Goal: Task Accomplishment & Management: Manage account settings

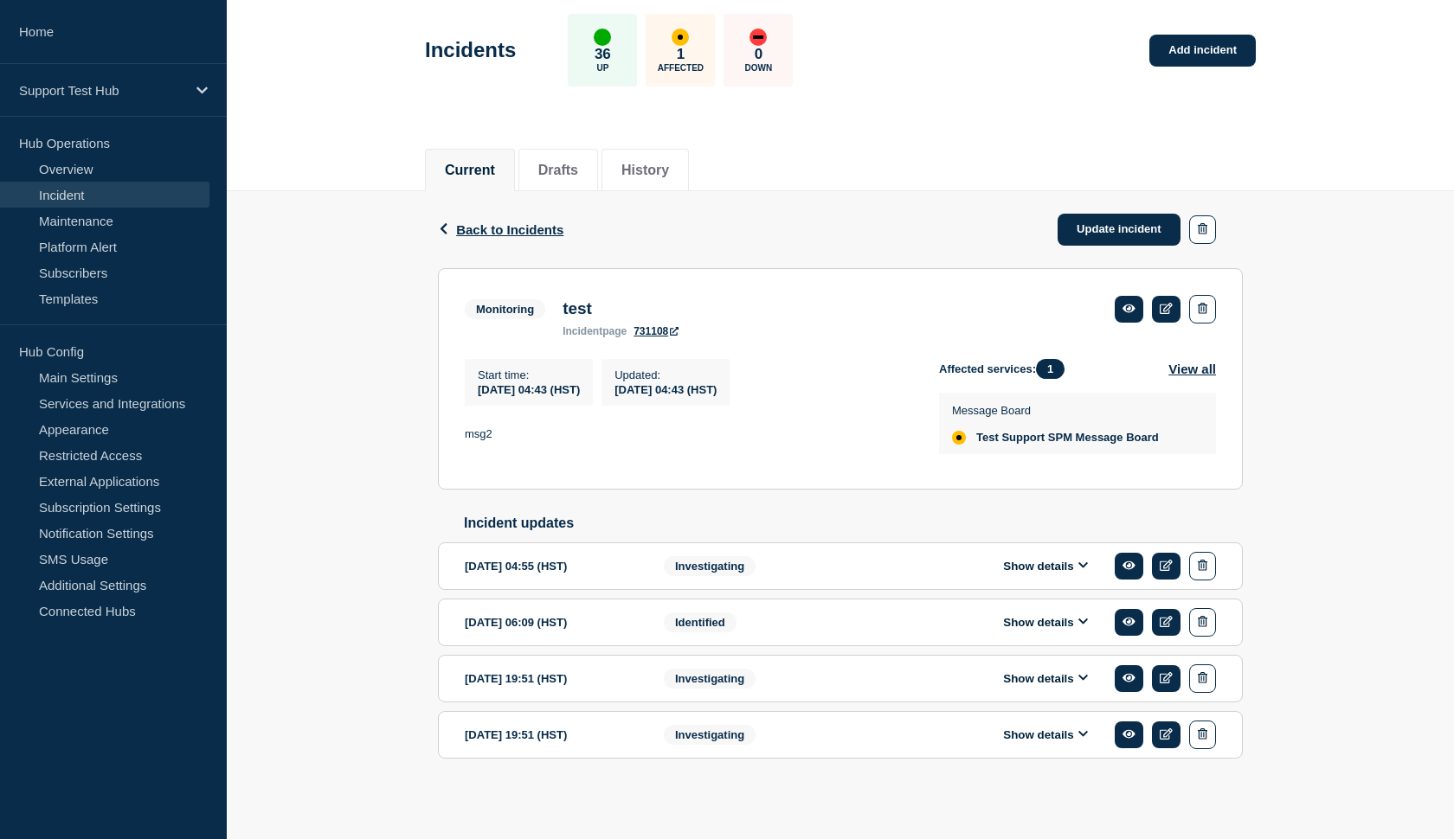
click at [806, 614] on div "Identified" at bounding box center [769, 622] width 210 height 29
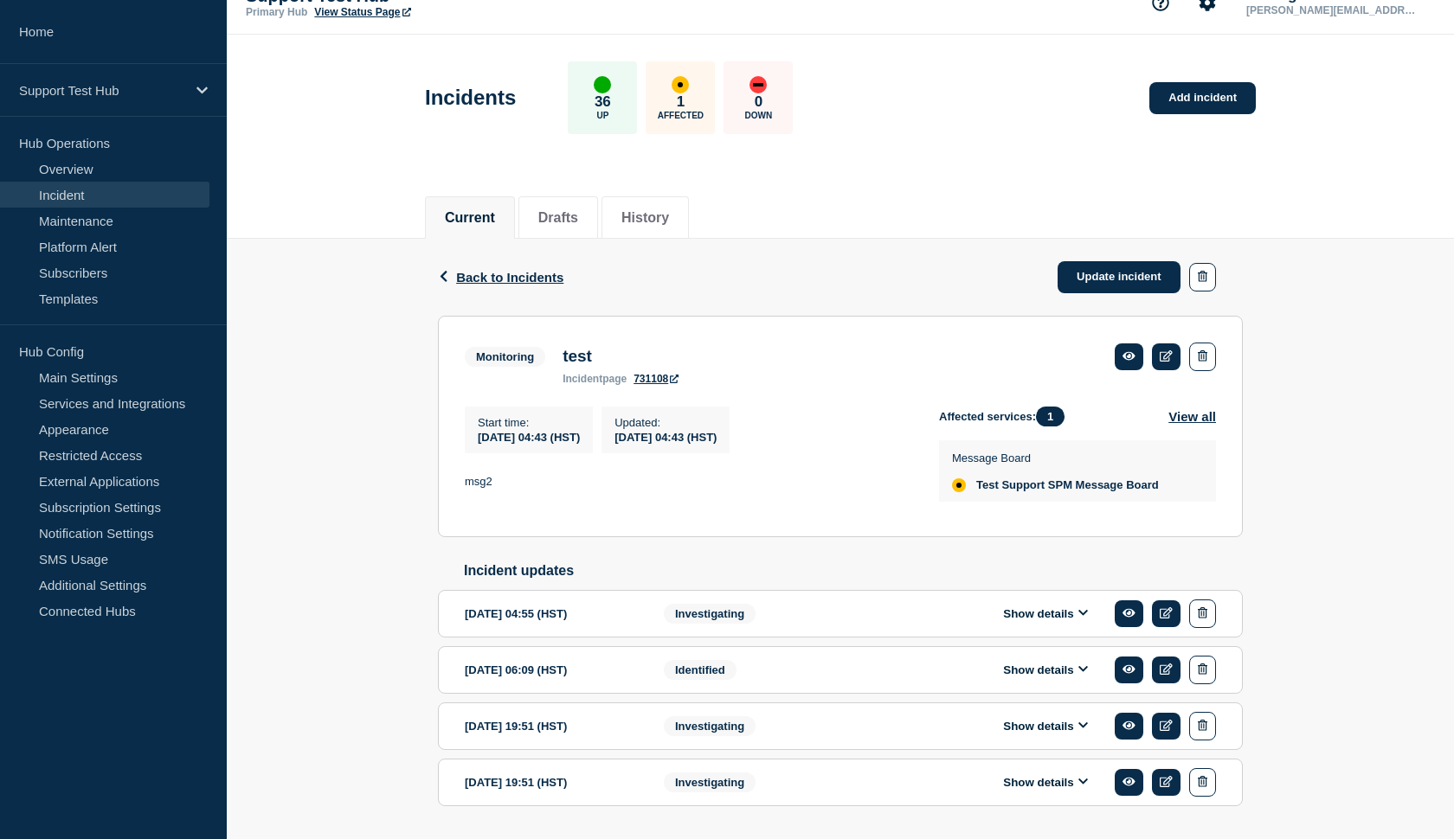
scroll to position [31, 0]
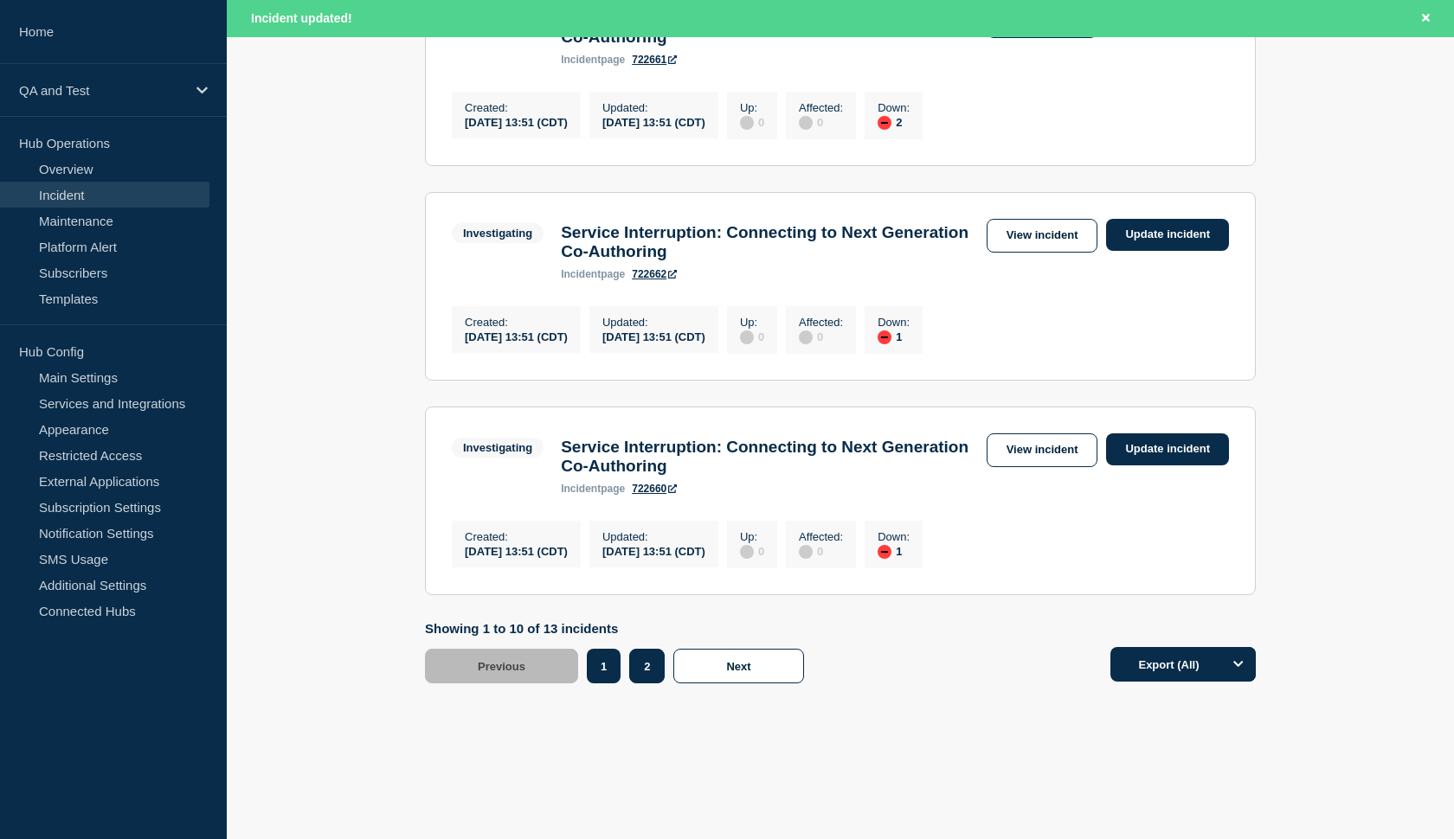
scroll to position [2052, 0]
click at [649, 657] on button "2" at bounding box center [646, 666] width 35 height 35
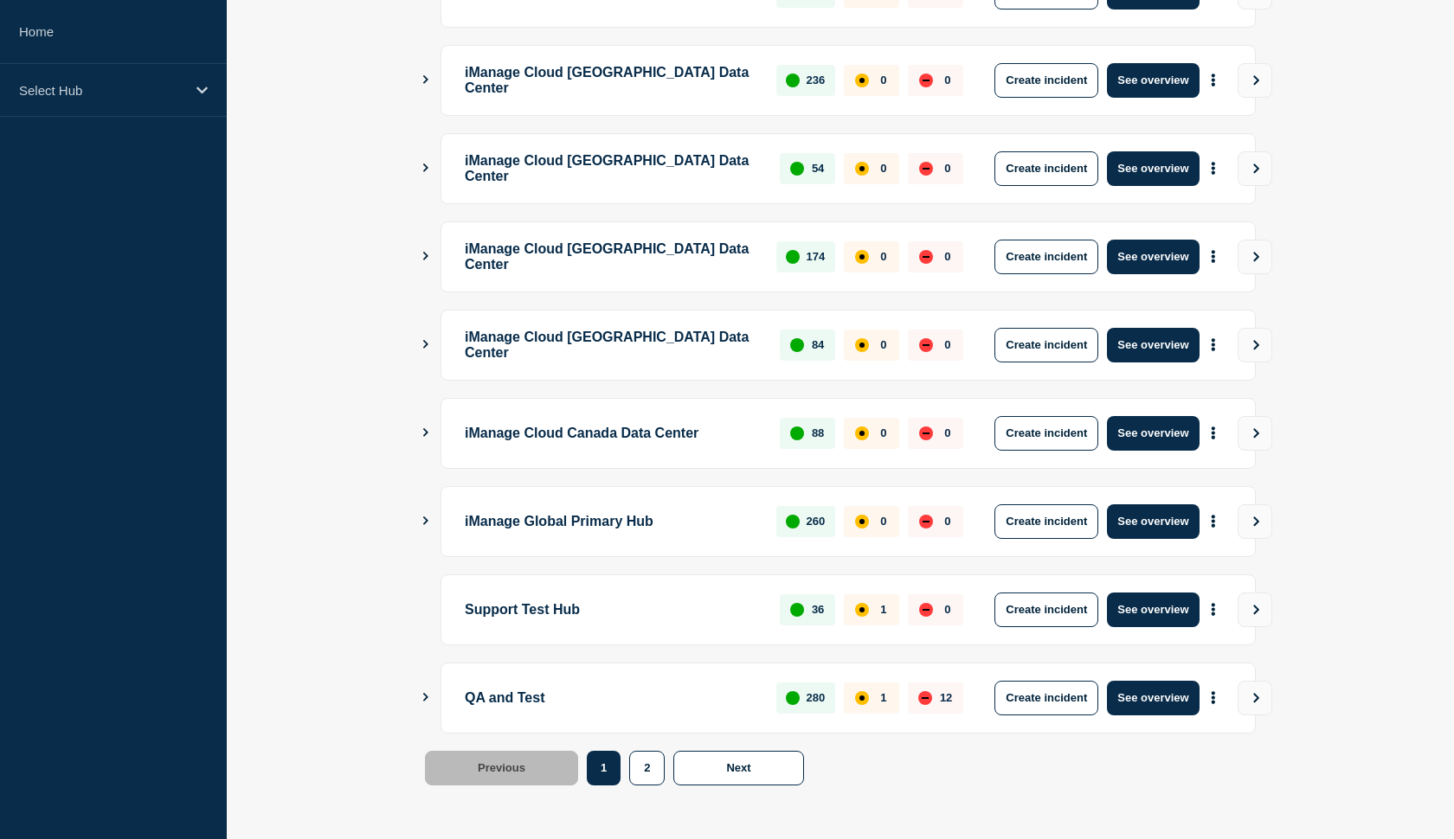
scroll to position [388, 0]
click at [1154, 705] on button "See overview" at bounding box center [1153, 698] width 92 height 35
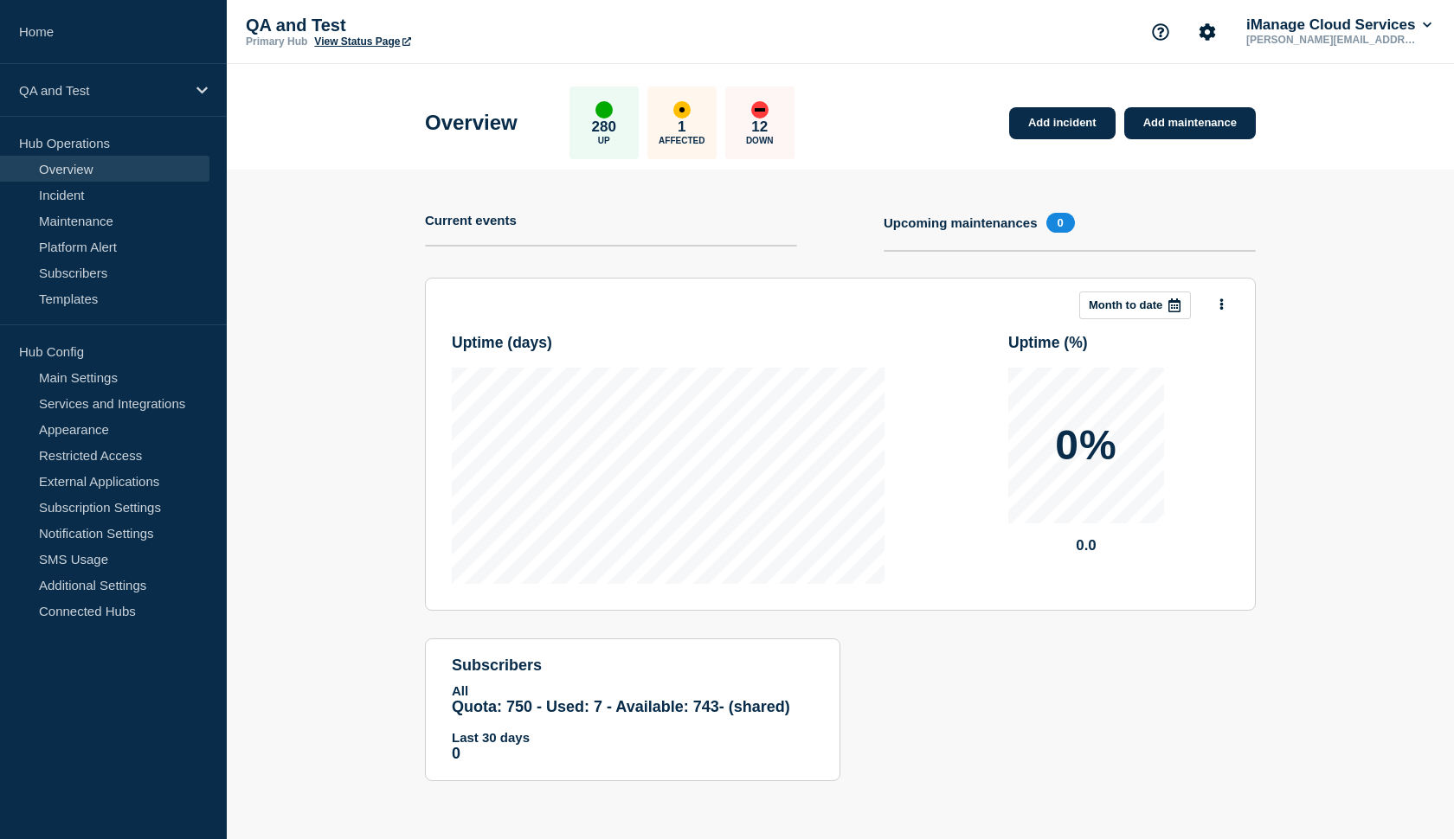
scroll to position [15, 0]
click at [68, 198] on link "Incident" at bounding box center [104, 195] width 209 height 26
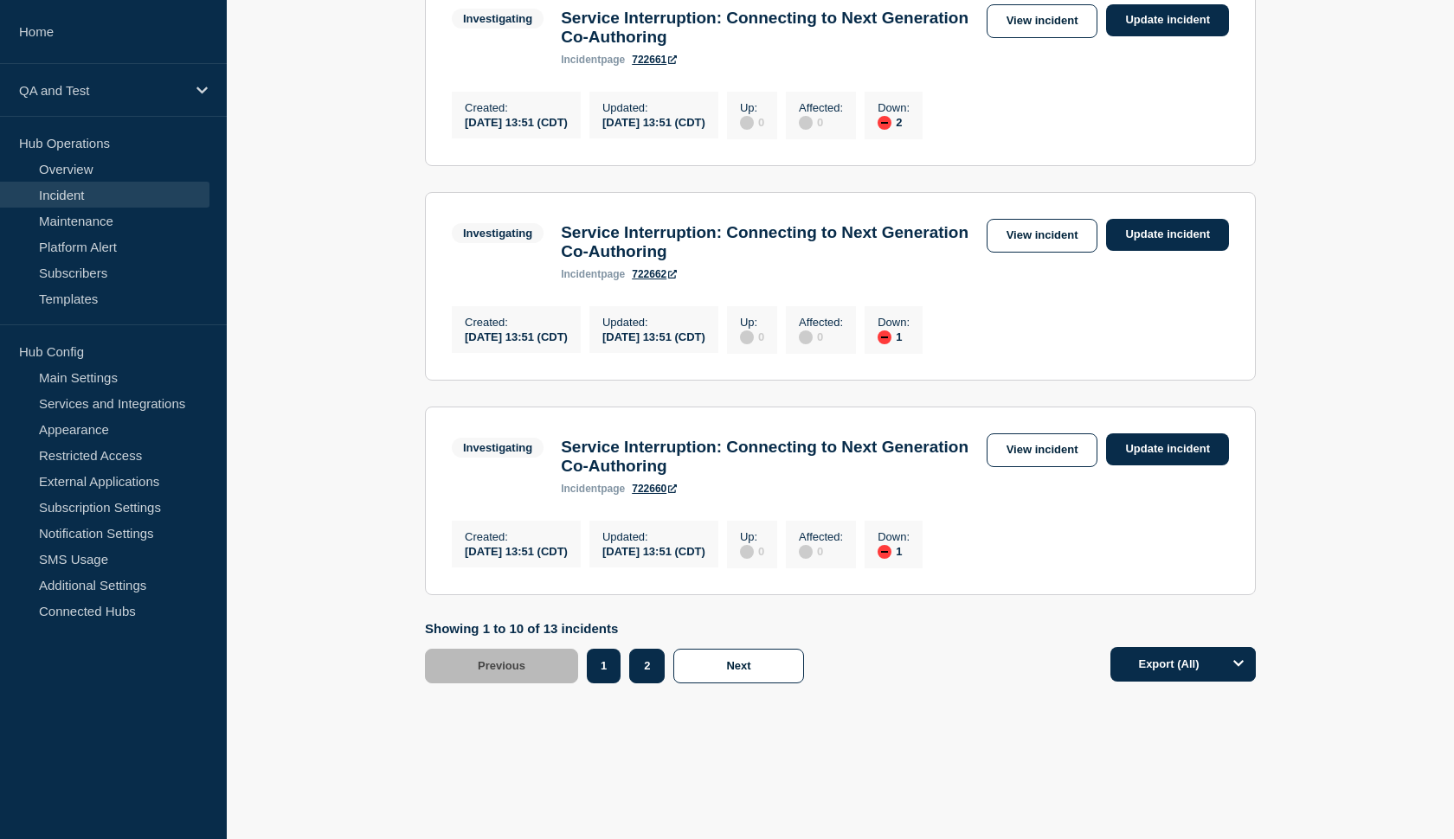
click at [645, 672] on button "2" at bounding box center [646, 666] width 35 height 35
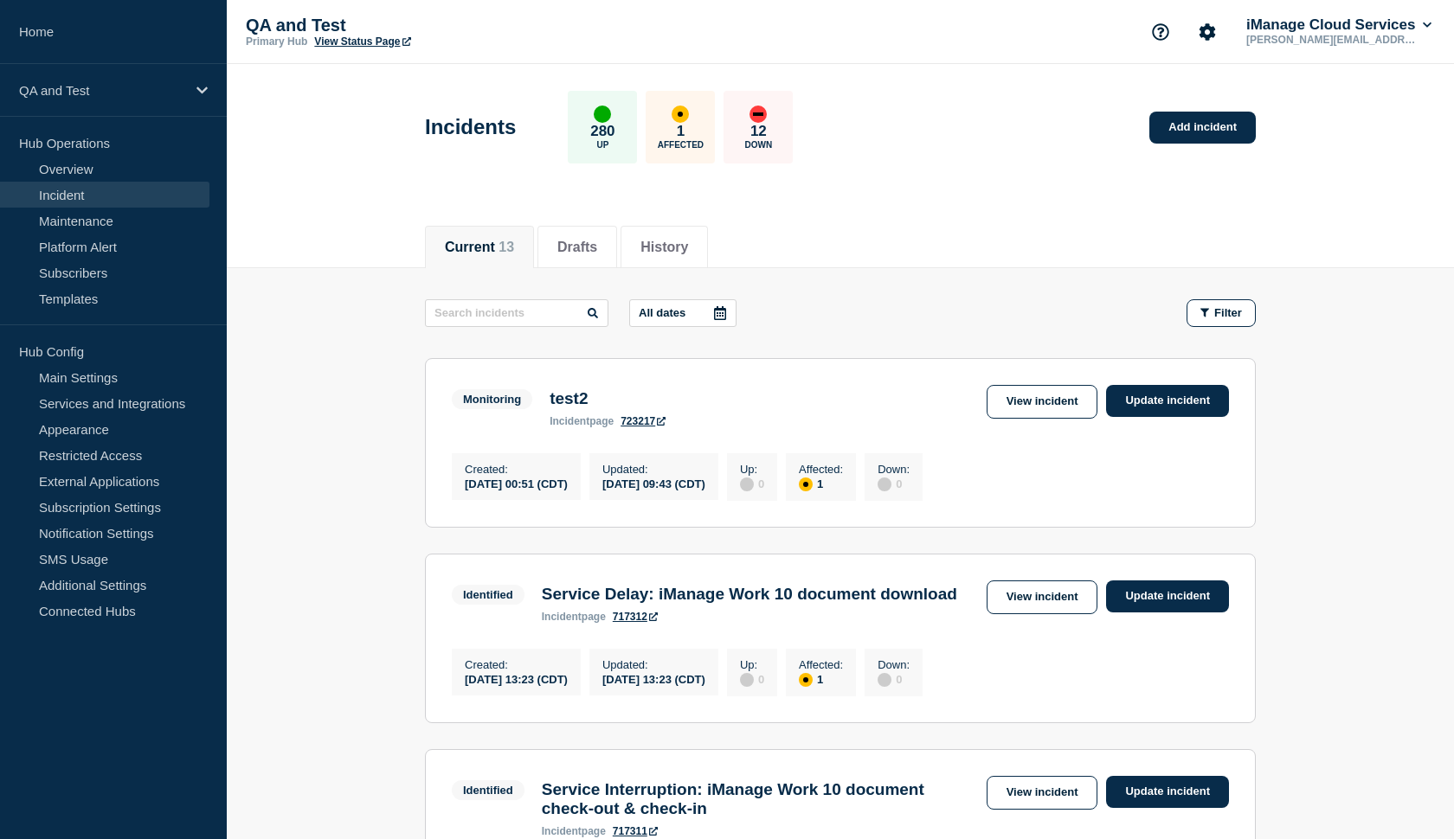
scroll to position [51, 0]
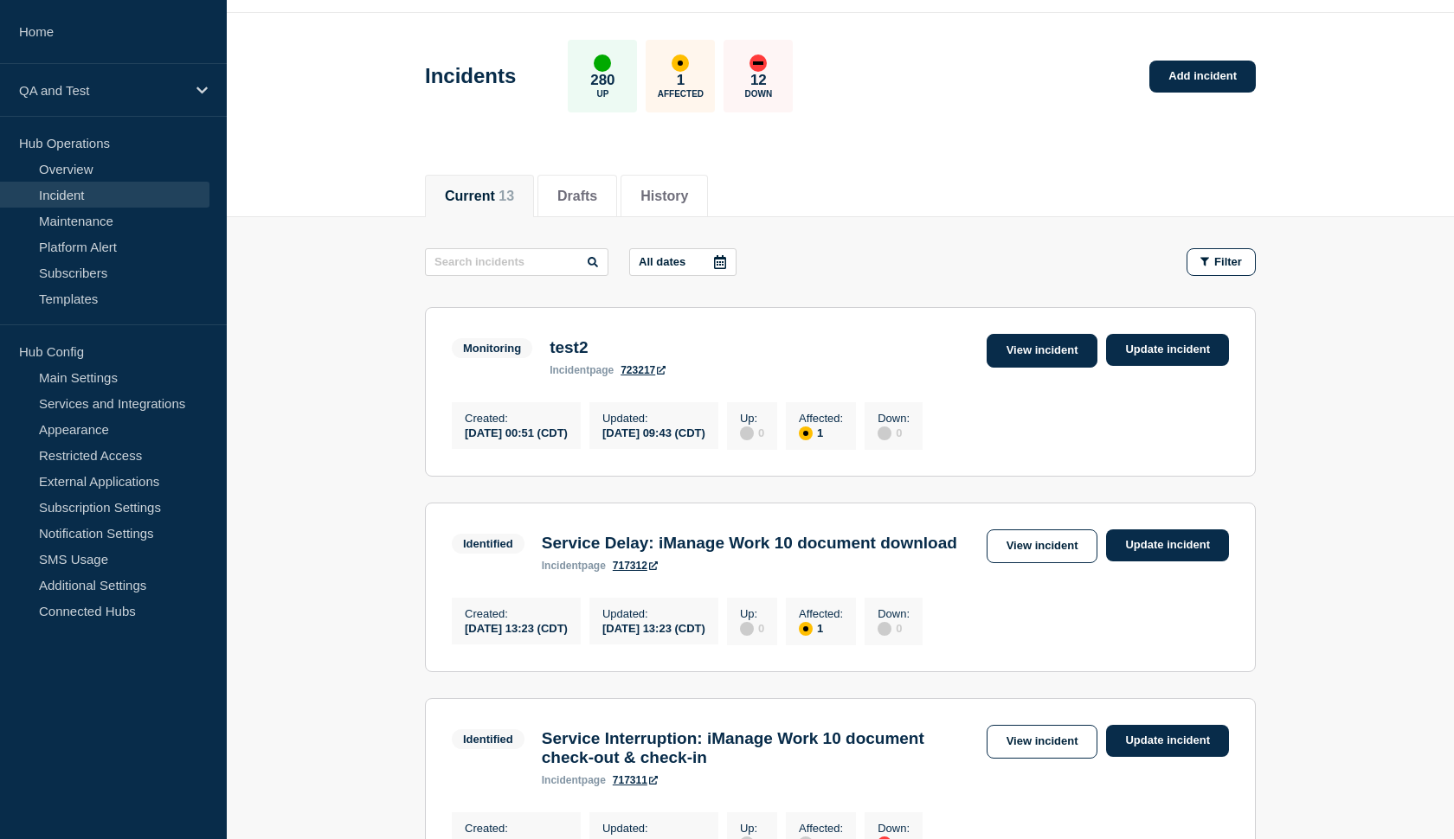
click at [1013, 353] on link "View incident" at bounding box center [1043, 351] width 112 height 34
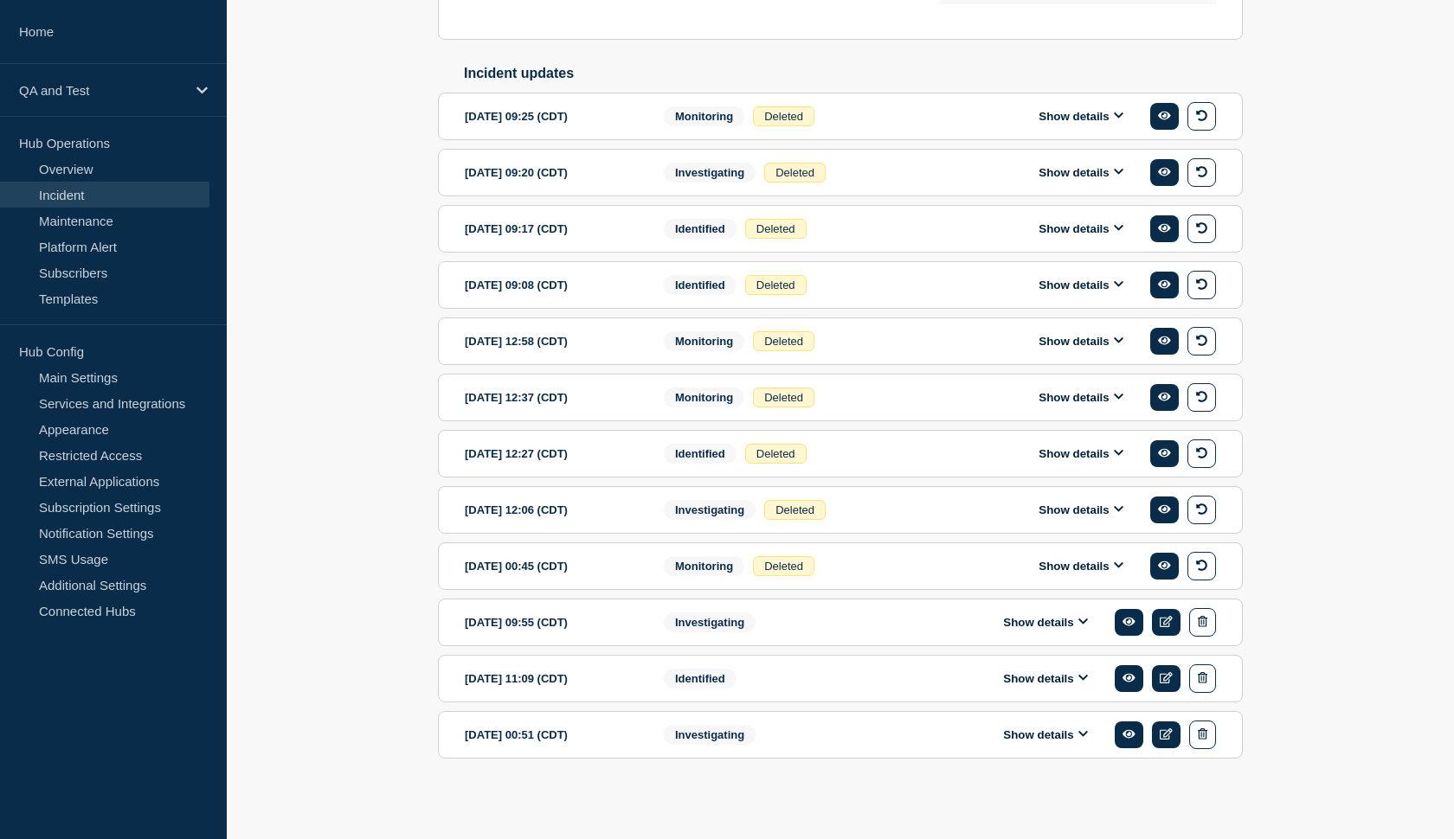
scroll to position [592, 0]
click at [1157, 675] on link at bounding box center [1166, 678] width 29 height 27
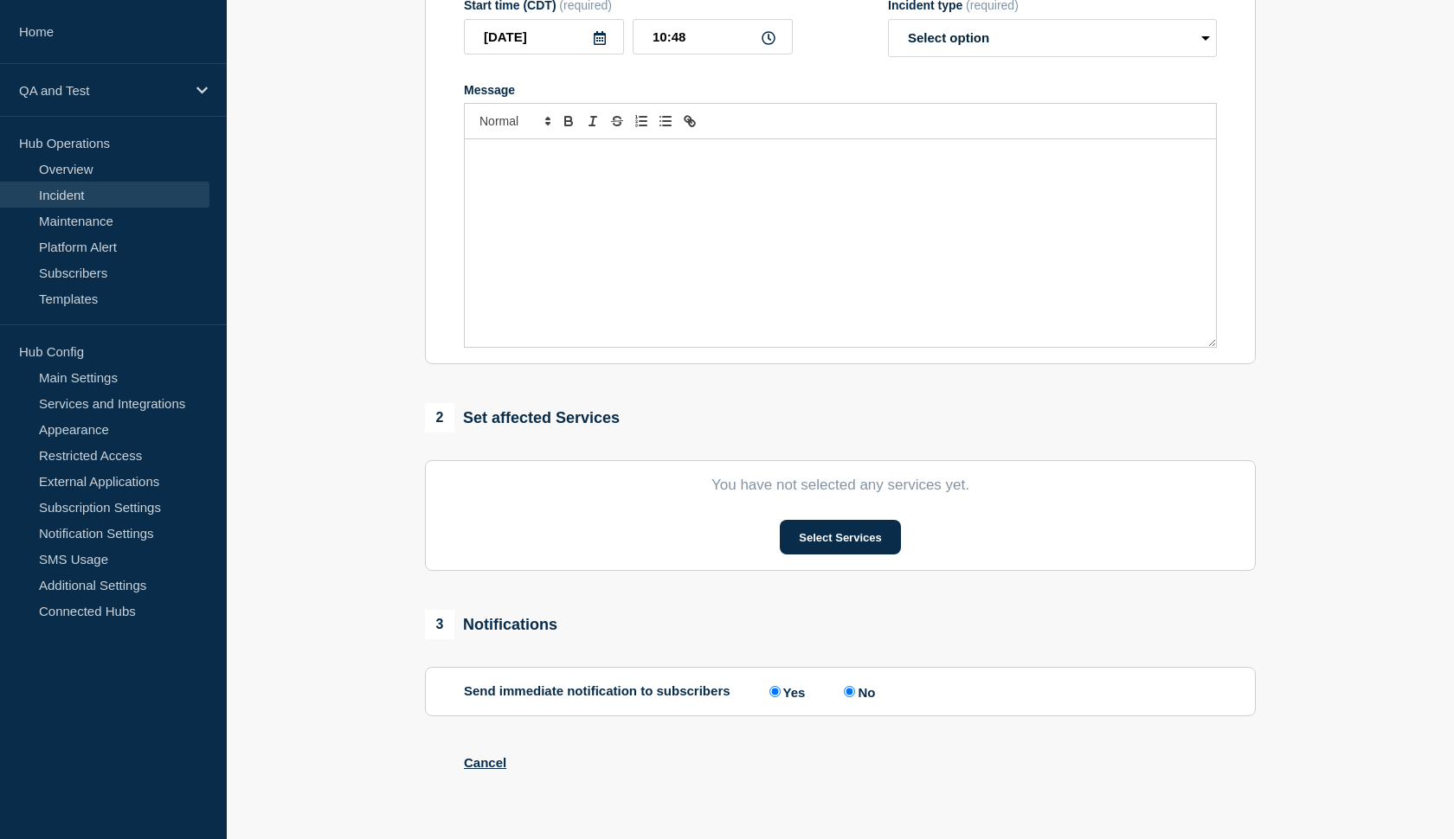
type input "test edited"
type input "2025-09-26"
type input "11:09"
select select "identified"
radio input "false"
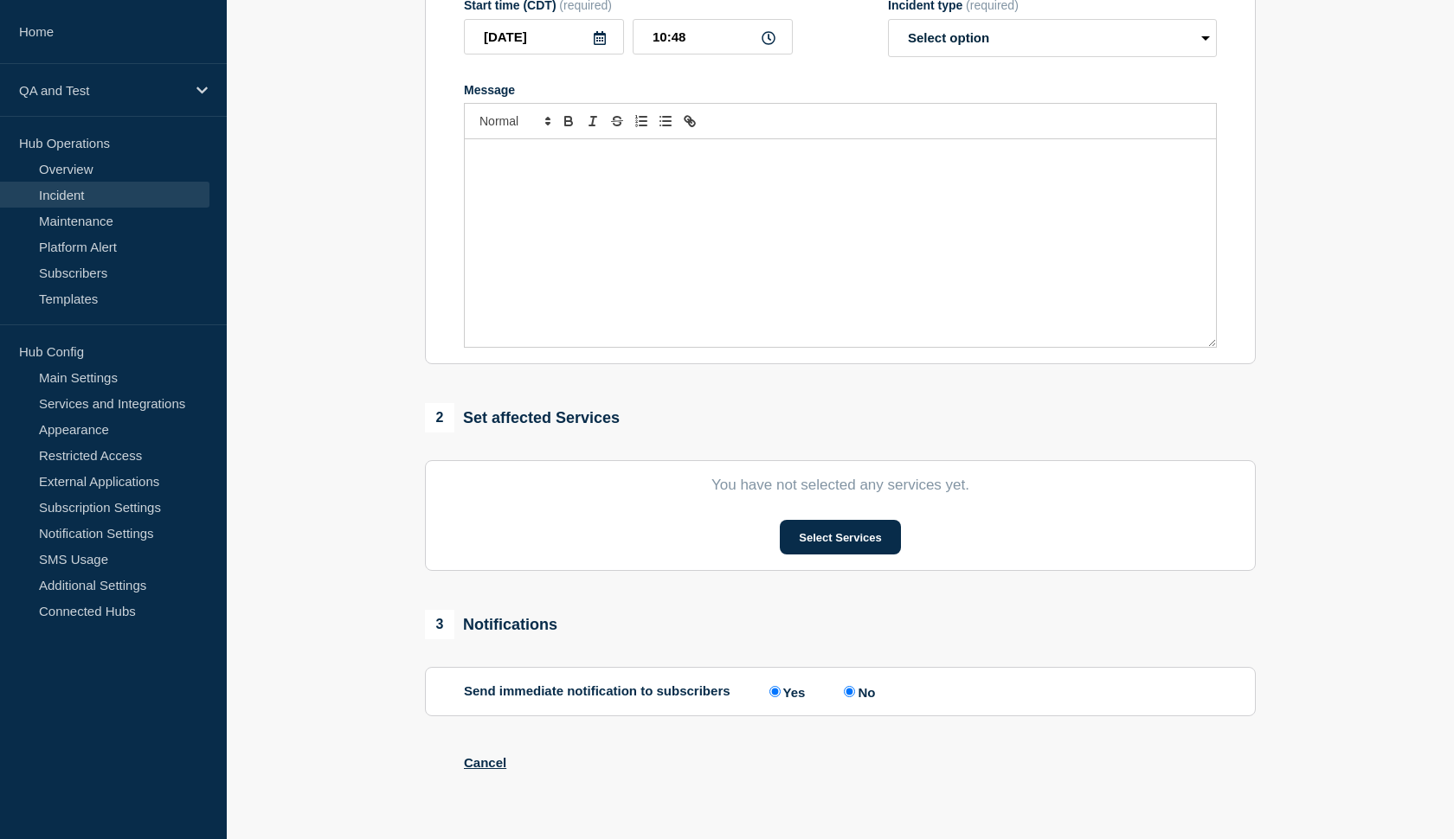
radio input "true"
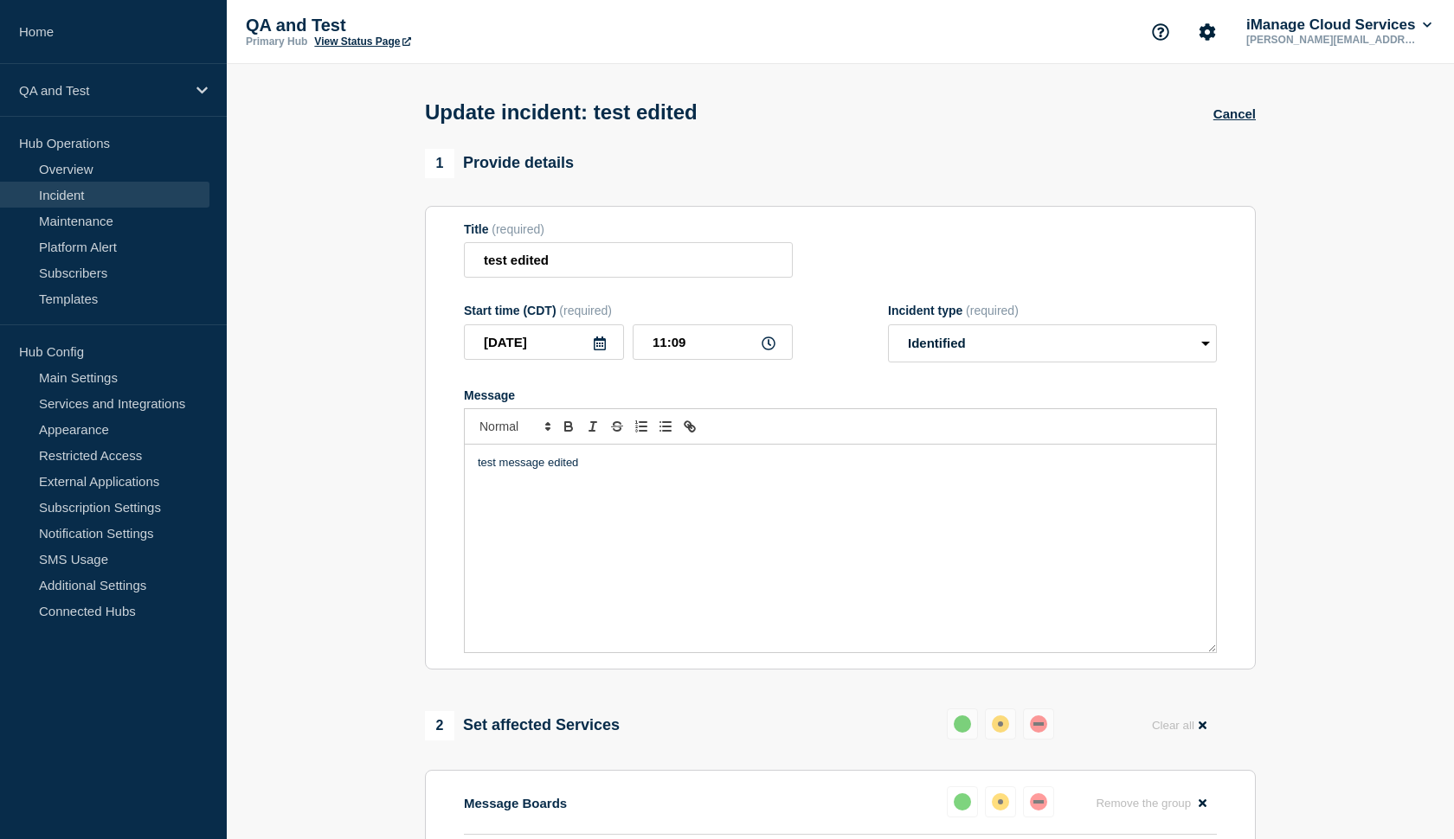
click at [629, 471] on p "test message edited" at bounding box center [840, 463] width 725 height 16
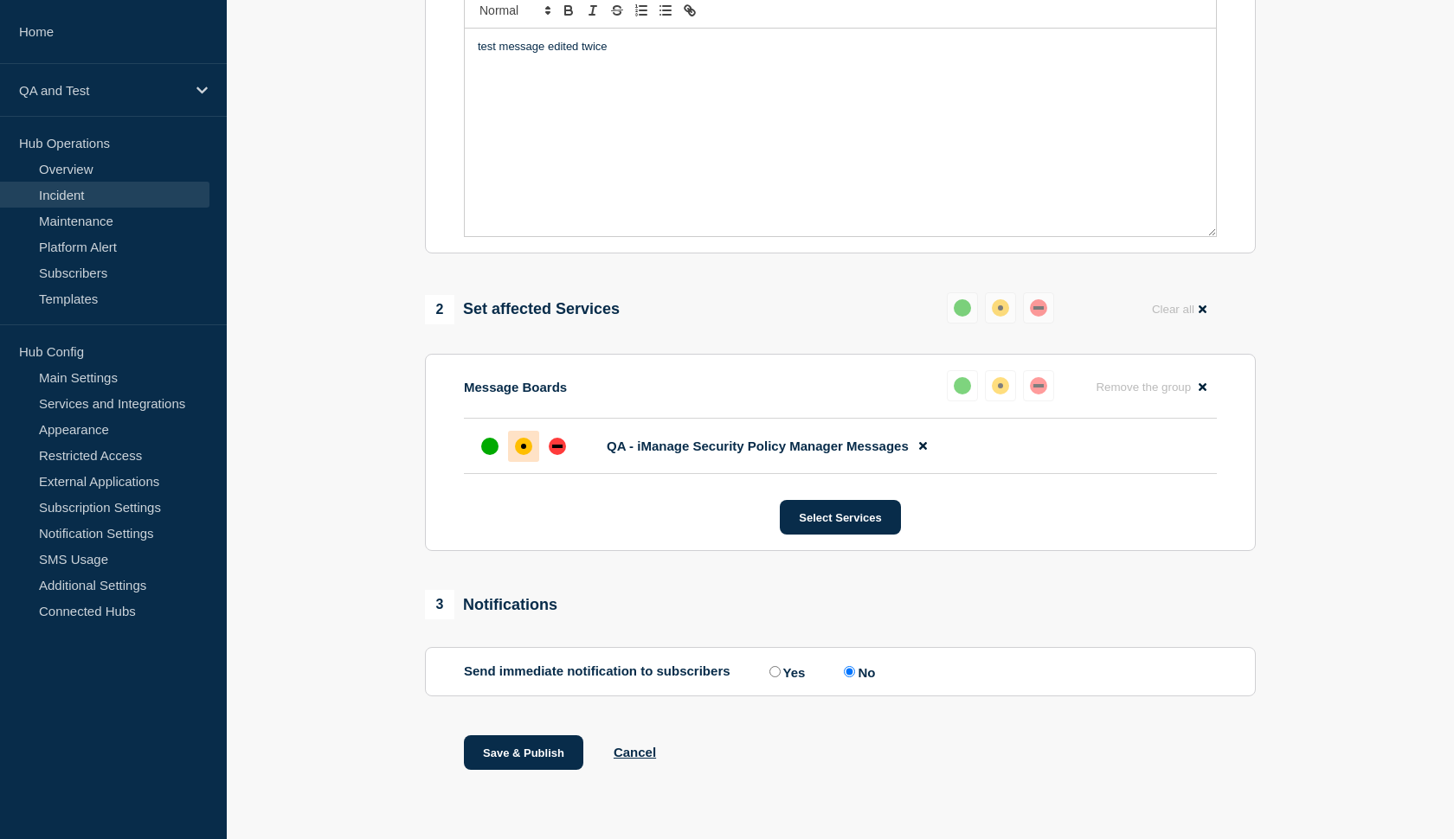
scroll to position [432, 0]
click at [495, 750] on button "Save & Publish" at bounding box center [523, 753] width 119 height 35
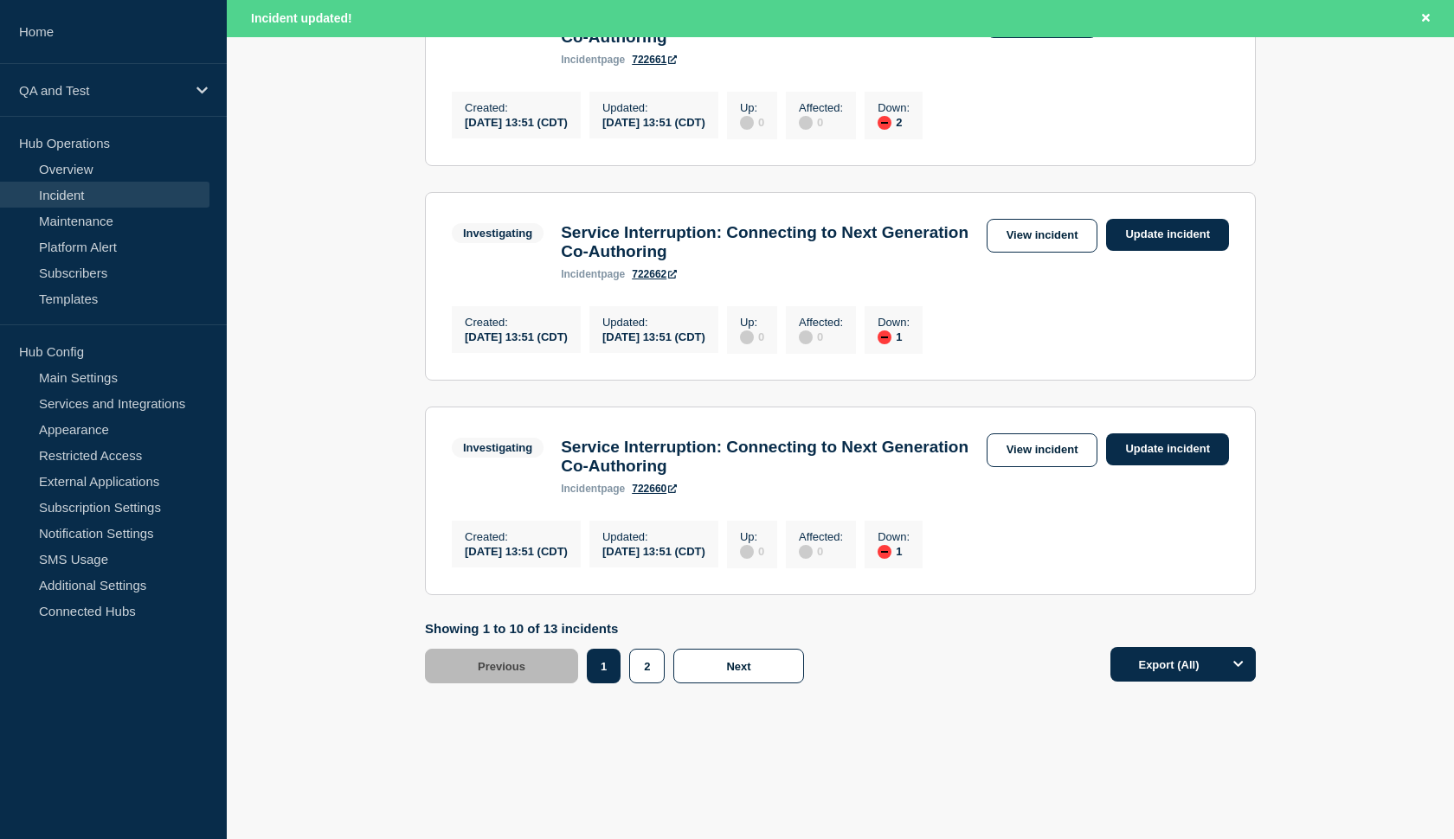
scroll to position [2052, 0]
click at [645, 670] on button "2" at bounding box center [646, 666] width 35 height 35
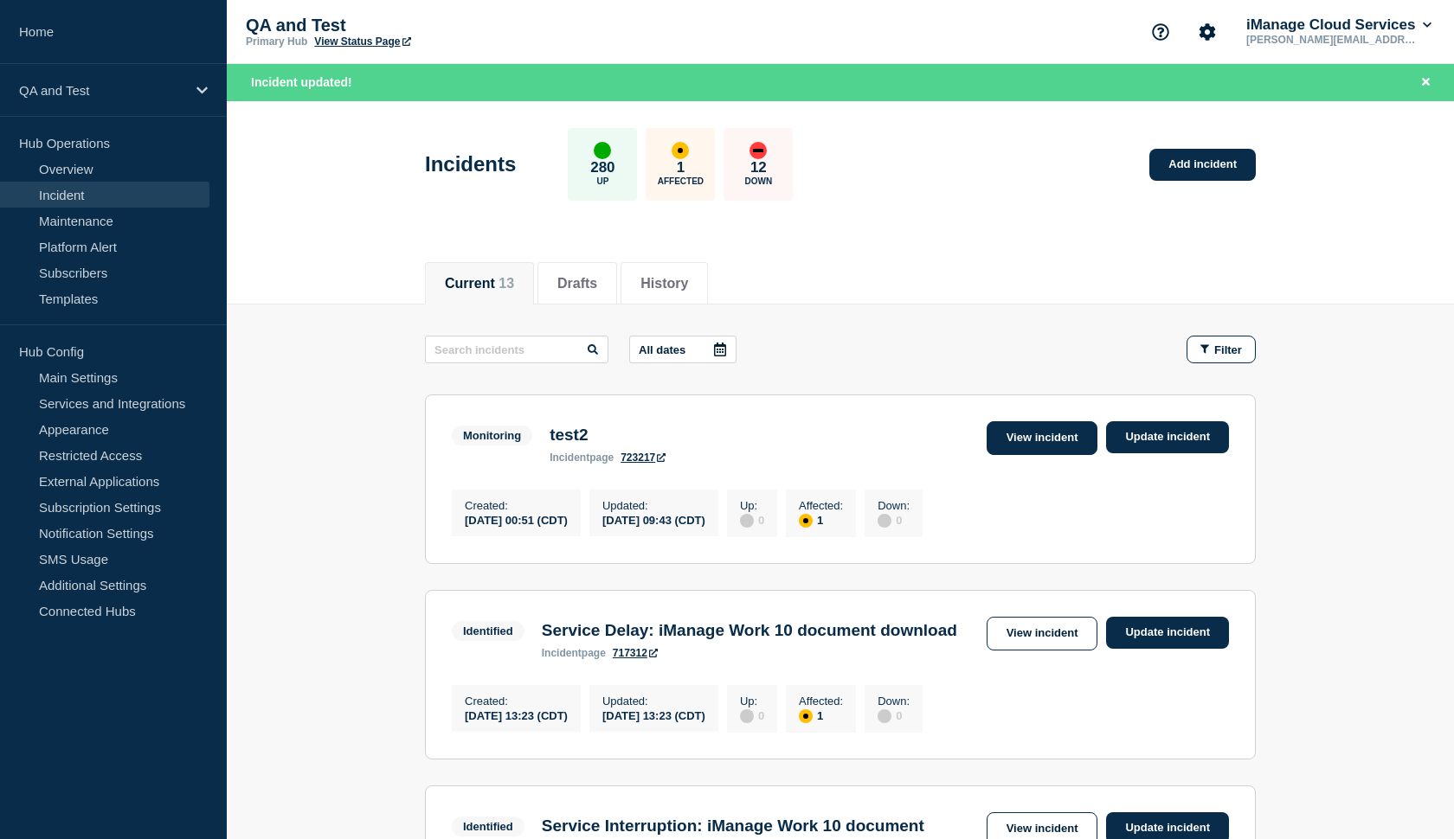
click at [1042, 437] on link "View incident" at bounding box center [1043, 438] width 112 height 34
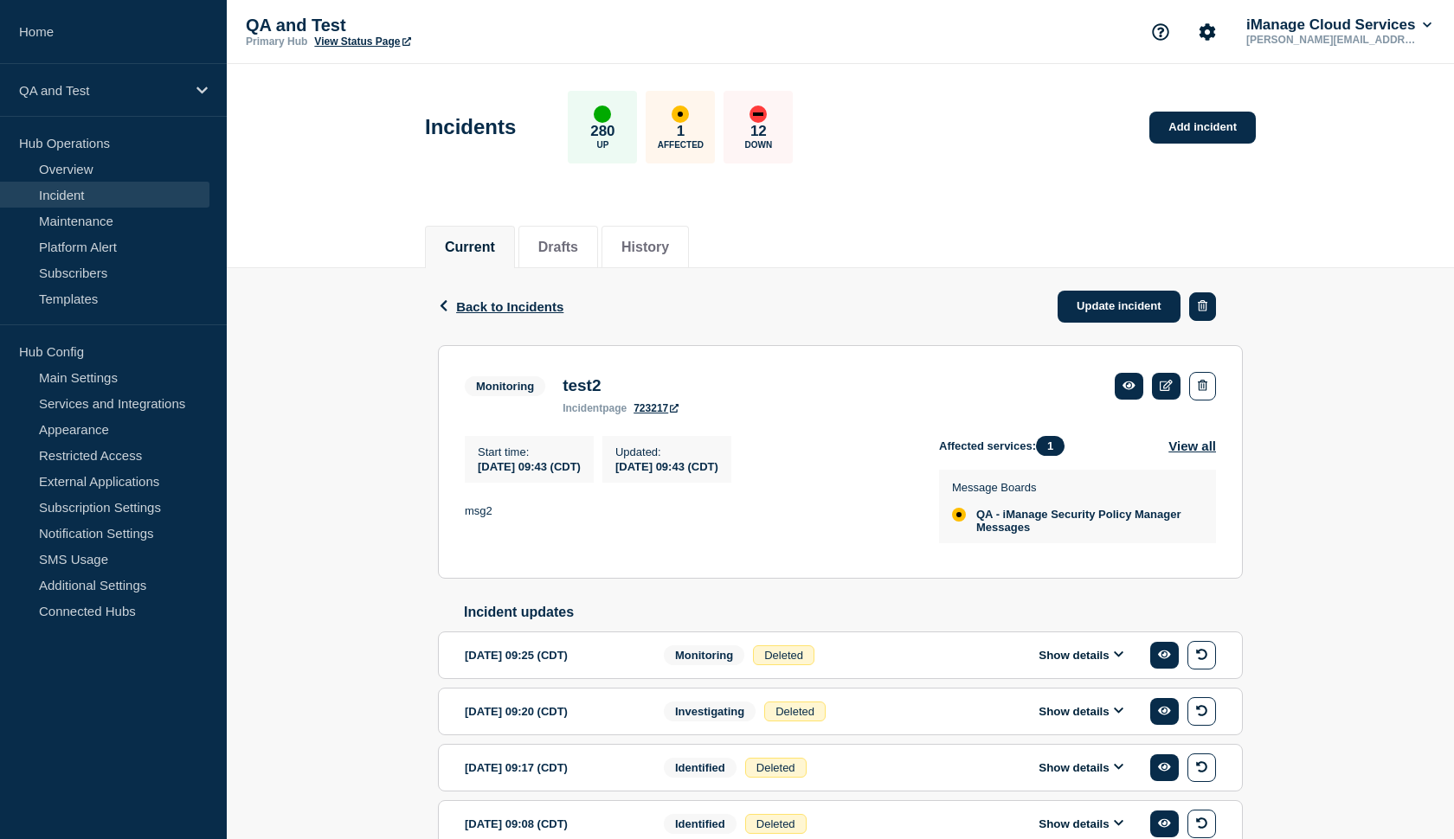
click at [1204, 312] on icon "button" at bounding box center [1203, 305] width 10 height 11
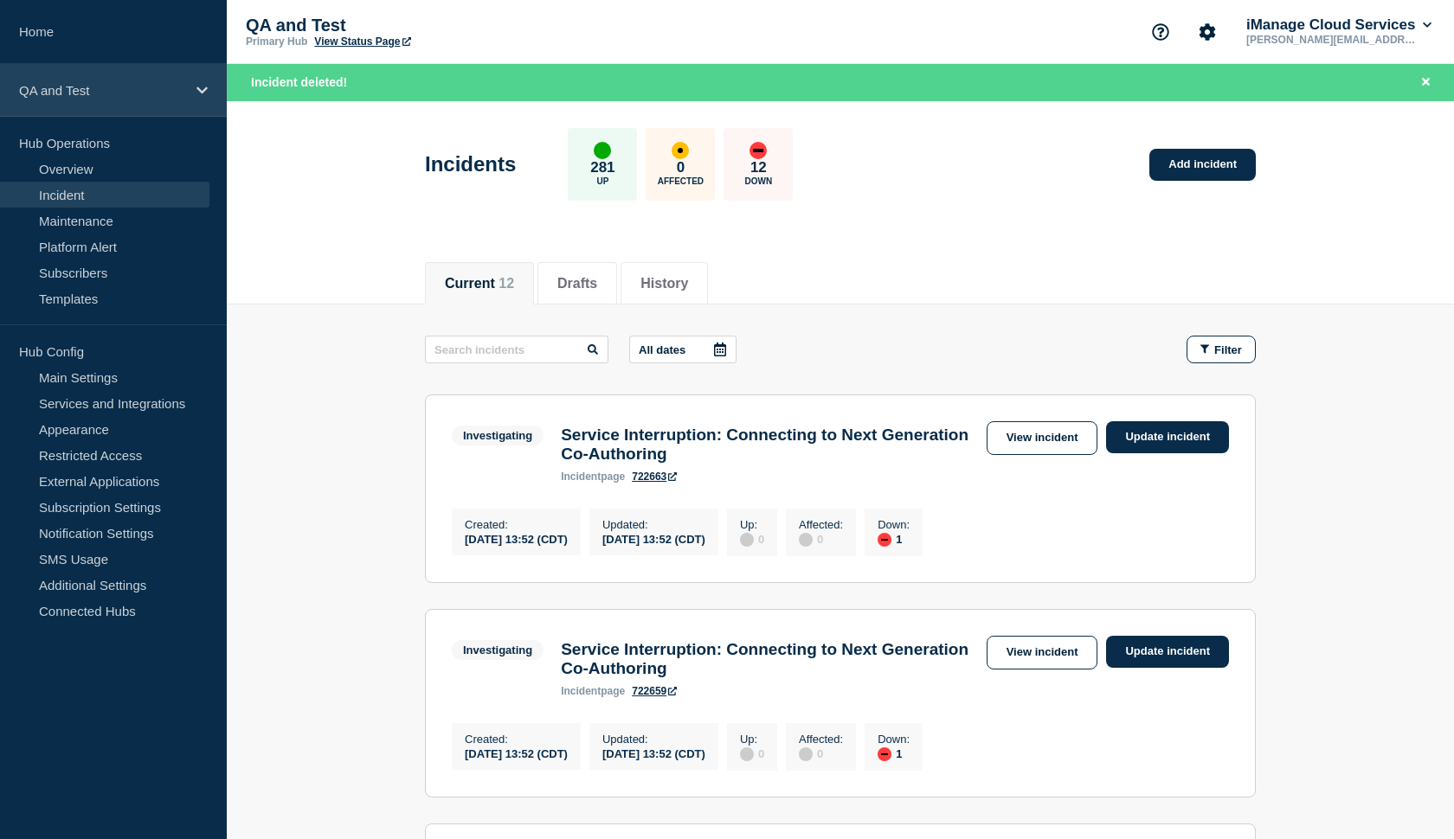
click at [99, 97] on p "QA and Test" at bounding box center [102, 90] width 166 height 15
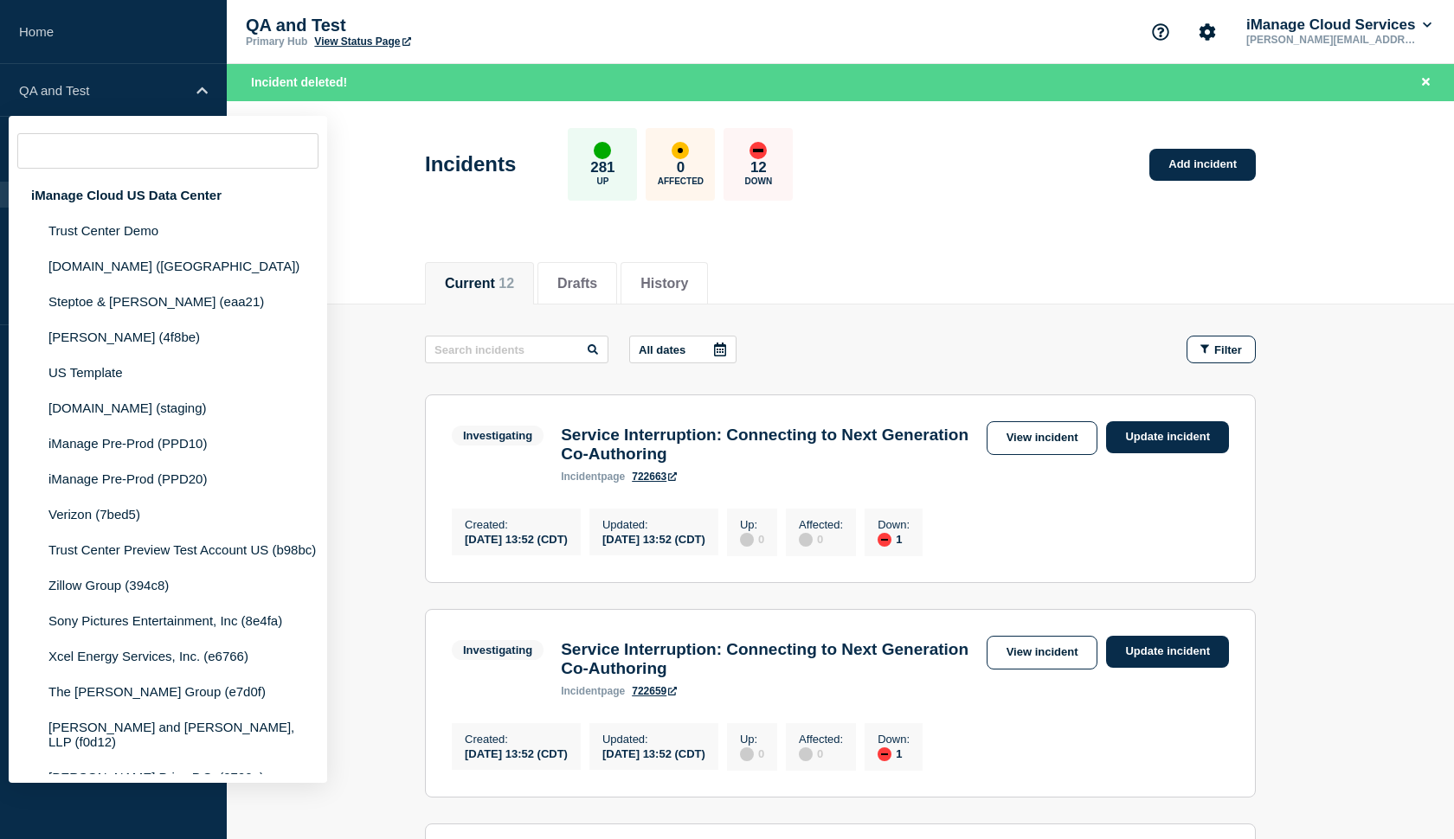
click at [368, 162] on header "Incidents 281 Up 0 Affected 12 Down Add incident" at bounding box center [840, 173] width 1227 height 145
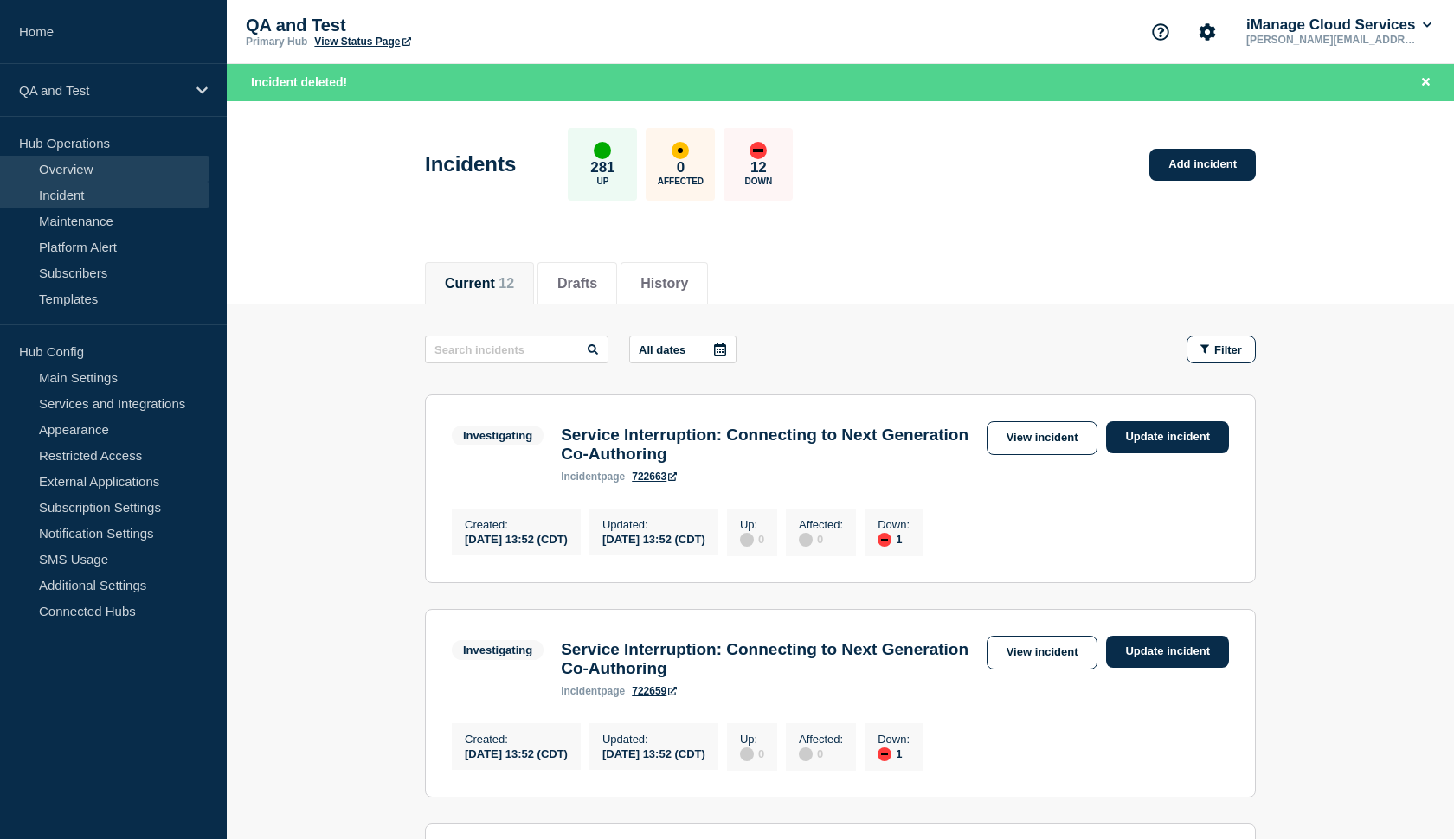
click at [57, 170] on link "Overview" at bounding box center [104, 169] width 209 height 26
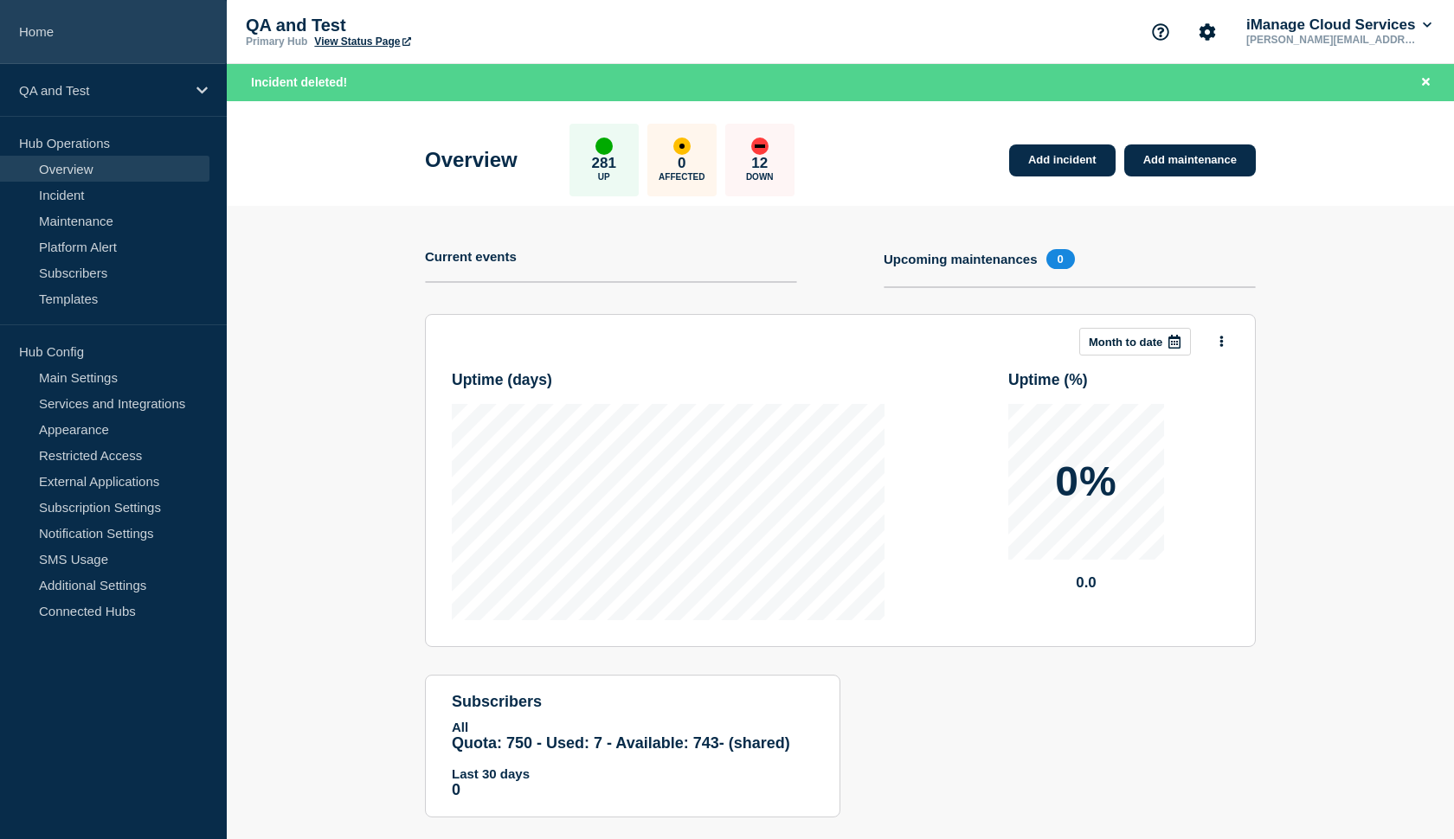
click at [25, 51] on link "Home" at bounding box center [113, 32] width 227 height 64
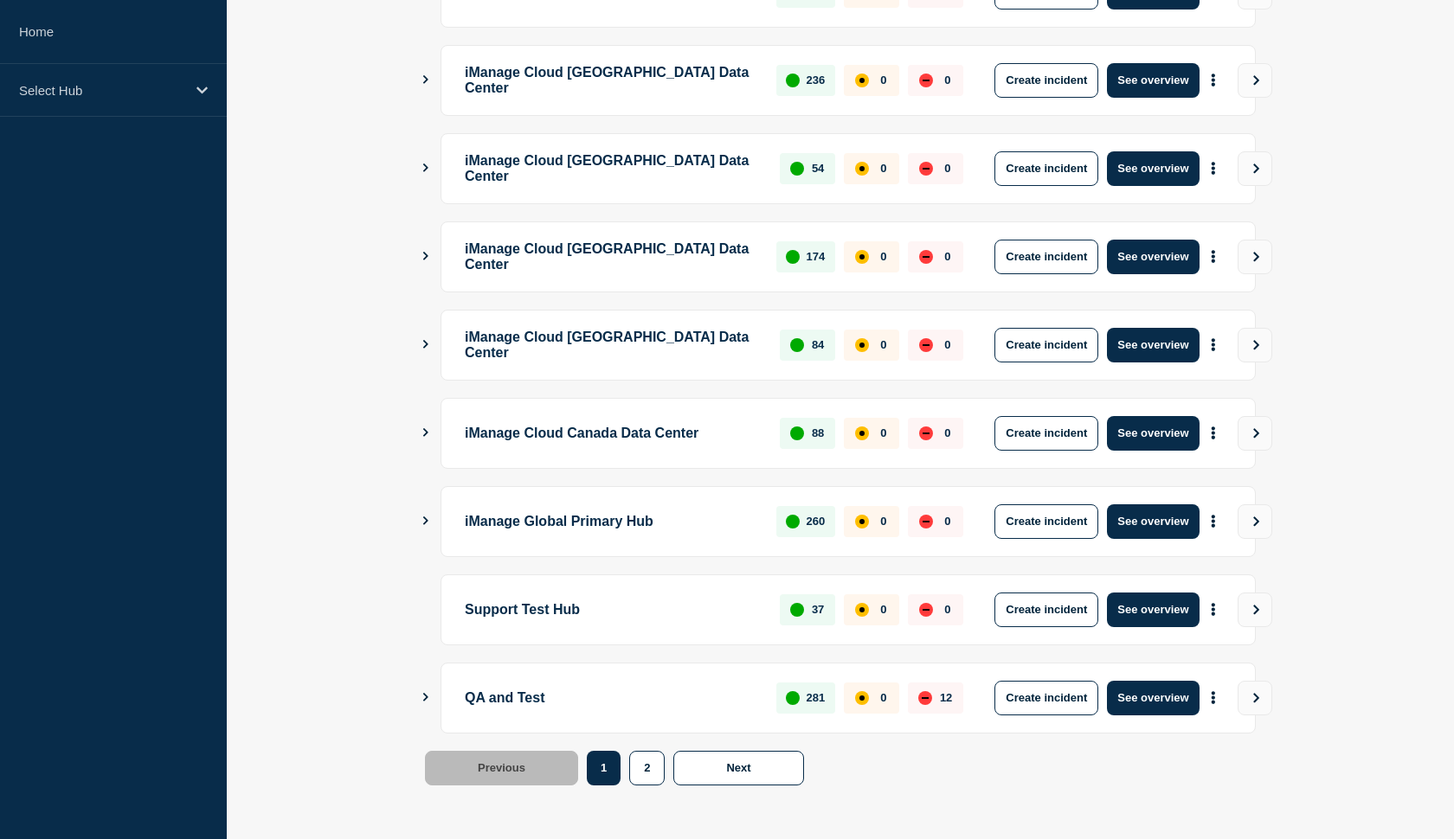
scroll to position [388, 0]
click at [1042, 692] on button "Create incident" at bounding box center [1046, 698] width 104 height 35
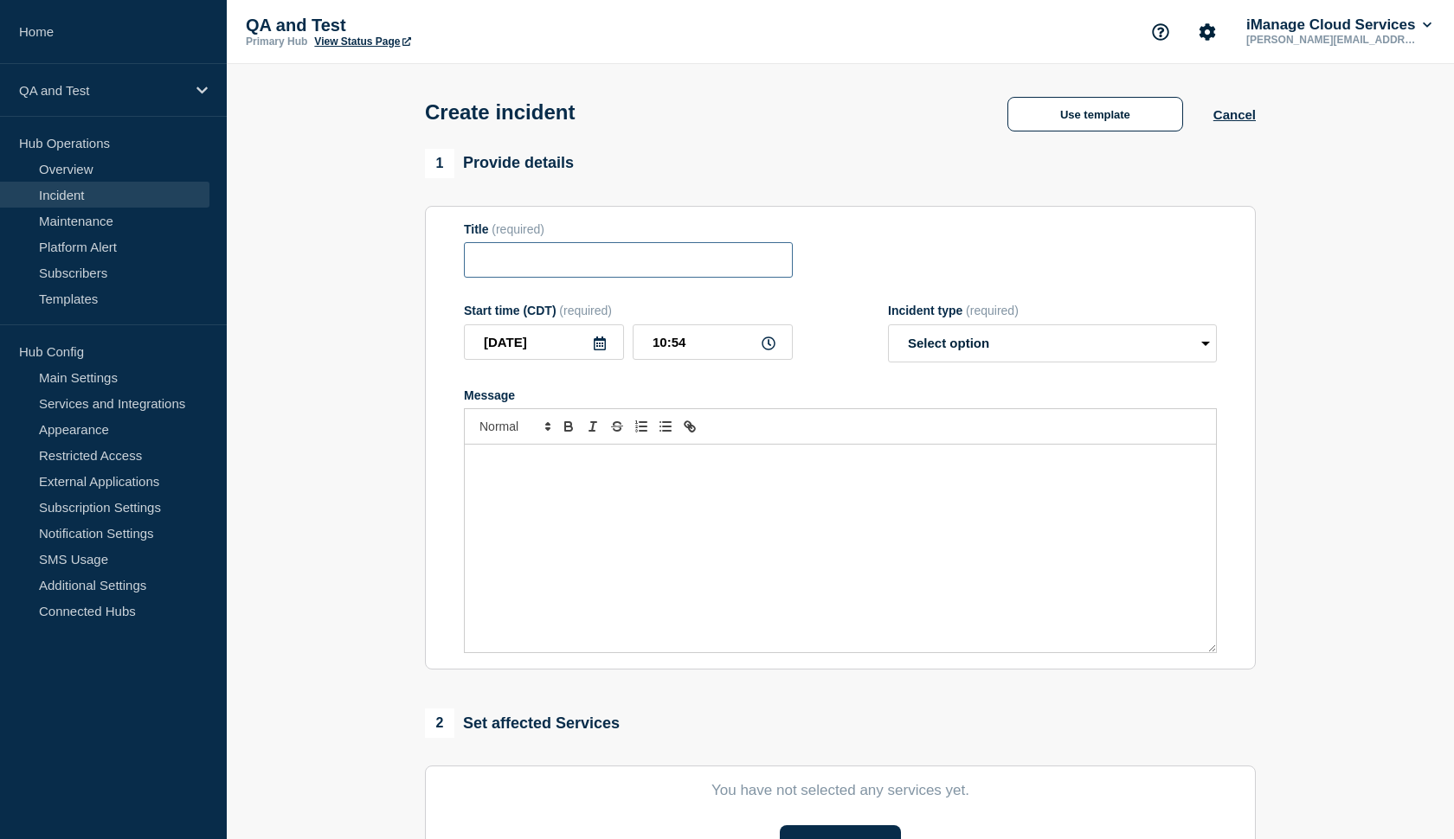
click at [586, 258] on input "Title" at bounding box center [628, 259] width 329 height 35
type input "test"
select select "investigating"
click at [681, 486] on div "Message" at bounding box center [840, 549] width 751 height 208
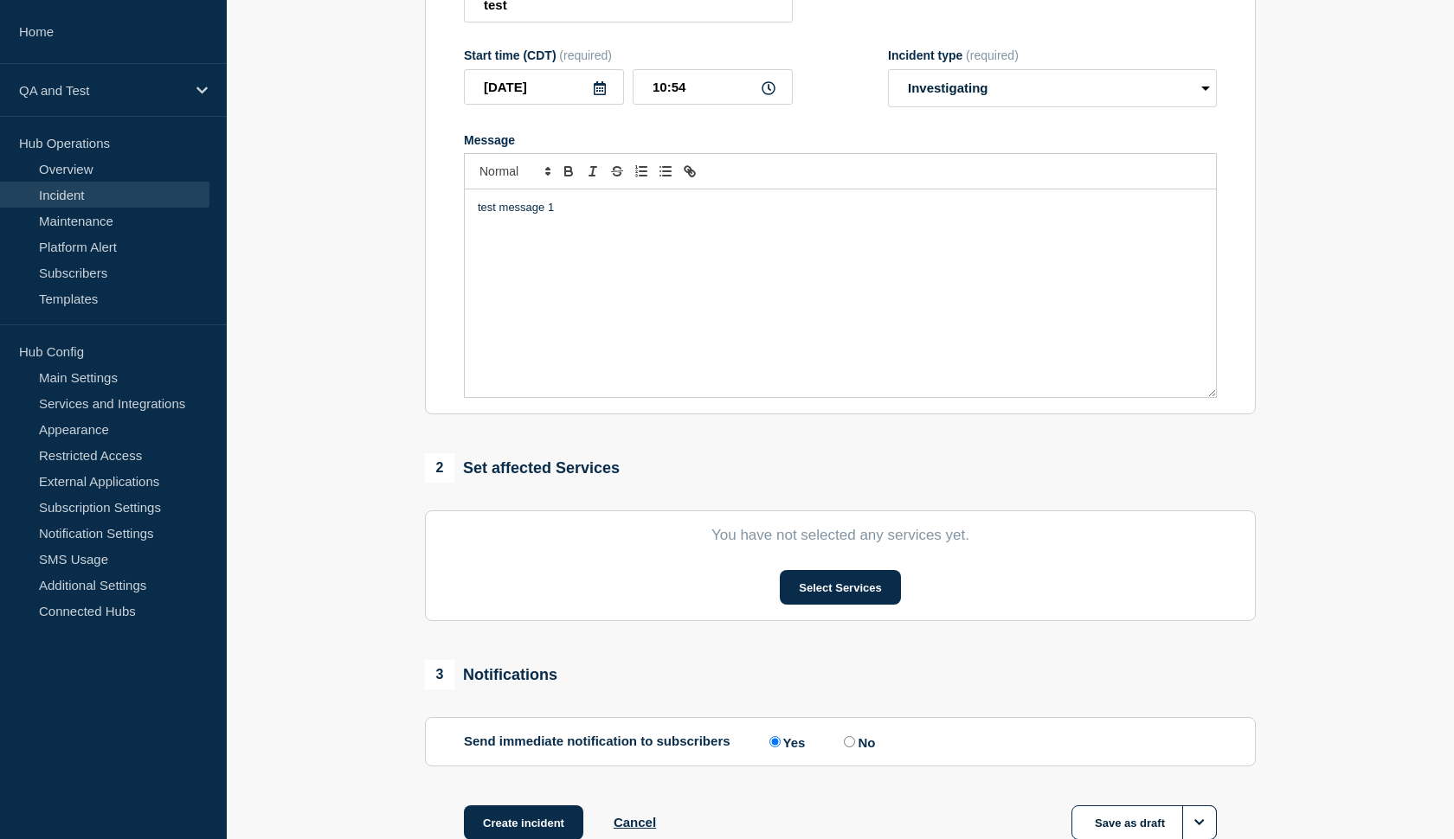
scroll to position [264, 0]
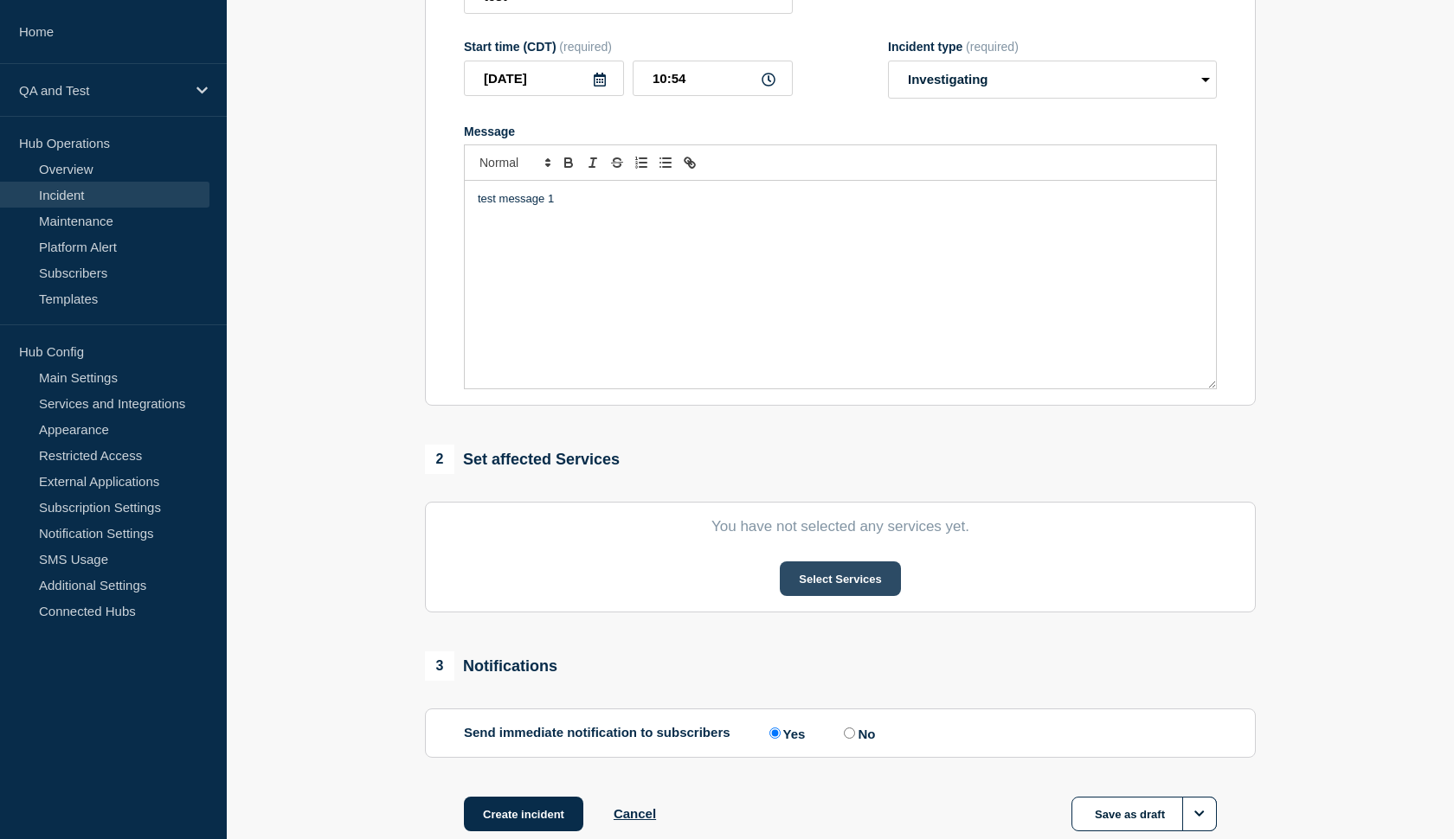
click at [804, 596] on button "Select Services" at bounding box center [840, 579] width 120 height 35
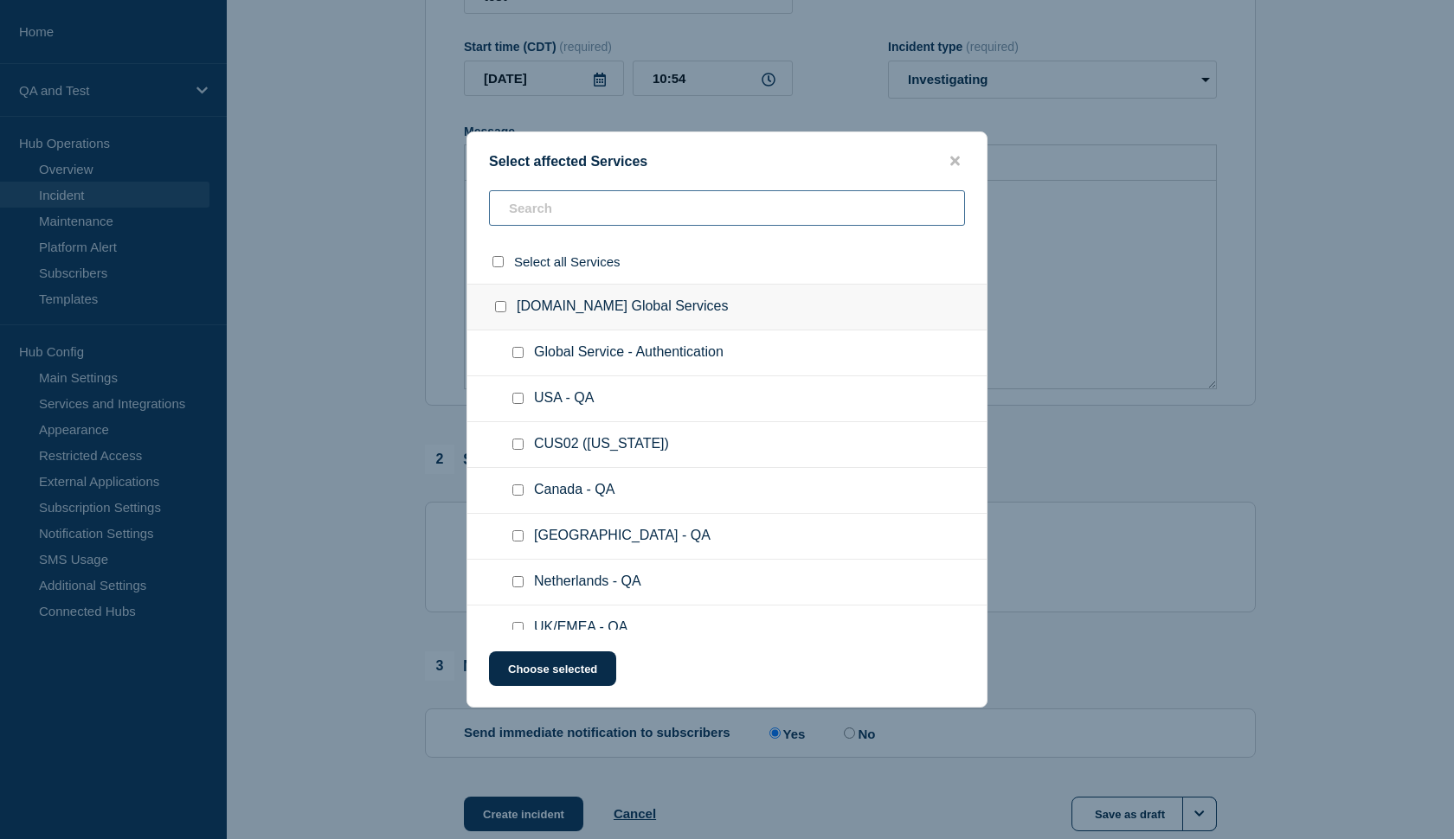
click at [675, 213] on input "text" at bounding box center [727, 207] width 476 height 35
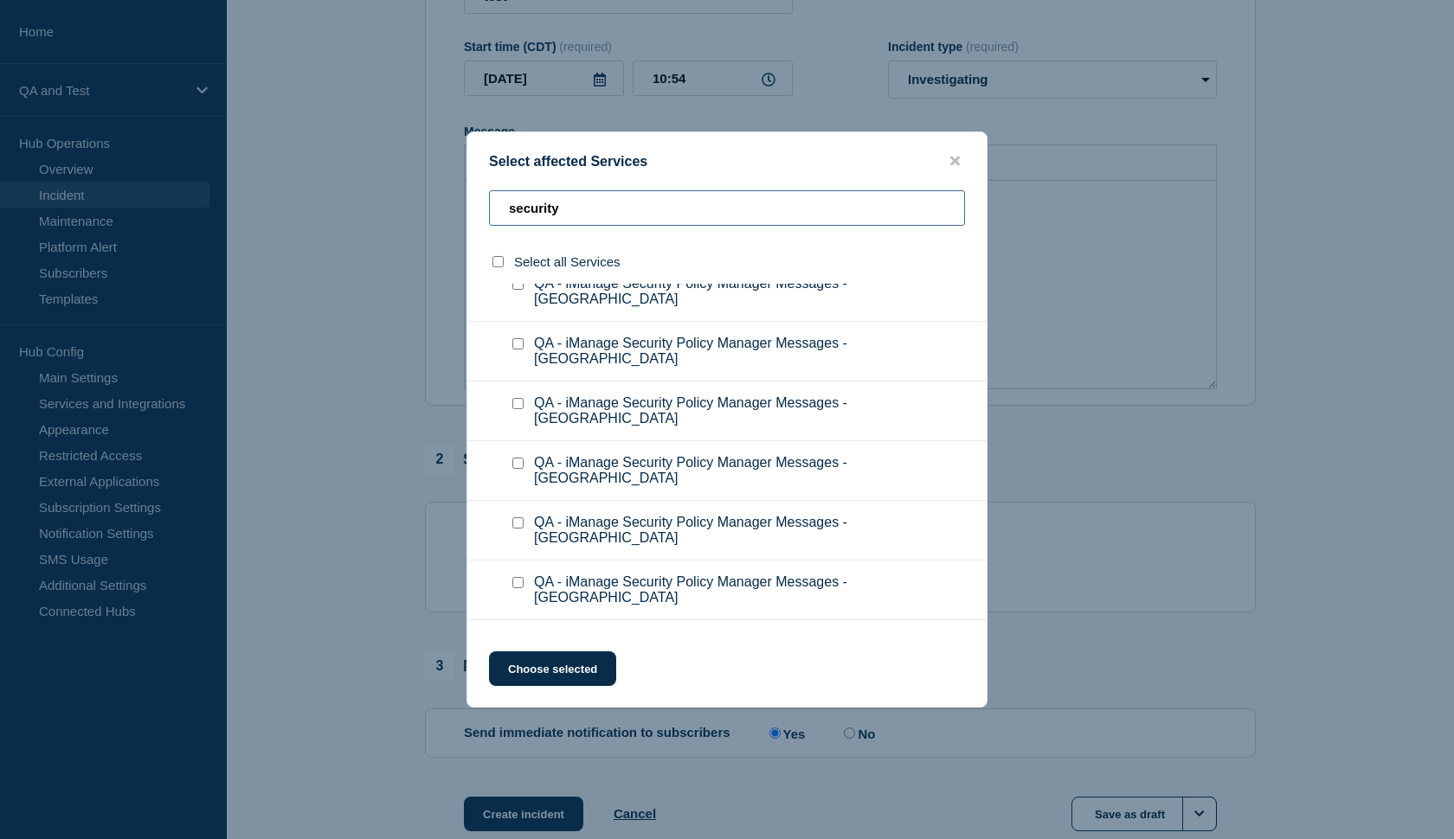
scroll to position [2035, 0]
type input "security"
click at [512, 639] on input "QA - iManage Security Policy Manager Messages checkbox" at bounding box center [517, 644] width 11 height 11
checkbox input "true"
click at [567, 675] on button "Choose selected" at bounding box center [552, 669] width 127 height 35
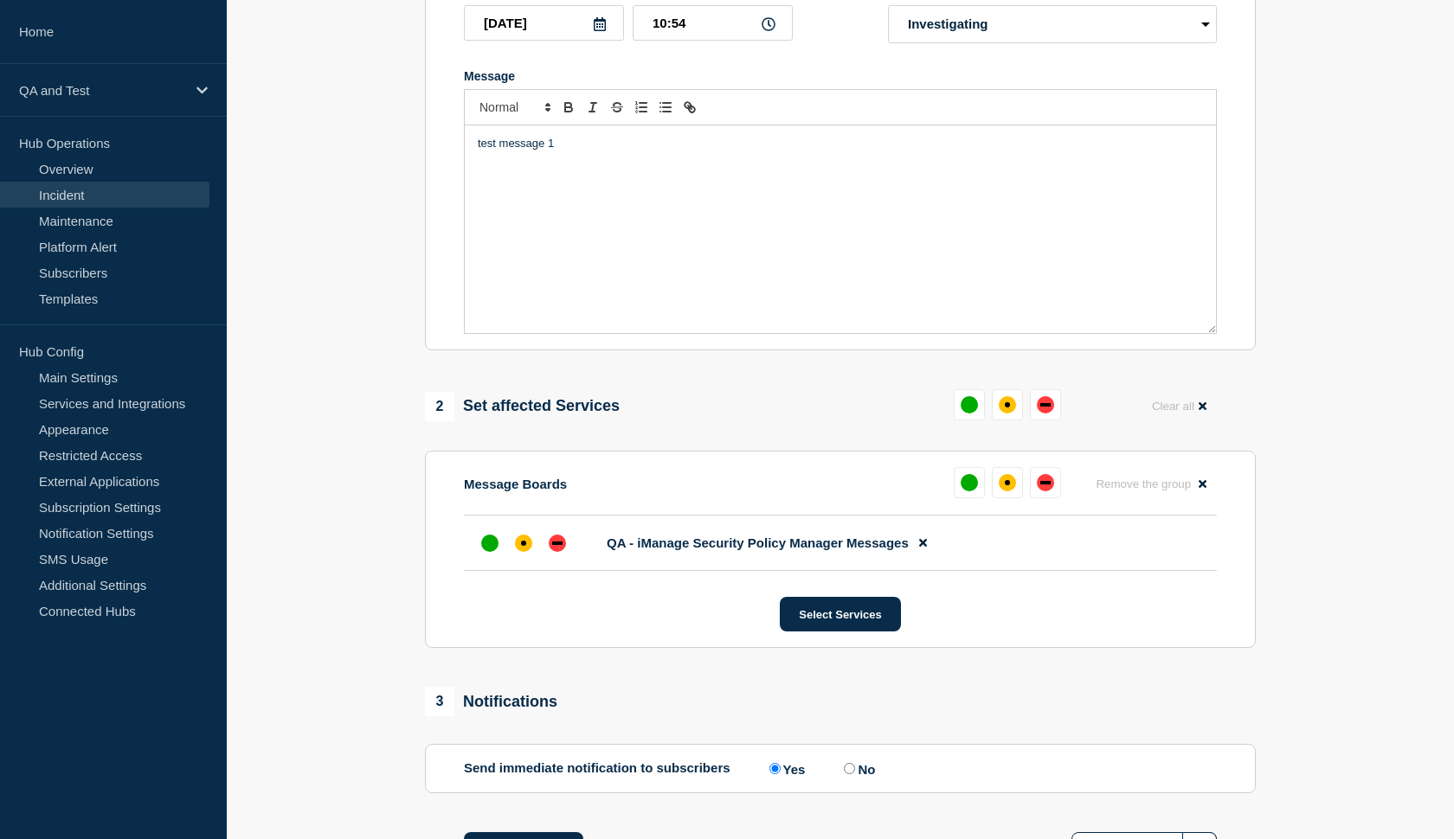
scroll to position [320, 0]
click at [920, 547] on icon at bounding box center [923, 543] width 8 height 8
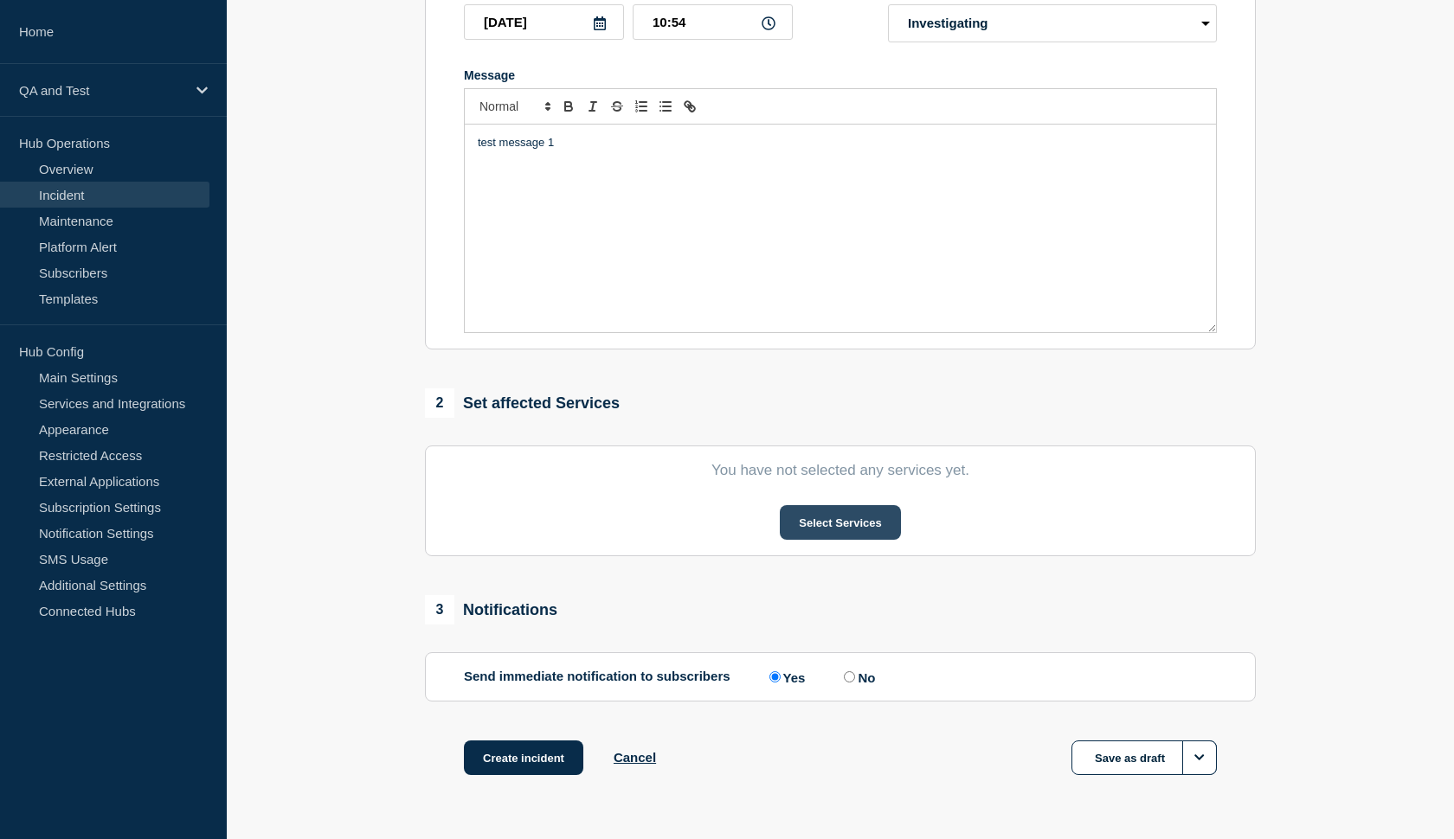
click at [860, 540] on button "Select Services" at bounding box center [840, 522] width 120 height 35
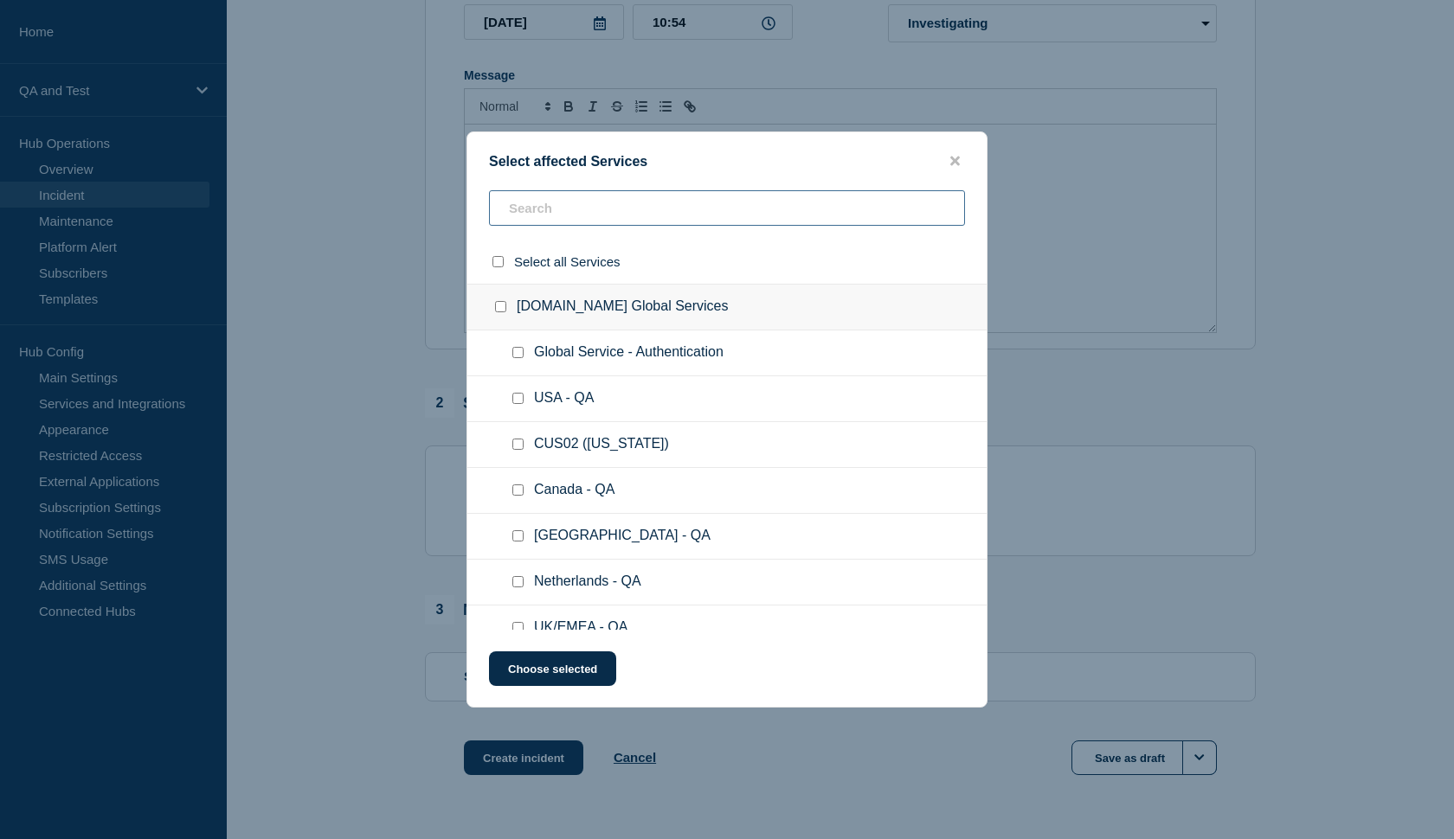
click at [669, 202] on input "text" at bounding box center [727, 207] width 476 height 35
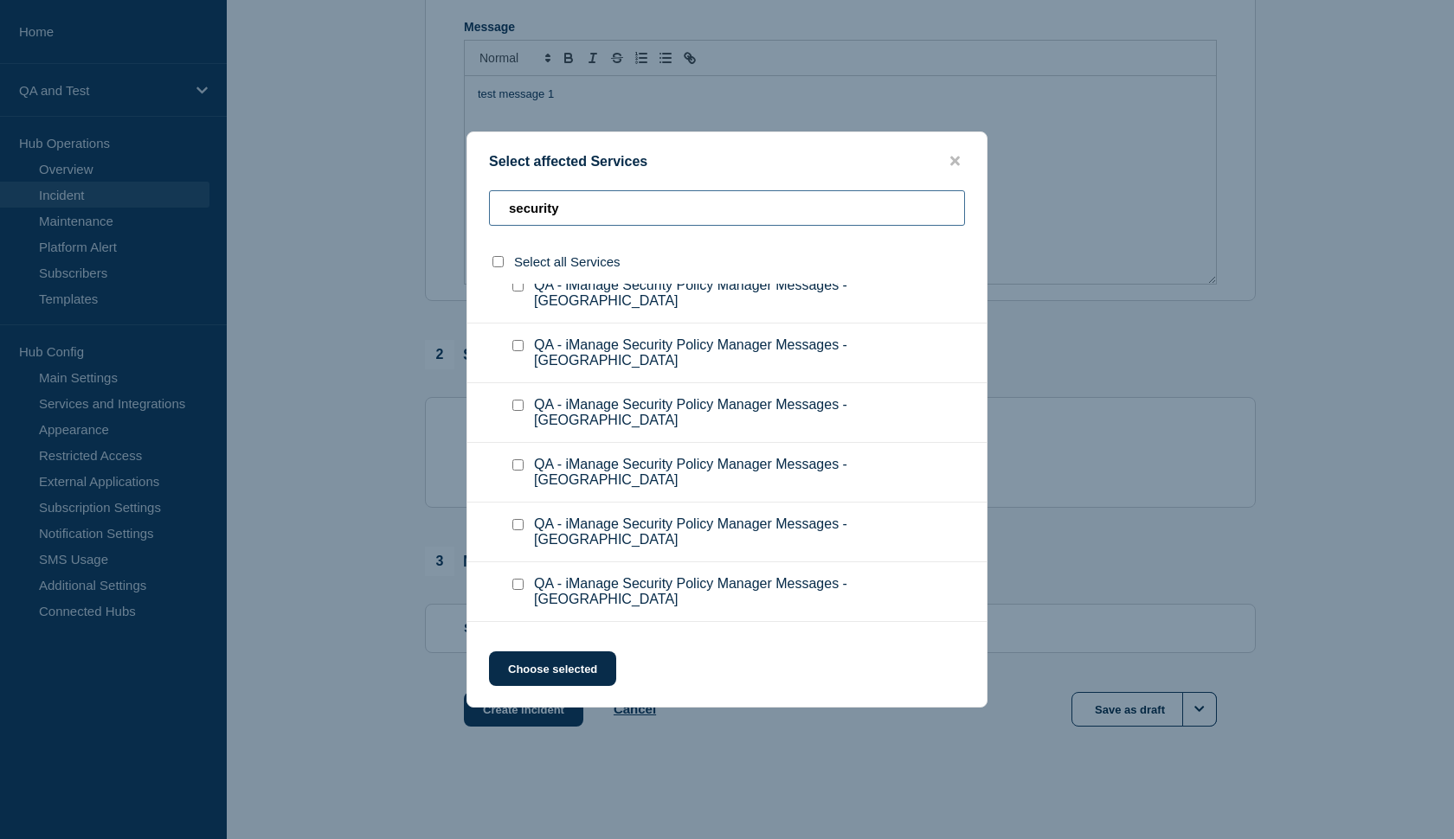
scroll to position [387, 0]
type input "security"
click at [516, 636] on div at bounding box center [521, 644] width 25 height 17
click at [513, 639] on input "QA - iManage Security Policy Manager Messages checkbox" at bounding box center [517, 644] width 11 height 11
checkbox input "true"
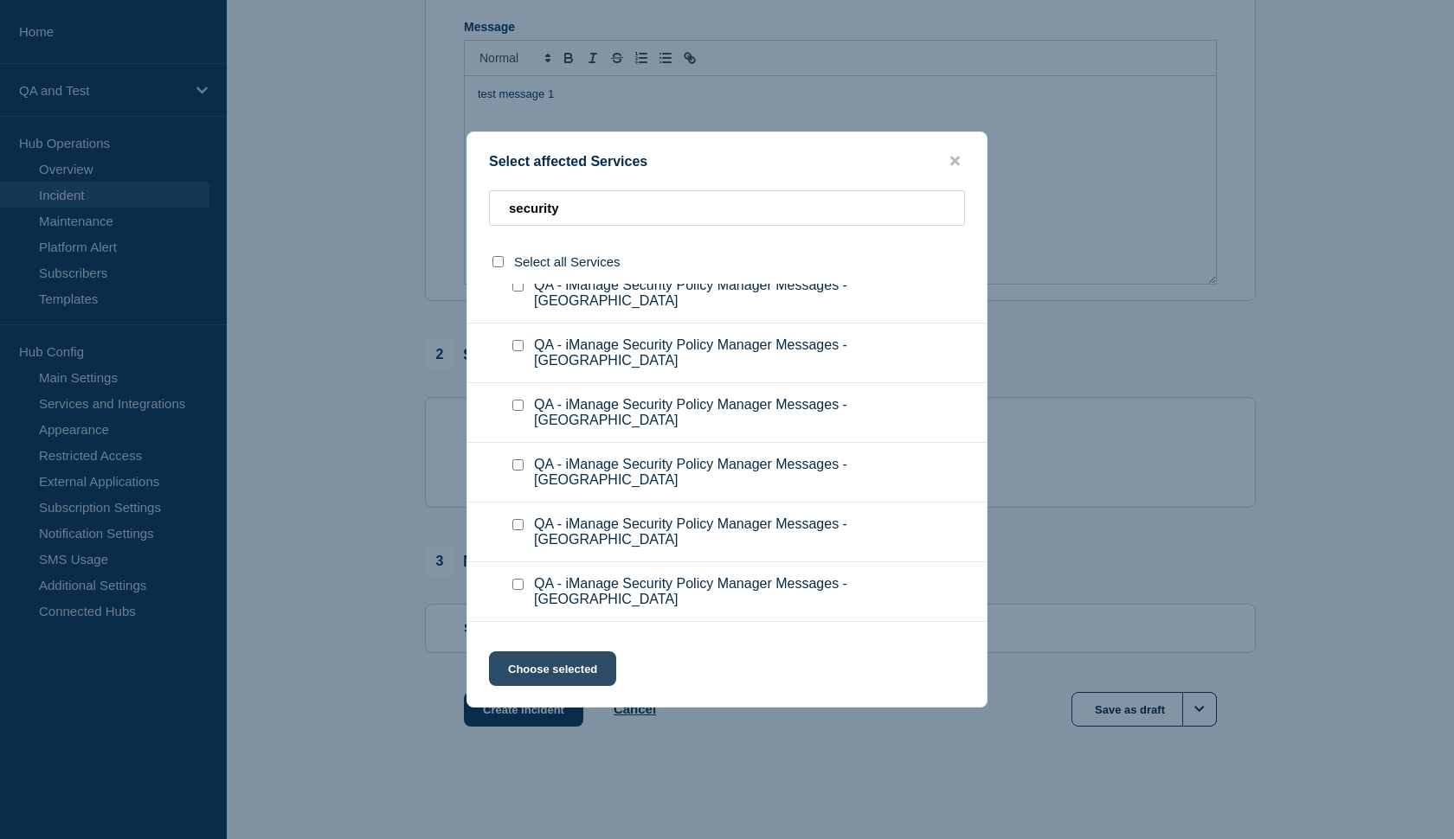
click at [555, 665] on button "Choose selected" at bounding box center [552, 669] width 127 height 35
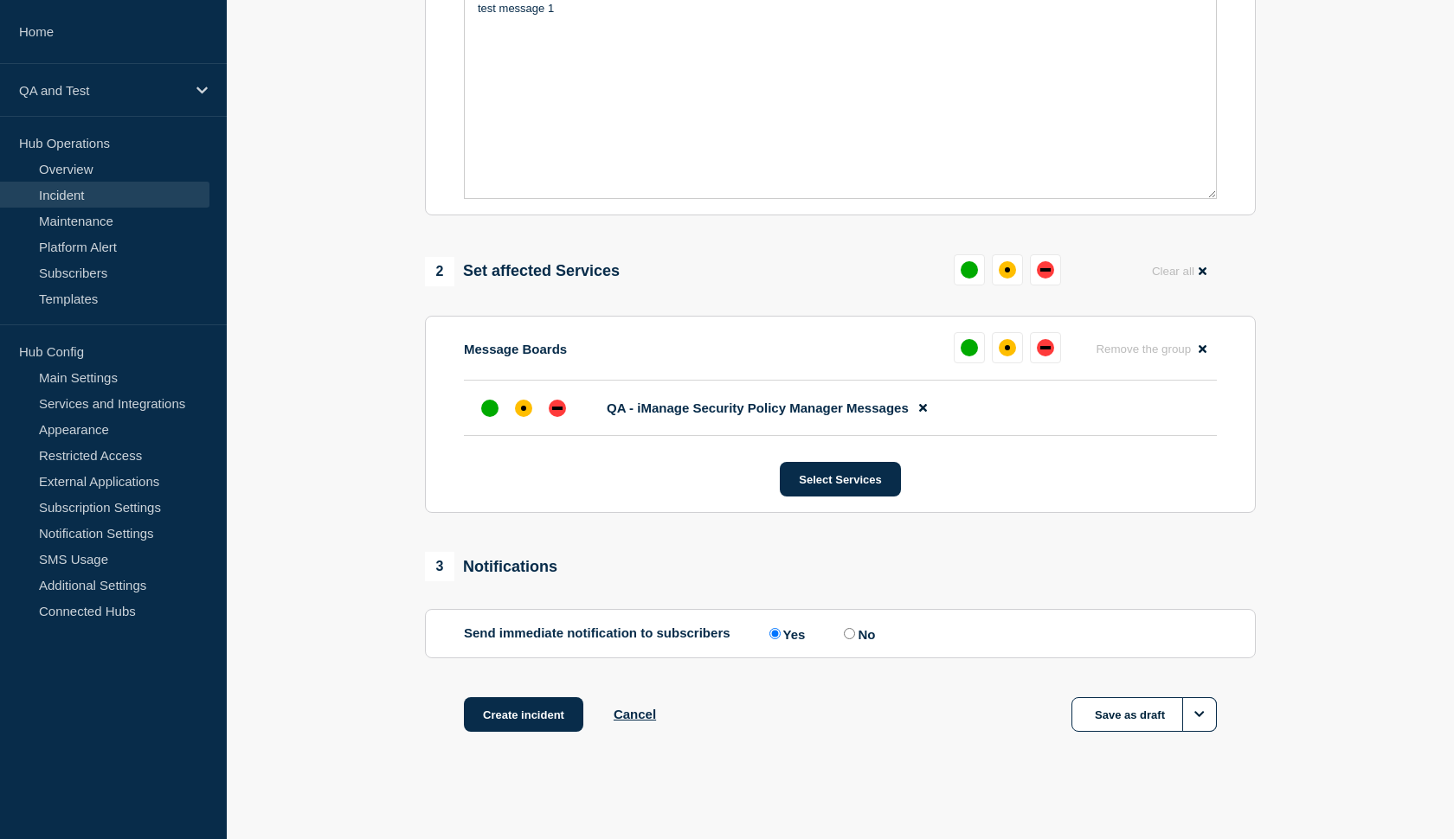
scroll to position [475, 0]
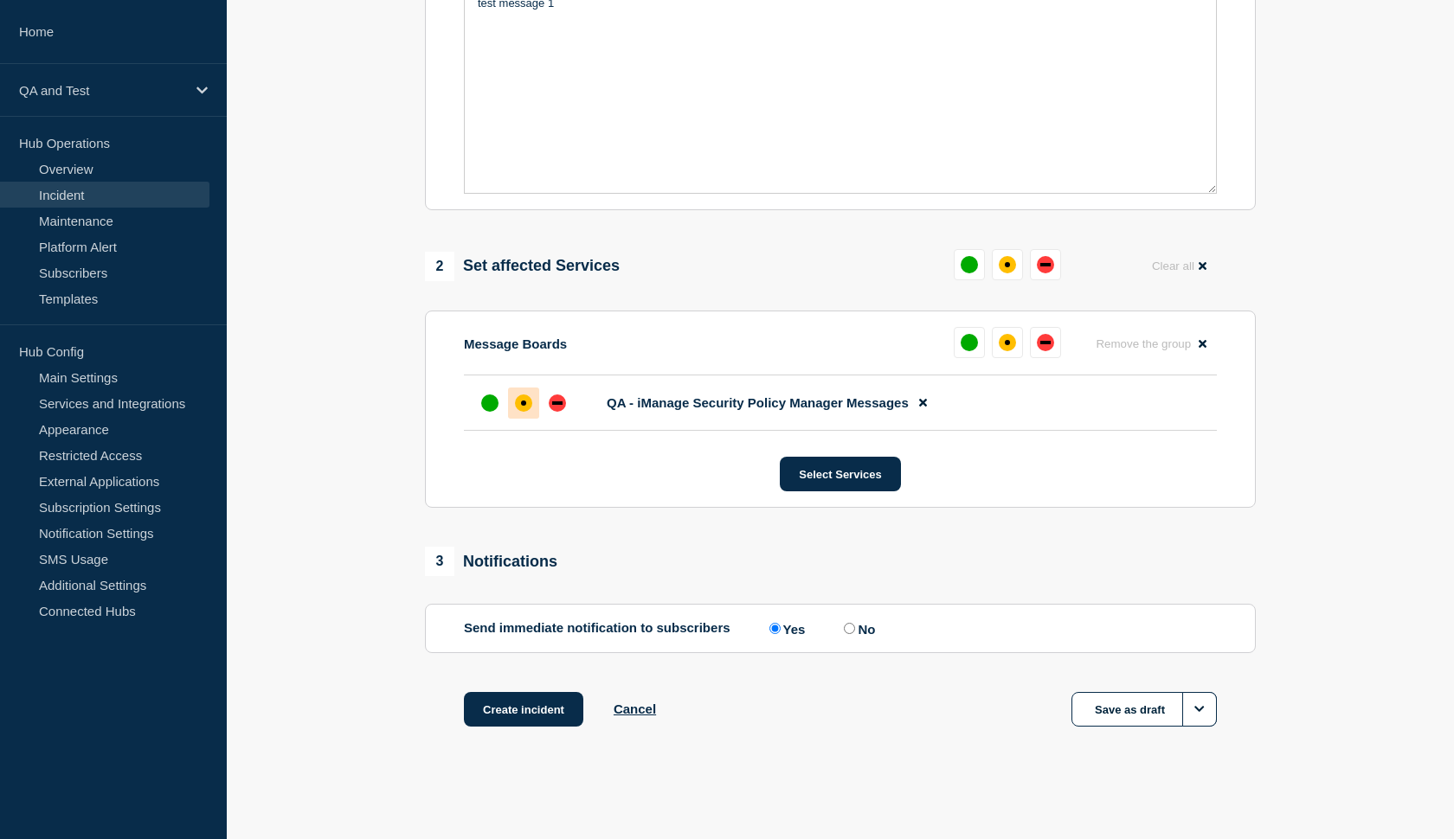
click at [525, 402] on div "affected" at bounding box center [523, 403] width 5 height 5
click at [844, 630] on input "No" at bounding box center [849, 628] width 11 height 11
radio input "true"
radio input "false"
click at [506, 717] on button "Create incident" at bounding box center [523, 709] width 119 height 35
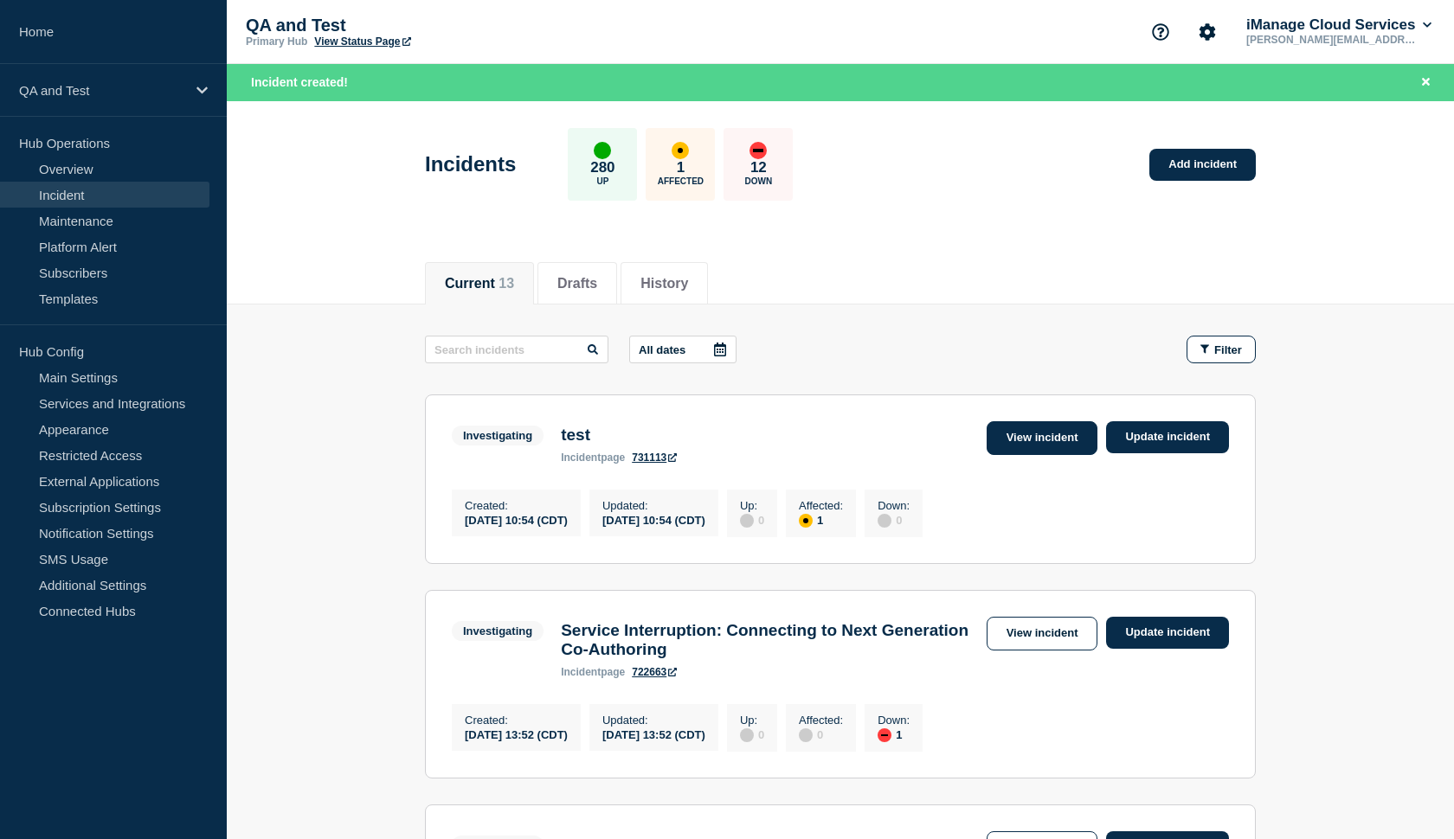
click at [1025, 429] on link "View incident" at bounding box center [1043, 438] width 112 height 34
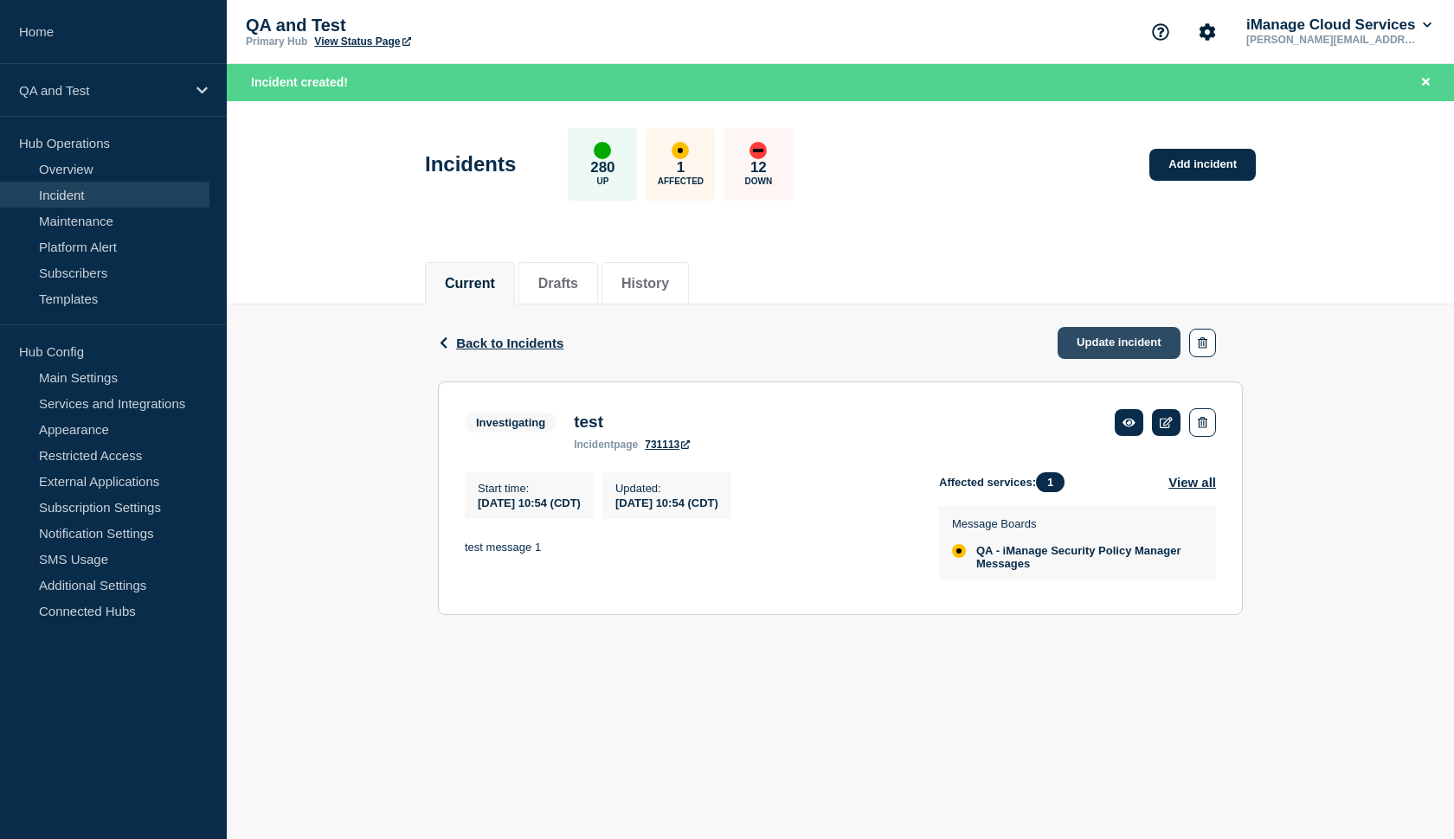
click at [1076, 350] on link "Update incident" at bounding box center [1119, 343] width 123 height 32
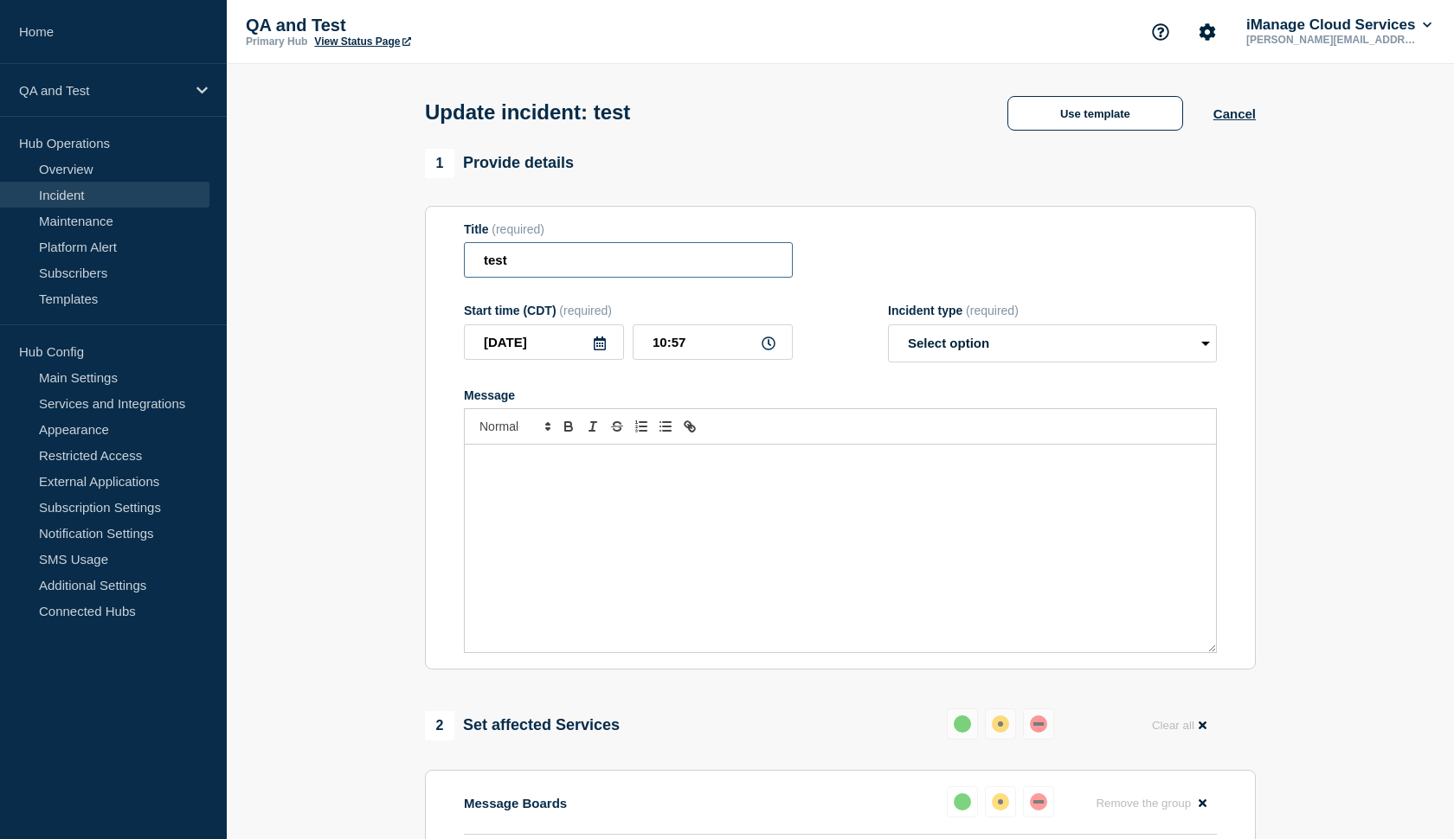
click at [620, 271] on input "test" at bounding box center [628, 259] width 329 height 35
type input "test2"
select select "monitoring"
click at [633, 512] on div "Message" at bounding box center [840, 549] width 751 height 208
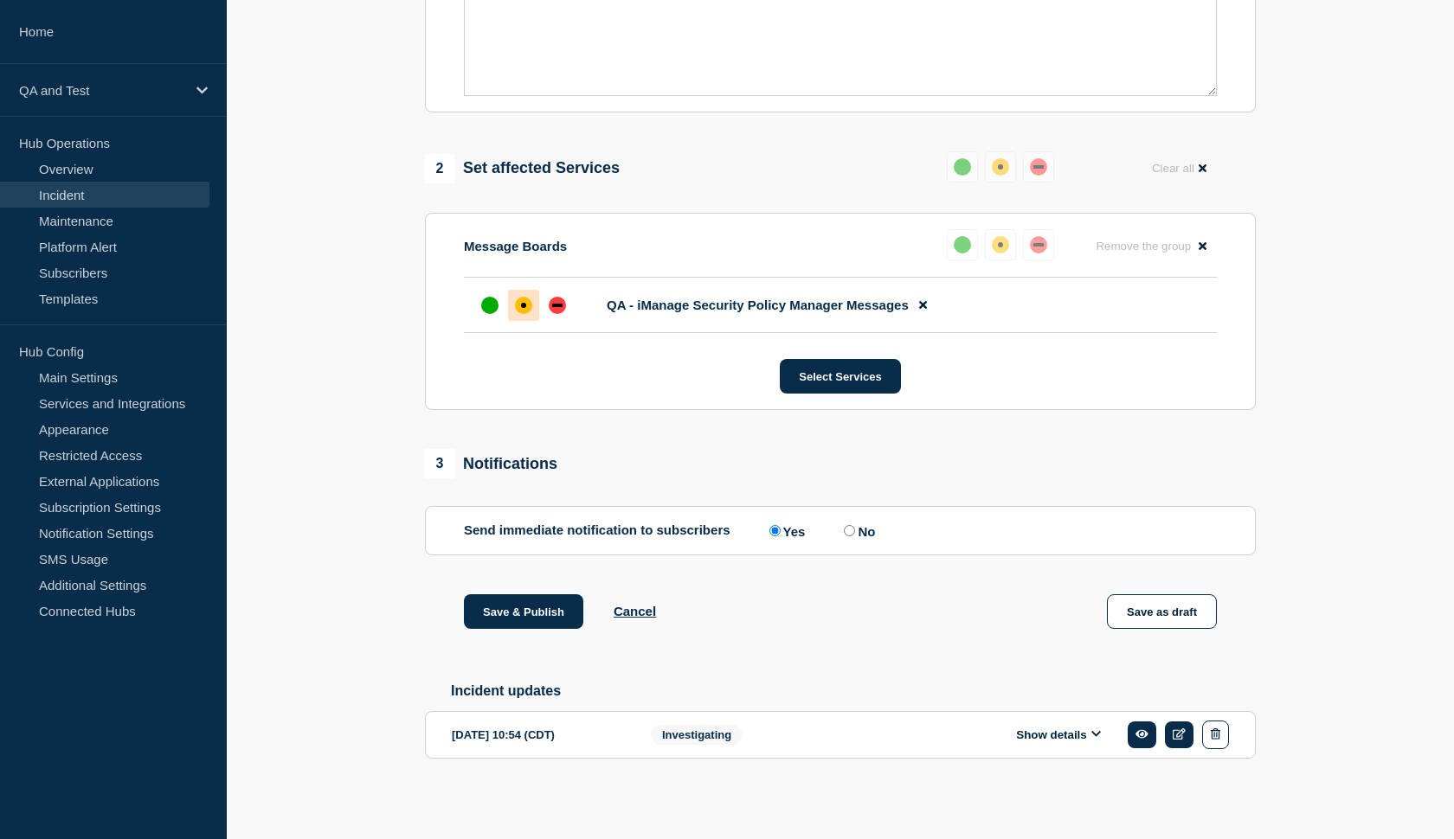
scroll to position [579, 0]
click at [844, 525] on input "No" at bounding box center [849, 530] width 11 height 11
radio input "true"
radio input "false"
click at [527, 601] on button "Save & Publish" at bounding box center [523, 612] width 119 height 35
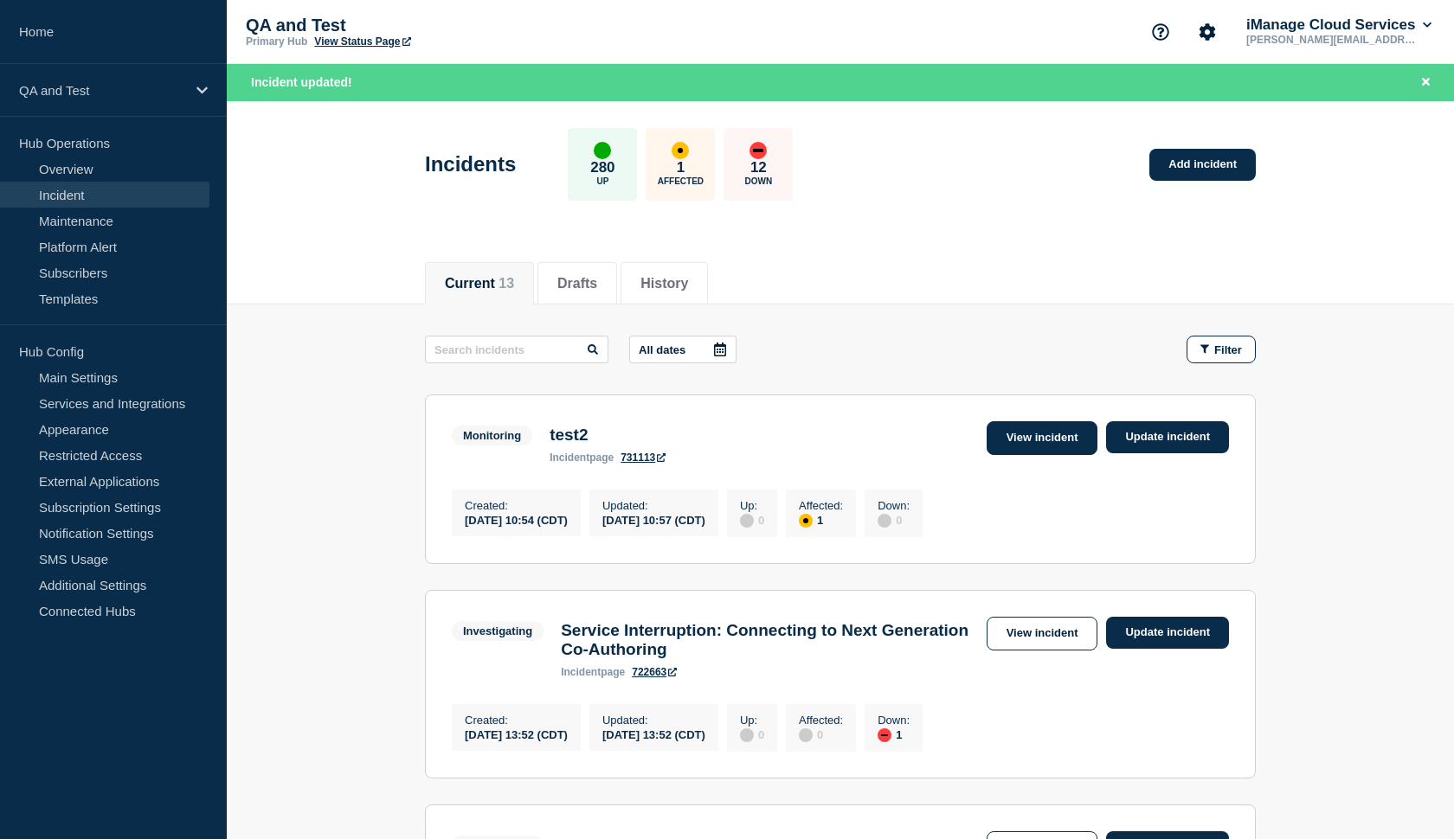
click at [1018, 440] on link "View incident" at bounding box center [1043, 438] width 112 height 34
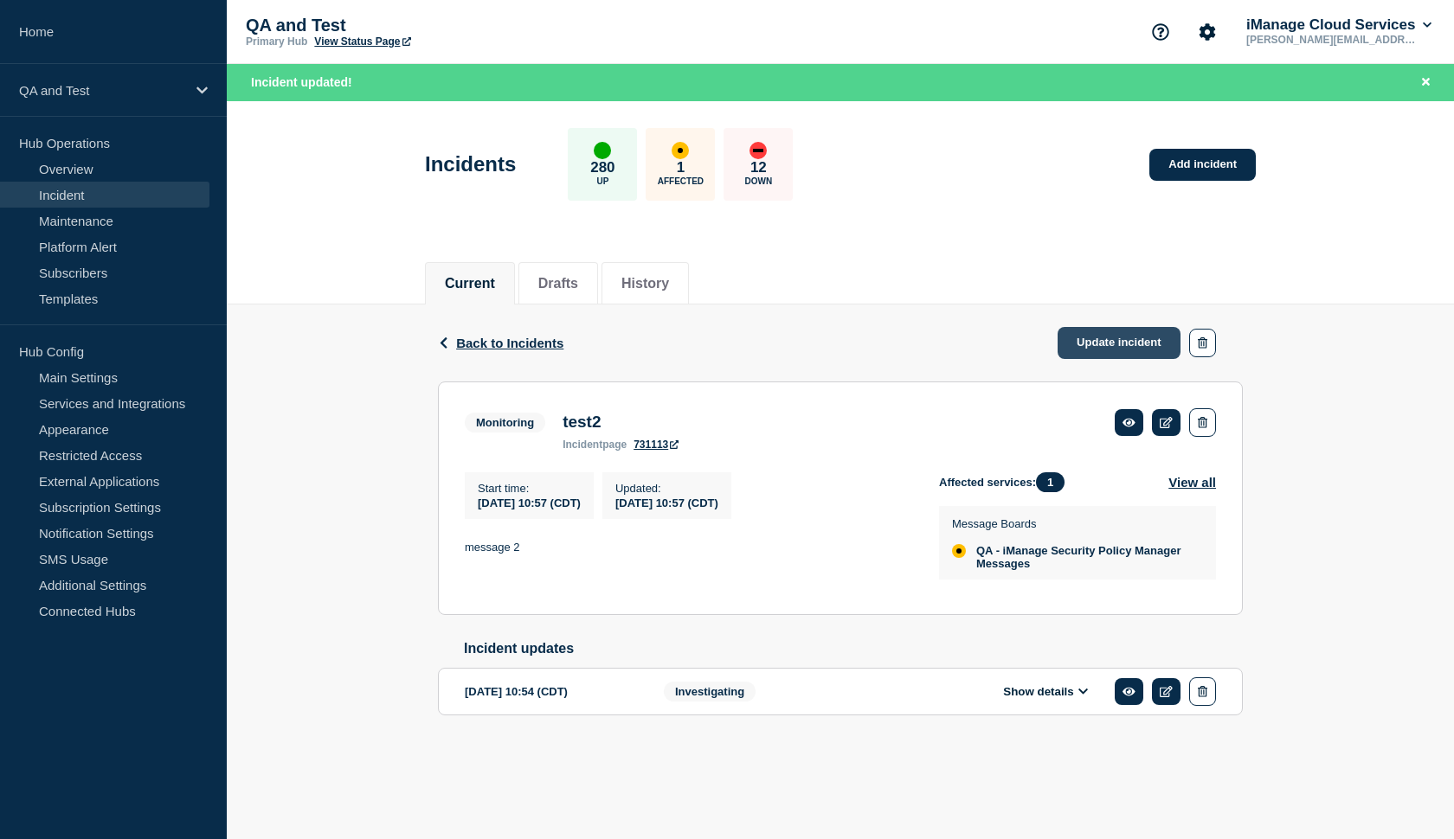
click at [1105, 338] on link "Update incident" at bounding box center [1119, 343] width 123 height 32
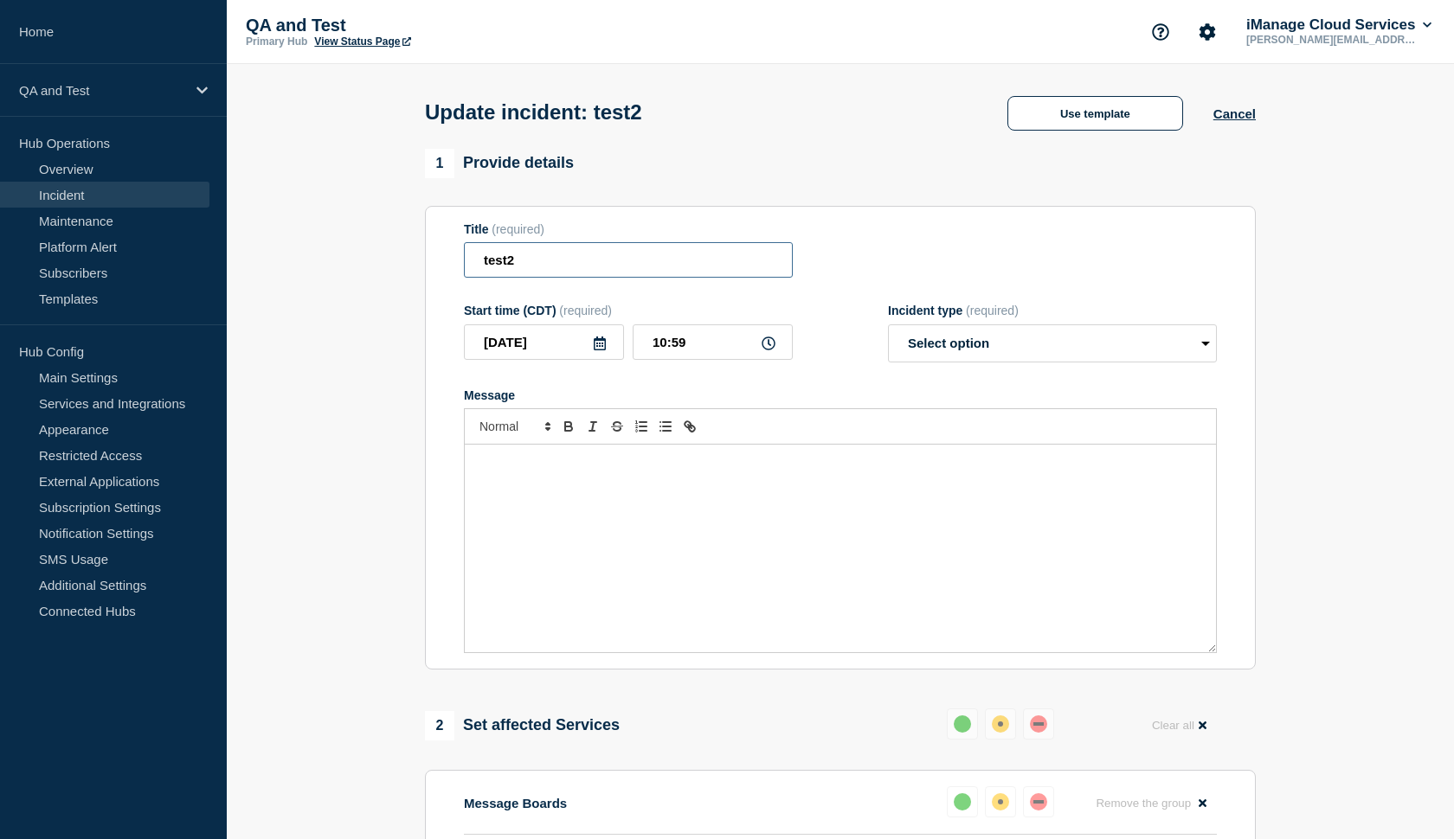
click at [674, 278] on input "test2" at bounding box center [628, 259] width 329 height 35
type input "test3"
select select "monitoring"
click at [740, 531] on div "Message" at bounding box center [840, 549] width 751 height 208
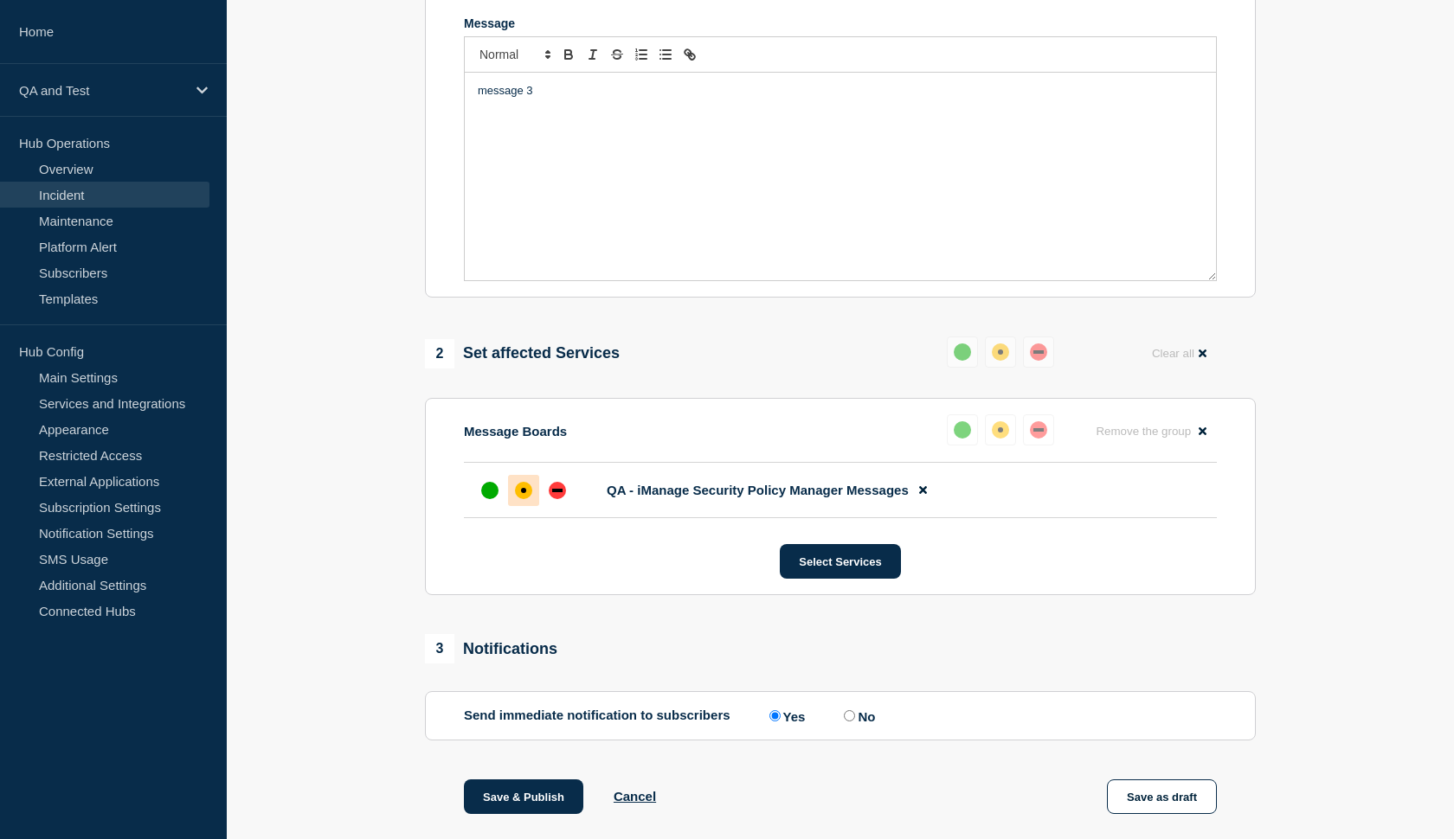
scroll to position [383, 0]
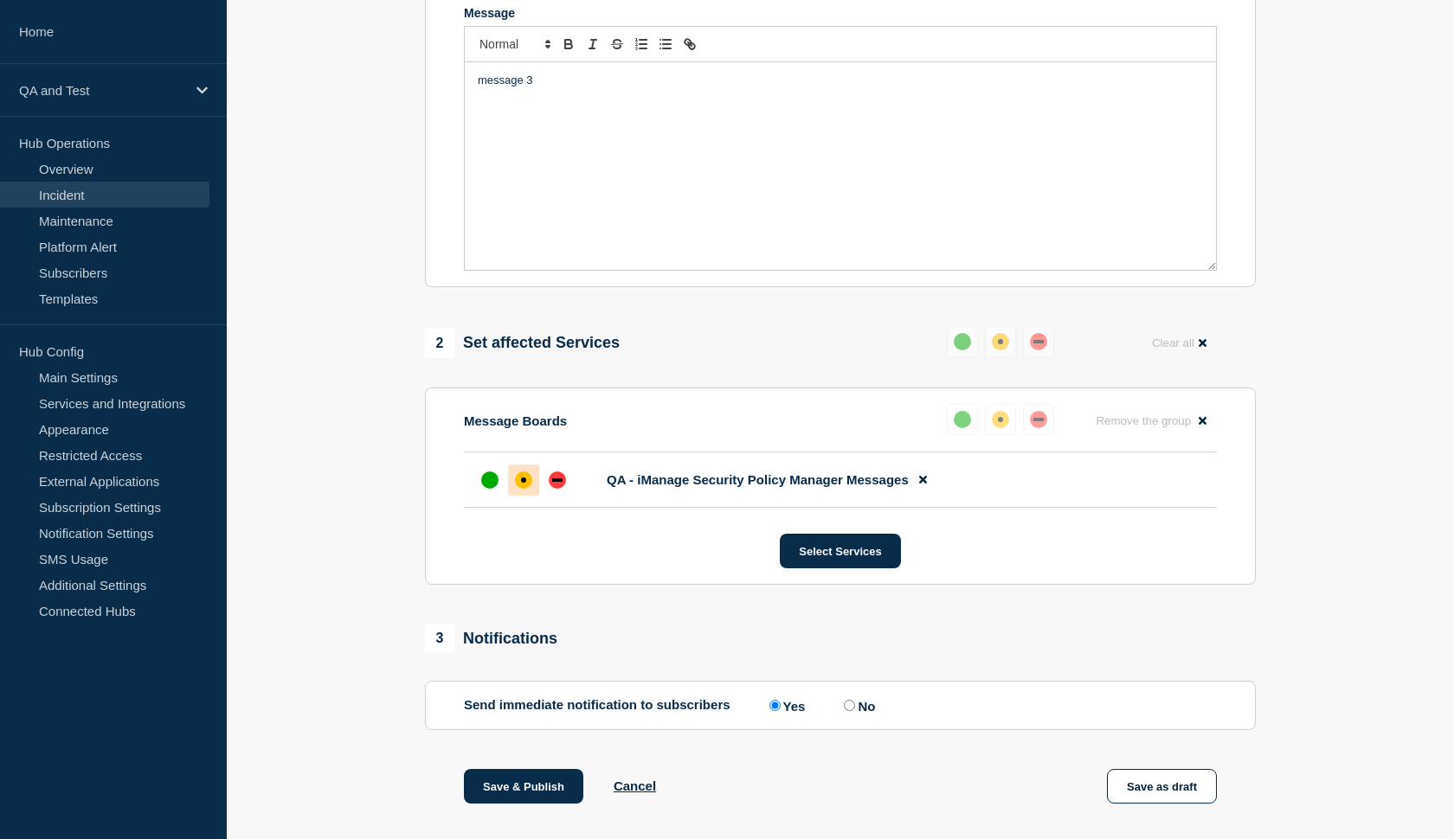
click at [845, 714] on label "No" at bounding box center [856, 706] width 35 height 16
click at [845, 711] on input "No" at bounding box center [849, 705] width 11 height 11
radio input "true"
radio input "false"
click at [515, 801] on button "Save & Publish" at bounding box center [523, 786] width 119 height 35
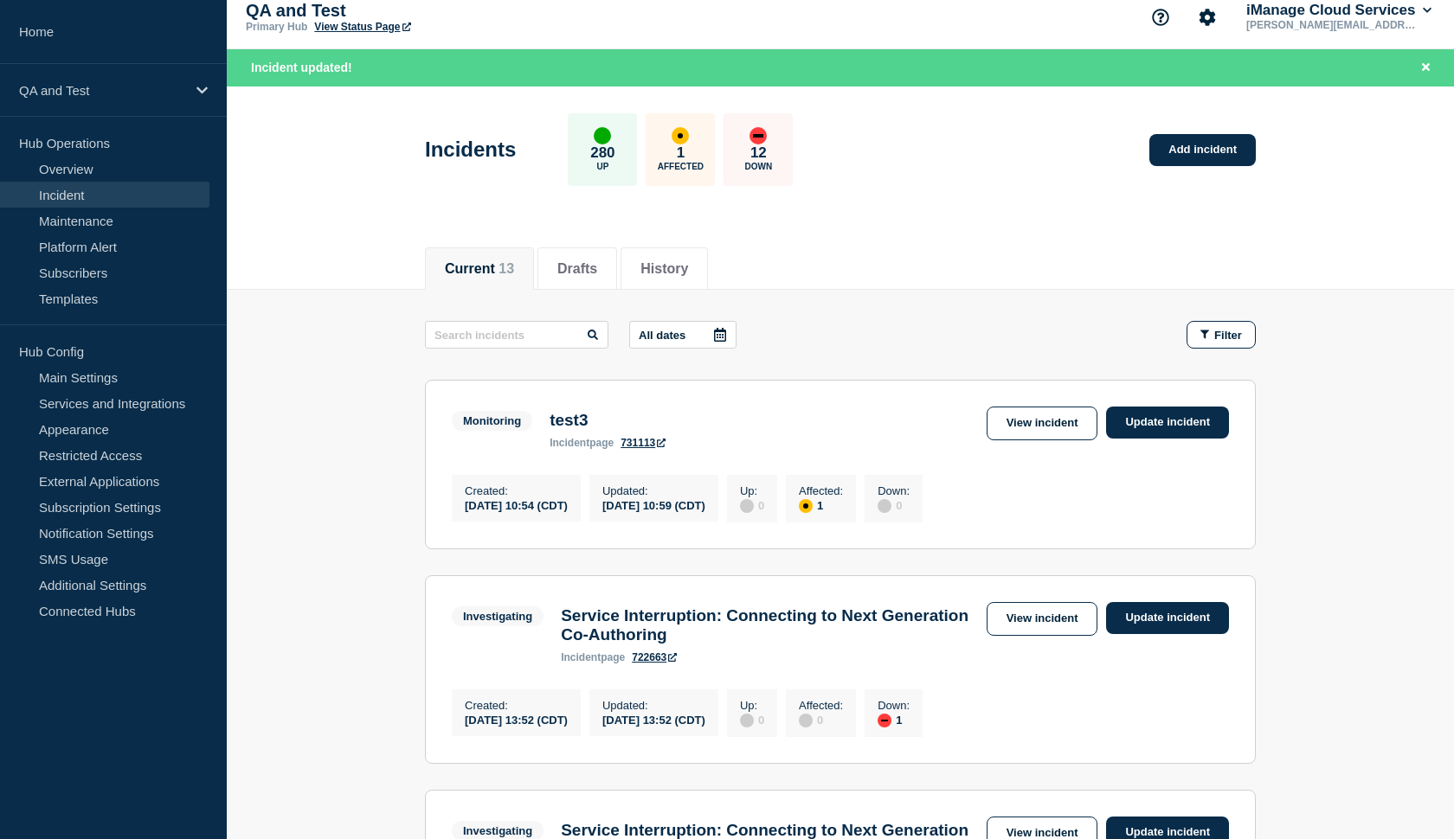
scroll to position [10, 0]
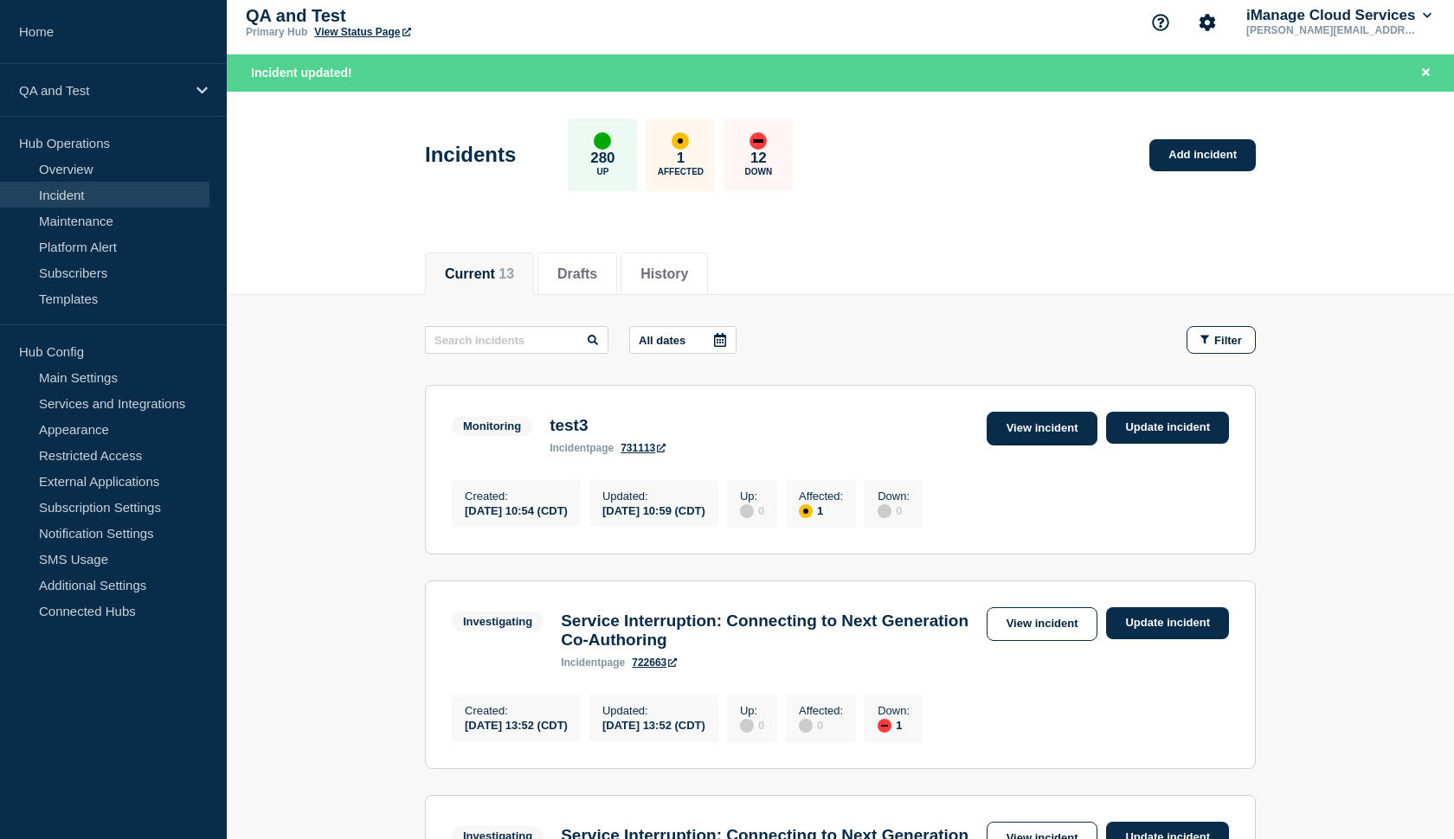
click at [1058, 436] on link "View incident" at bounding box center [1043, 429] width 112 height 34
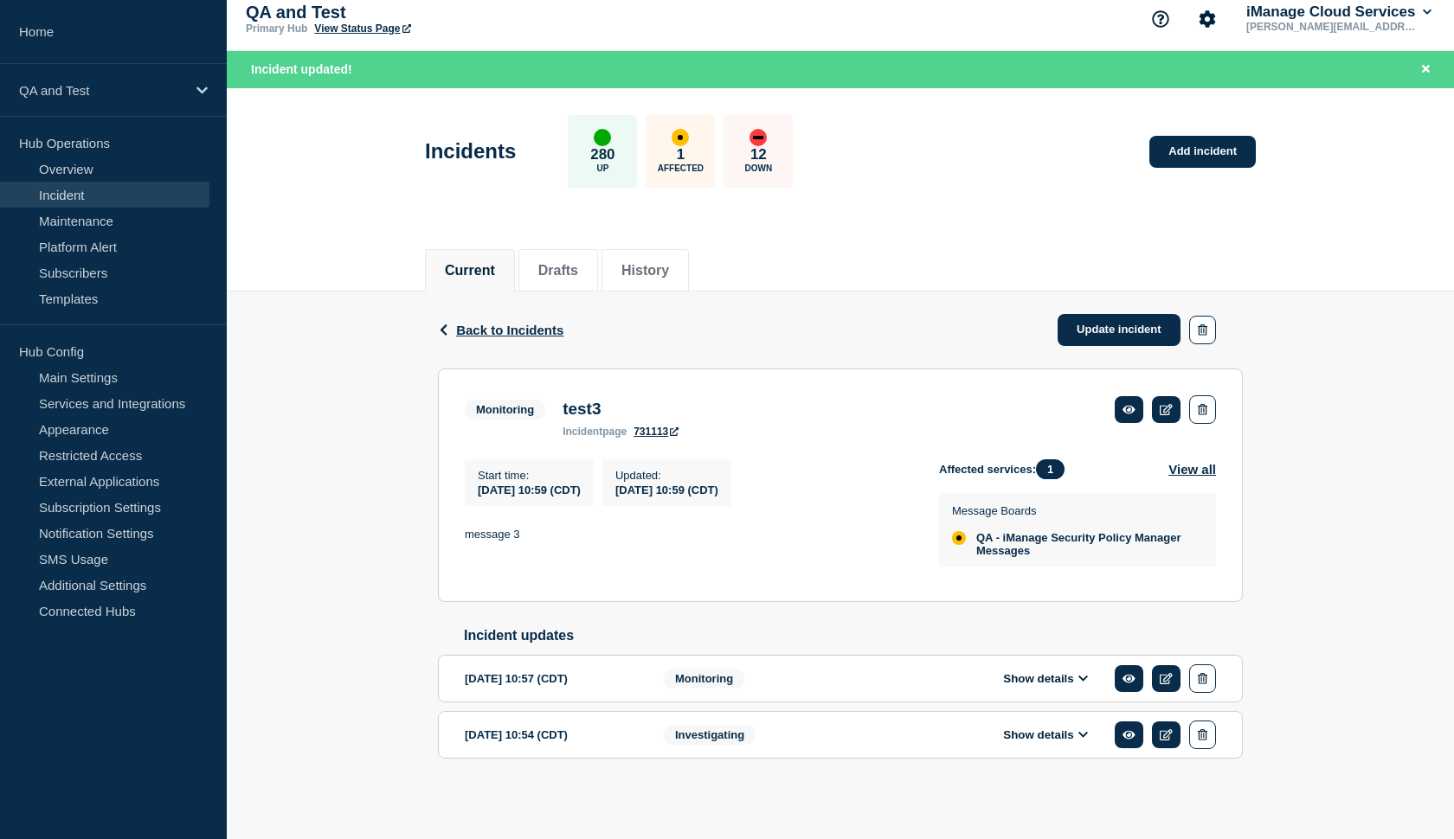
scroll to position [40, 0]
click at [733, 671] on span "Monitoring" at bounding box center [704, 679] width 80 height 20
click at [1154, 674] on link at bounding box center [1166, 678] width 29 height 27
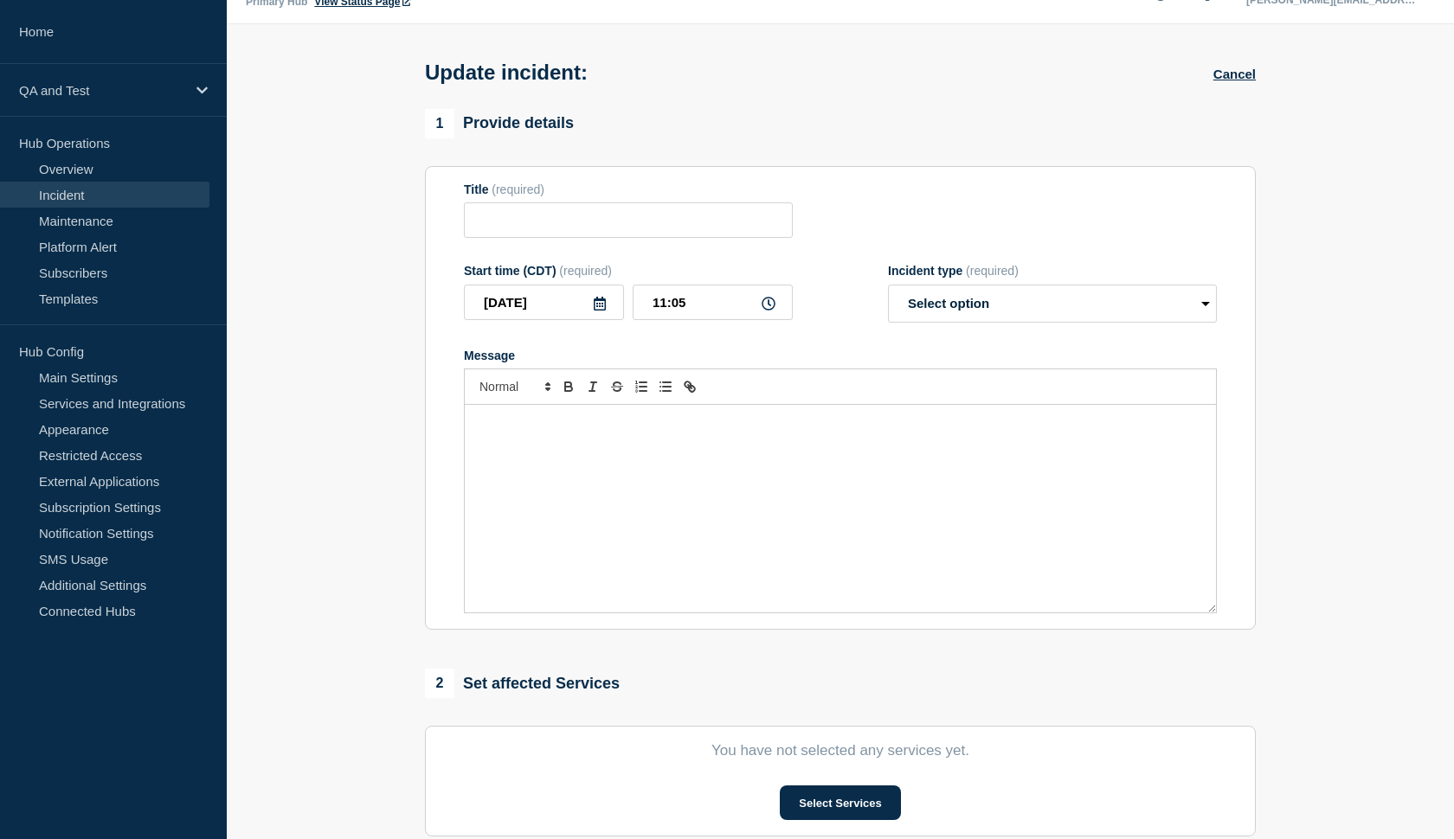
type input "test2"
type input "10:57"
select select "monitoring"
radio input "false"
radio input "true"
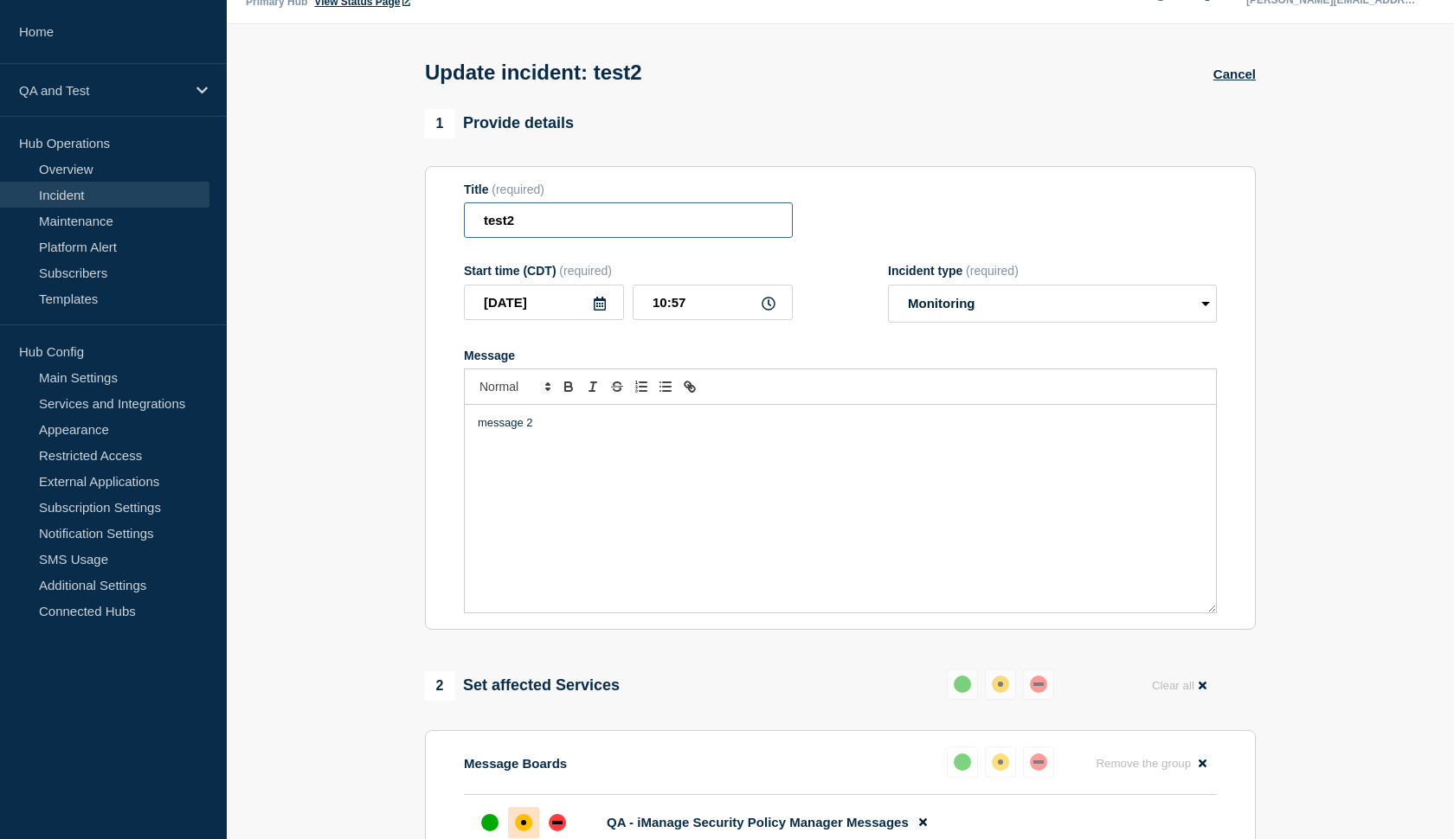
click at [547, 238] on input "test2" at bounding box center [628, 220] width 329 height 35
type input "test2 edited"
drag, startPoint x: 547, startPoint y: 260, endPoint x: 552, endPoint y: 449, distance: 188.7
click at [552, 449] on div "message 2" at bounding box center [840, 509] width 751 height 208
drag, startPoint x: 563, startPoint y: 471, endPoint x: 666, endPoint y: 518, distance: 113.1
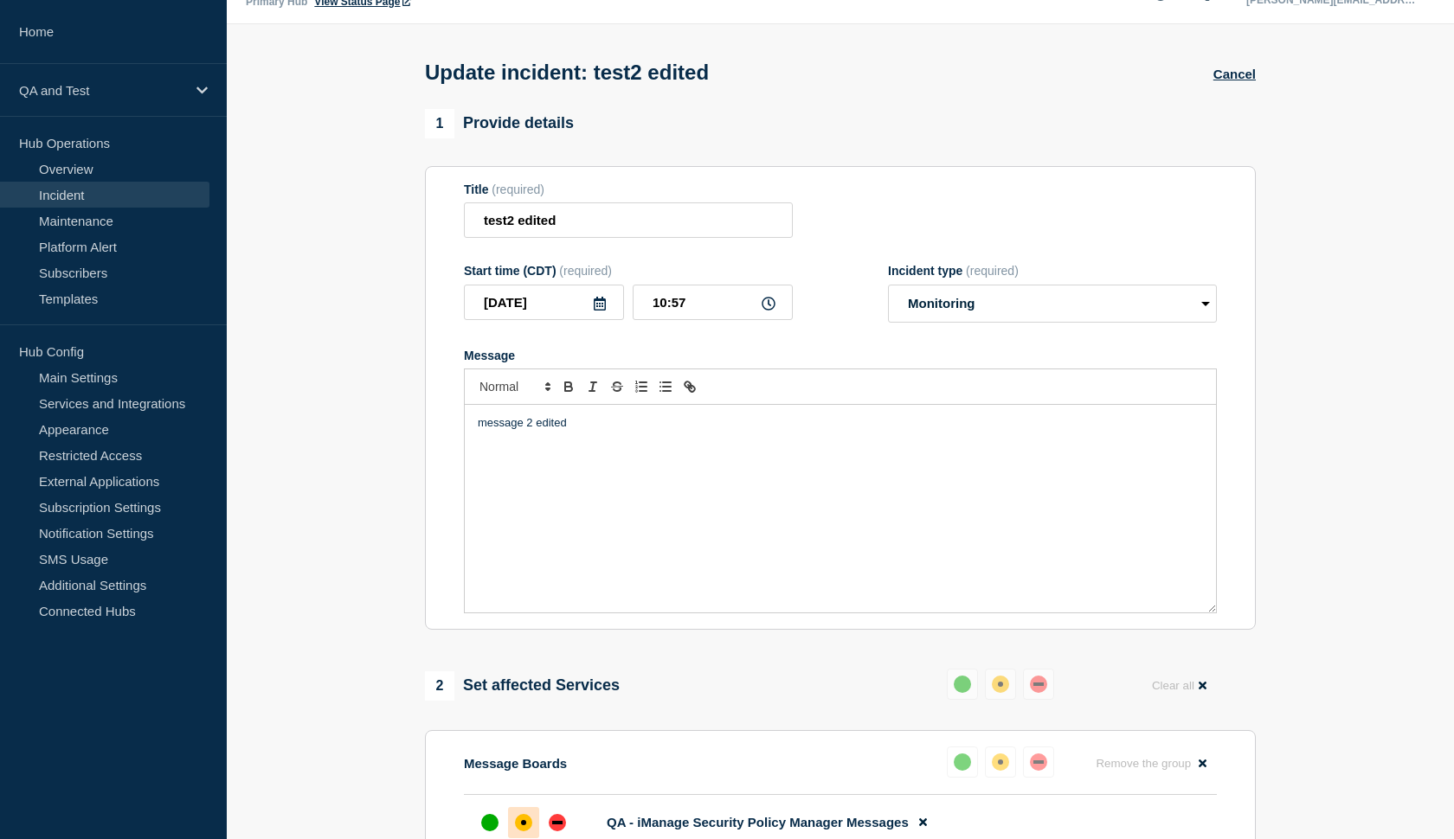
click at [666, 518] on div "message 2 edited" at bounding box center [840, 509] width 751 height 208
click at [571, 225] on input "test2 edited" at bounding box center [628, 220] width 329 height 35
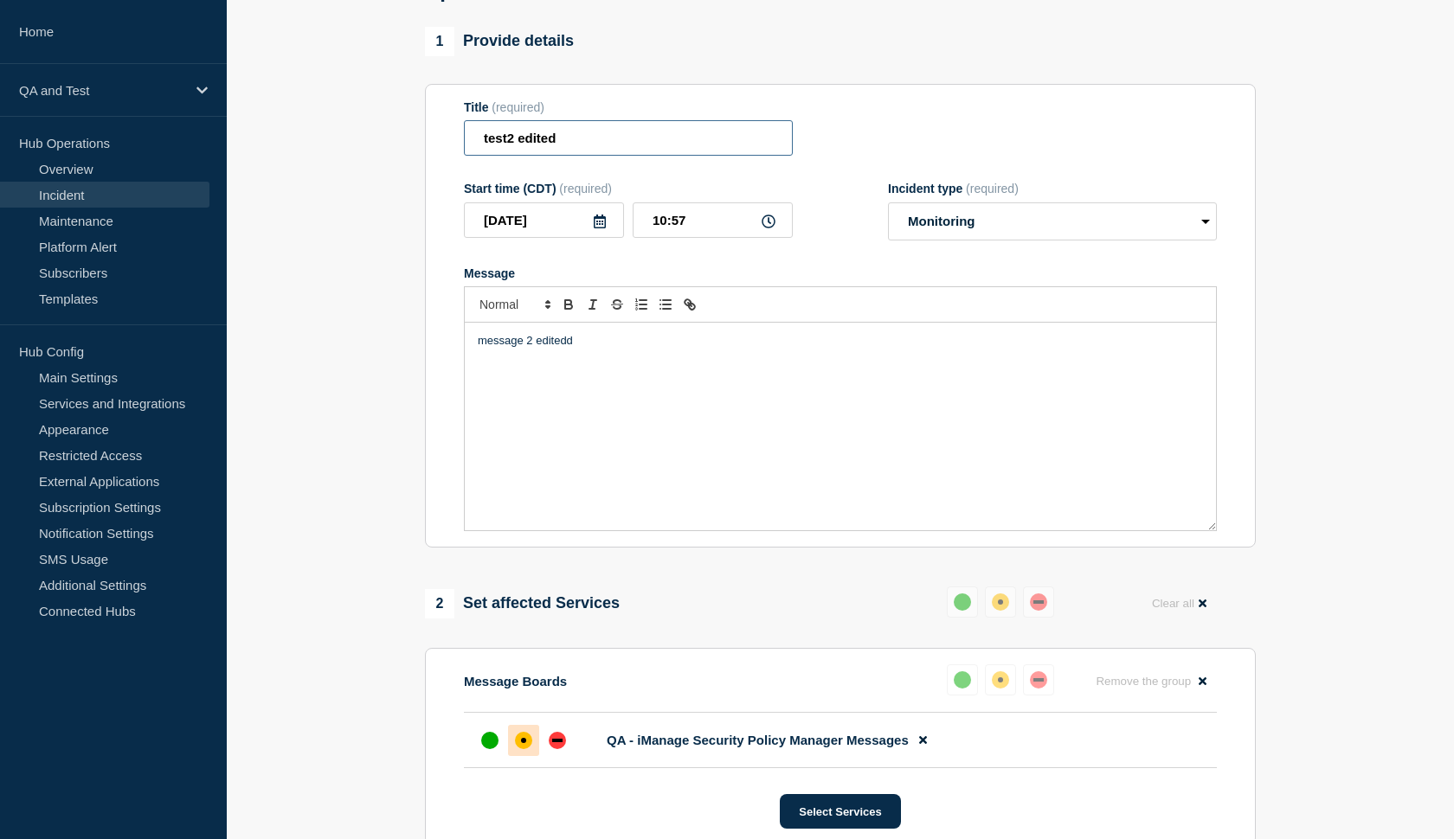
scroll to position [124, 0]
select select "identified"
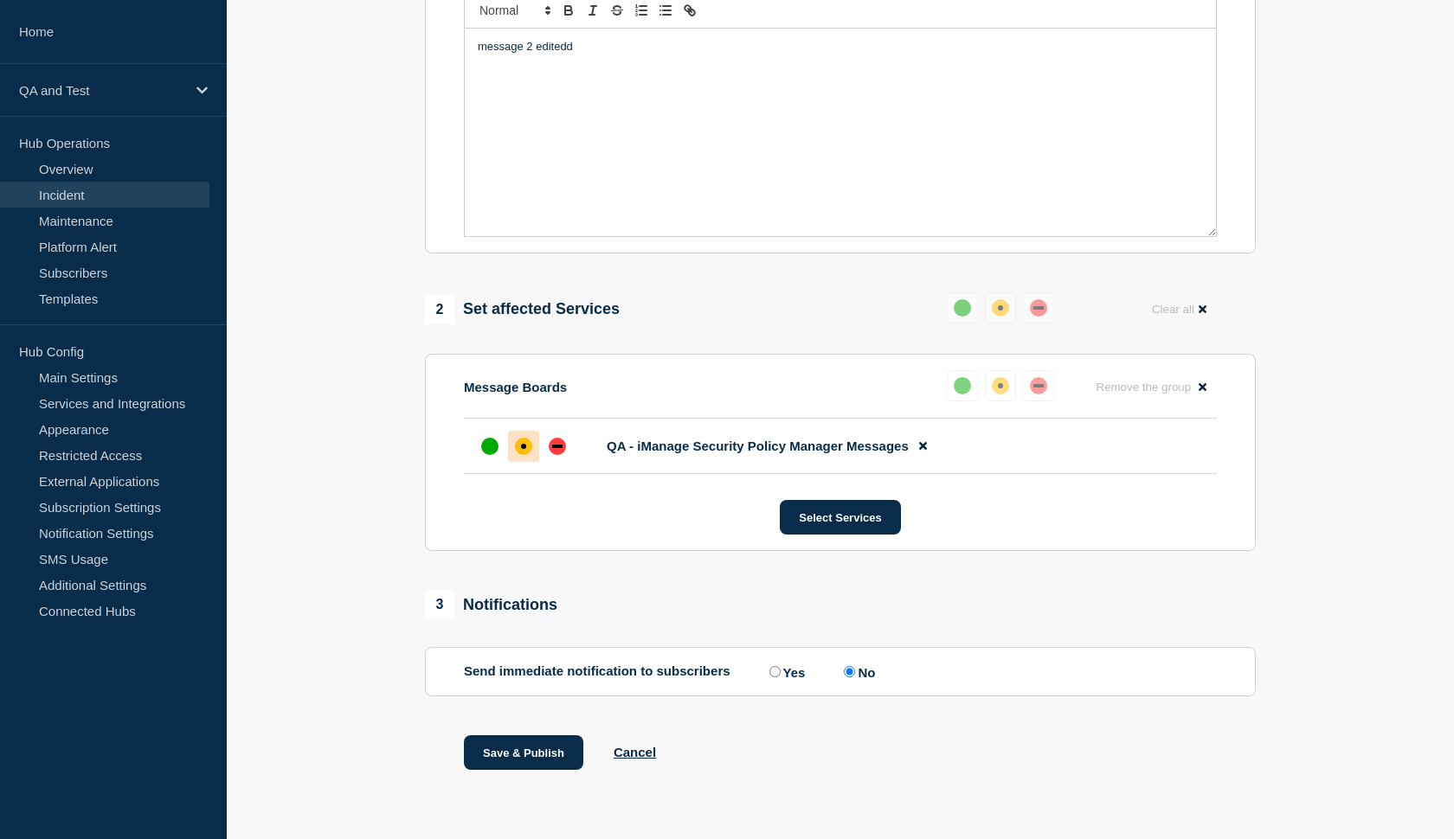
scroll to position [432, 0]
click at [526, 747] on button "Save & Publish" at bounding box center [523, 753] width 119 height 35
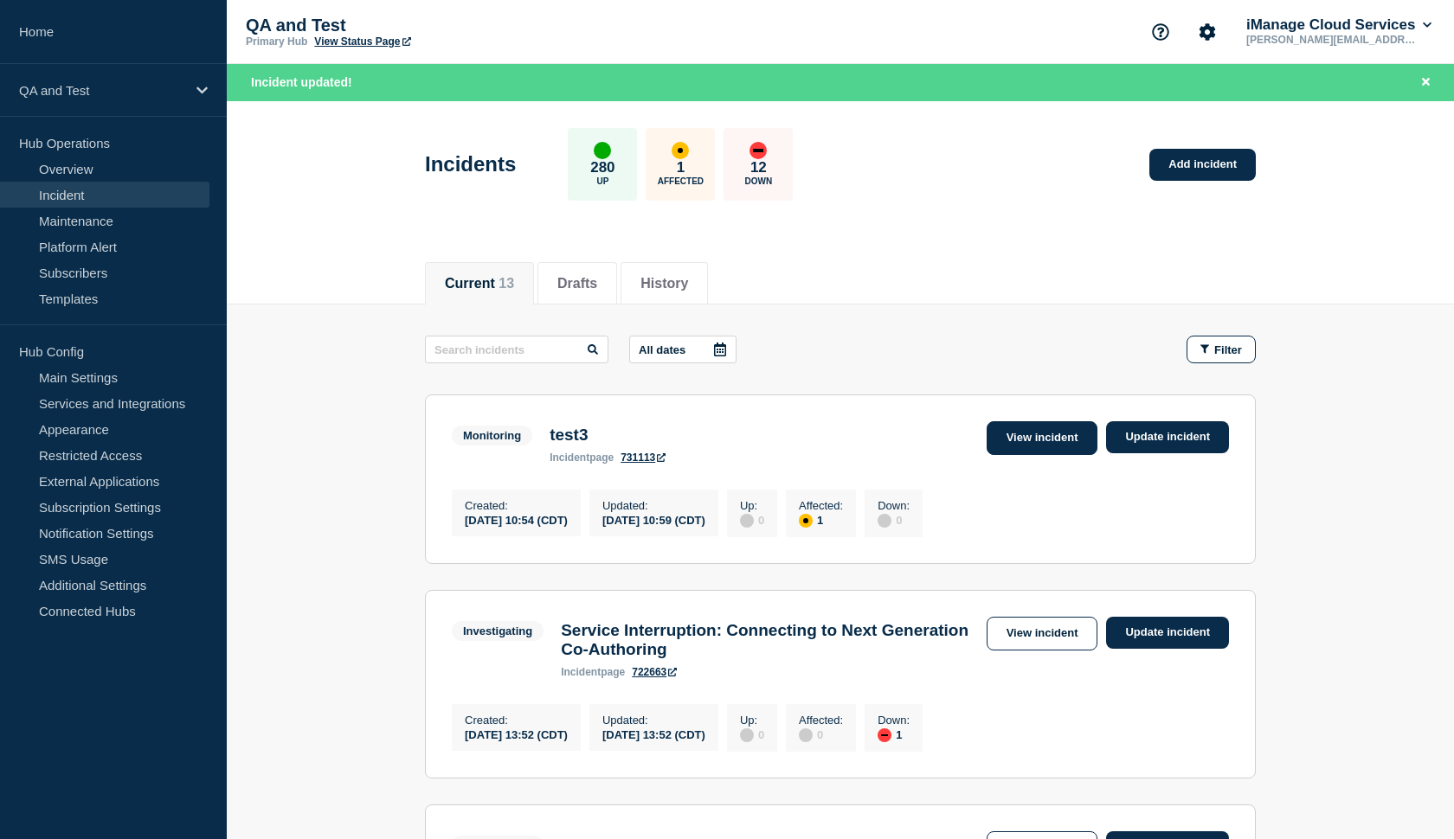
click at [1031, 437] on link "View incident" at bounding box center [1043, 438] width 112 height 34
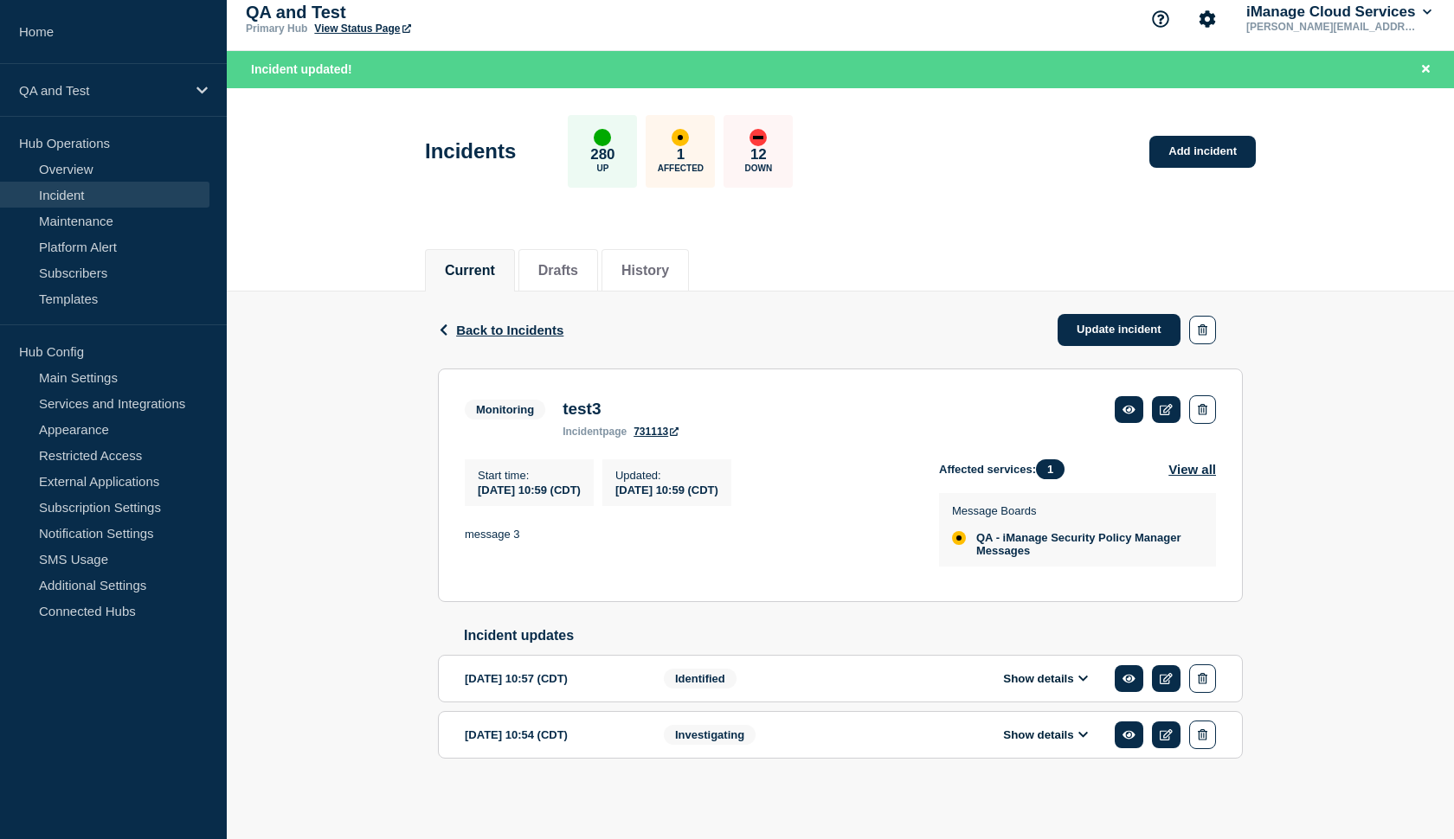
scroll to position [40, 0]
click at [1204, 404] on icon "button" at bounding box center [1203, 409] width 10 height 11
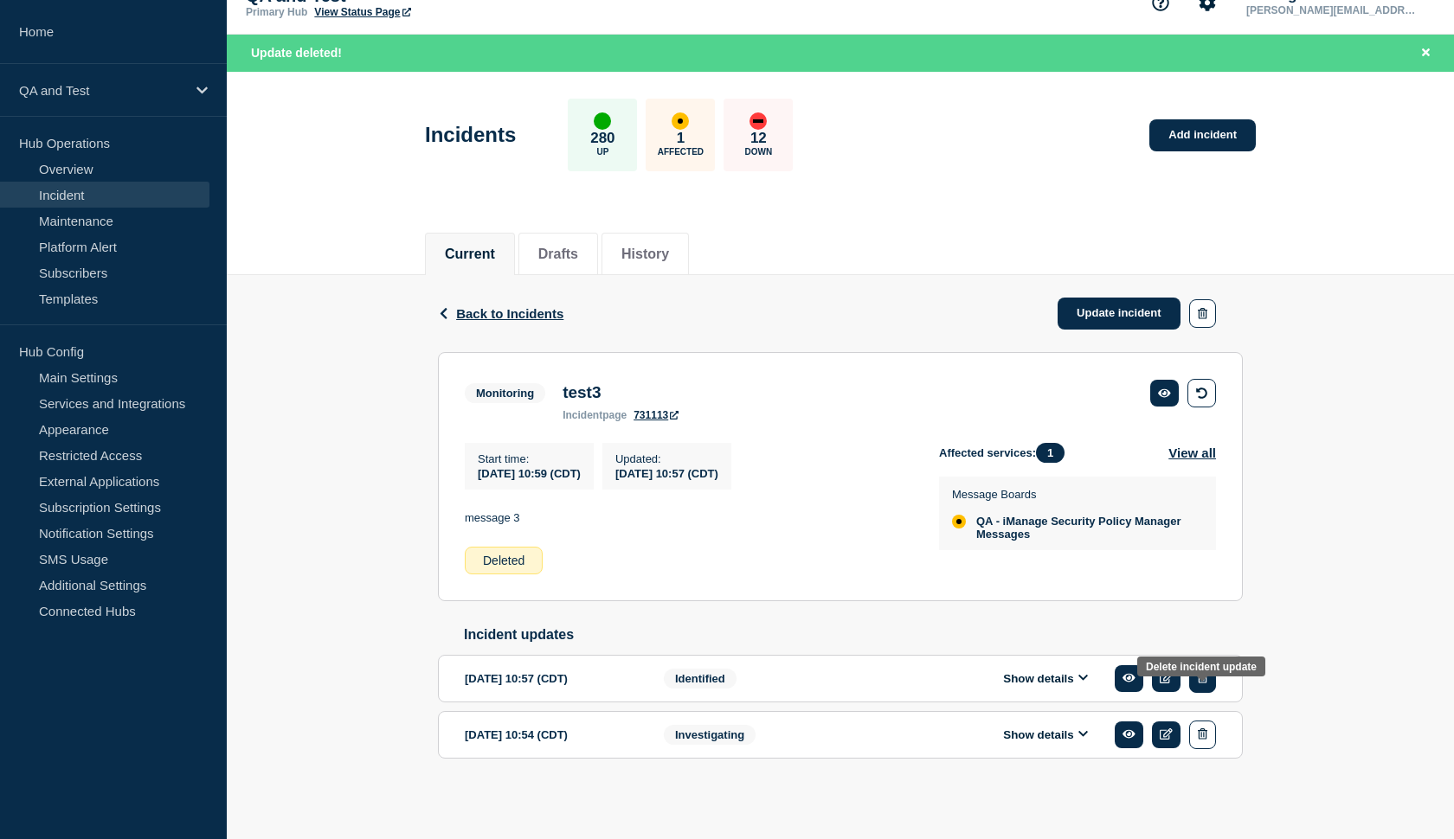
click at [1205, 684] on icon "button" at bounding box center [1203, 677] width 10 height 11
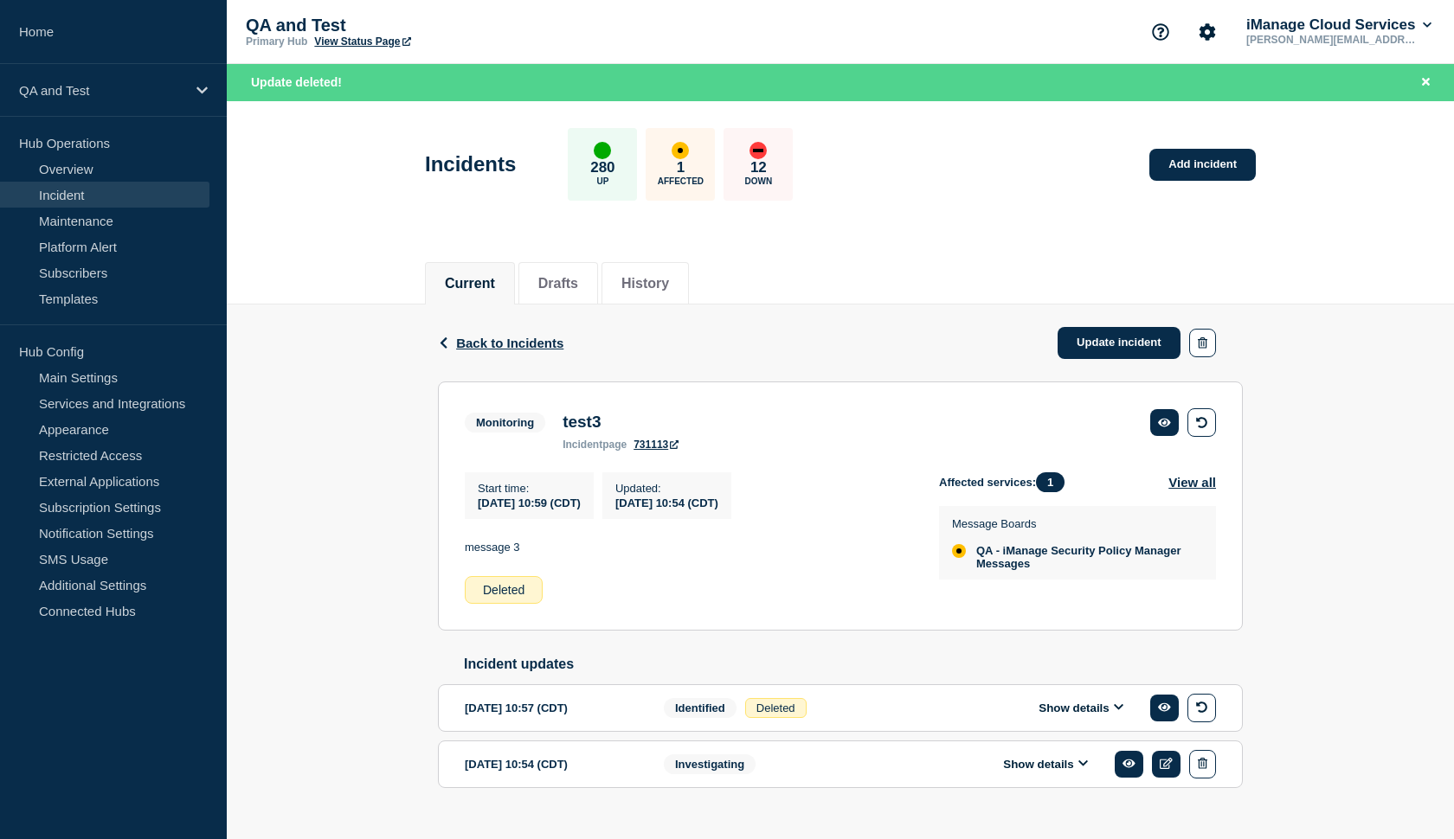
scroll to position [0, 0]
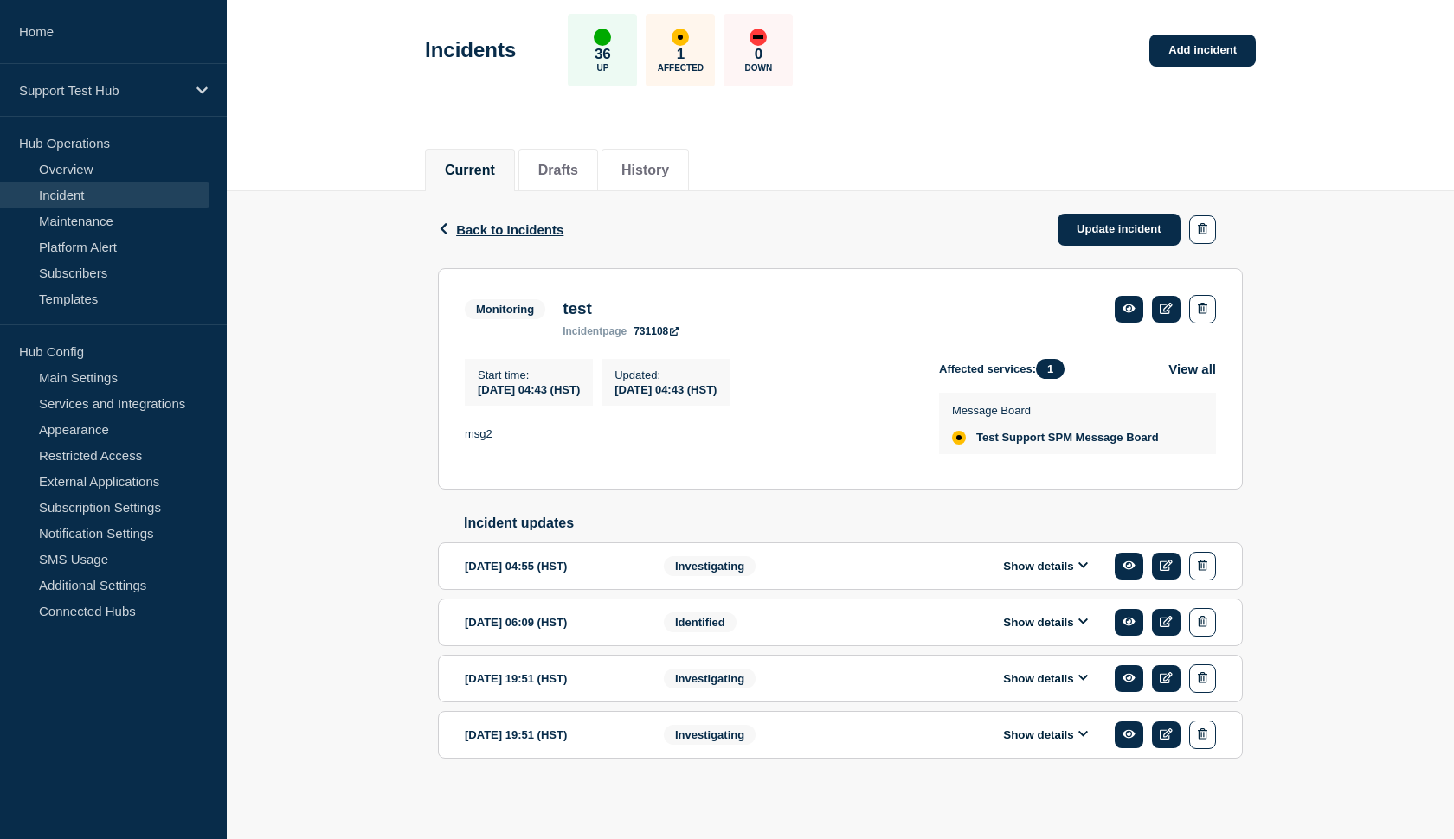
scroll to position [106, 0]
click at [1086, 674] on icon at bounding box center [1083, 677] width 10 height 11
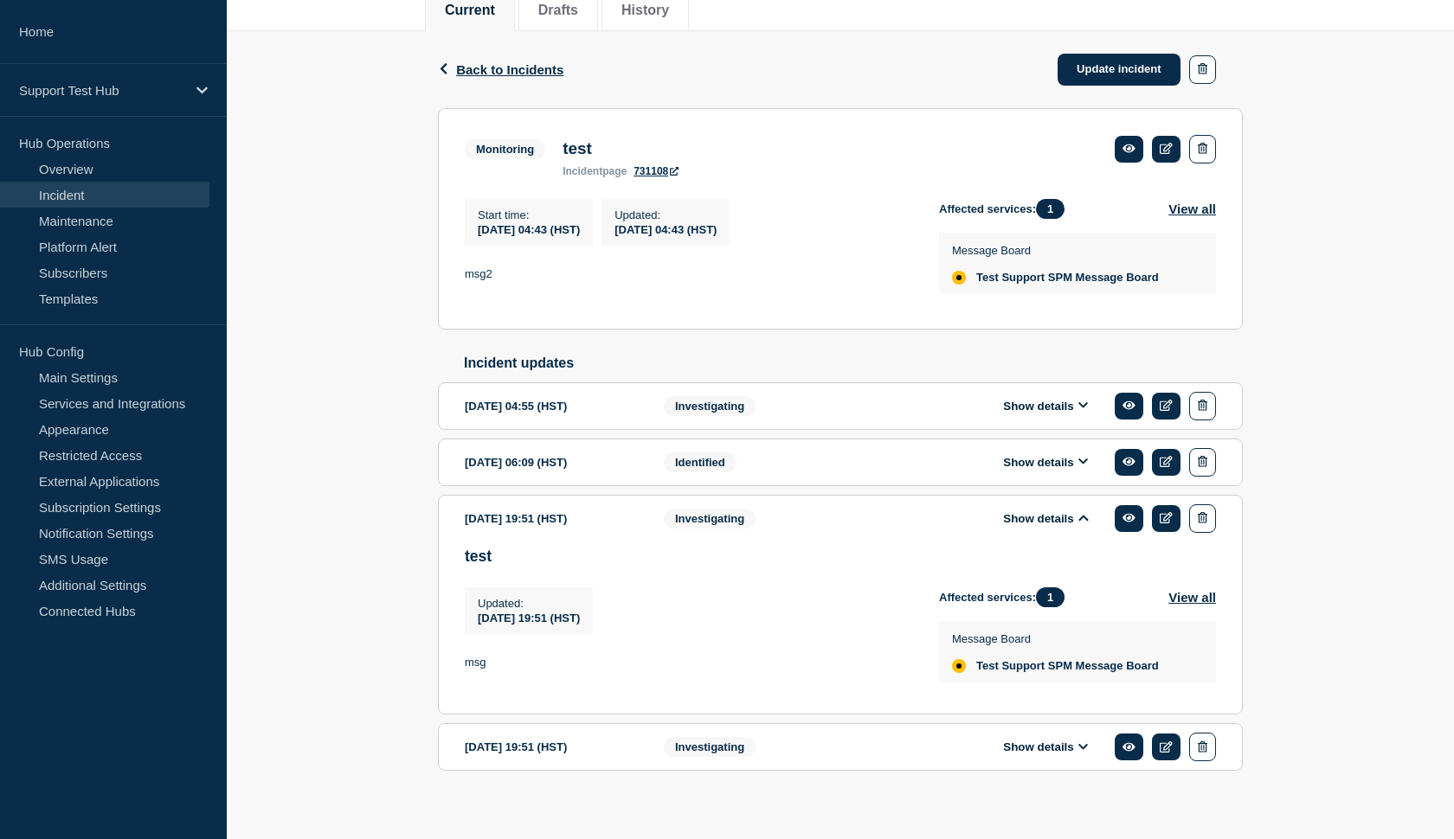
scroll to position [237, 0]
click at [1085, 750] on icon at bounding box center [1083, 747] width 10 height 6
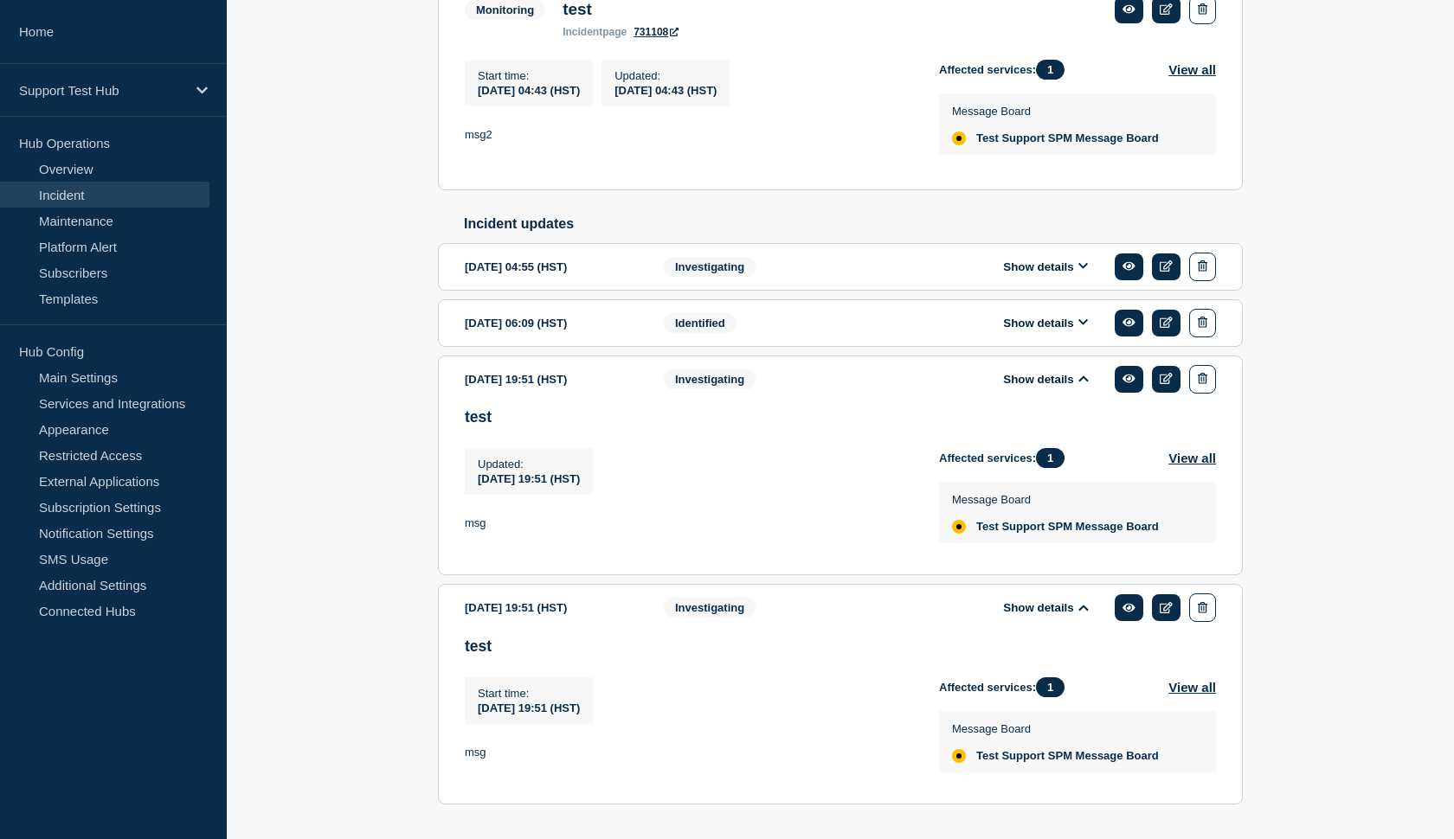
scroll to position [370, 0]
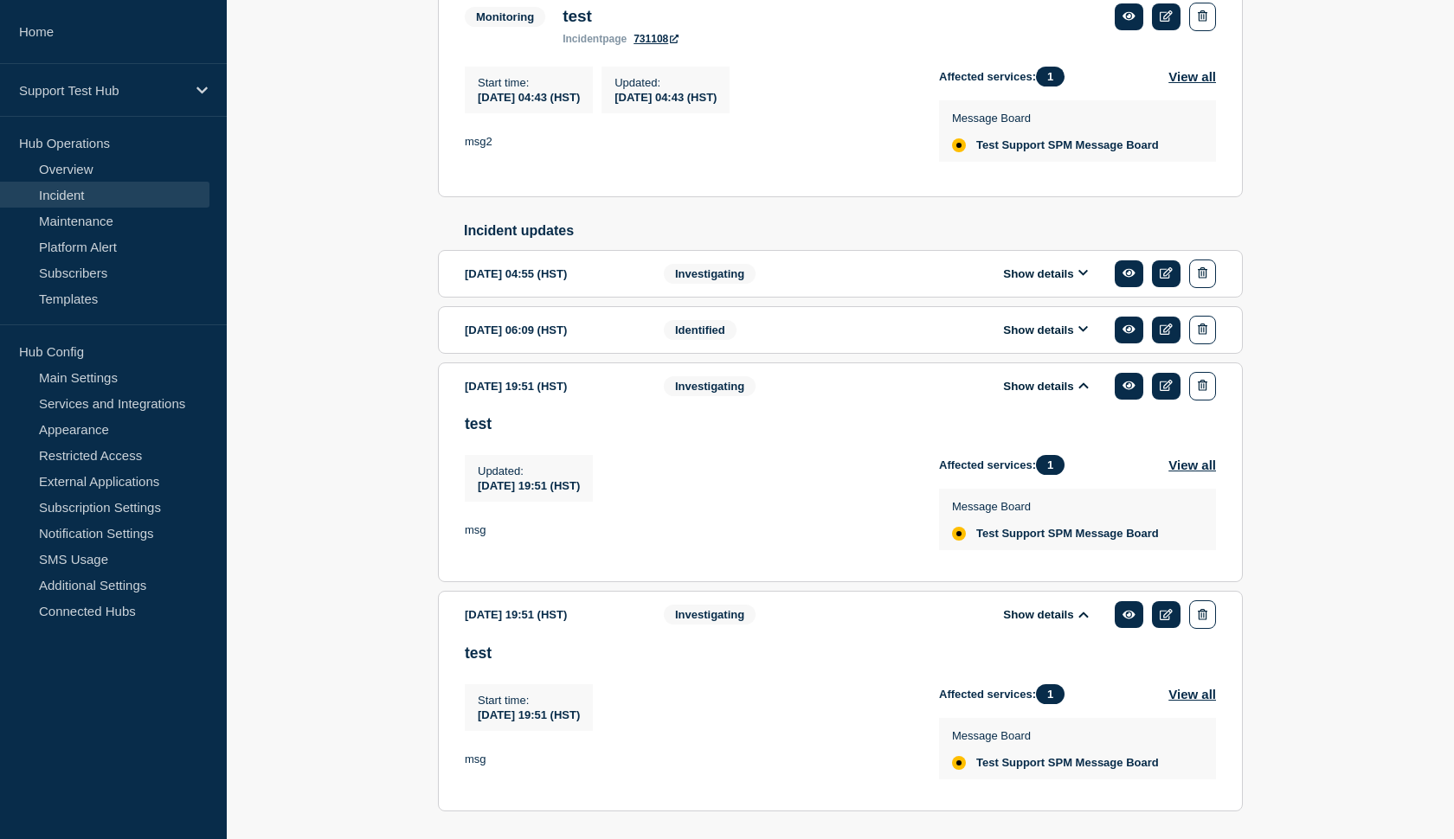
click at [1074, 338] on button "Show details" at bounding box center [1045, 330] width 95 height 15
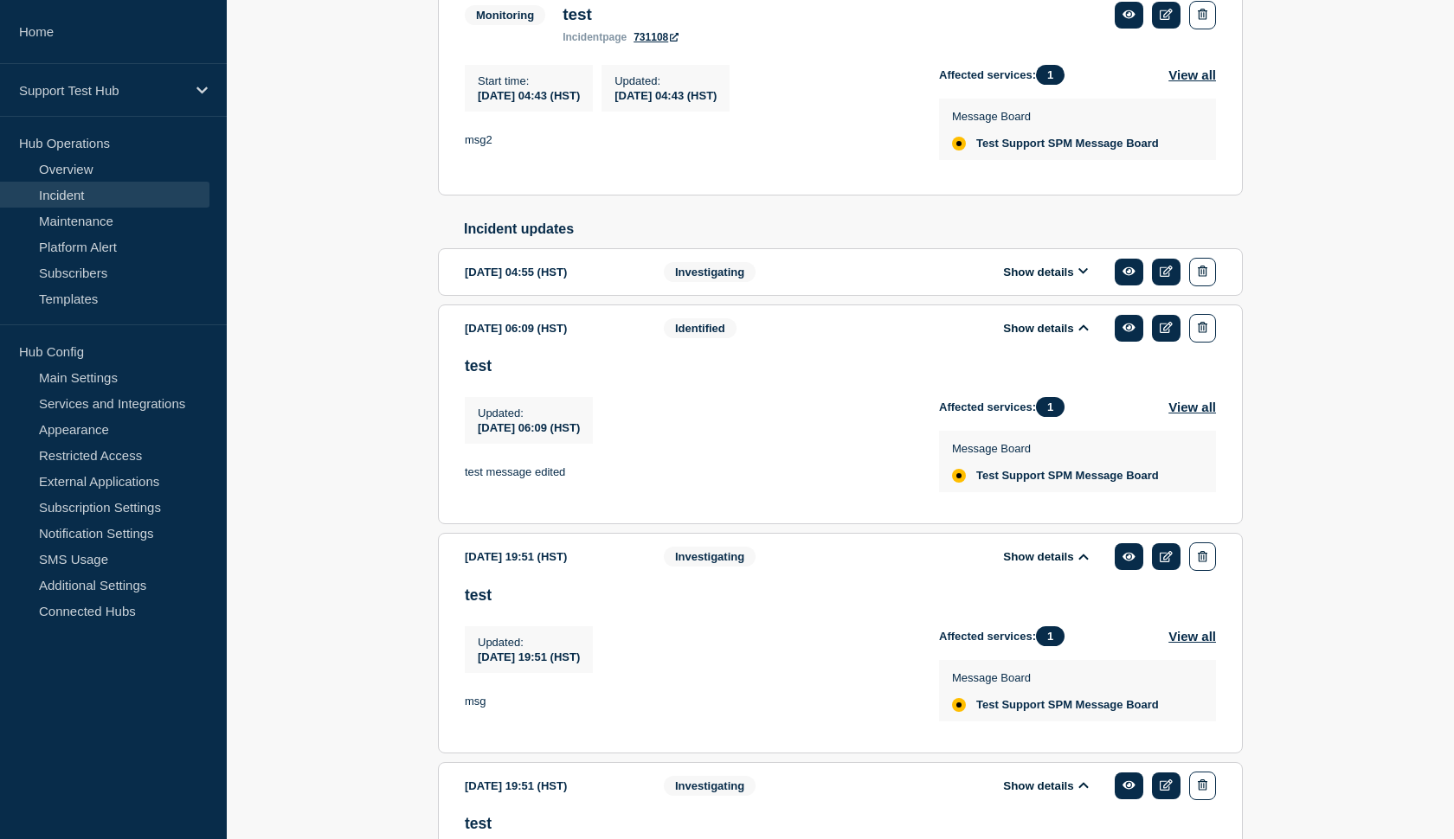
scroll to position [369, 0]
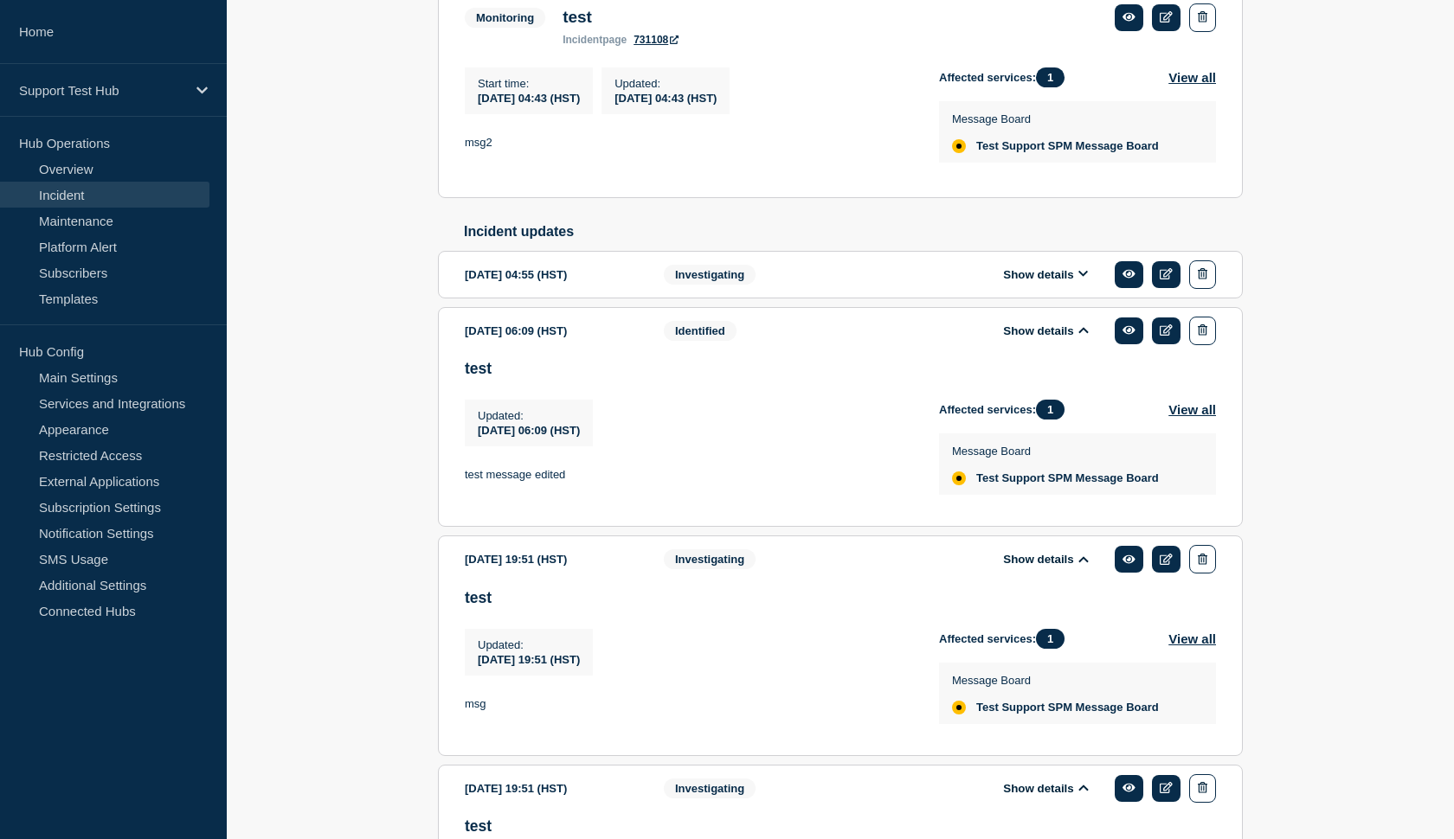
click at [1018, 282] on button "Show details" at bounding box center [1045, 274] width 95 height 15
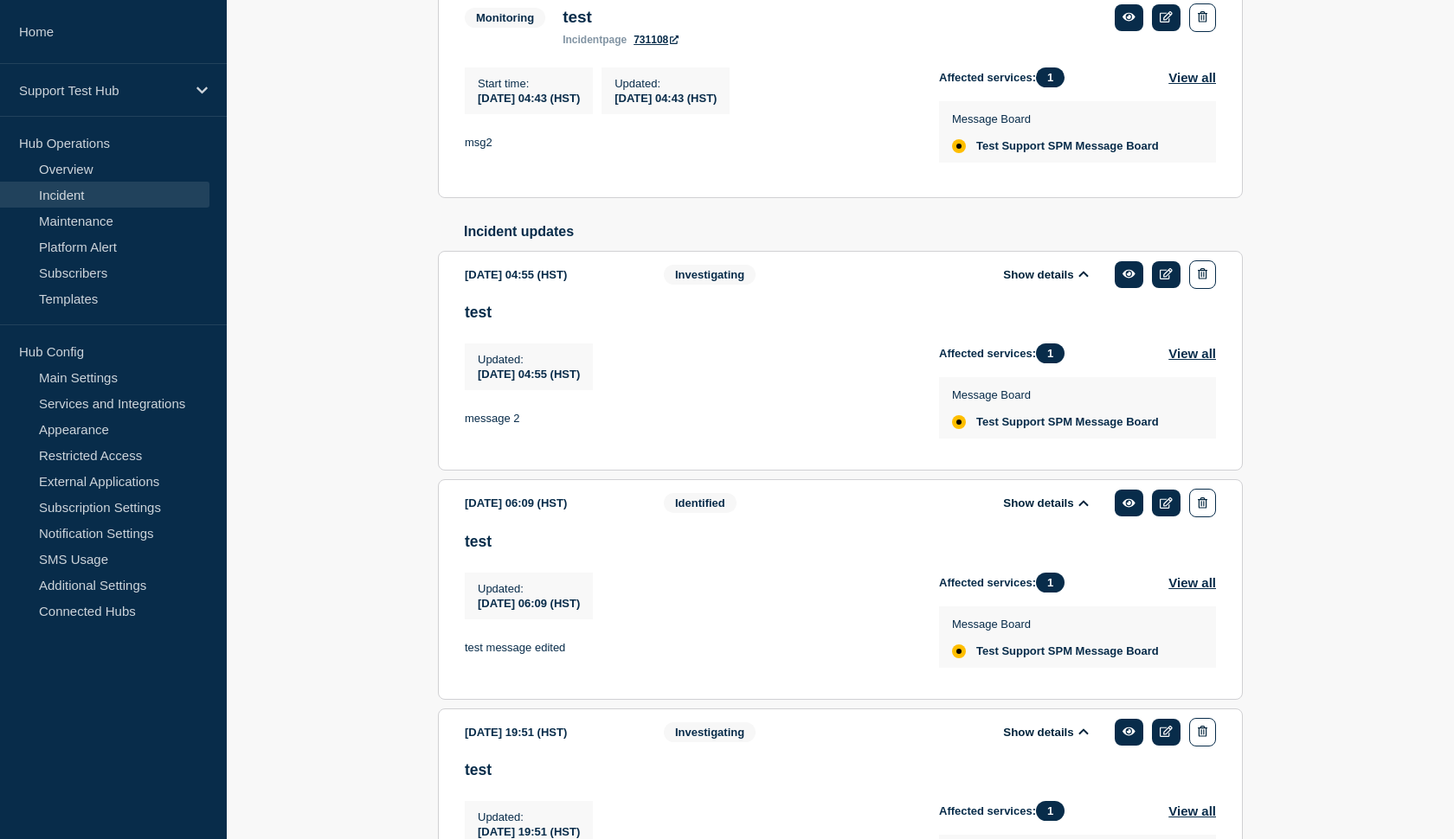
click at [1018, 282] on button "Show details" at bounding box center [1045, 274] width 95 height 15
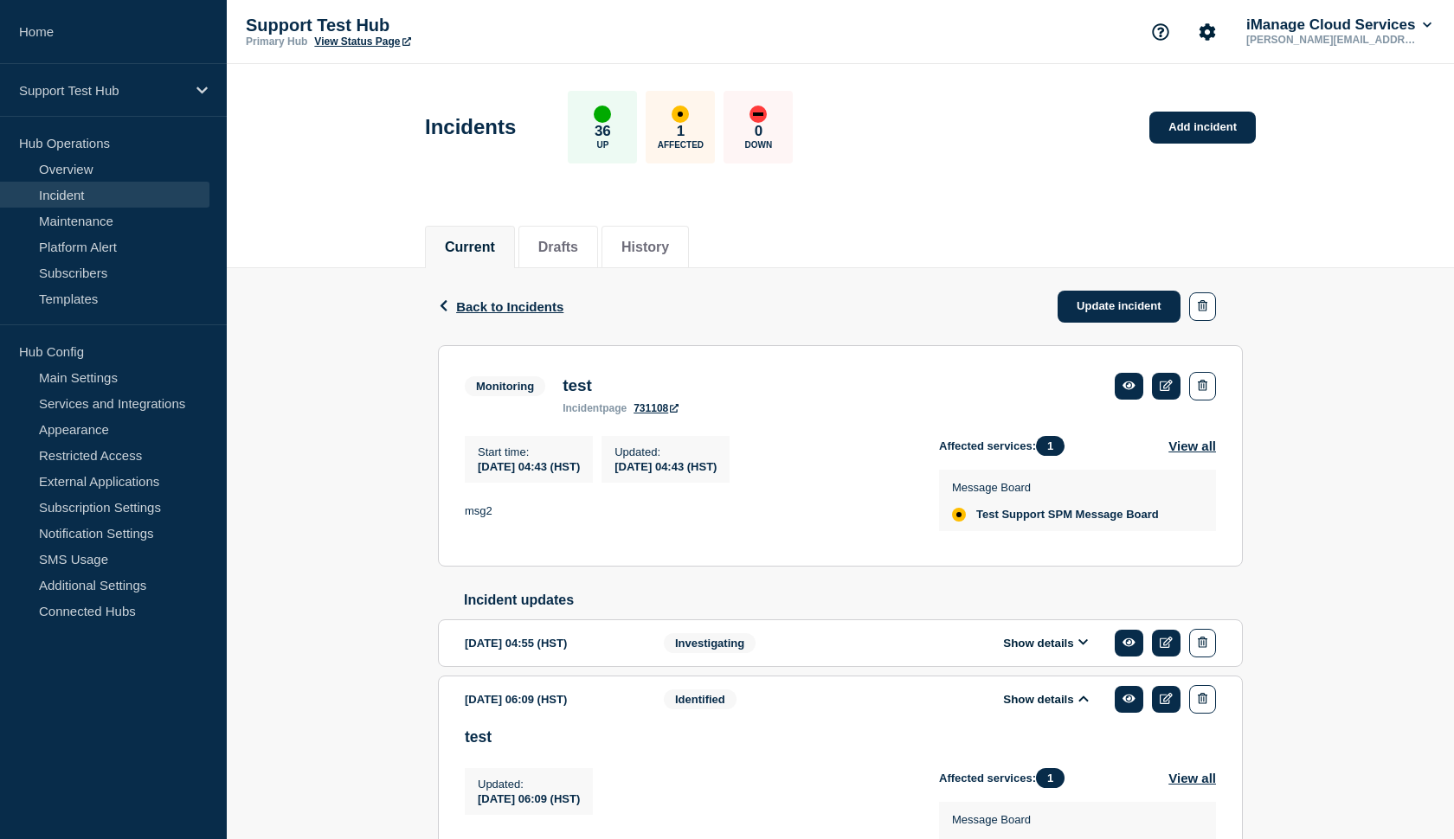
scroll to position [0, 0]
click at [1208, 301] on button "button" at bounding box center [1202, 307] width 27 height 29
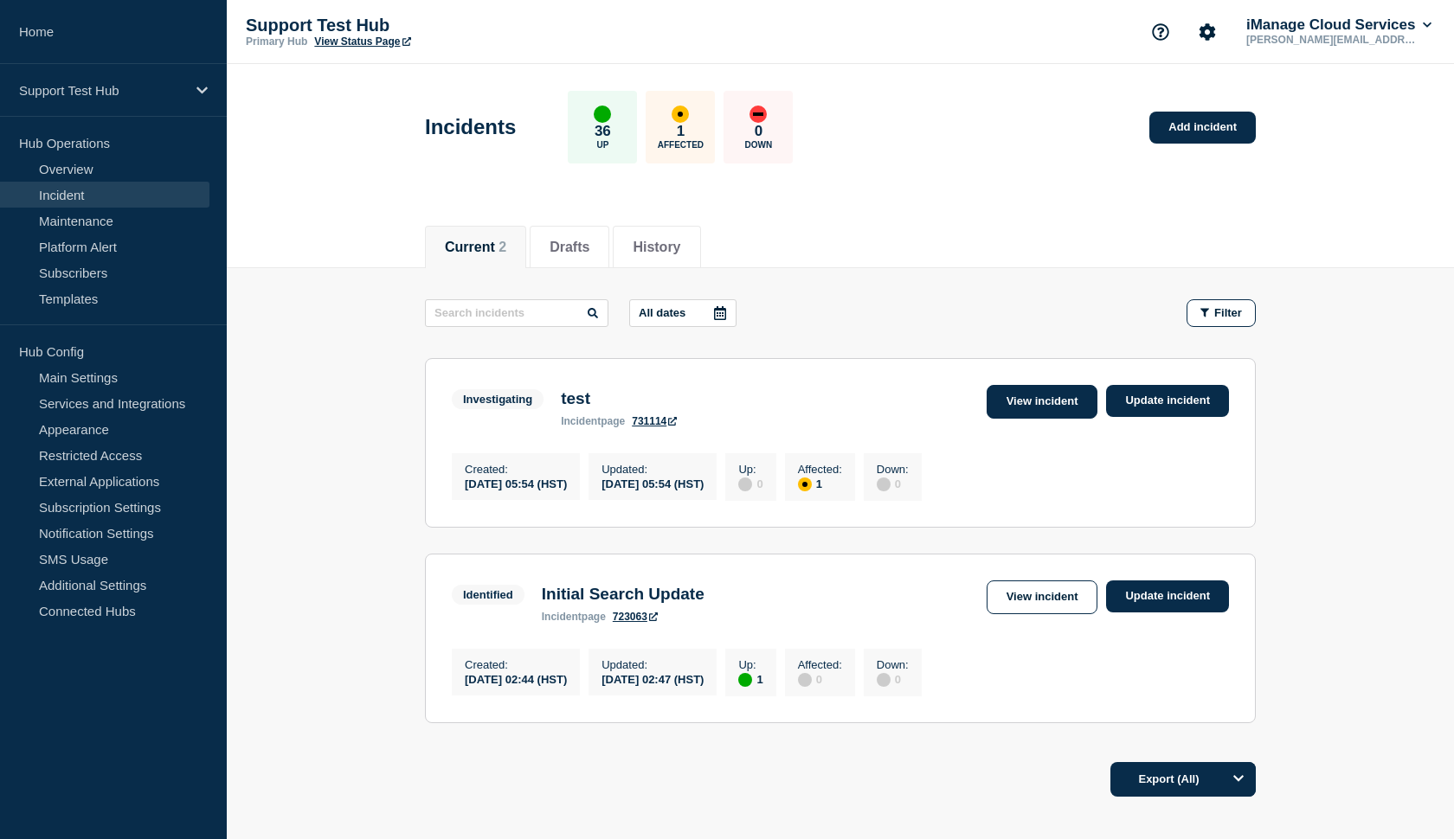
click at [1001, 408] on link "View incident" at bounding box center [1043, 402] width 112 height 34
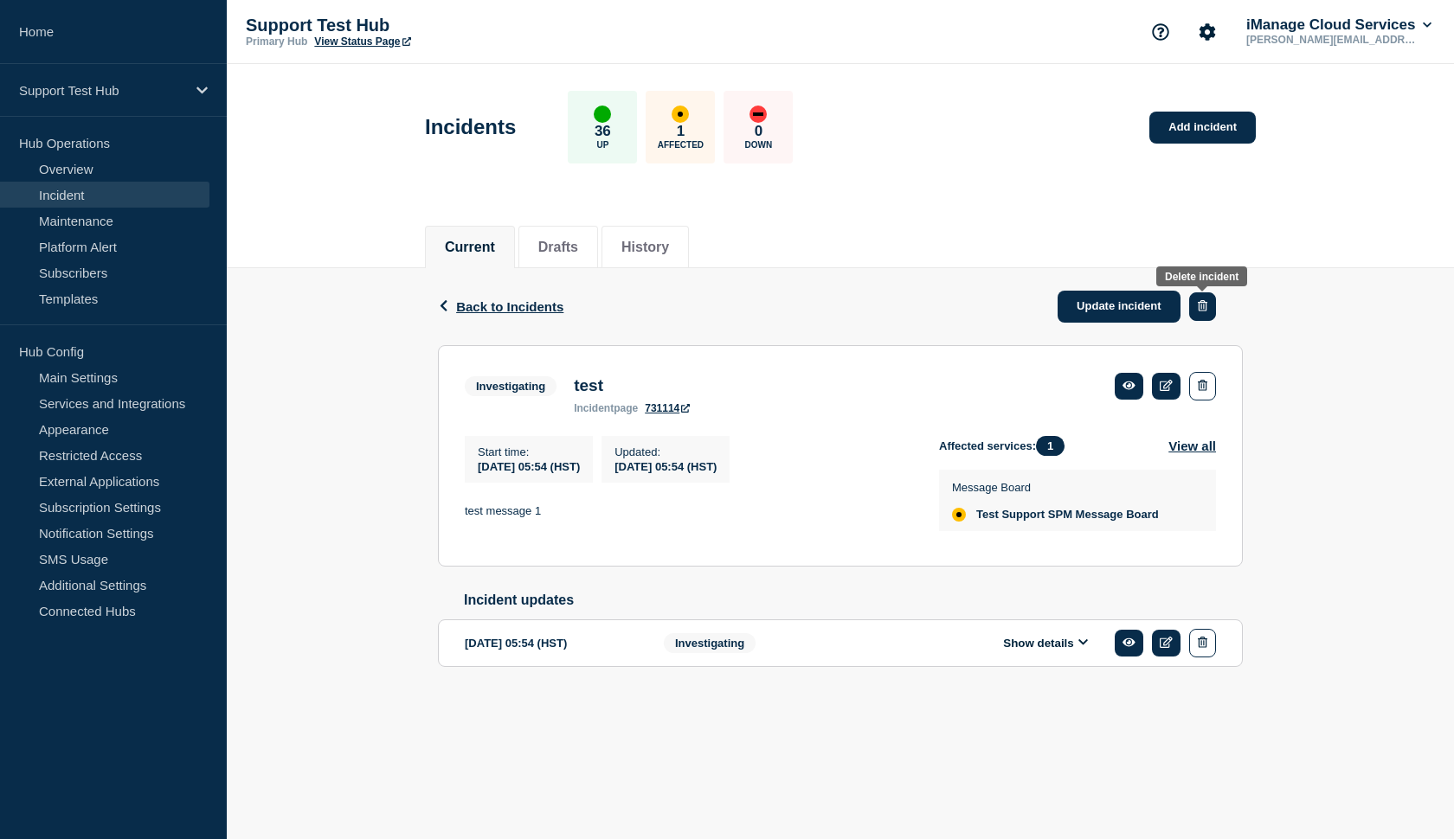
click at [1199, 305] on icon "button" at bounding box center [1203, 305] width 10 height 11
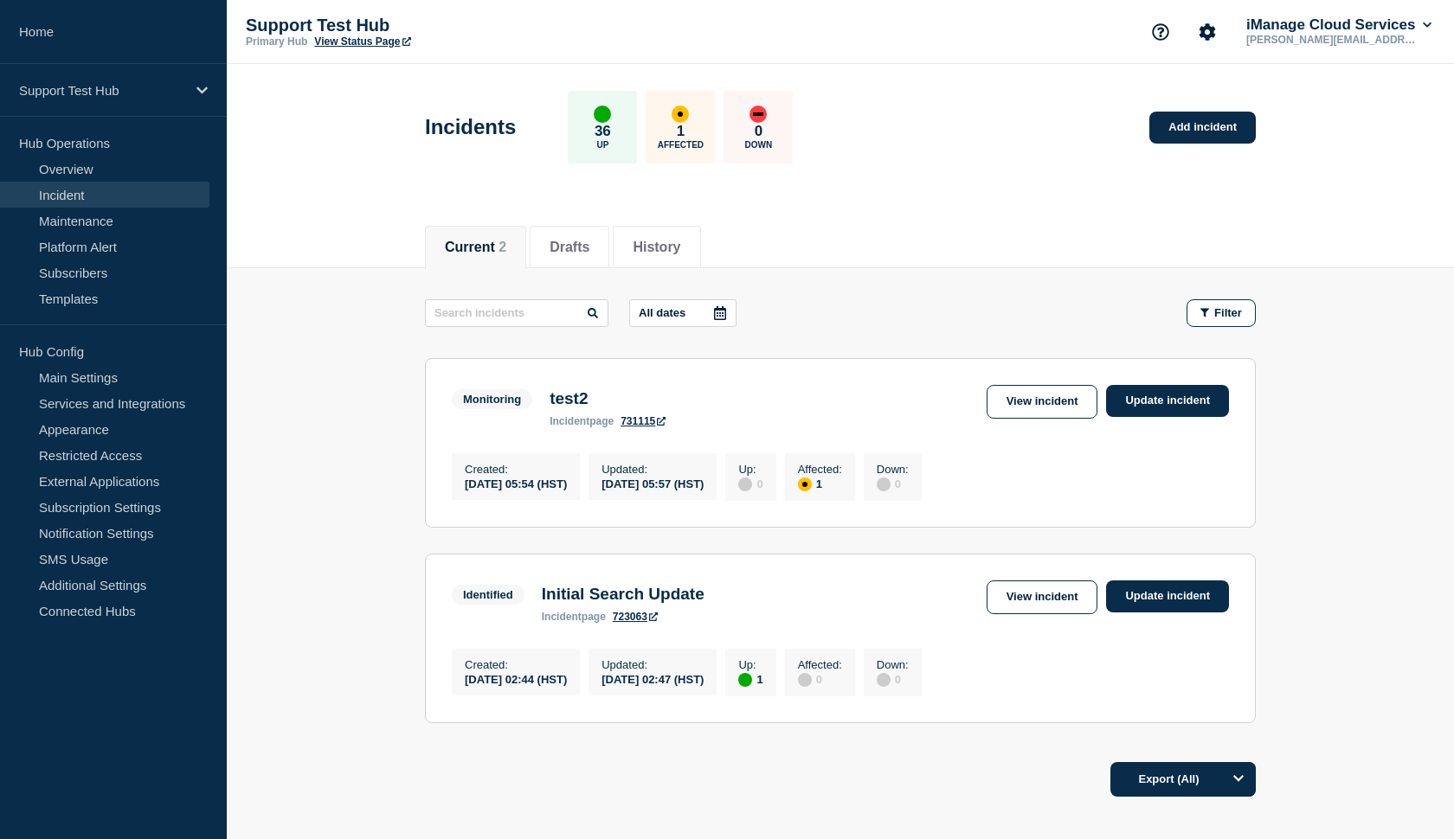
click at [1030, 383] on section "Monitoring test2 incident page 731115 View incident Update incident Created : 2…" at bounding box center [840, 443] width 831 height 170
click at [1021, 395] on link "View incident" at bounding box center [1043, 402] width 112 height 34
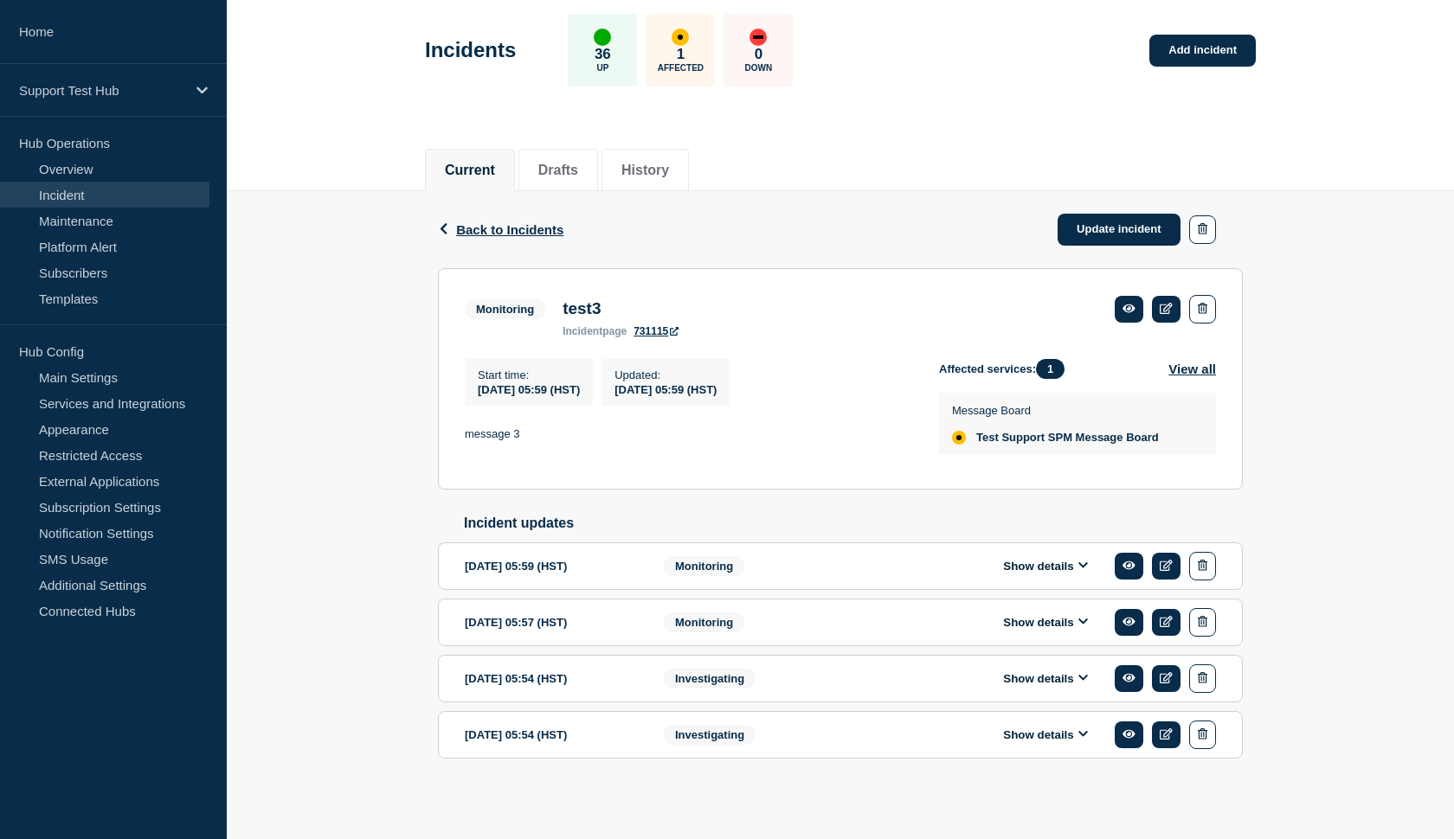
scroll to position [106, 0]
click at [1077, 615] on button "Show details" at bounding box center [1045, 622] width 95 height 15
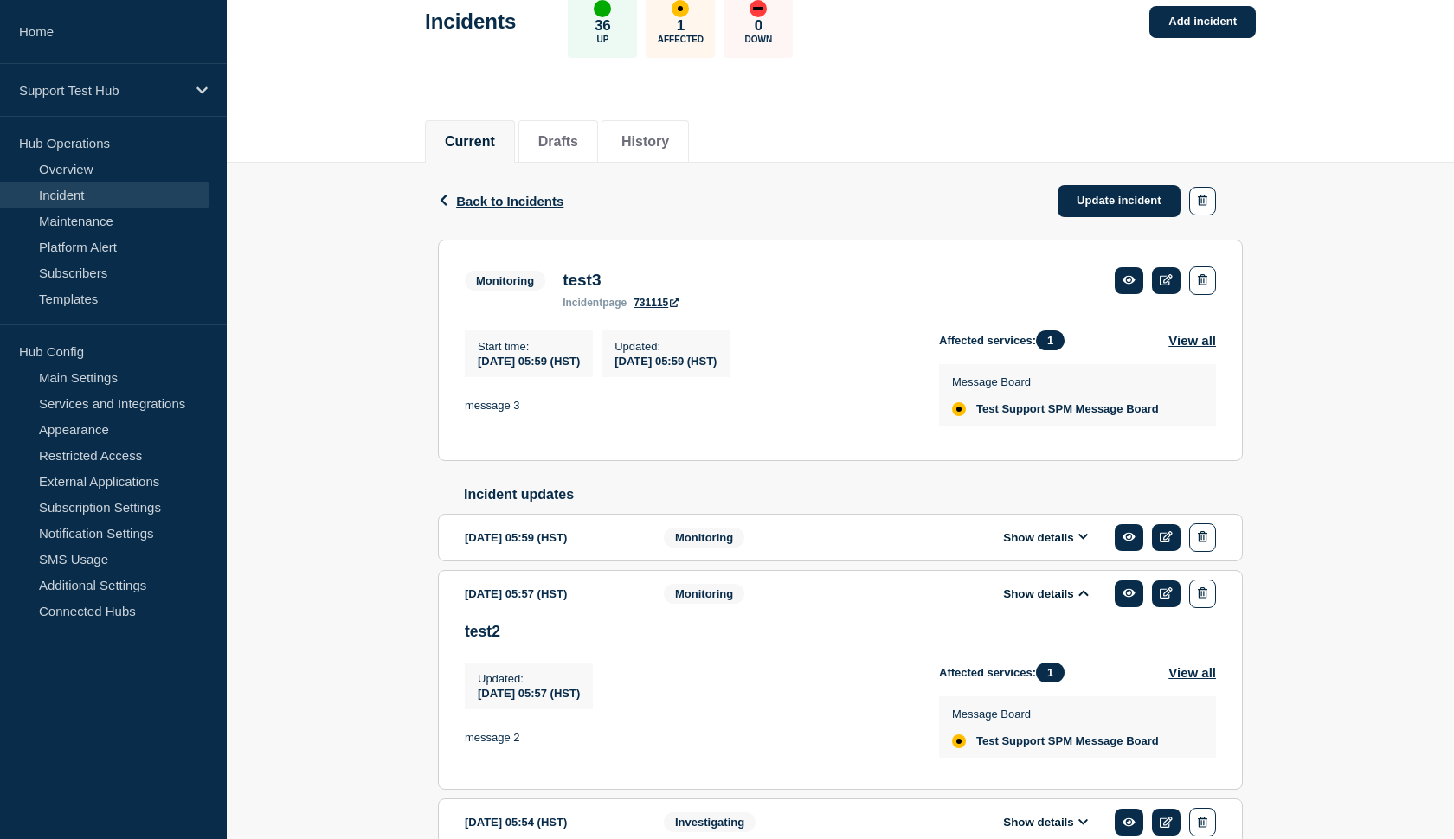
click at [1038, 552] on div "Show details" at bounding box center [1058, 538] width 316 height 29
click at [1037, 545] on button "Show details" at bounding box center [1045, 537] width 95 height 15
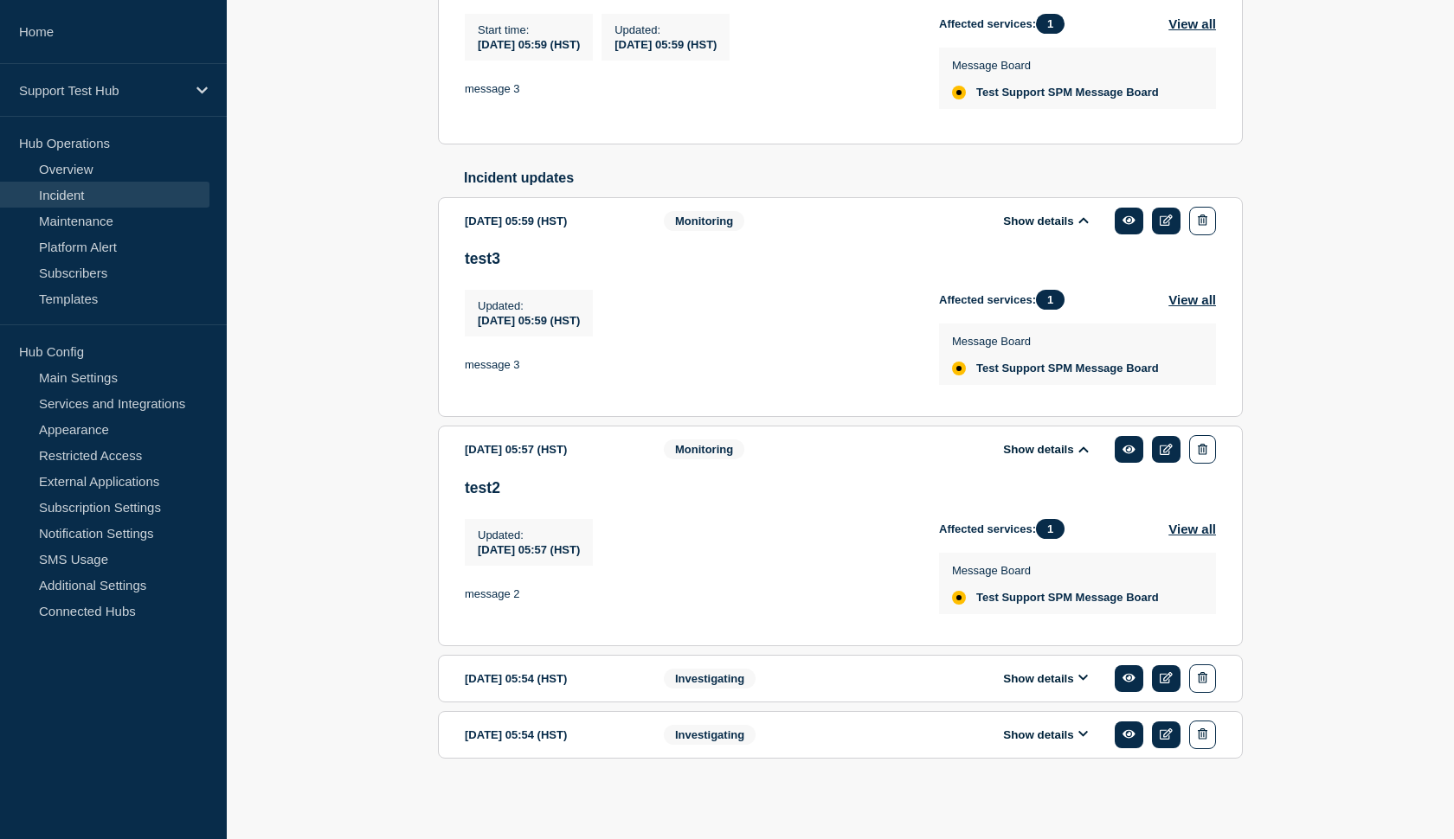
scroll to position [470, 0]
click at [1167, 439] on link at bounding box center [1166, 449] width 29 height 27
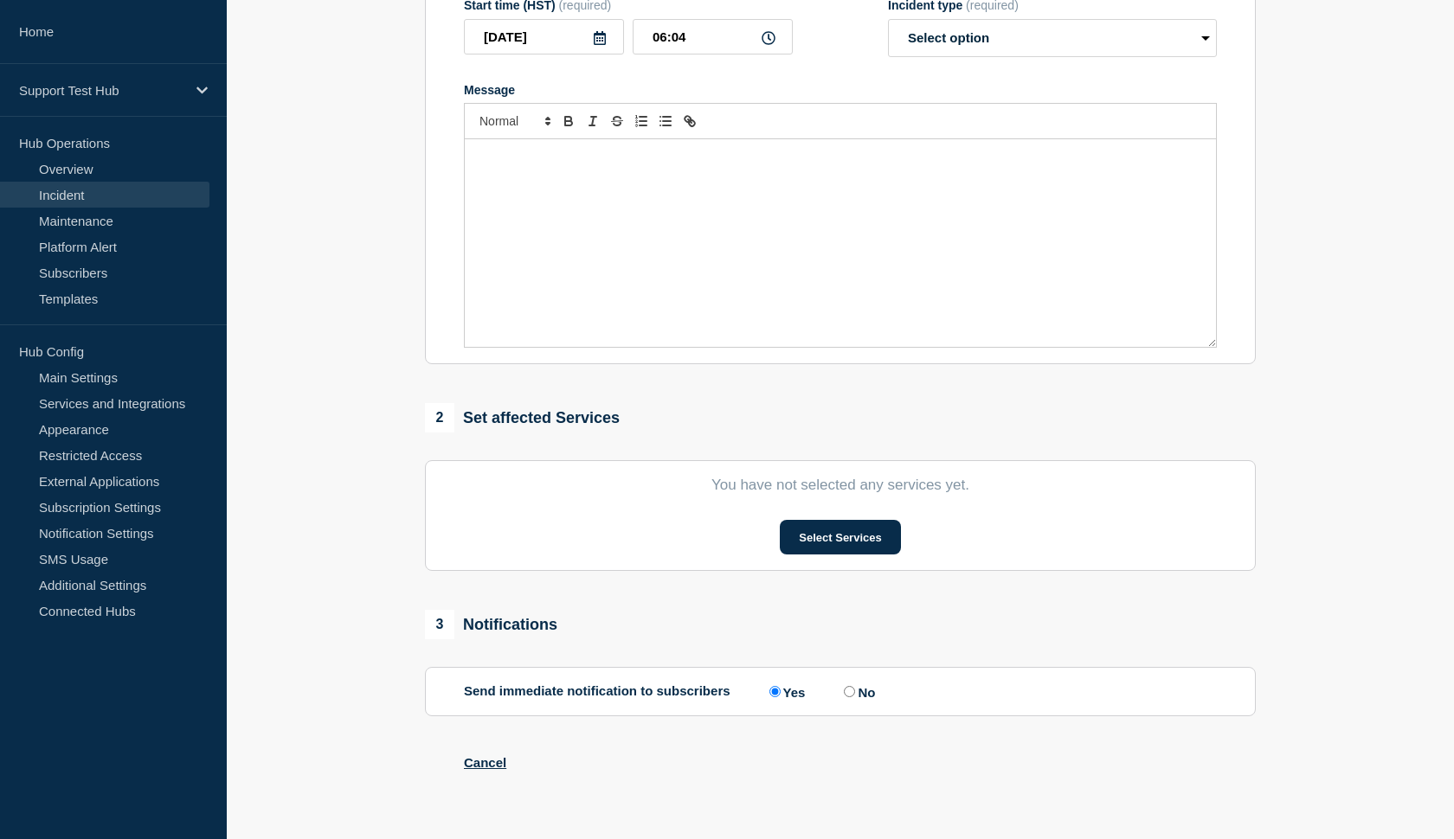
scroll to position [326, 0]
type input "test2"
type input "05:57"
select select "monitoring"
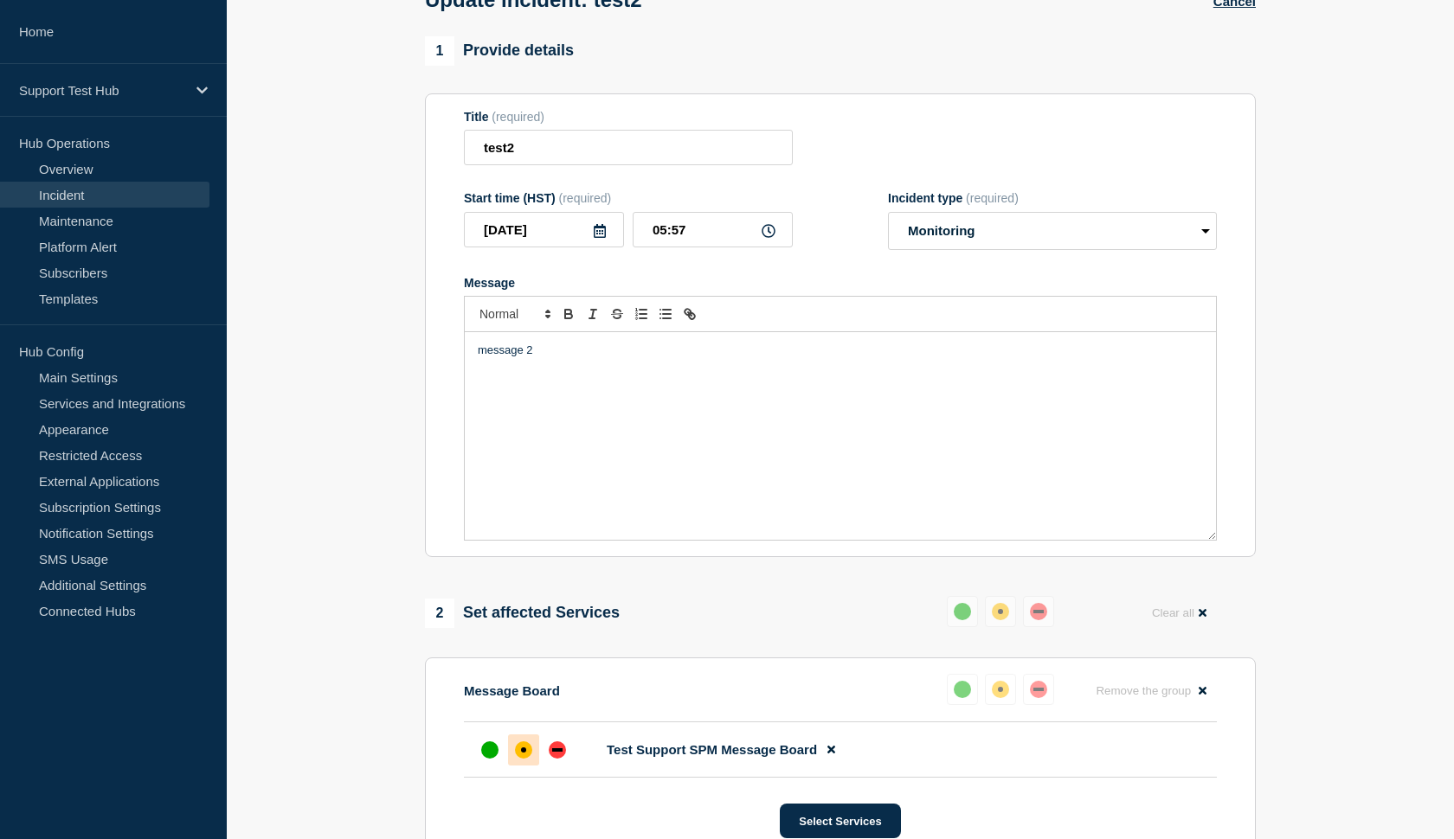
scroll to position [87, 0]
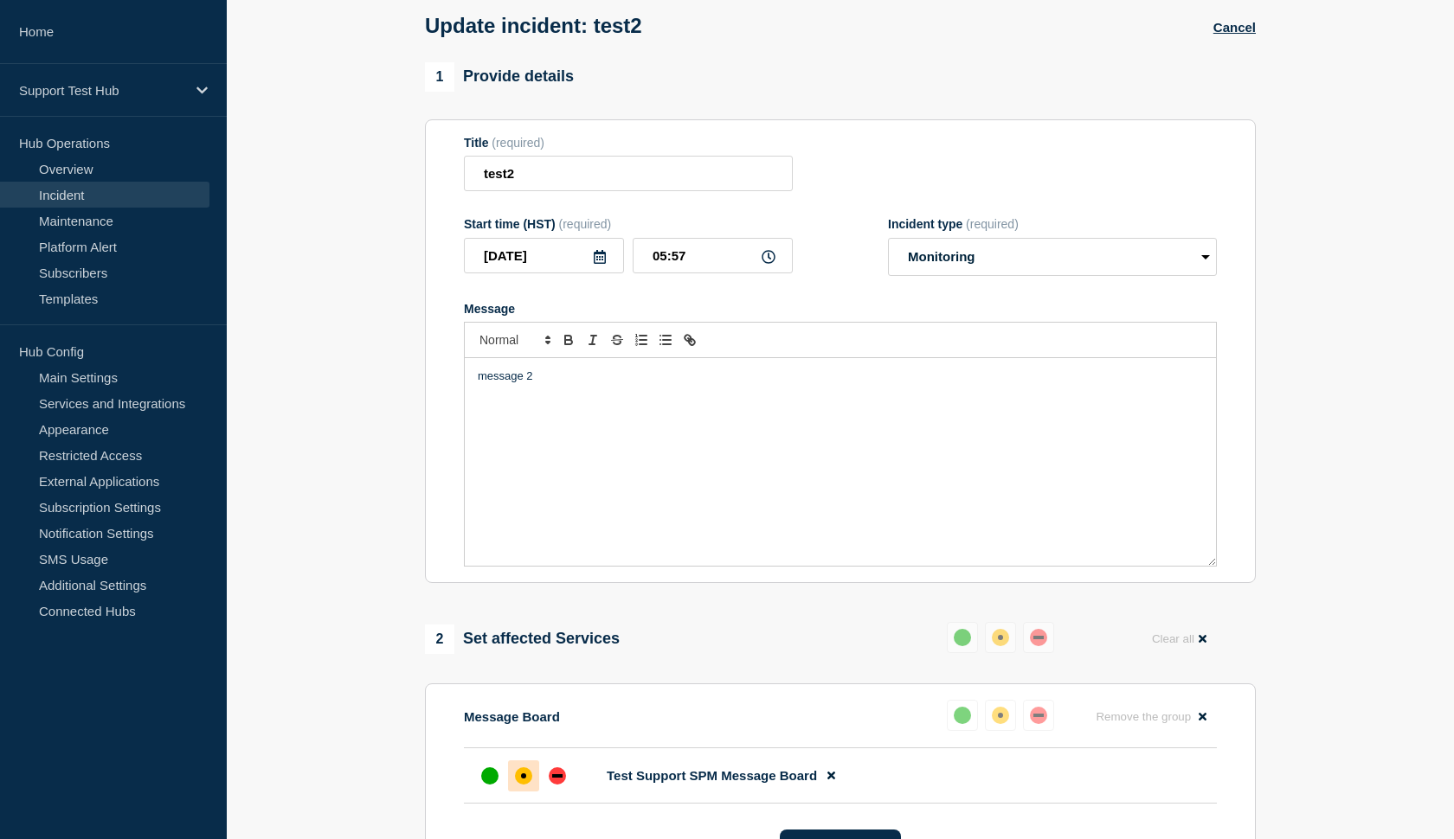
click at [588, 358] on div at bounding box center [840, 340] width 753 height 36
click at [563, 384] on p "message 2" at bounding box center [840, 377] width 725 height 16
select select "identified"
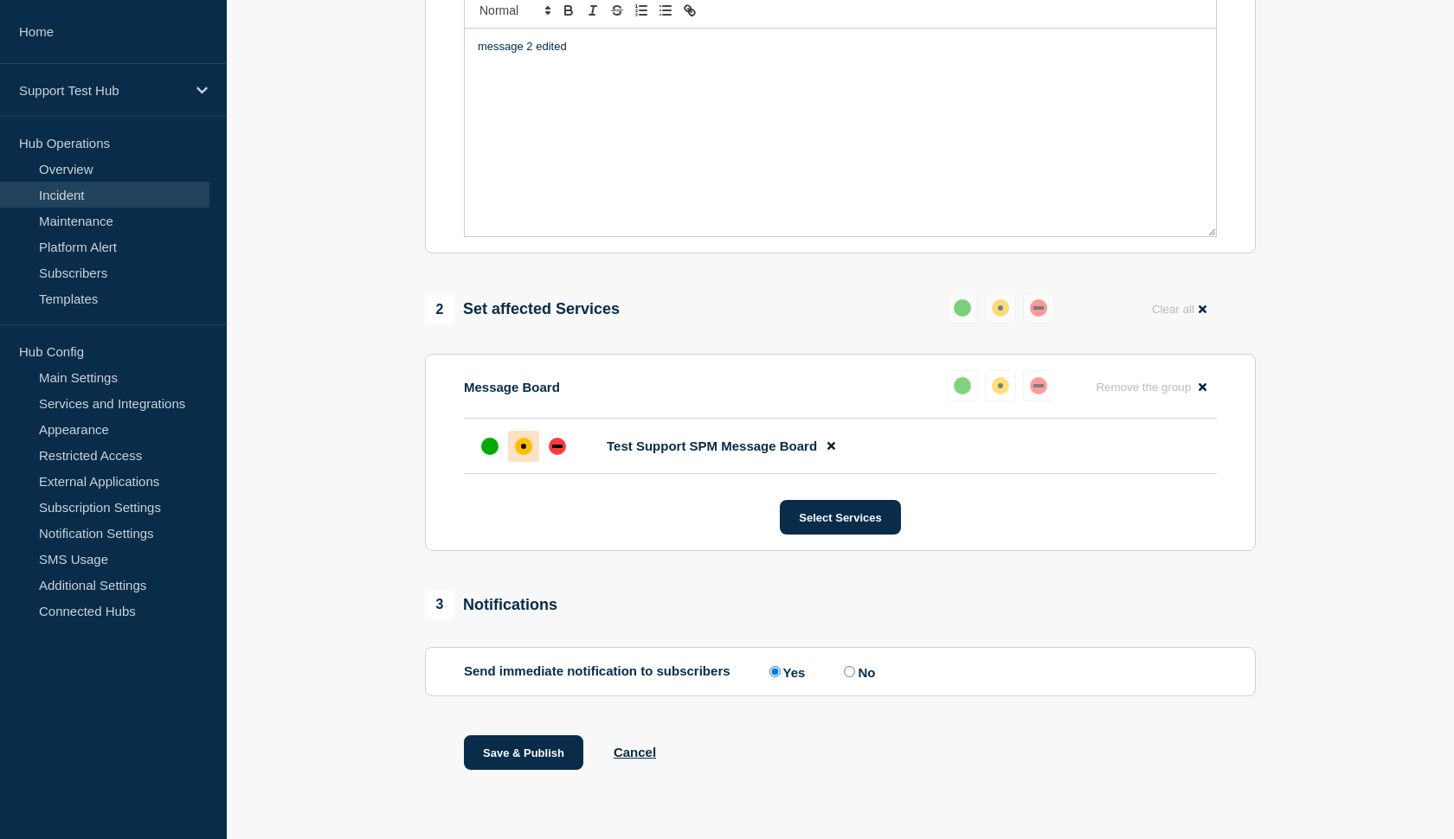
scroll to position [432, 0]
click at [507, 748] on button "Save & Publish" at bounding box center [523, 753] width 119 height 35
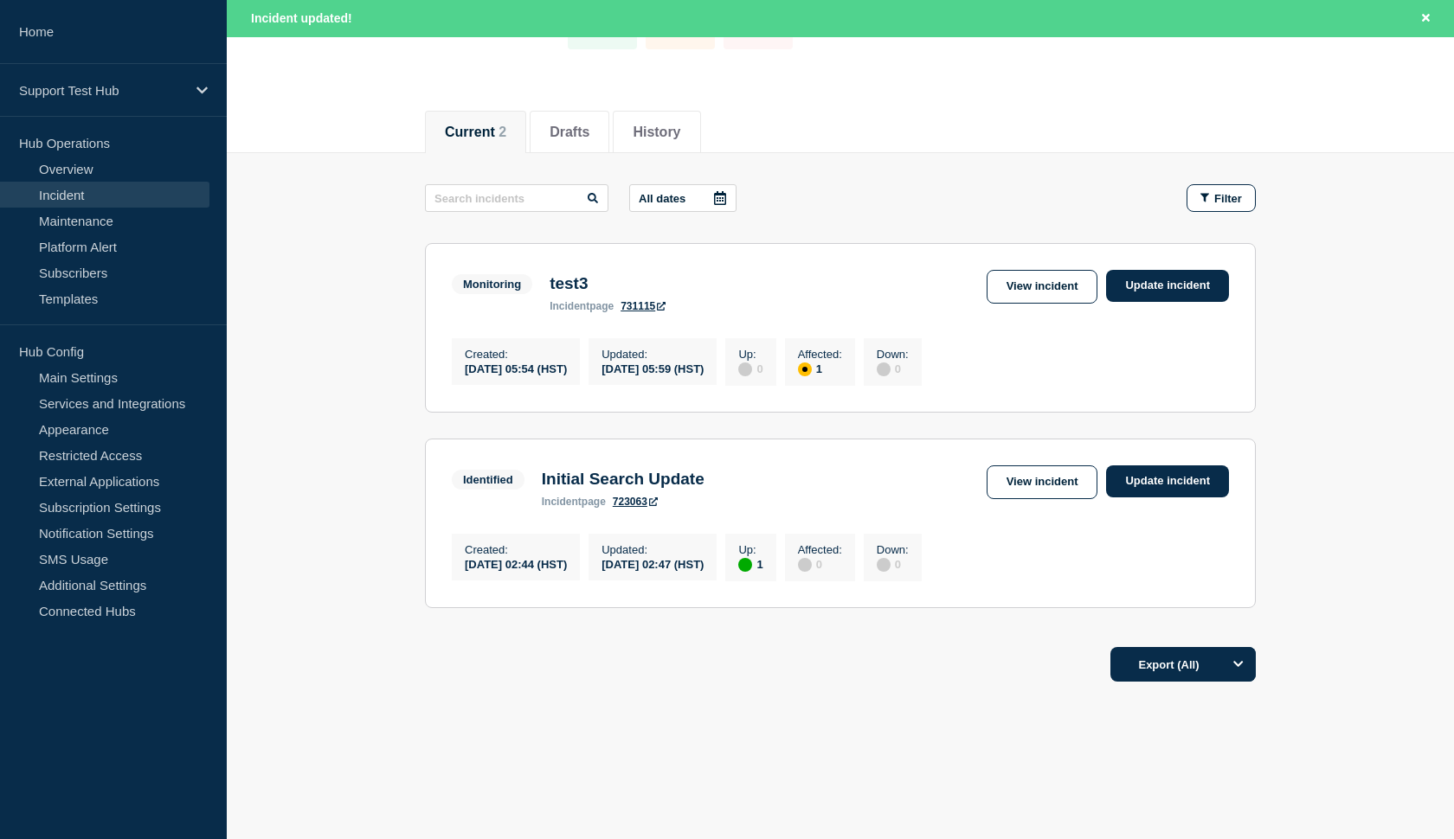
scroll to position [170, 0]
click at [1021, 271] on link "View incident" at bounding box center [1043, 287] width 112 height 34
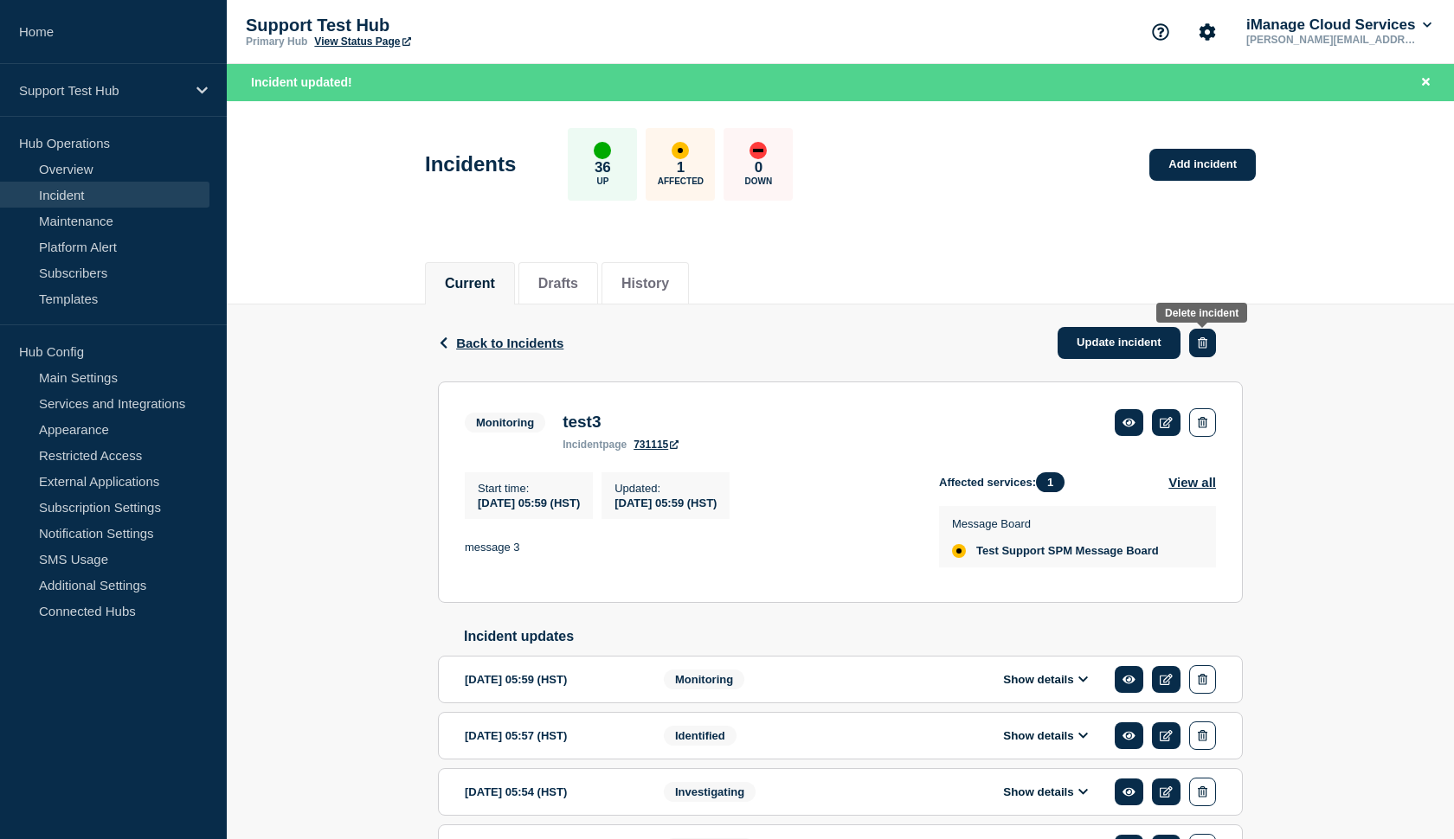
click at [1202, 337] on button "button" at bounding box center [1202, 343] width 27 height 29
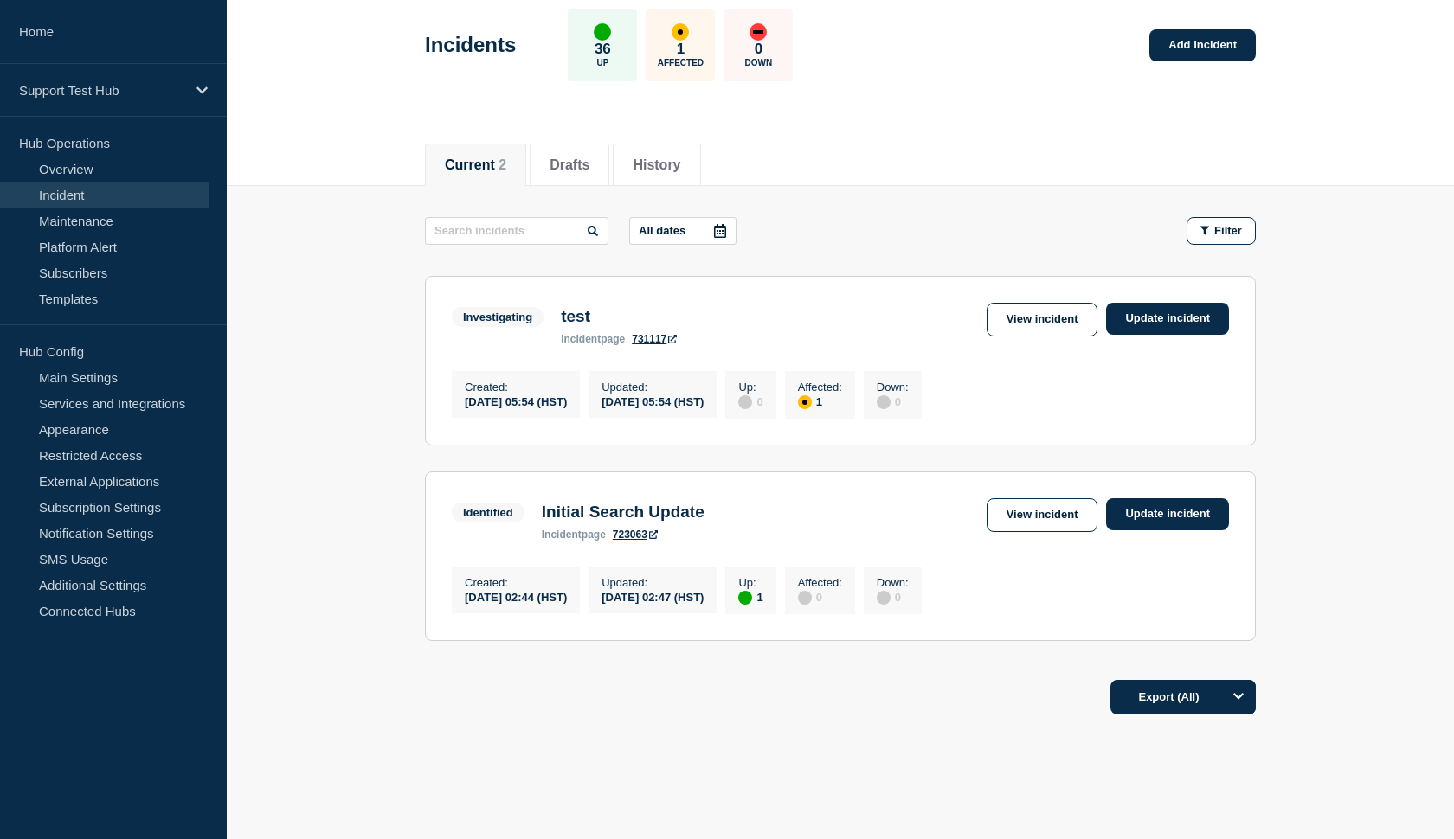
scroll to position [98, 0]
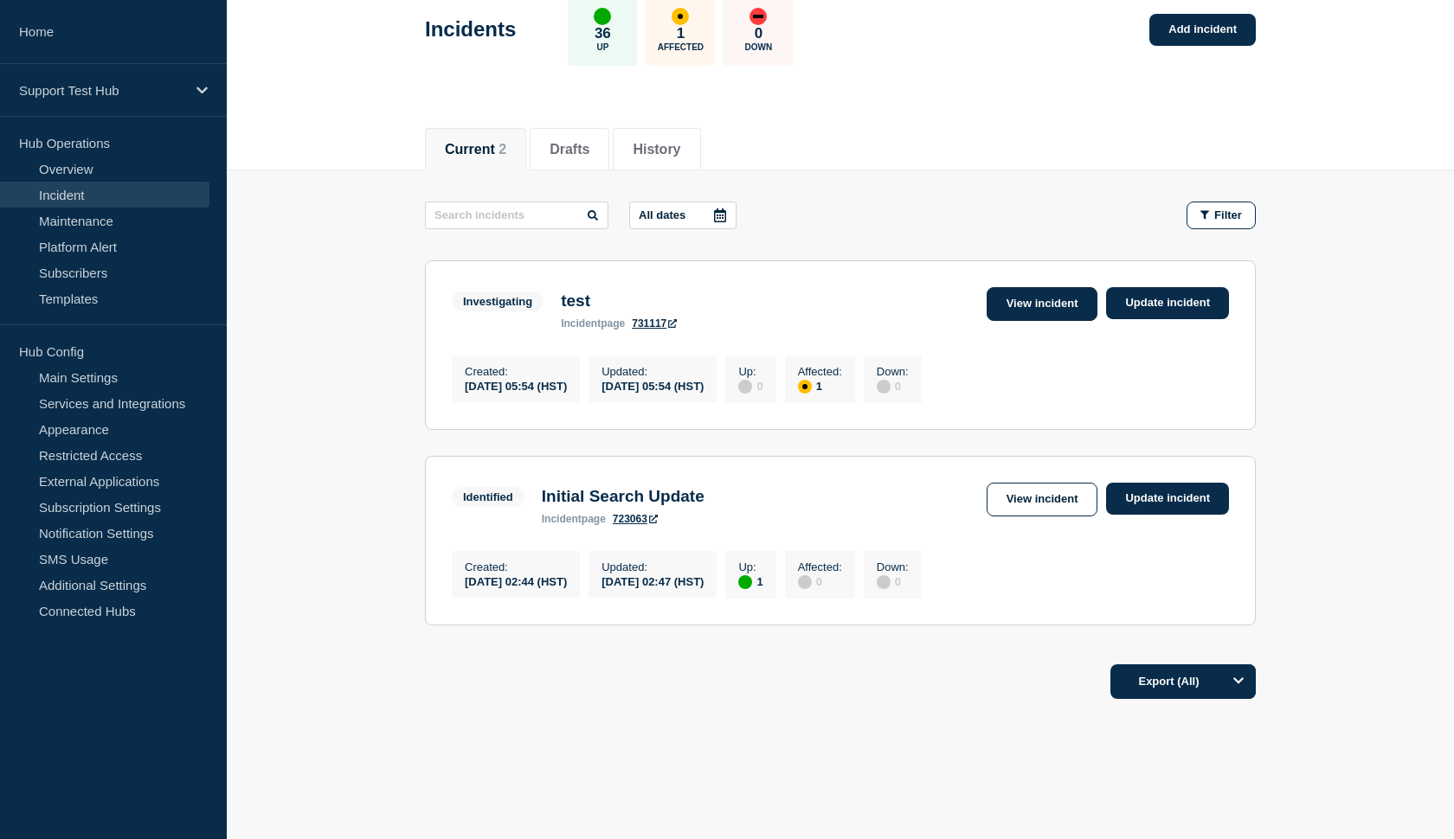
click at [1013, 303] on link "View incident" at bounding box center [1043, 304] width 112 height 34
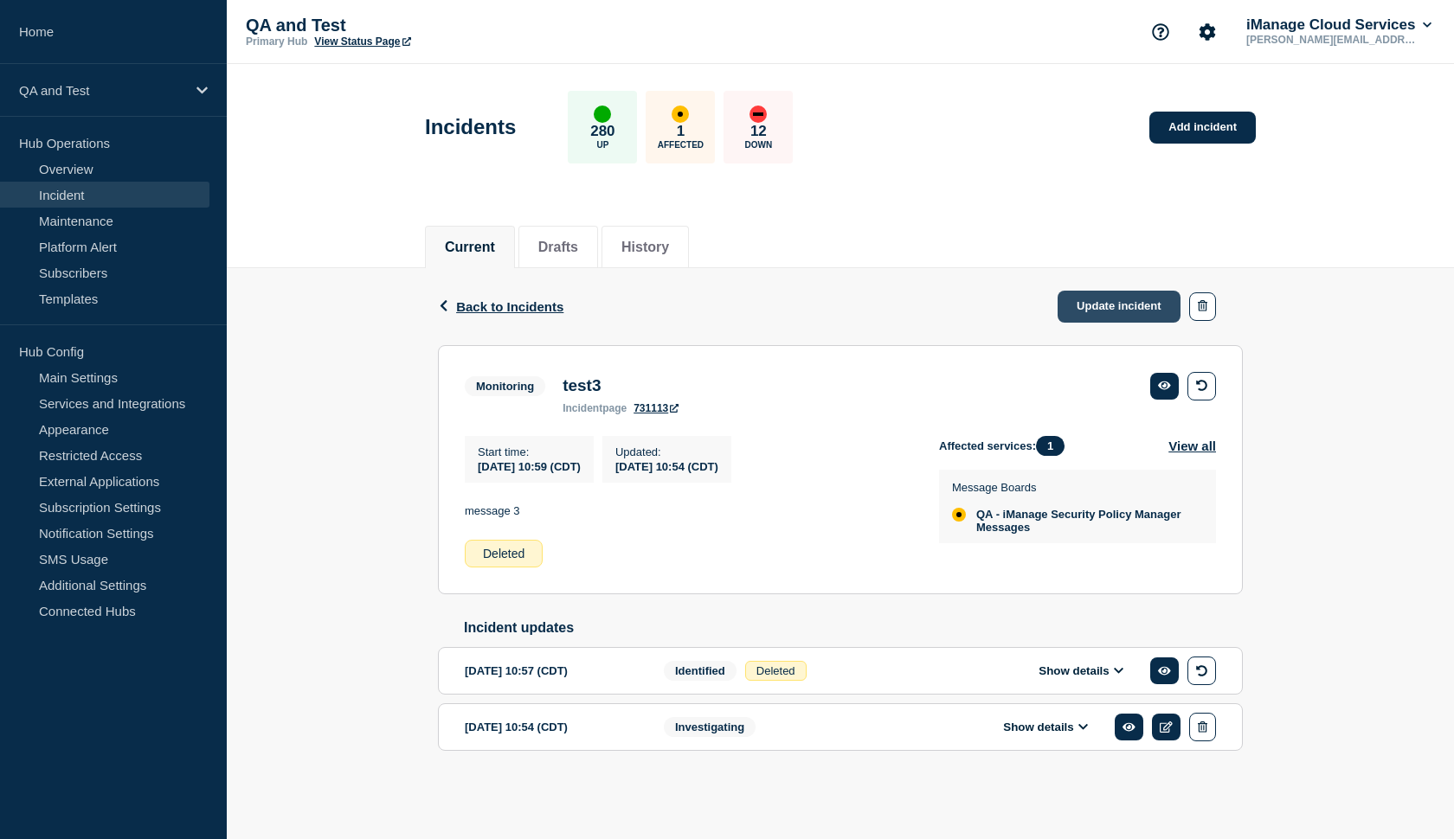
click at [1075, 306] on link "Update incident" at bounding box center [1119, 307] width 123 height 32
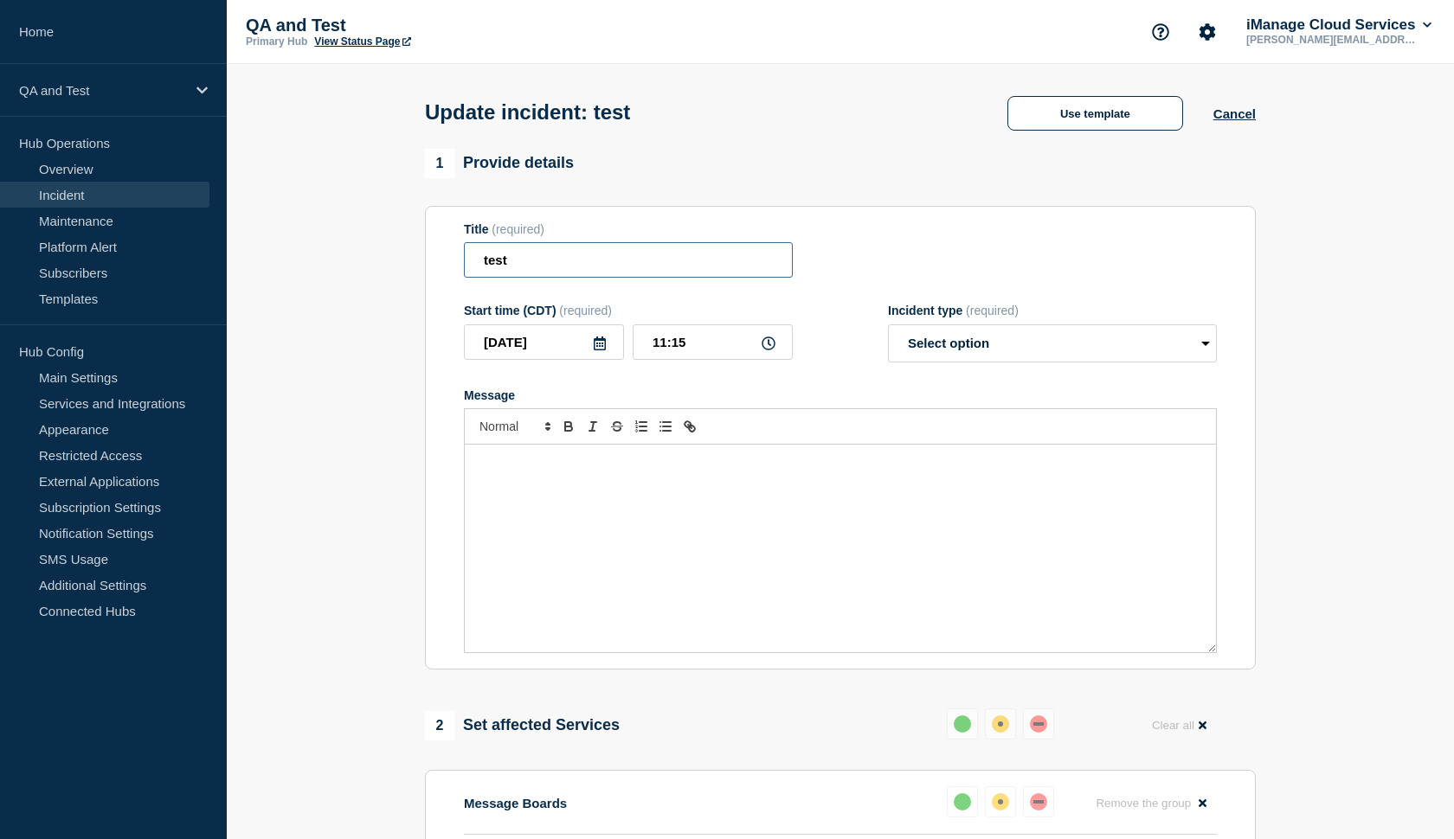
click at [679, 262] on input "test" at bounding box center [628, 259] width 329 height 35
type input "test2"
click at [579, 520] on div "Message" at bounding box center [840, 549] width 751 height 208
select select "monitoring"
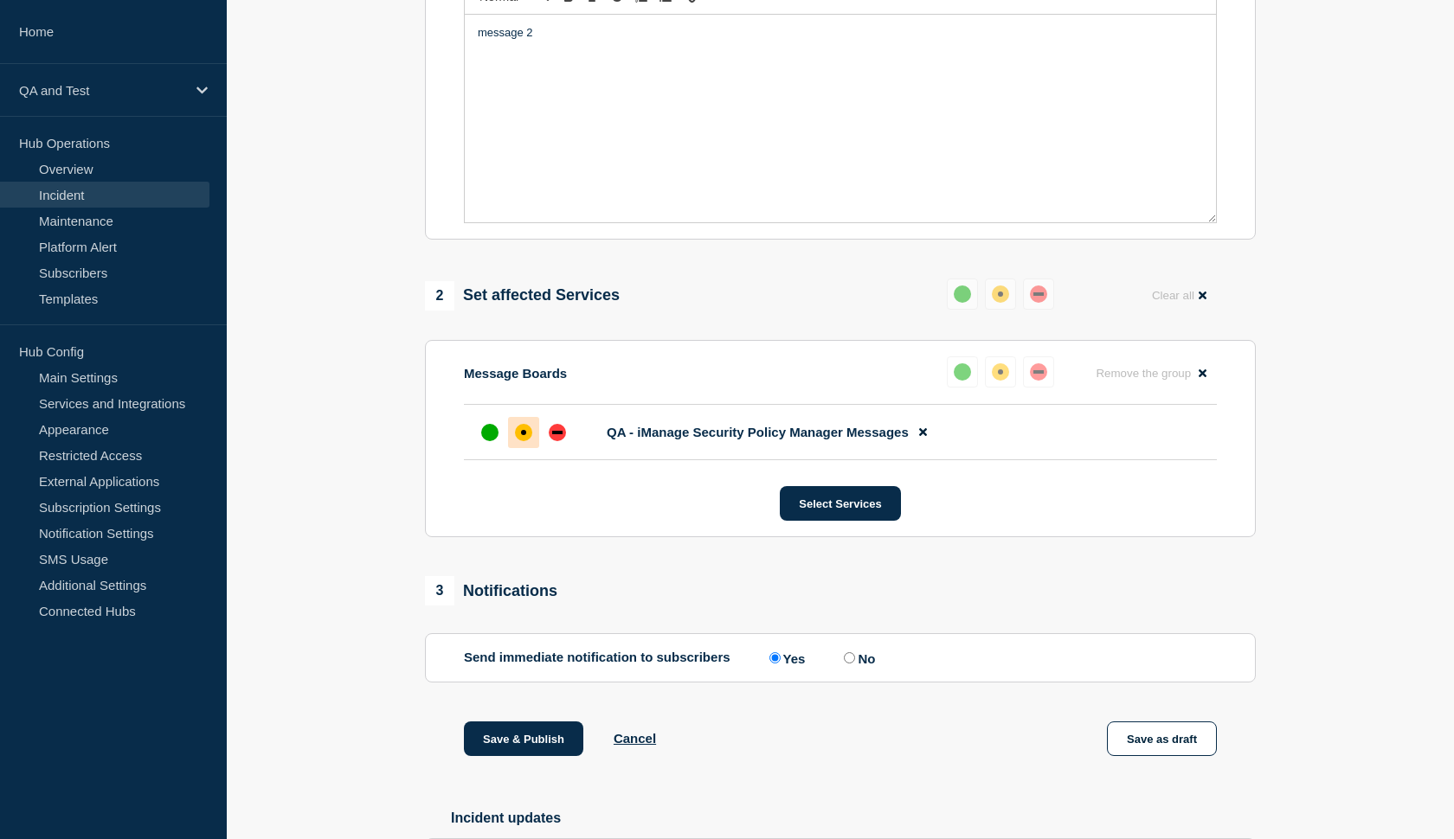
scroll to position [445, 0]
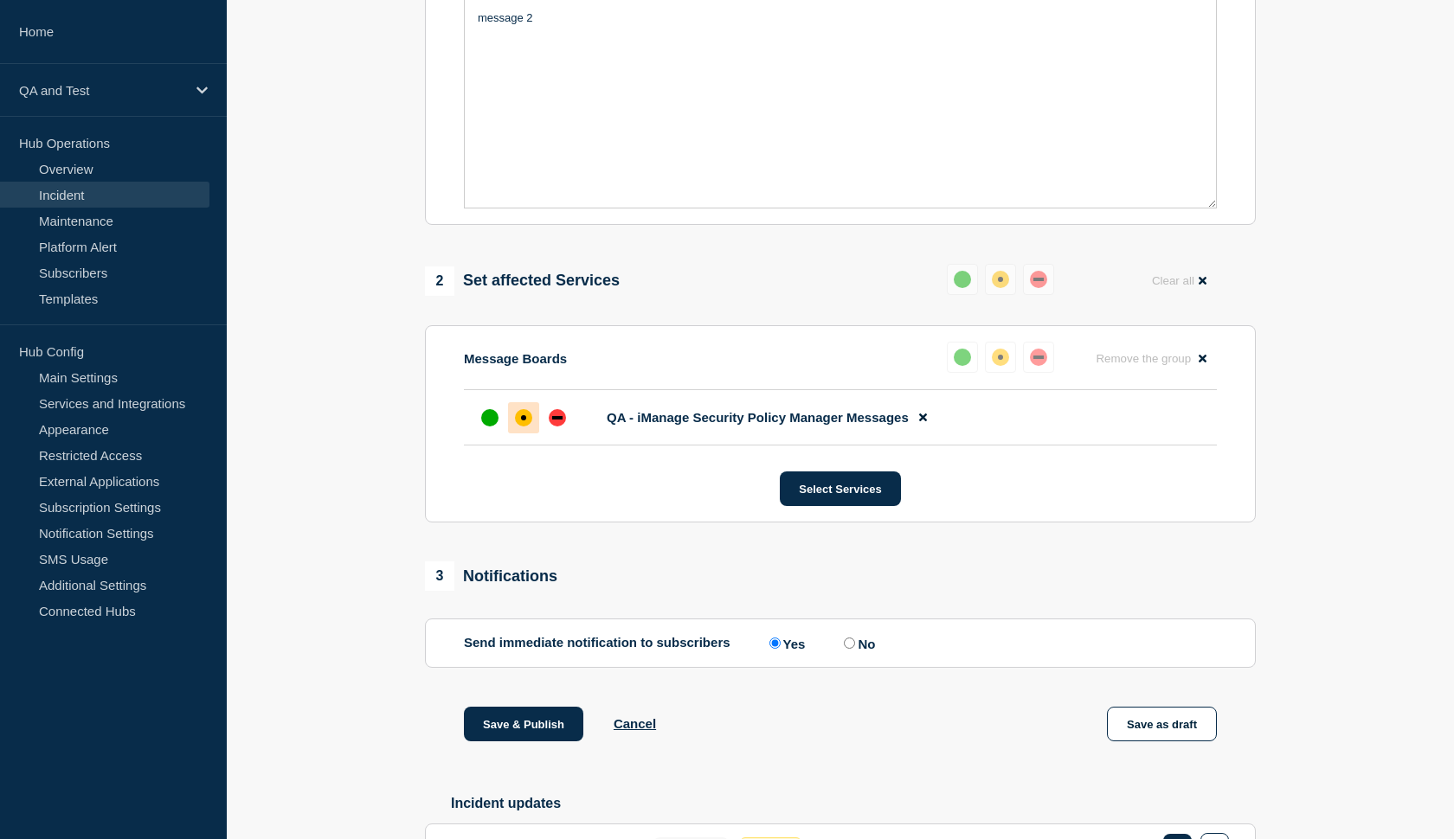
click at [844, 649] on input "No" at bounding box center [849, 643] width 11 height 11
radio input "true"
radio input "false"
click at [517, 727] on button "Save & Publish" at bounding box center [523, 724] width 119 height 35
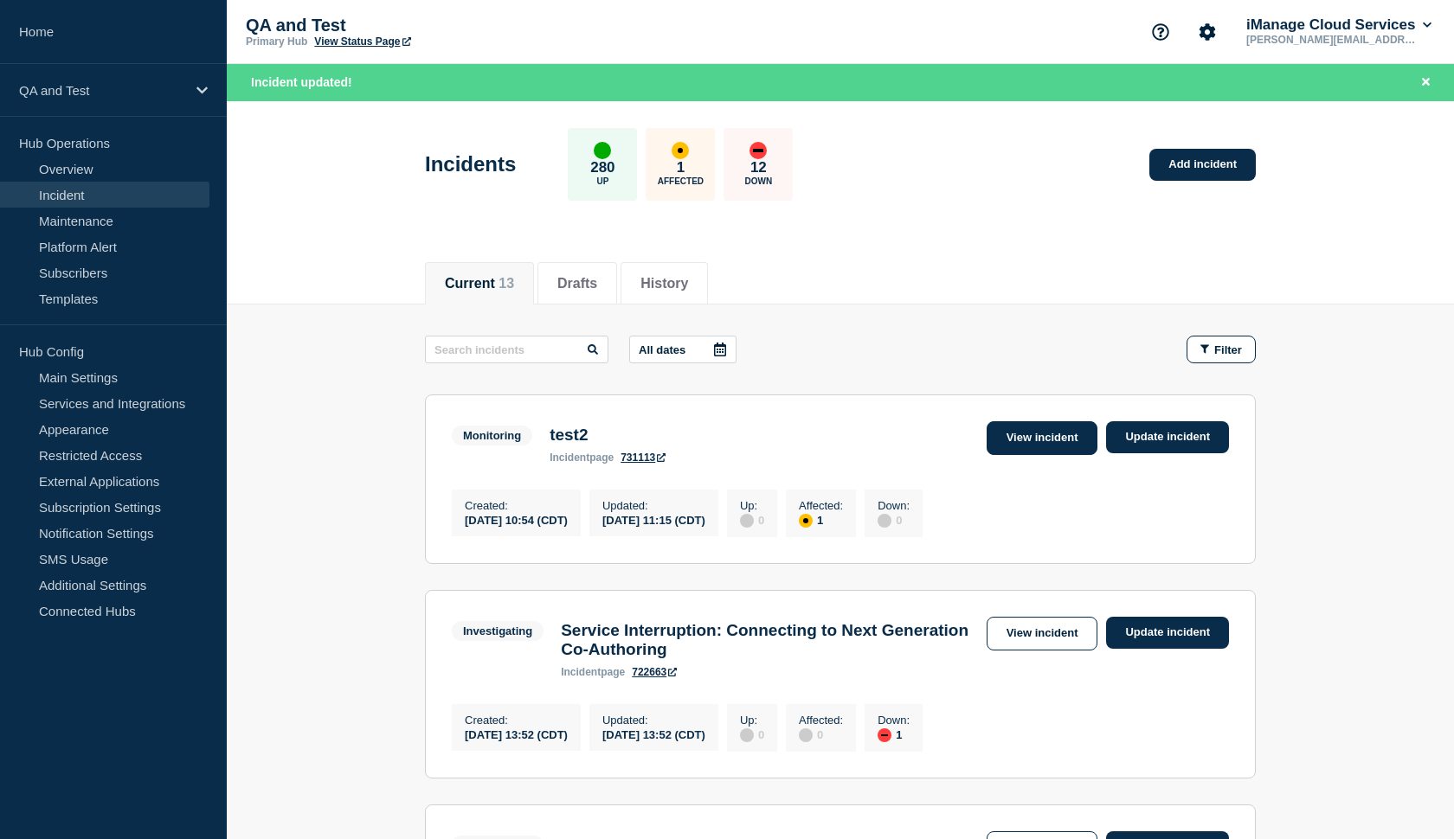
click at [1032, 448] on link "View incident" at bounding box center [1043, 438] width 112 height 34
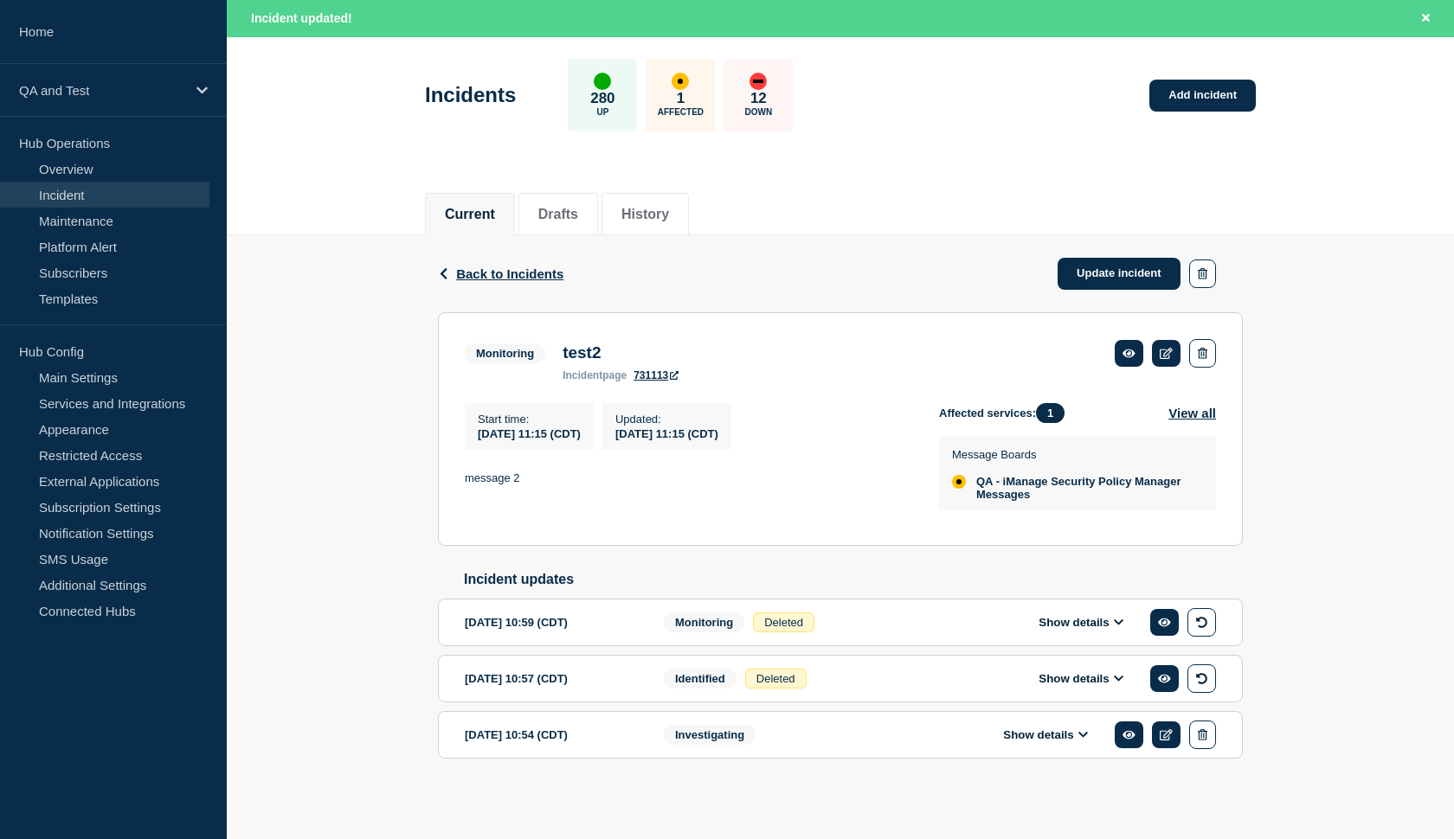
scroll to position [99, 0]
click at [1084, 258] on link "Update incident" at bounding box center [1119, 274] width 123 height 32
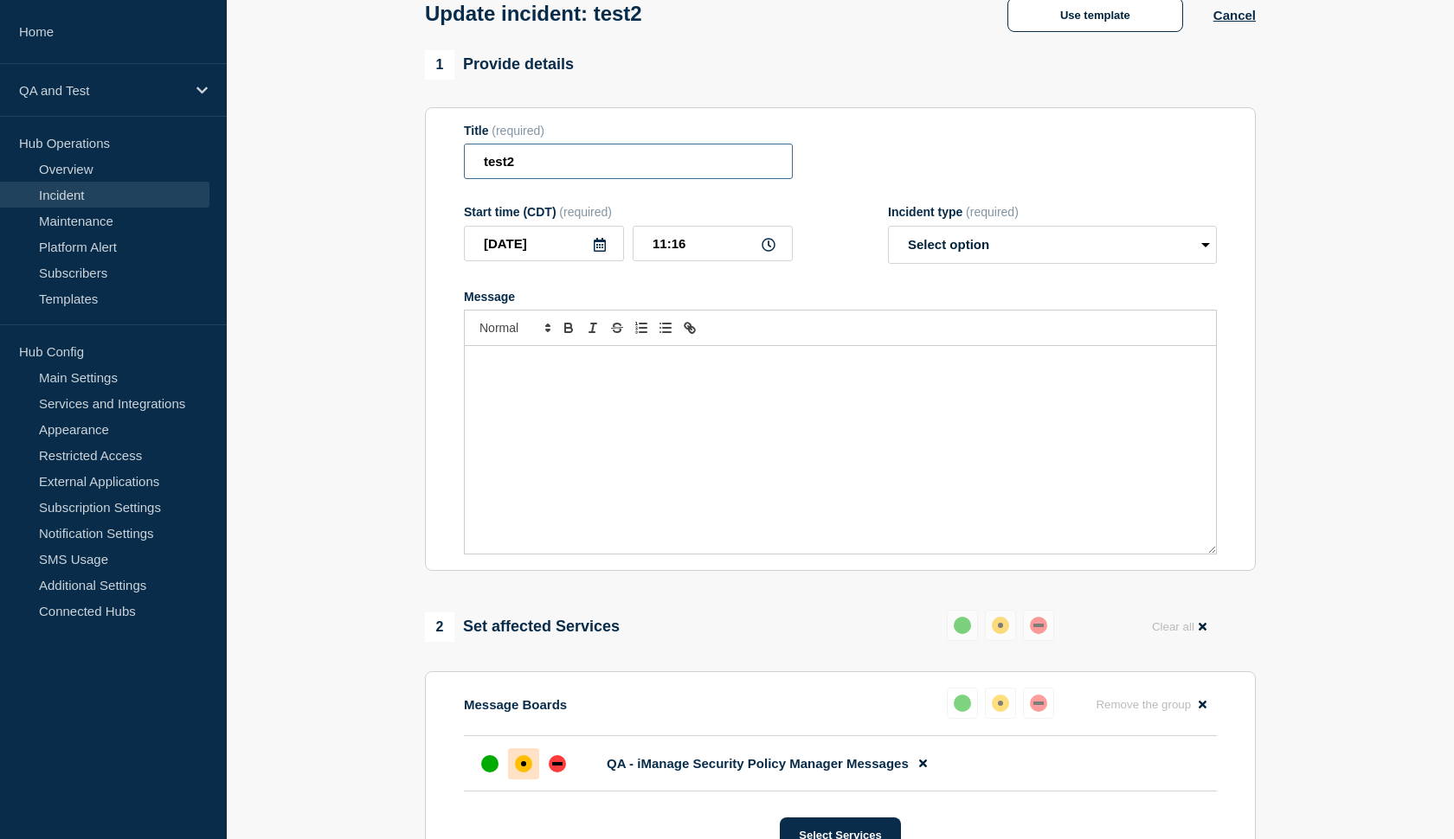
click at [575, 178] on input "test2" at bounding box center [628, 161] width 329 height 35
type input "test3"
click at [569, 403] on div "Message" at bounding box center [840, 450] width 751 height 208
select select "monitoring"
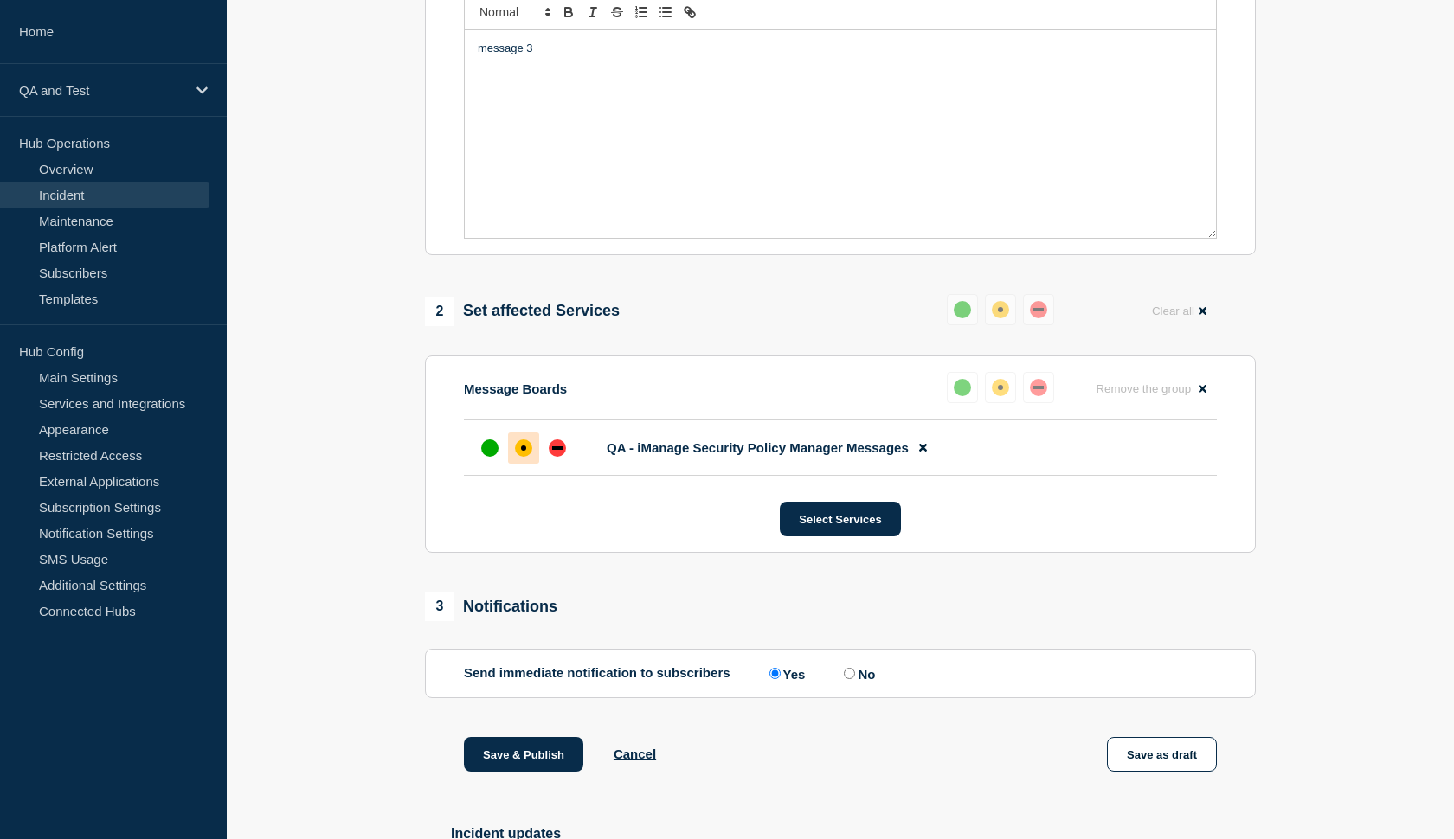
scroll to position [422, 0]
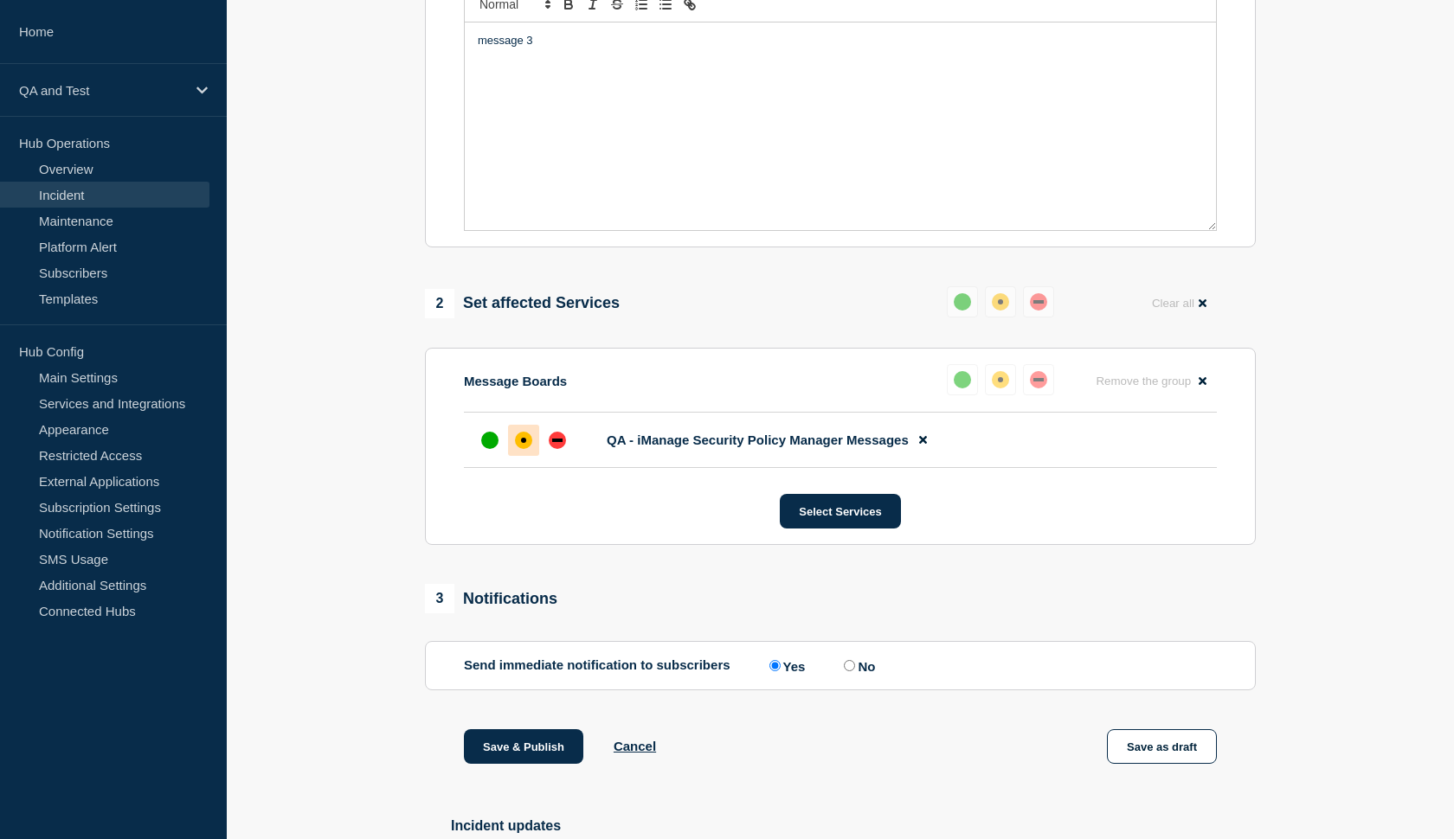
click at [845, 672] on input "No" at bounding box center [849, 665] width 11 height 11
radio input "true"
radio input "false"
click at [485, 757] on button "Save & Publish" at bounding box center [523, 747] width 119 height 35
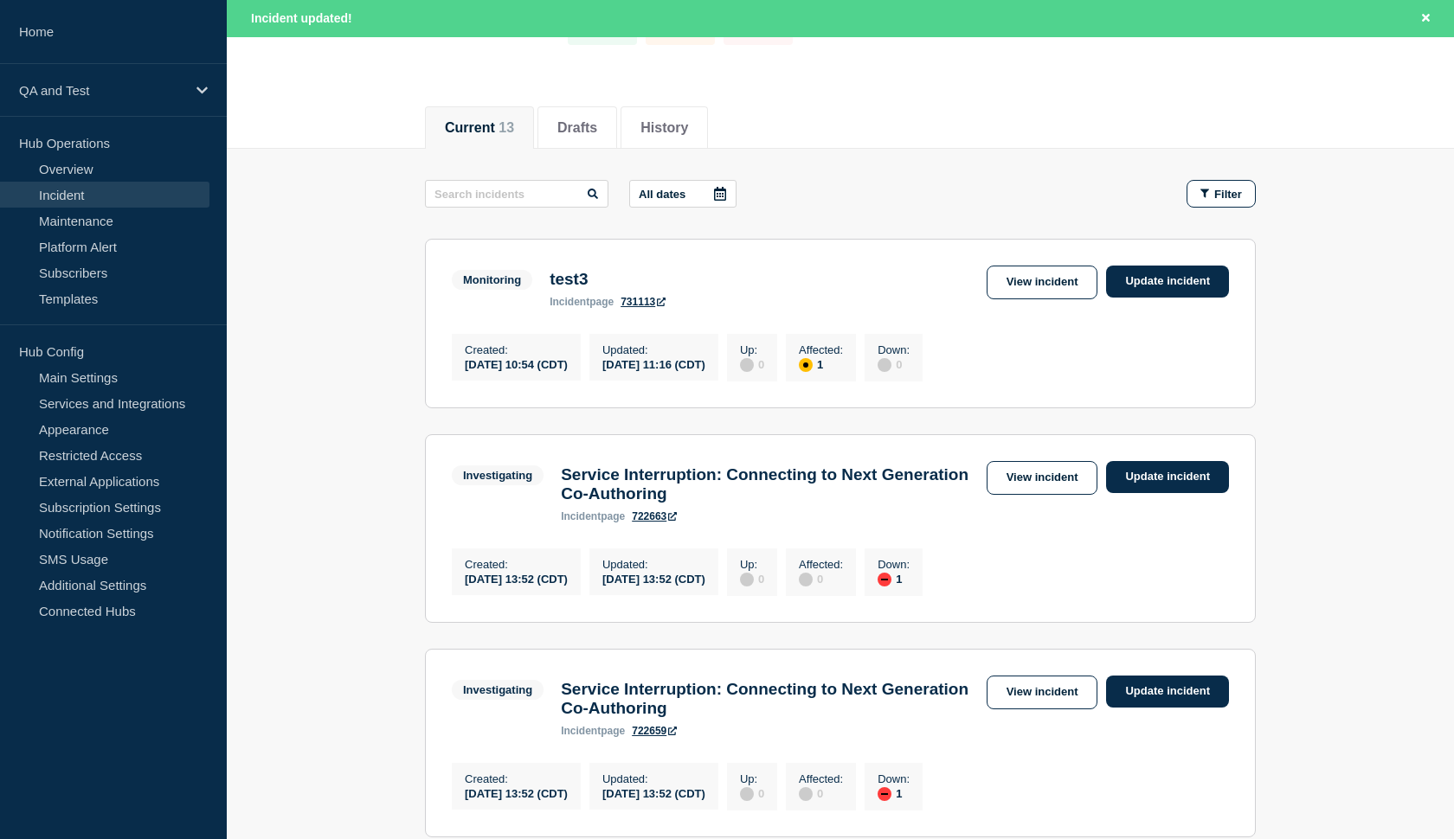
scroll to position [158, 0]
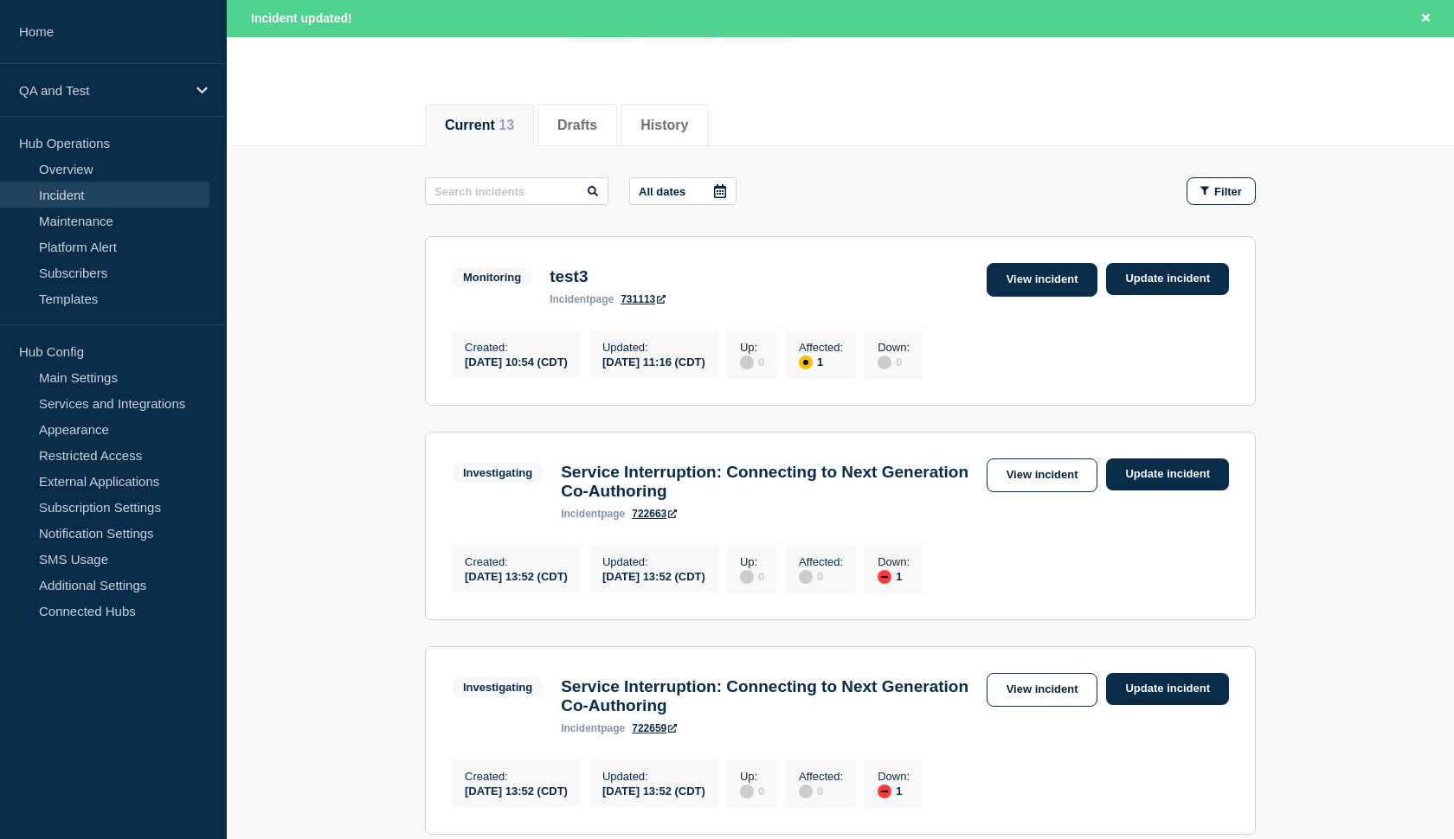
click at [1026, 271] on link "View incident" at bounding box center [1043, 280] width 112 height 34
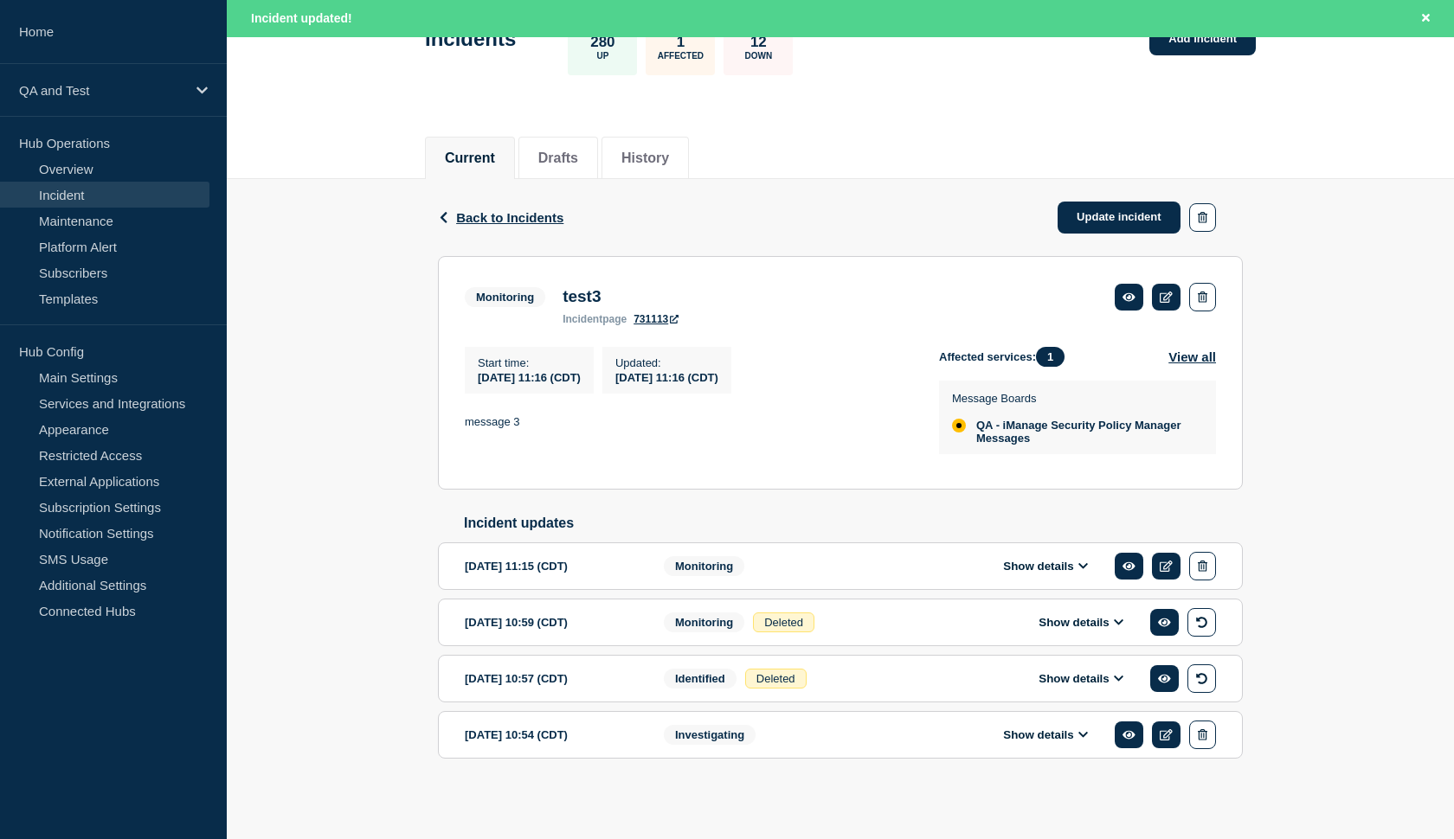
scroll to position [158, 0]
click at [1061, 563] on button "Show details" at bounding box center [1045, 566] width 95 height 15
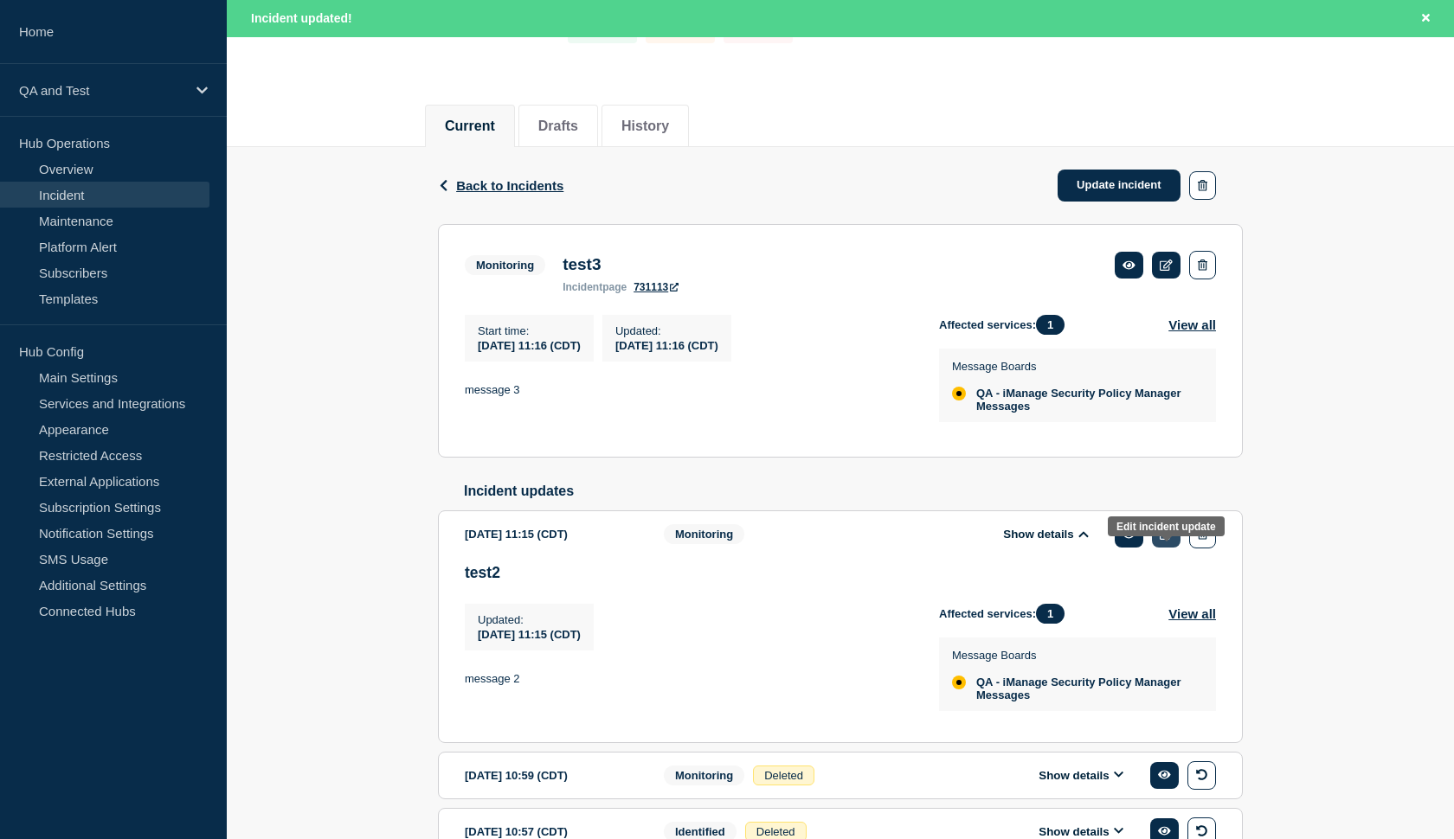
click at [1172, 540] on icon at bounding box center [1166, 534] width 13 height 11
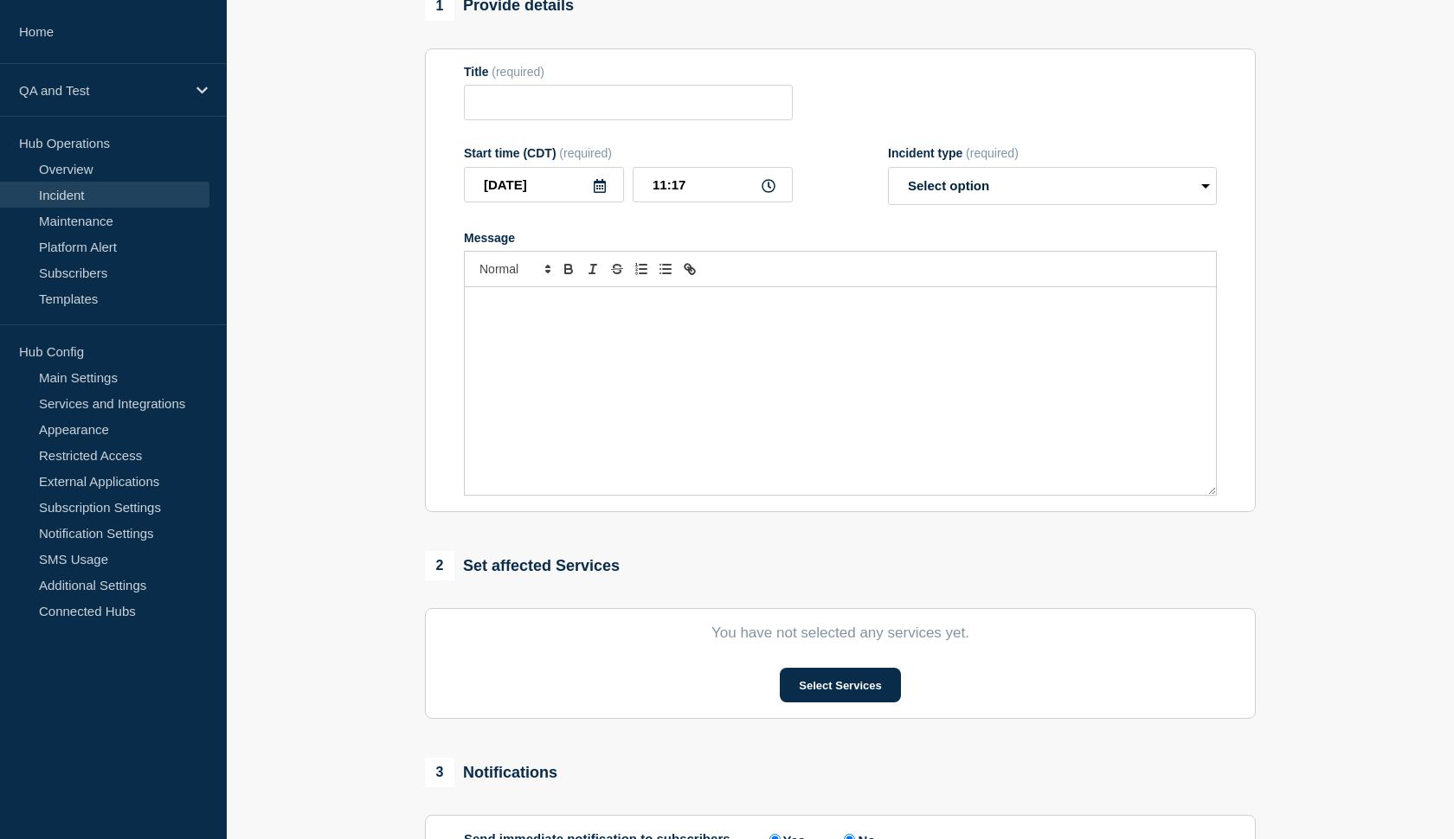
type input "test2"
type input "11:15"
select select "monitoring"
radio input "false"
radio input "true"
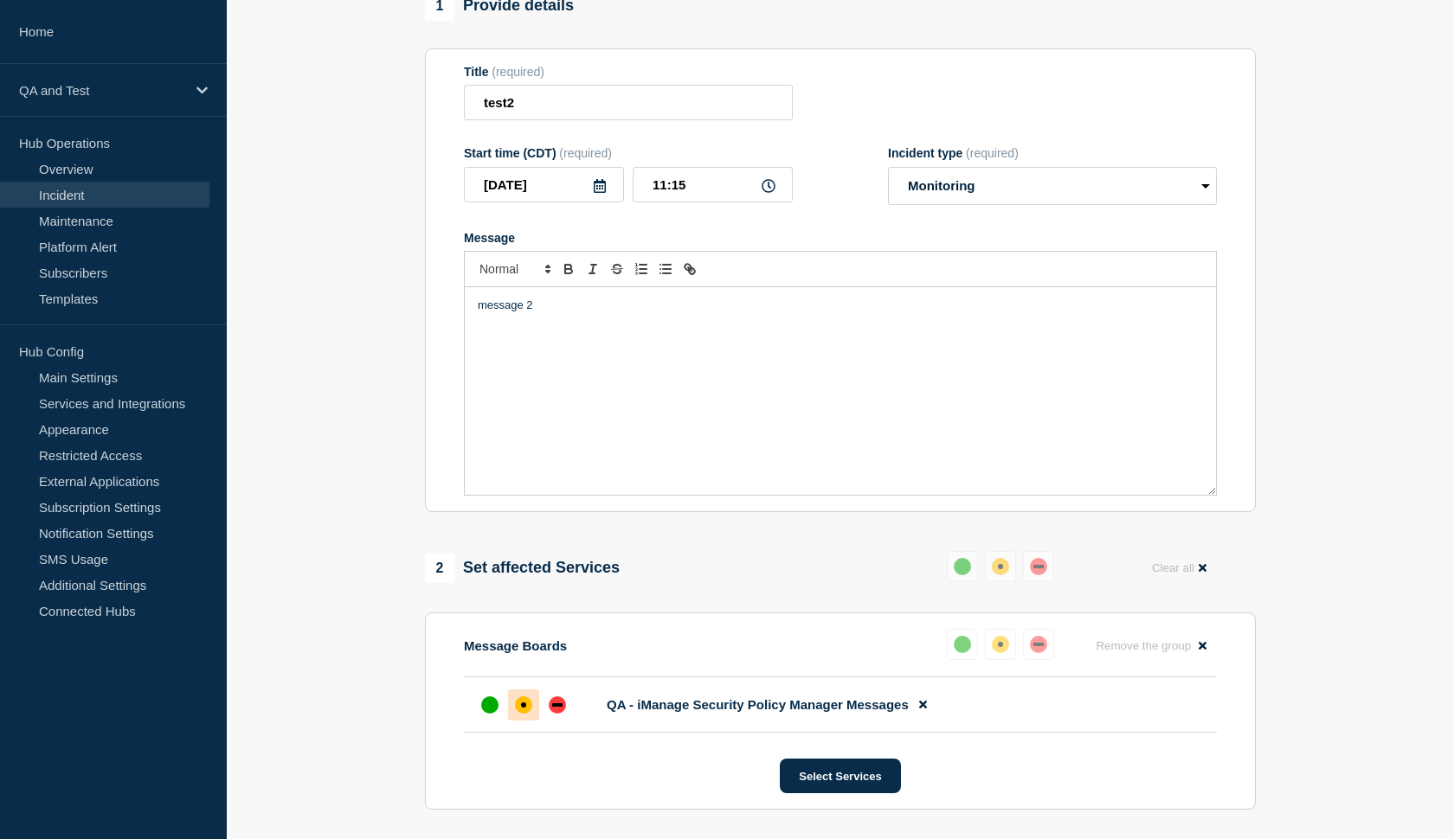
click at [569, 312] on div "message 2" at bounding box center [840, 391] width 751 height 208
click at [565, 313] on p "message 2" at bounding box center [840, 306] width 725 height 16
click at [566, 116] on input "test2" at bounding box center [628, 102] width 329 height 35
type input "test2 edited"
select select "identified"
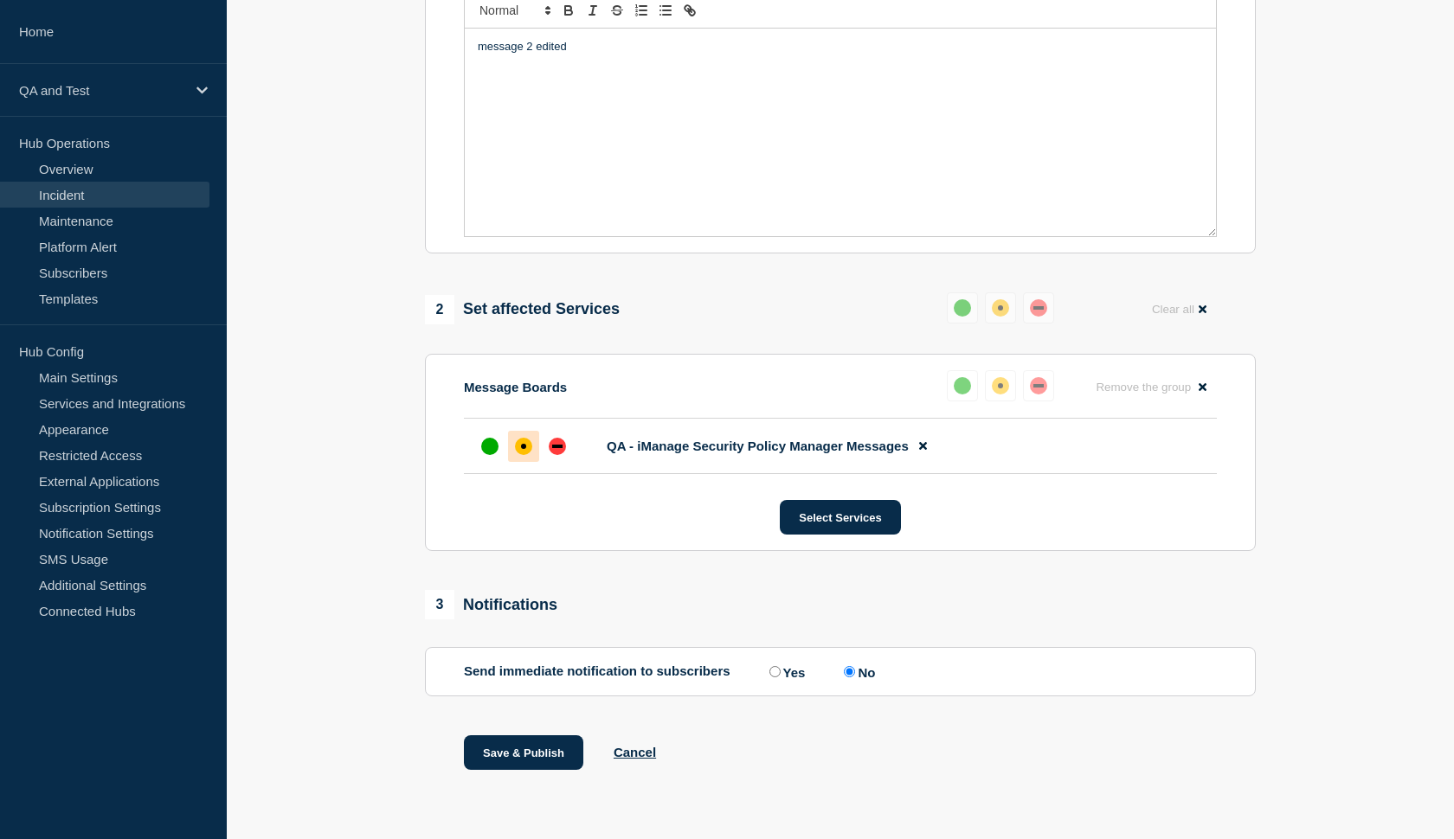
scroll to position [432, 0]
click at [506, 759] on button "Save & Publish" at bounding box center [523, 753] width 119 height 35
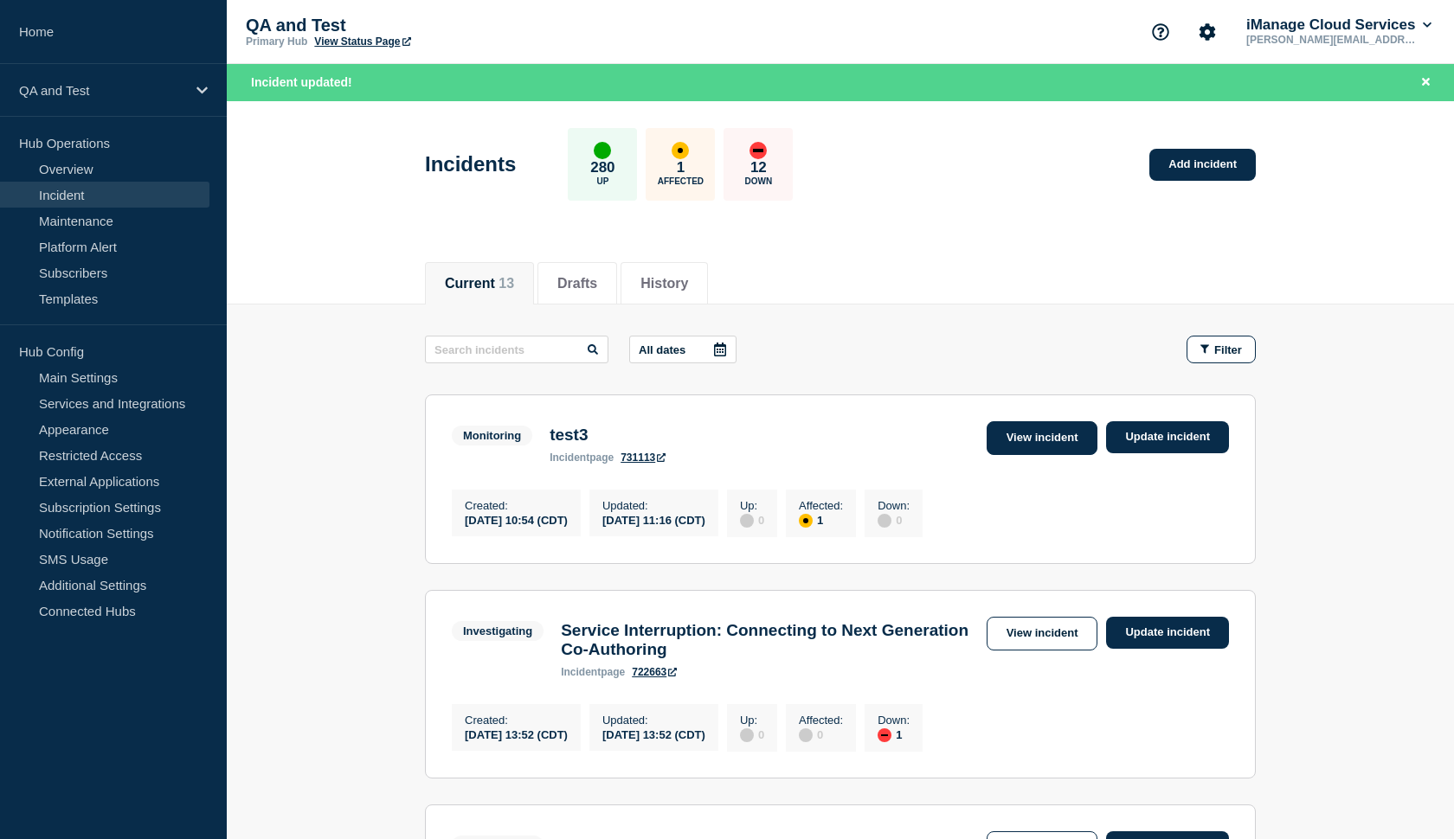
click at [1052, 442] on link "View incident" at bounding box center [1043, 438] width 112 height 34
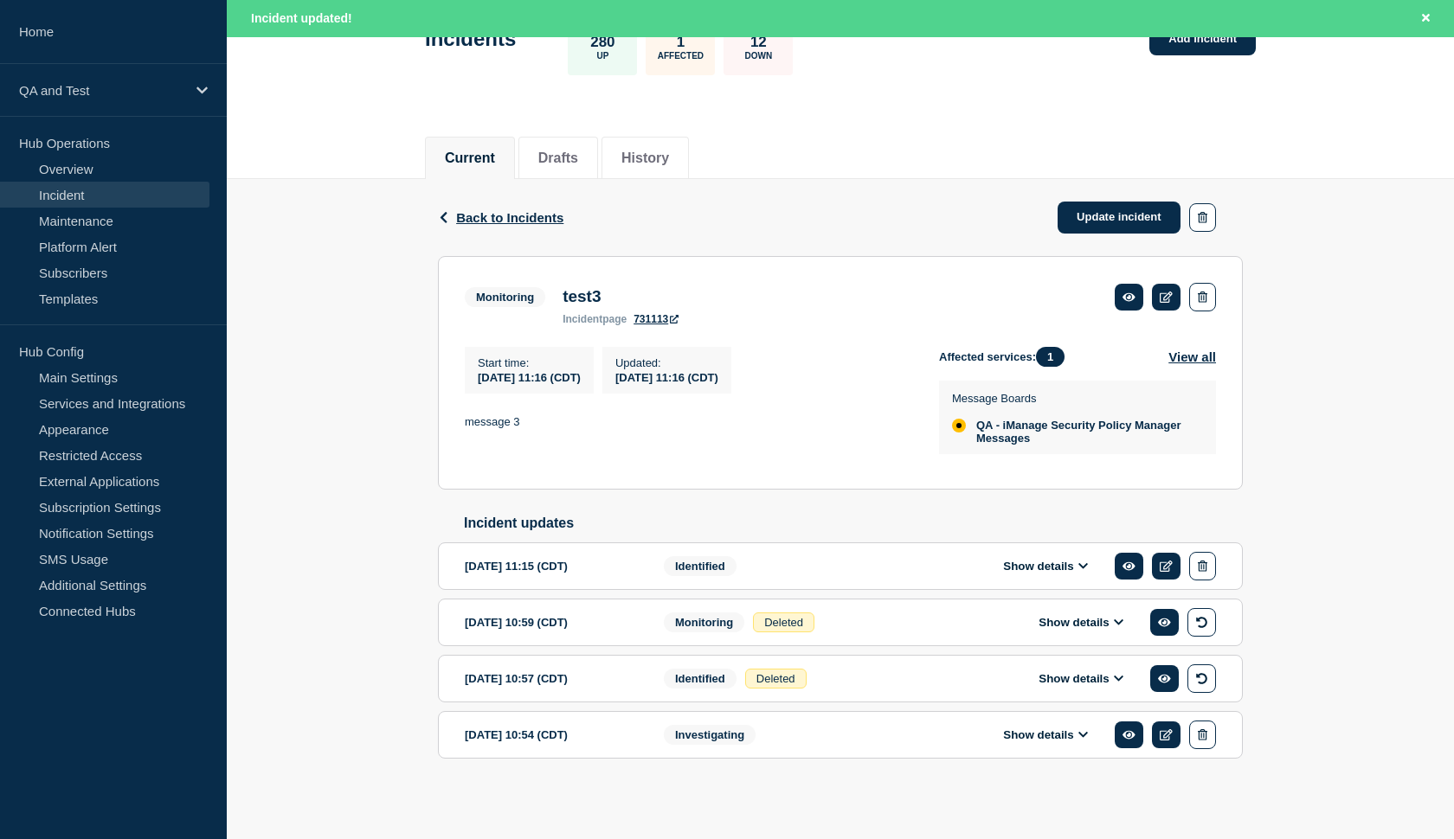
scroll to position [158, 0]
click at [1058, 563] on button "Show details" at bounding box center [1045, 566] width 95 height 15
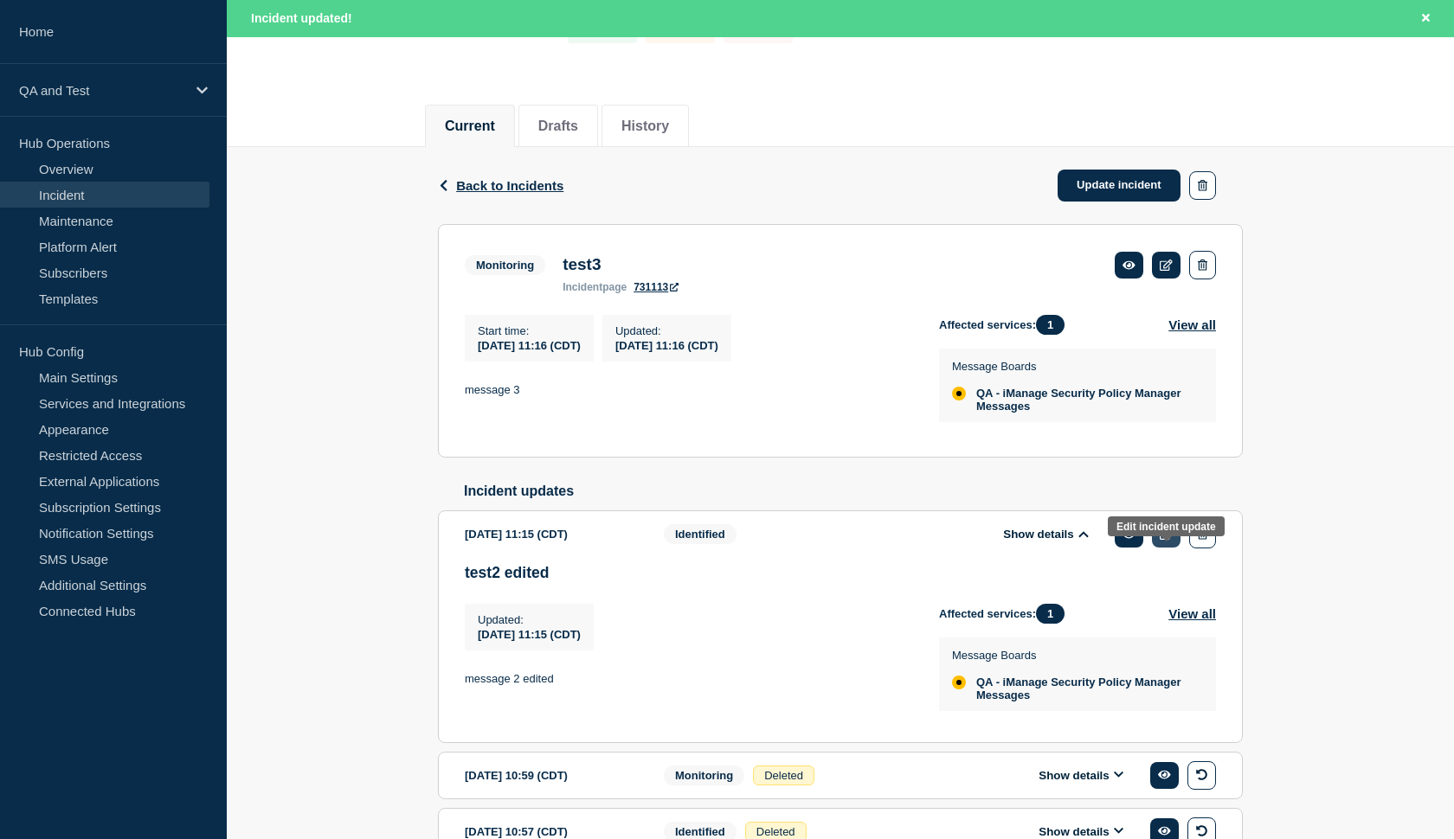
click at [1163, 540] on icon at bounding box center [1166, 534] width 13 height 11
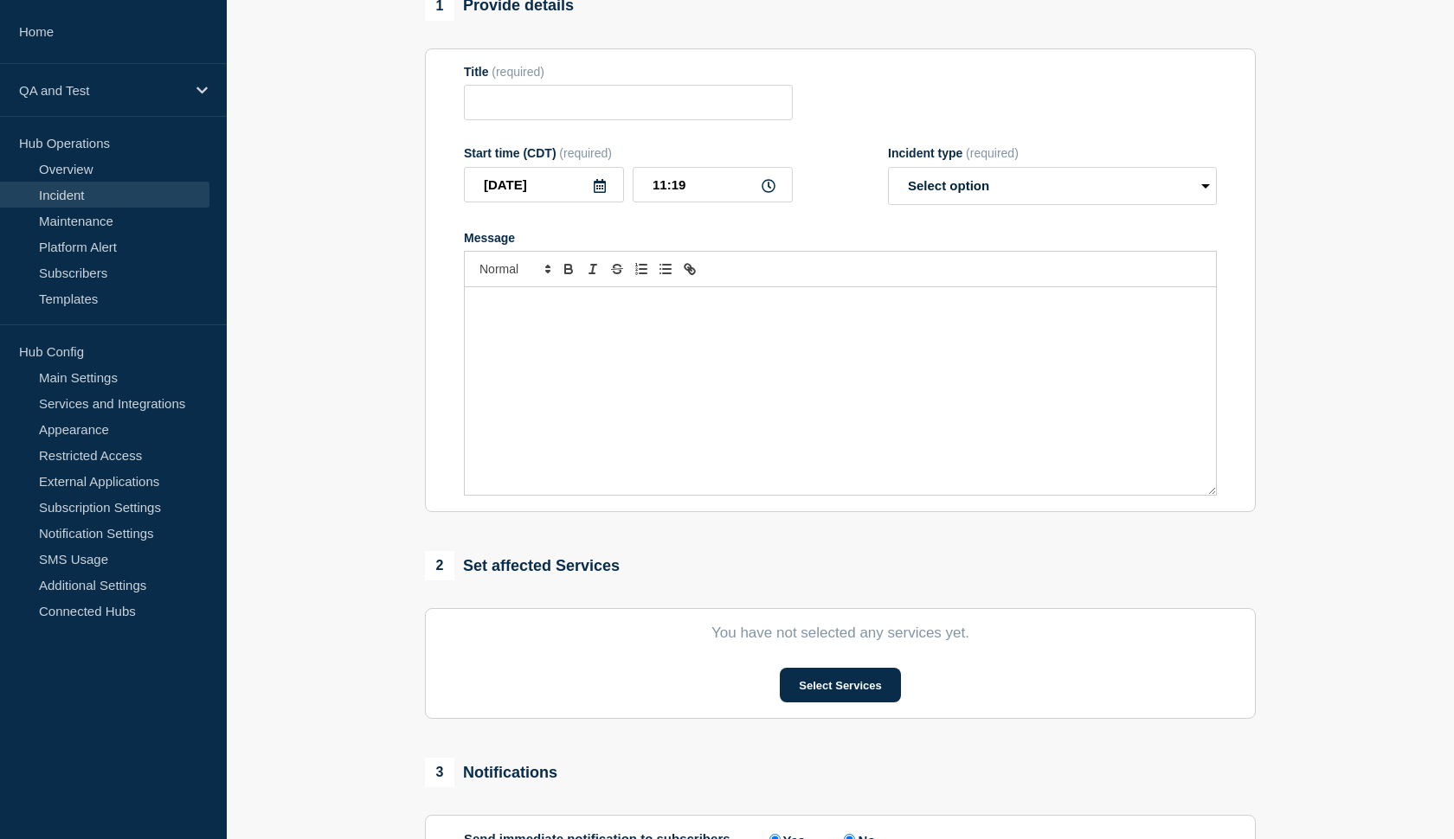
type input "test2 edited"
type input "11:15"
select select "identified"
radio input "false"
radio input "true"
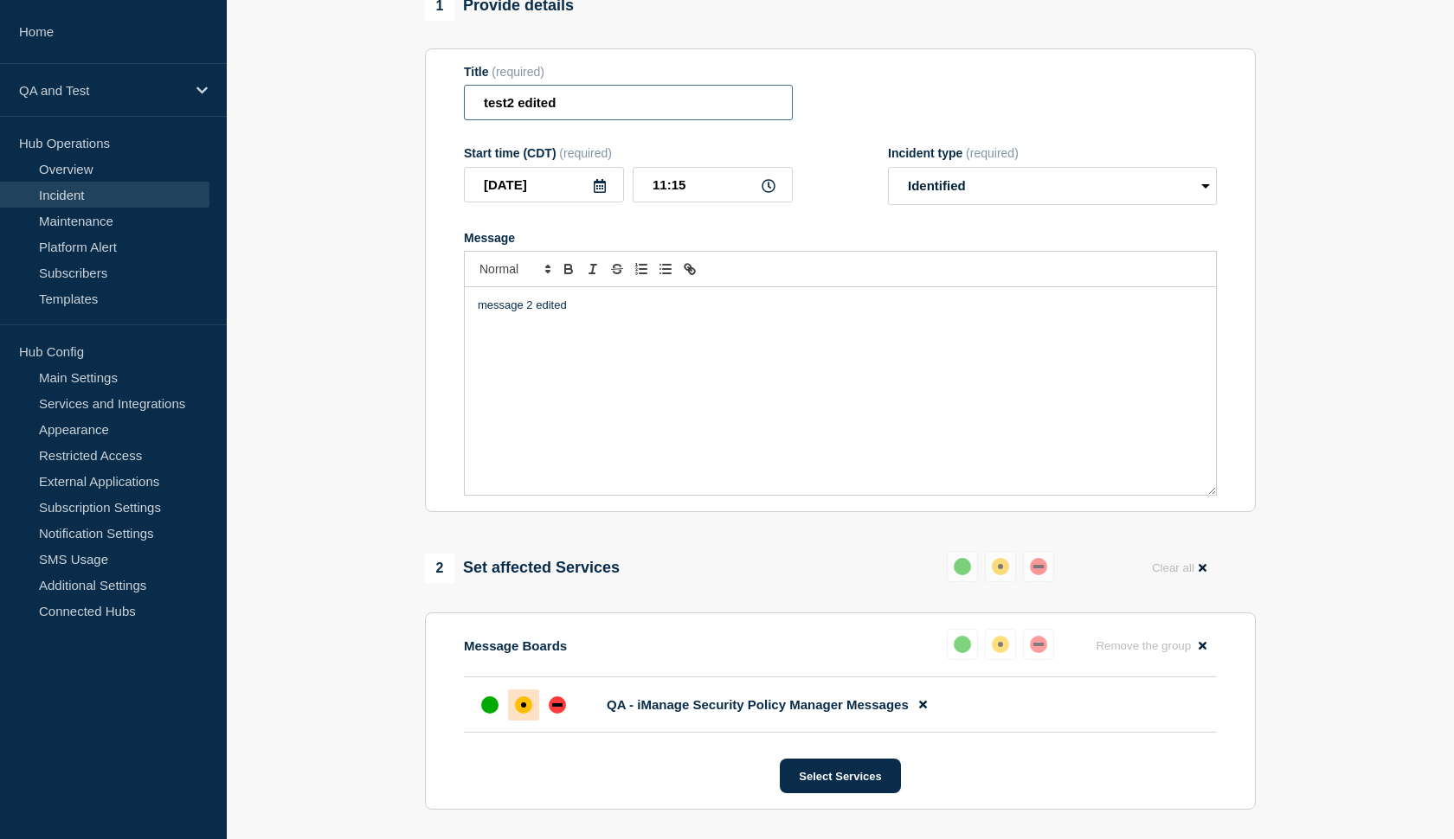
click at [563, 114] on input "test2 edited" at bounding box center [628, 102] width 329 height 35
type input "test2 edit"
click at [590, 313] on p "message 2 edited" at bounding box center [840, 306] width 725 height 16
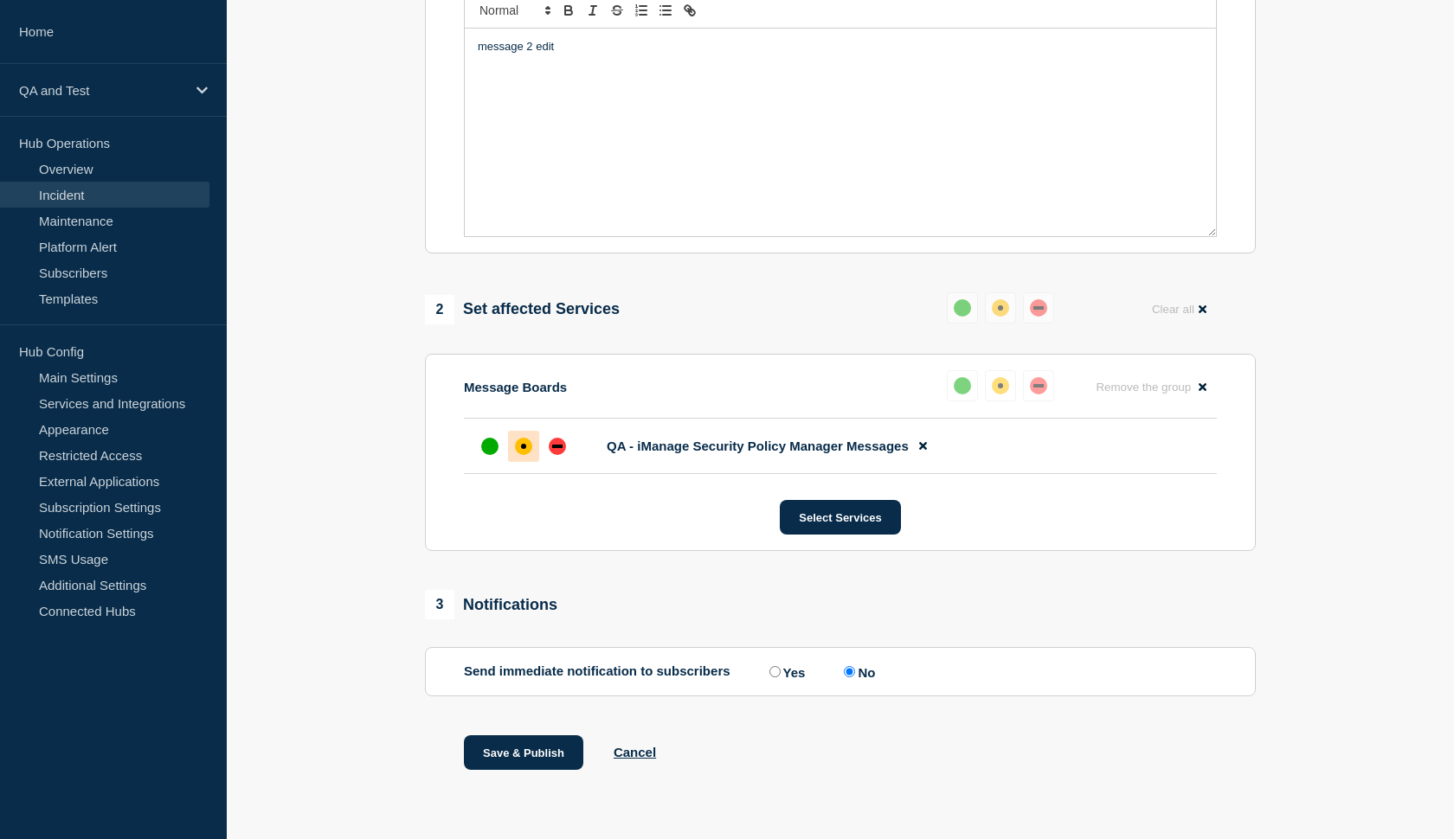
scroll to position [432, 0]
click at [512, 755] on button "Save & Publish" at bounding box center [523, 753] width 119 height 35
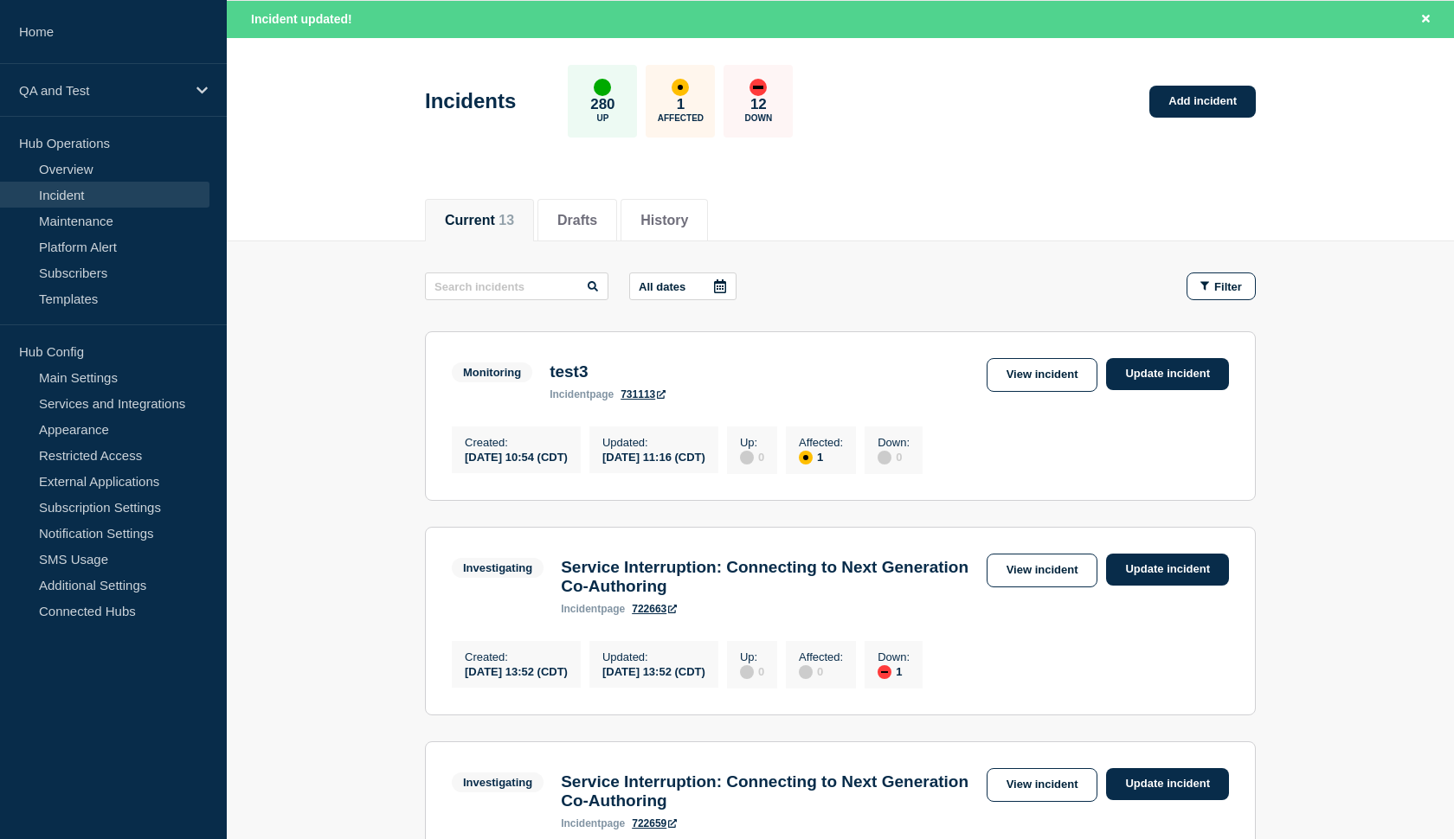
scroll to position [78, 0]
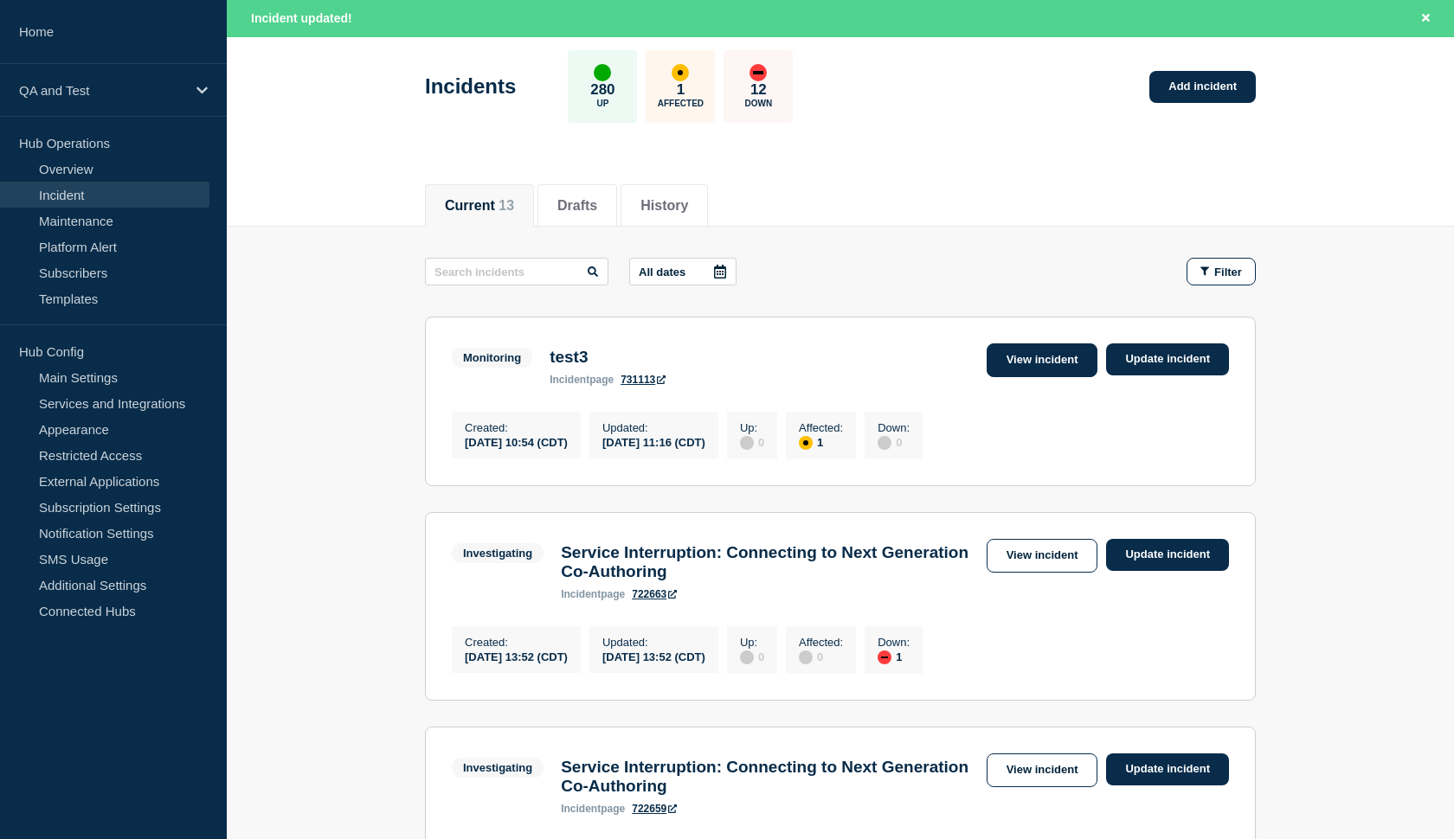
click at [1018, 360] on link "View incident" at bounding box center [1043, 361] width 112 height 34
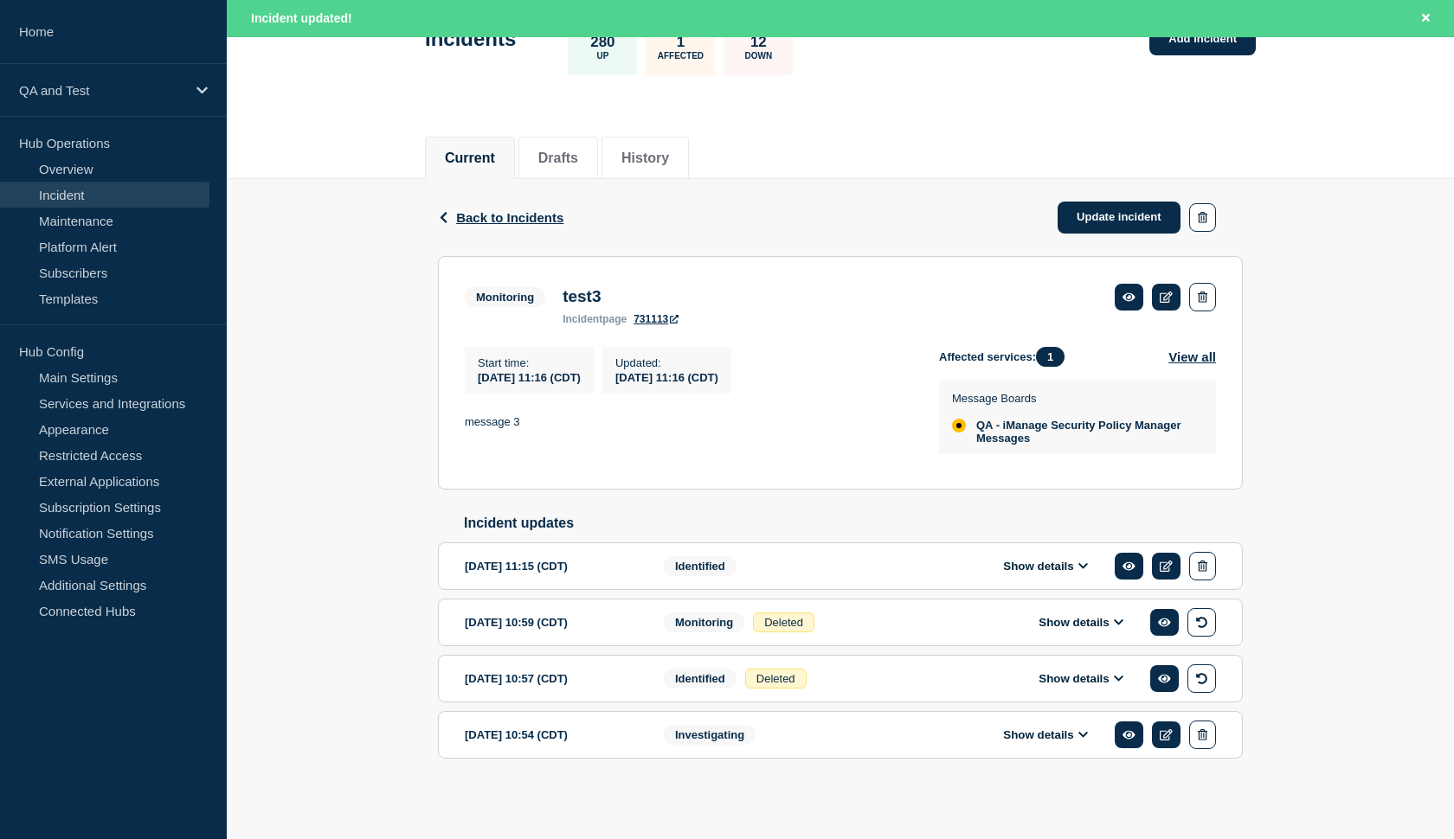
scroll to position [158, 0]
click at [1080, 619] on button "Show details" at bounding box center [1080, 622] width 95 height 15
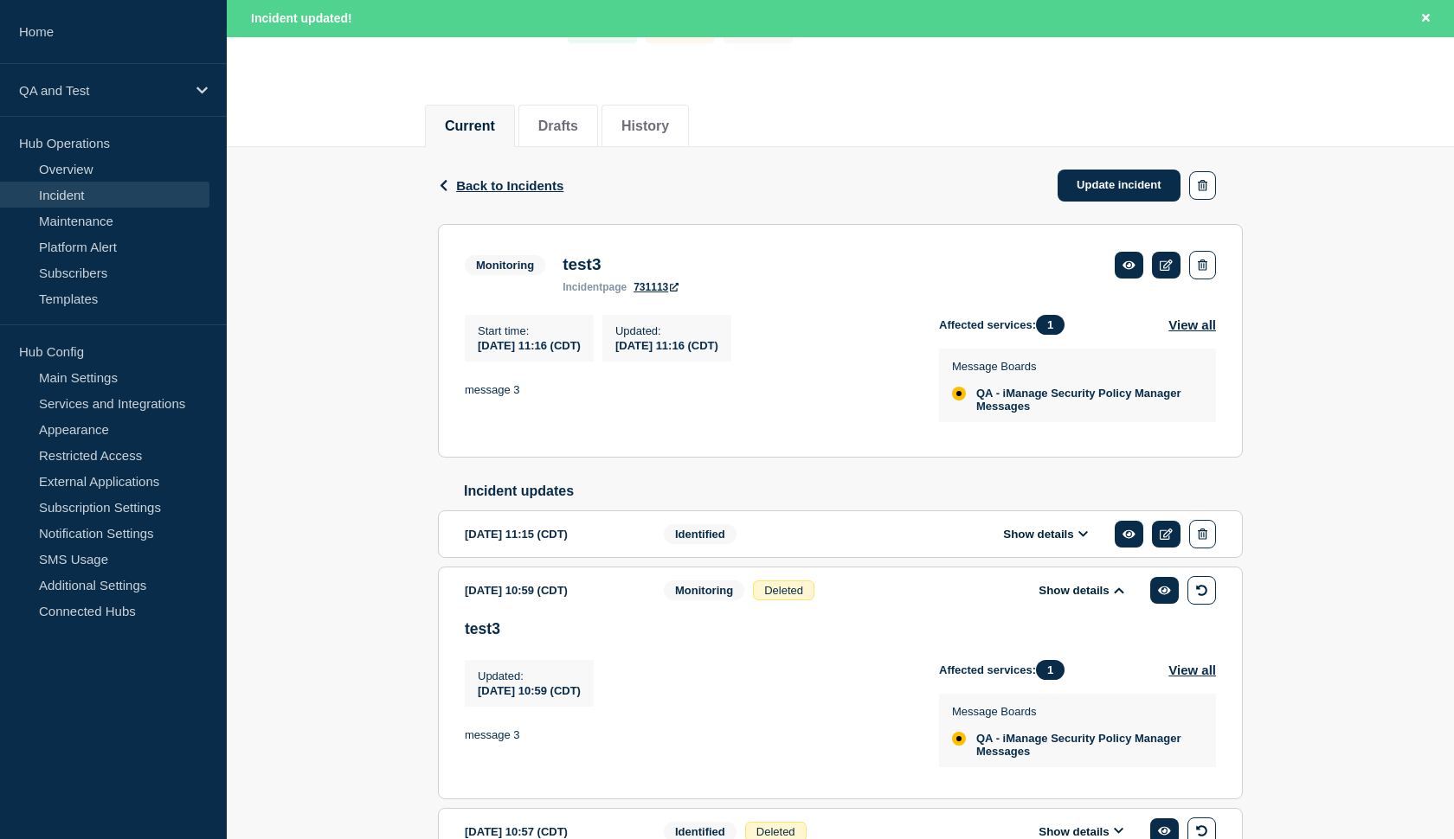
click at [1080, 598] on button "Show details" at bounding box center [1080, 590] width 95 height 15
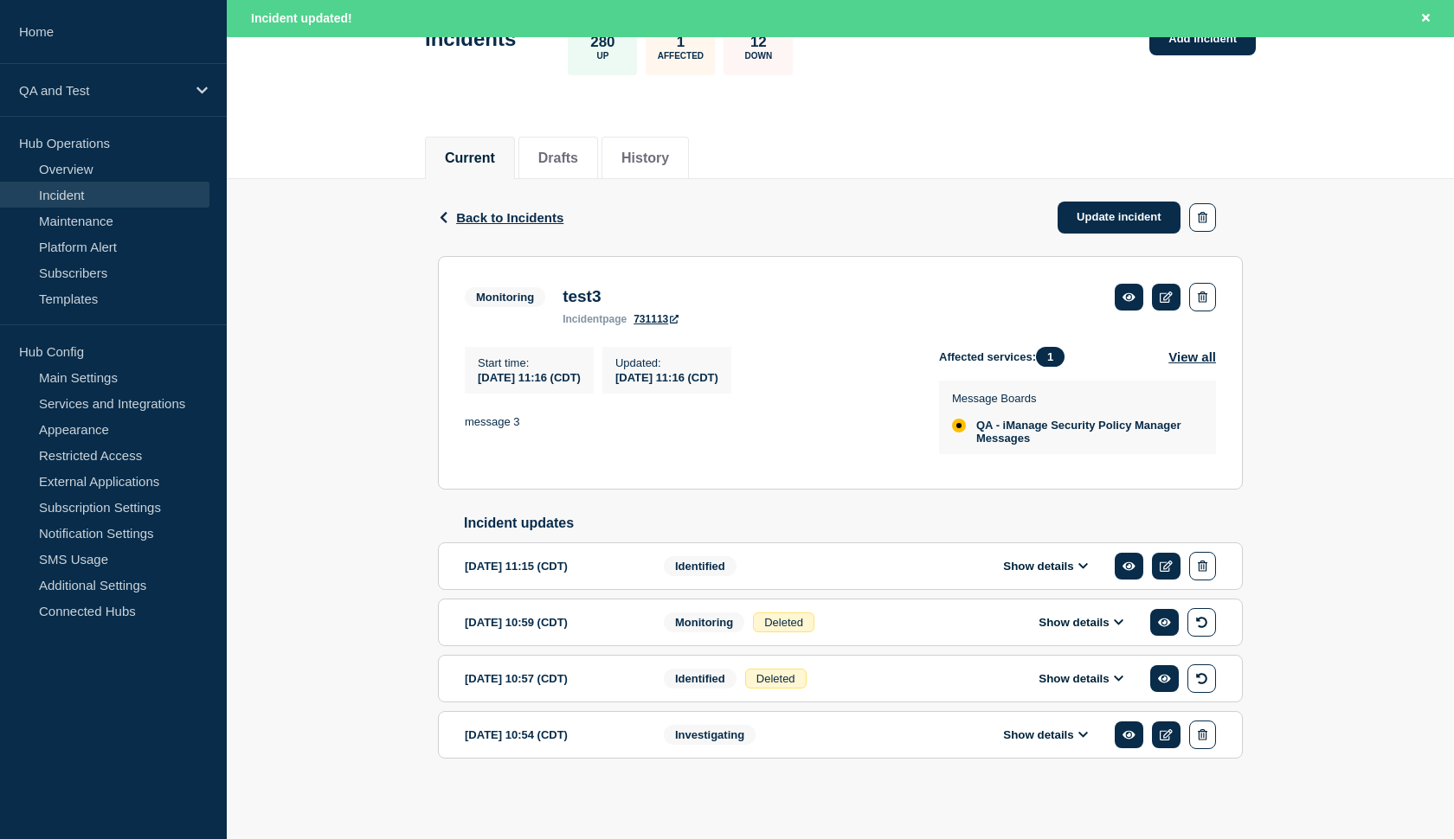
click at [1038, 566] on button "Show details" at bounding box center [1045, 566] width 95 height 15
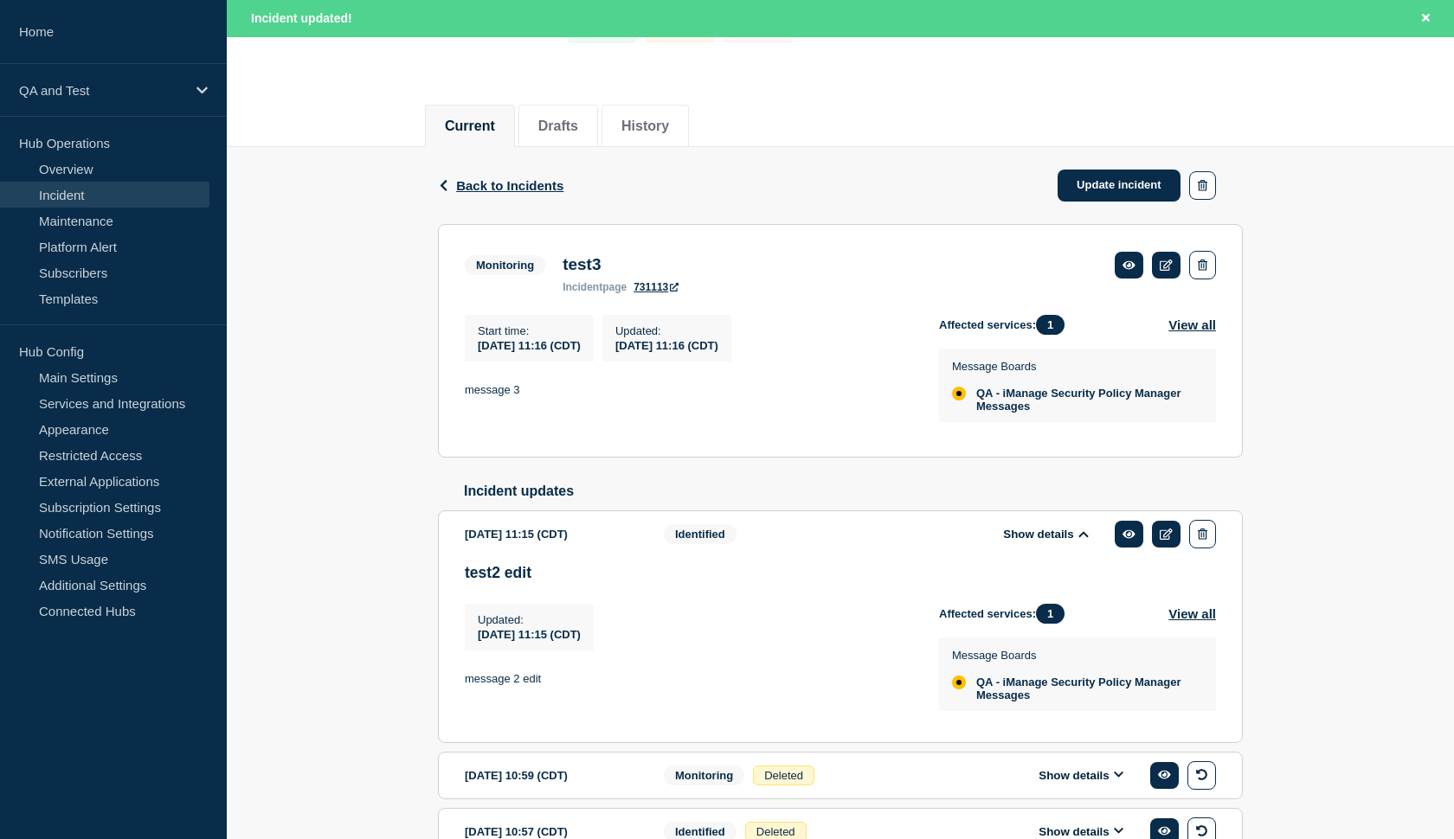
click at [1038, 542] on button "Show details" at bounding box center [1045, 534] width 95 height 15
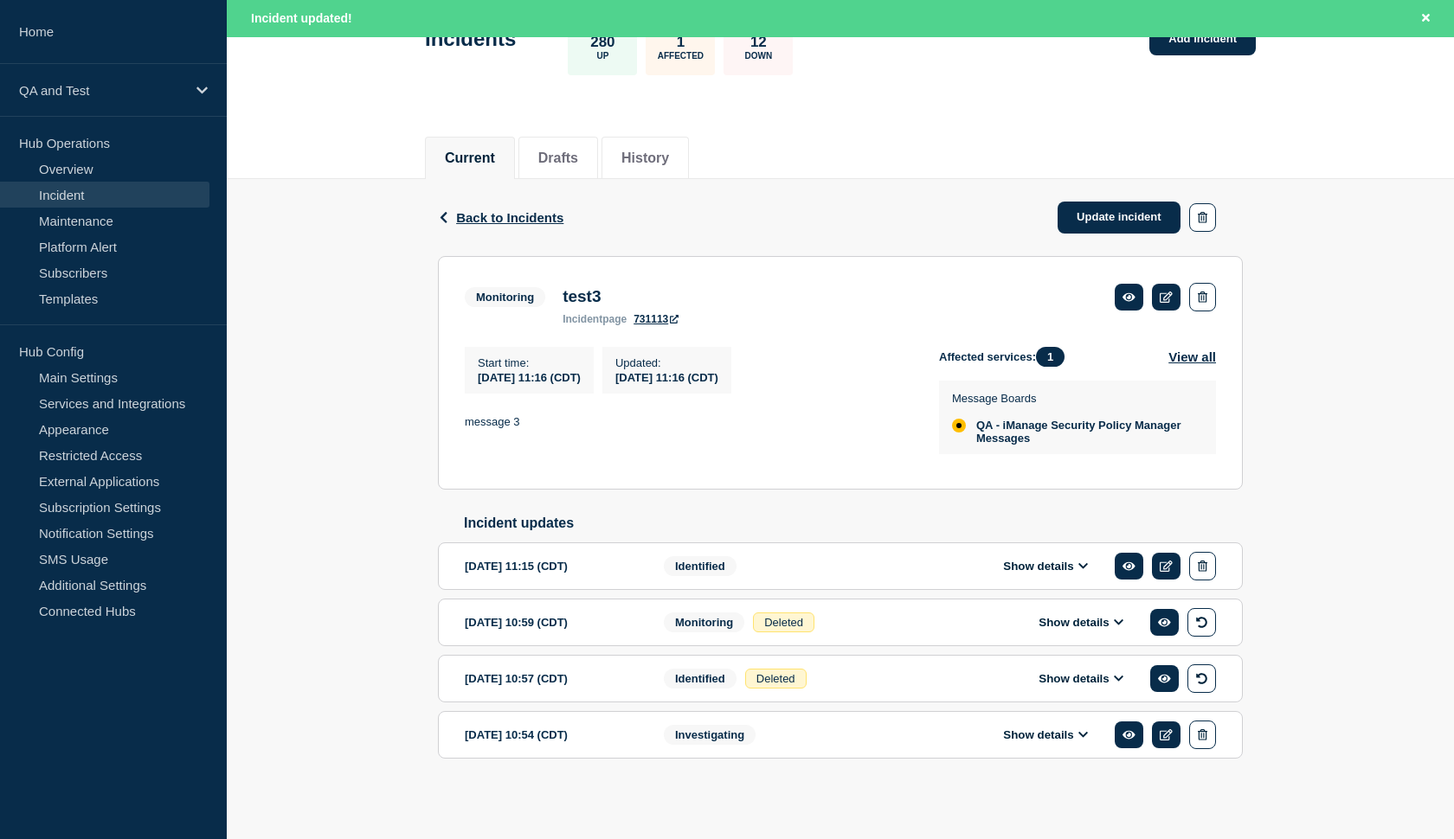
click at [1033, 559] on button "Show details" at bounding box center [1045, 566] width 95 height 15
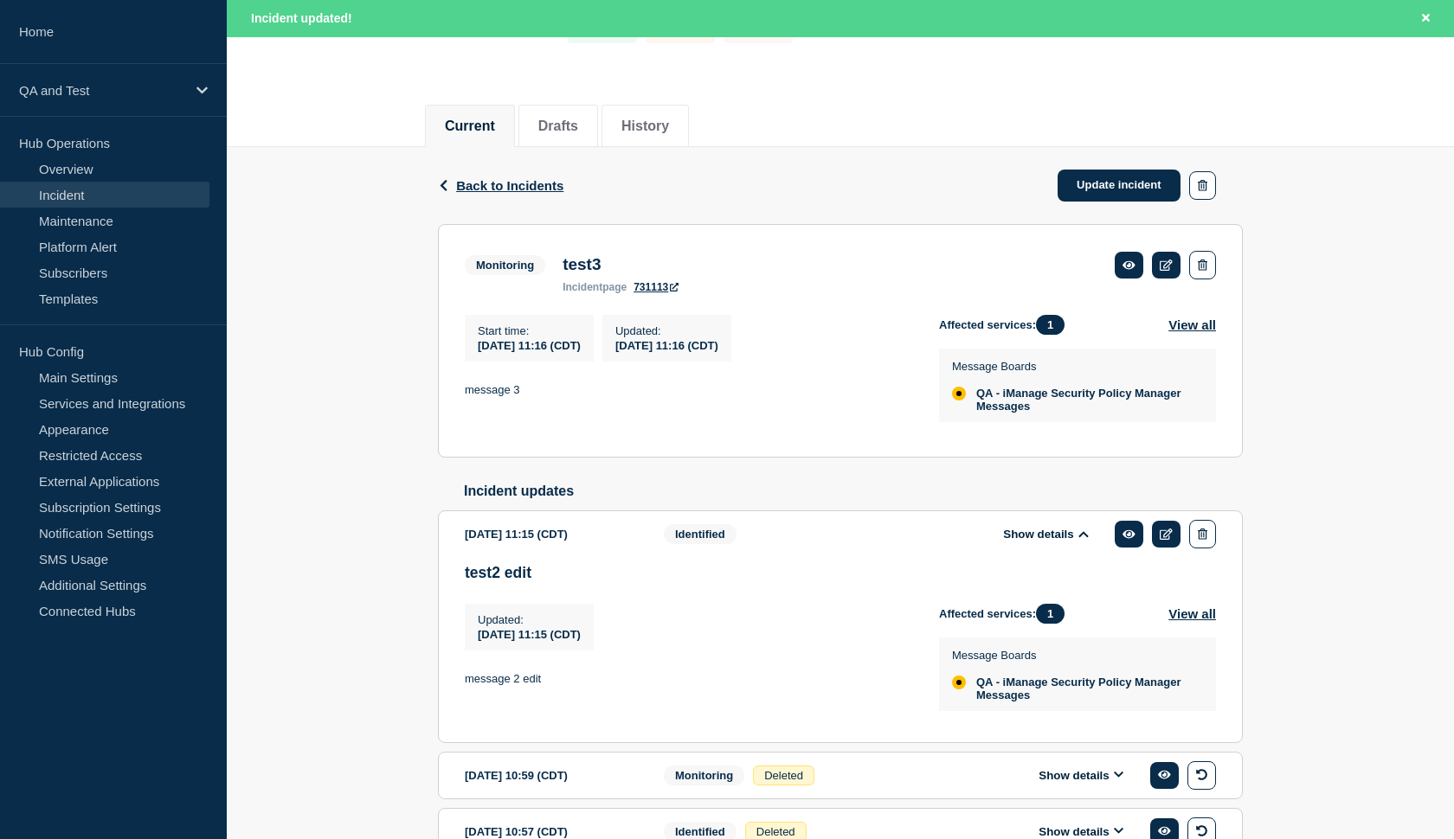
click at [1033, 542] on button "Show details" at bounding box center [1045, 534] width 95 height 15
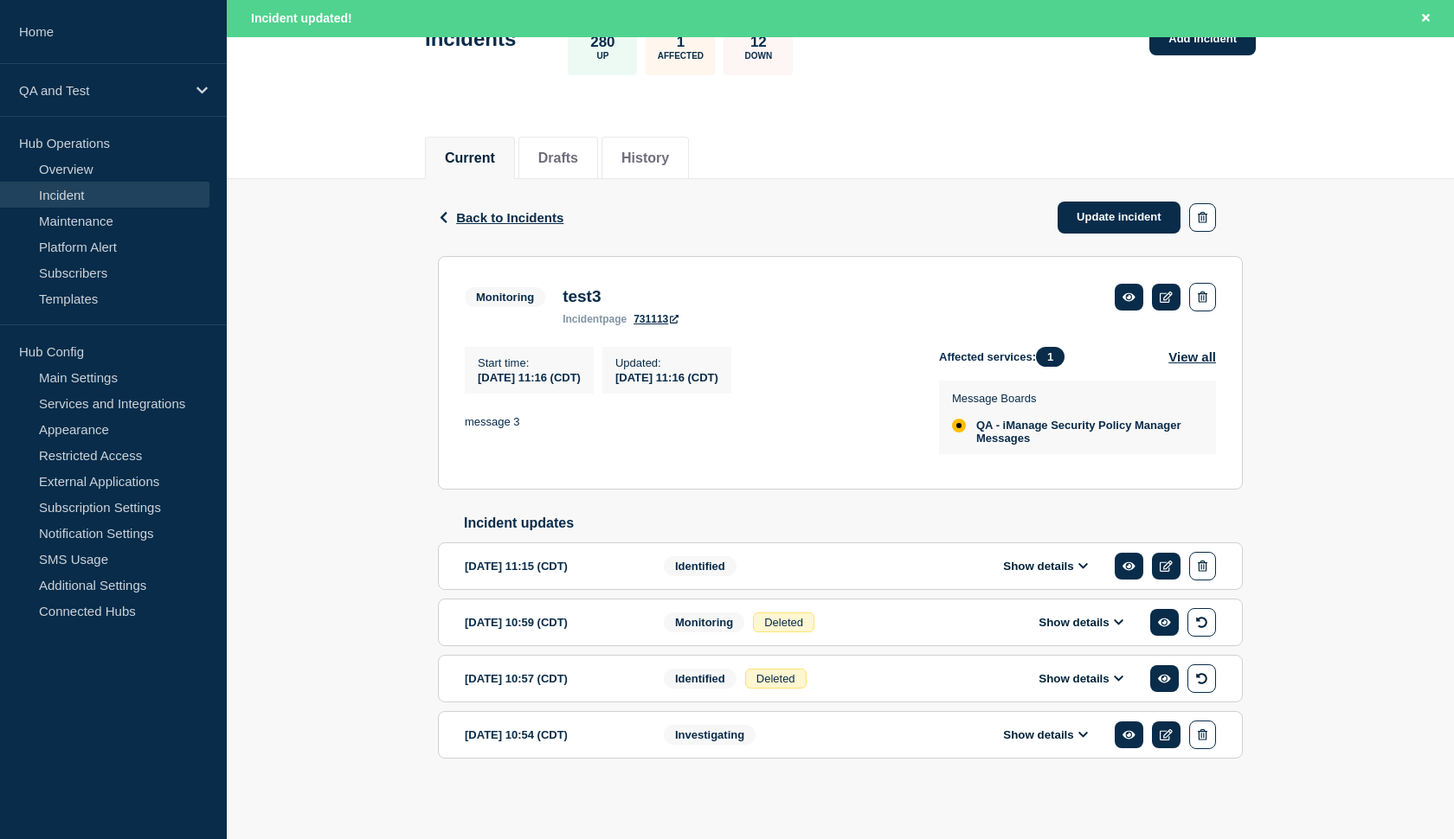
click at [1066, 678] on button "Show details" at bounding box center [1080, 679] width 95 height 15
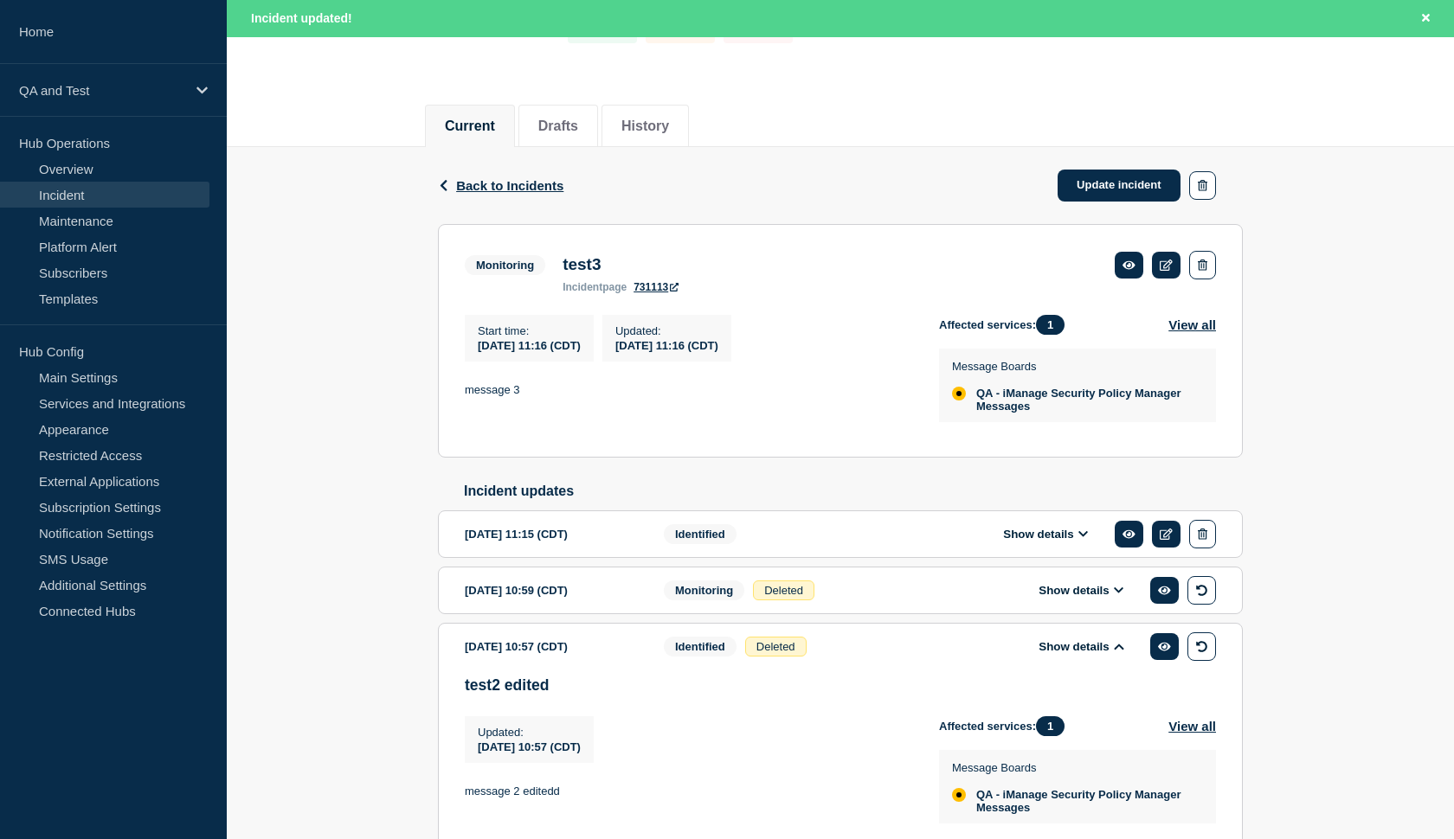
click at [1066, 654] on button "Show details" at bounding box center [1080, 647] width 95 height 15
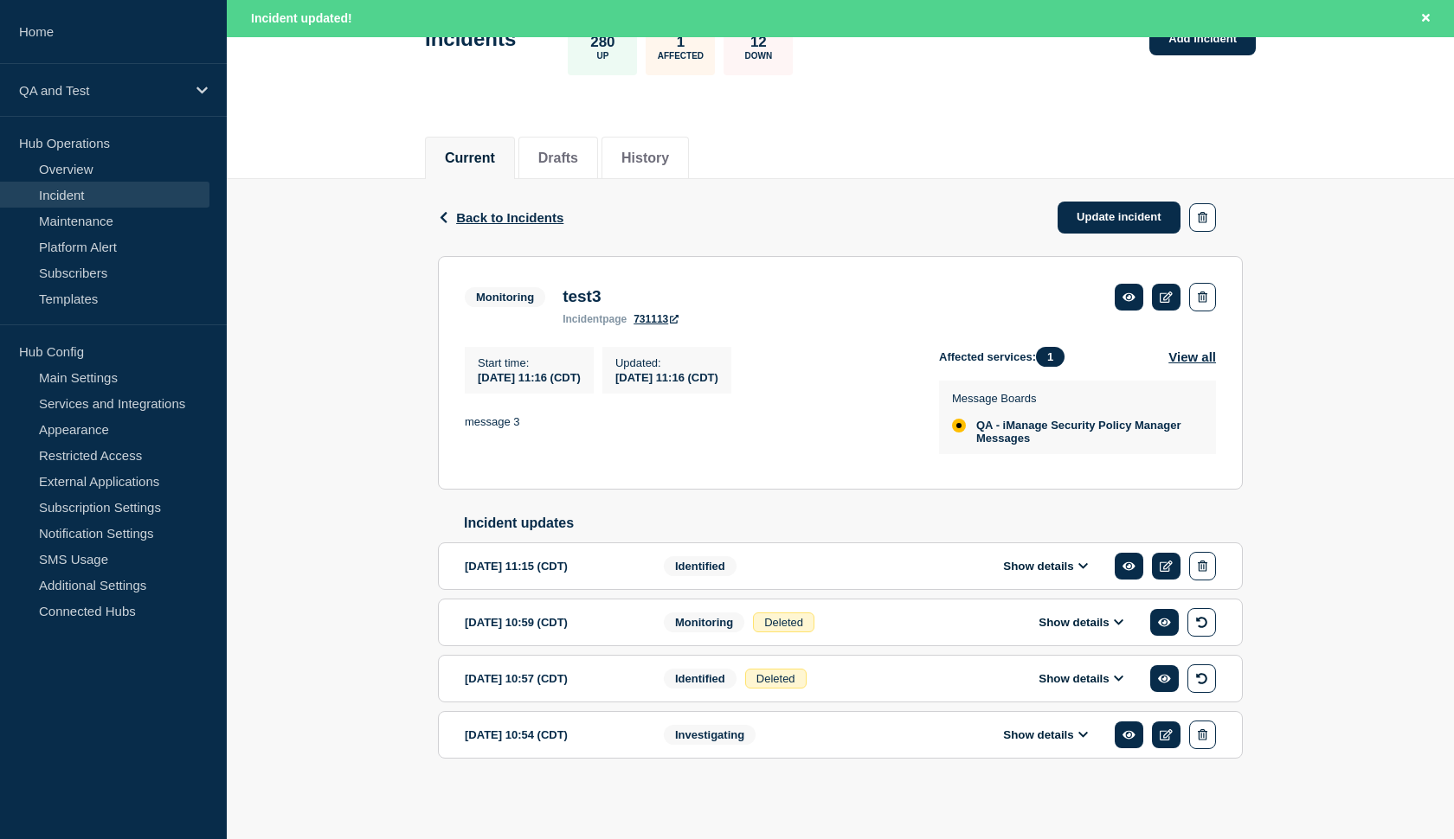
click at [1064, 622] on button "Show details" at bounding box center [1080, 622] width 95 height 15
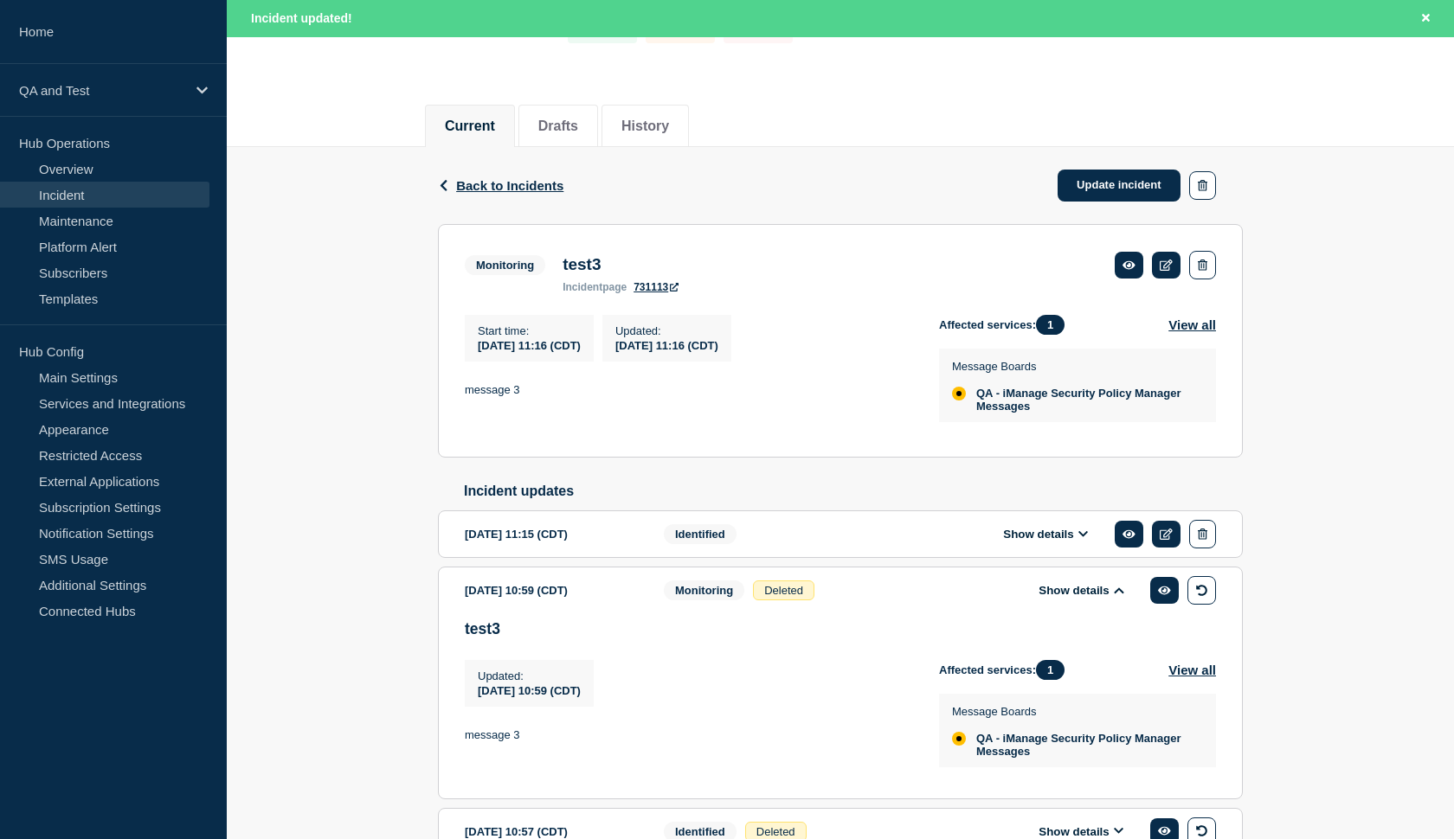
click at [1064, 598] on button "Show details" at bounding box center [1080, 590] width 95 height 15
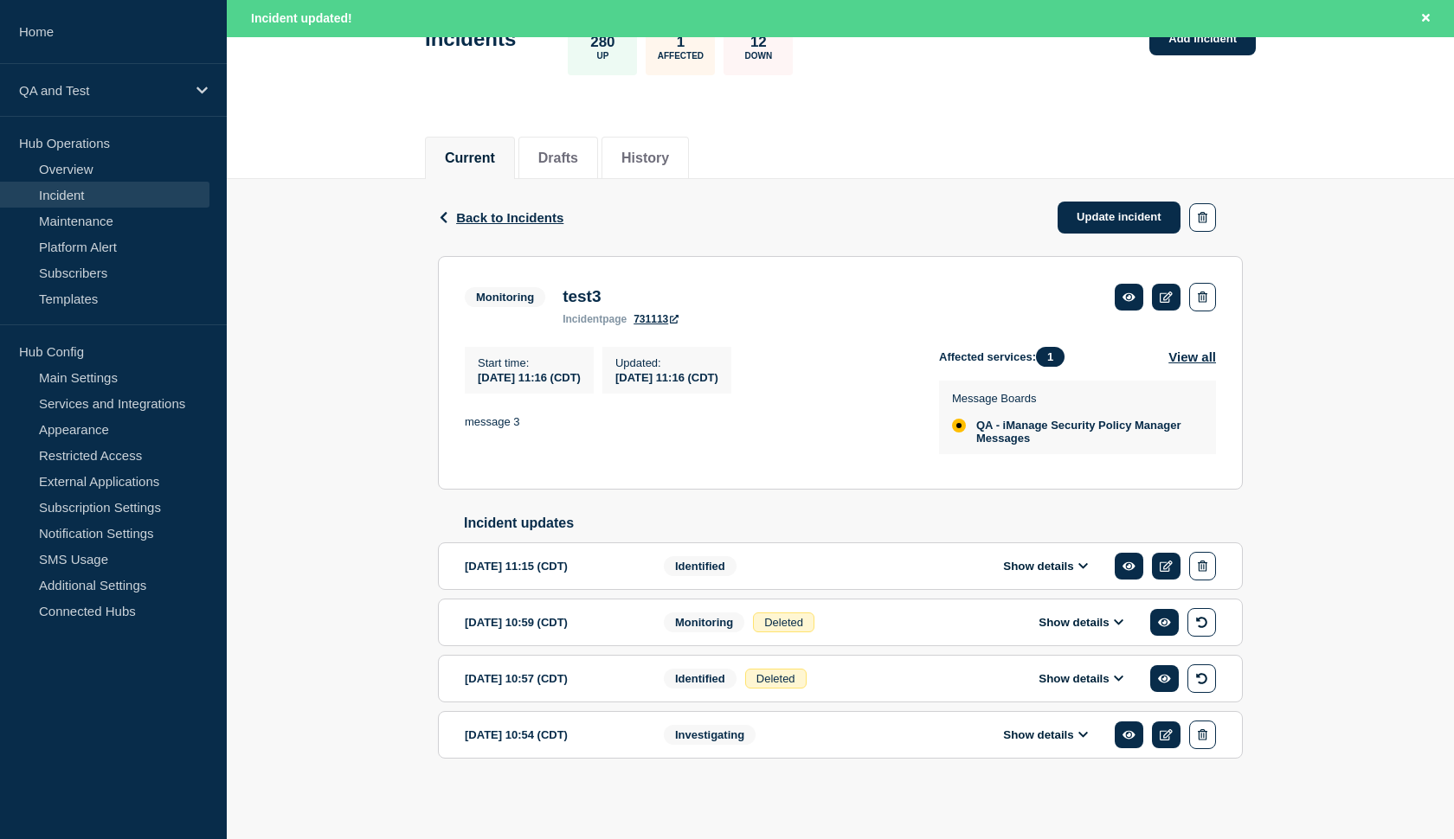
click at [1046, 564] on button "Show details" at bounding box center [1045, 566] width 95 height 15
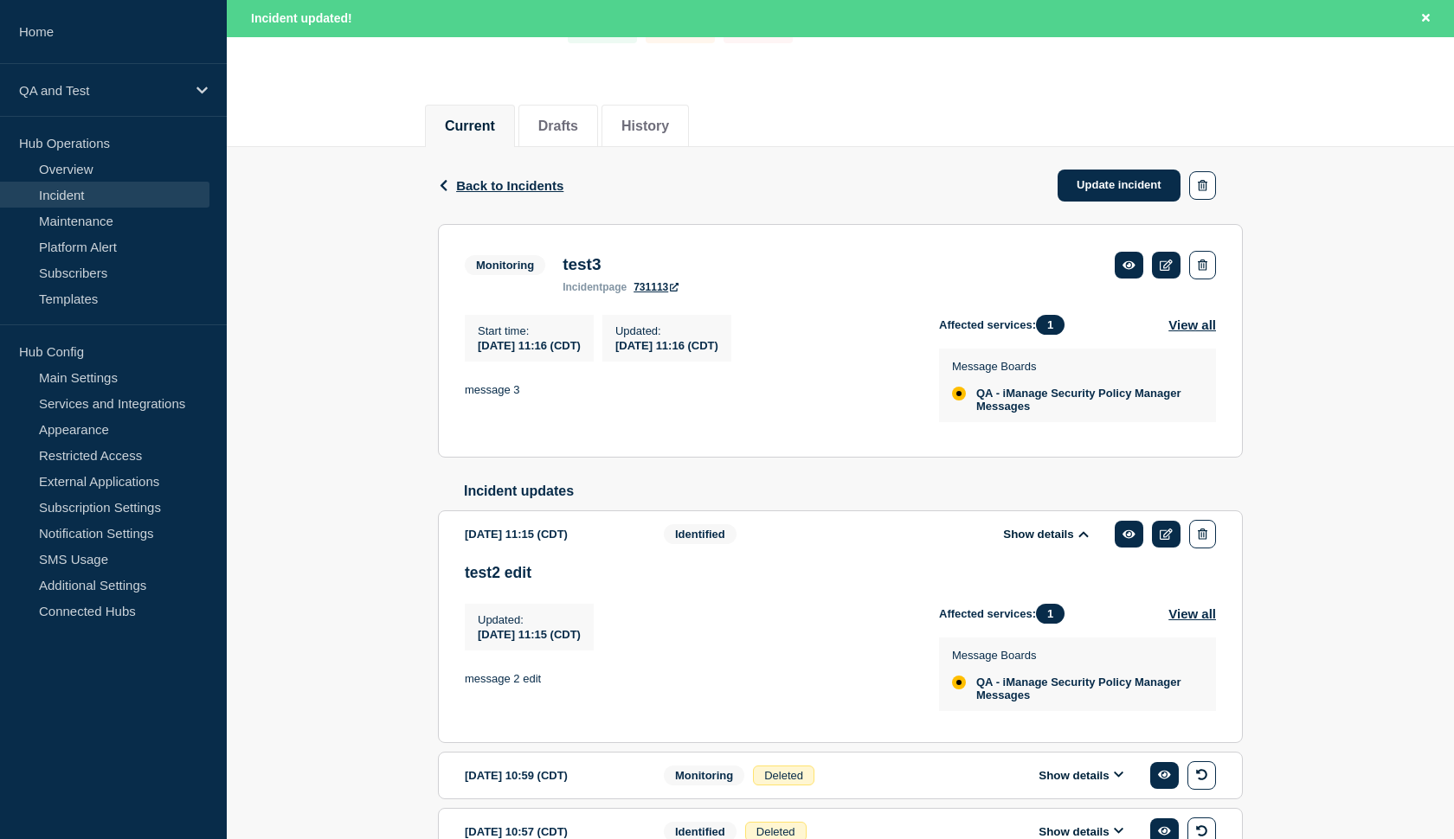
click at [1045, 542] on button "Show details" at bounding box center [1045, 534] width 95 height 15
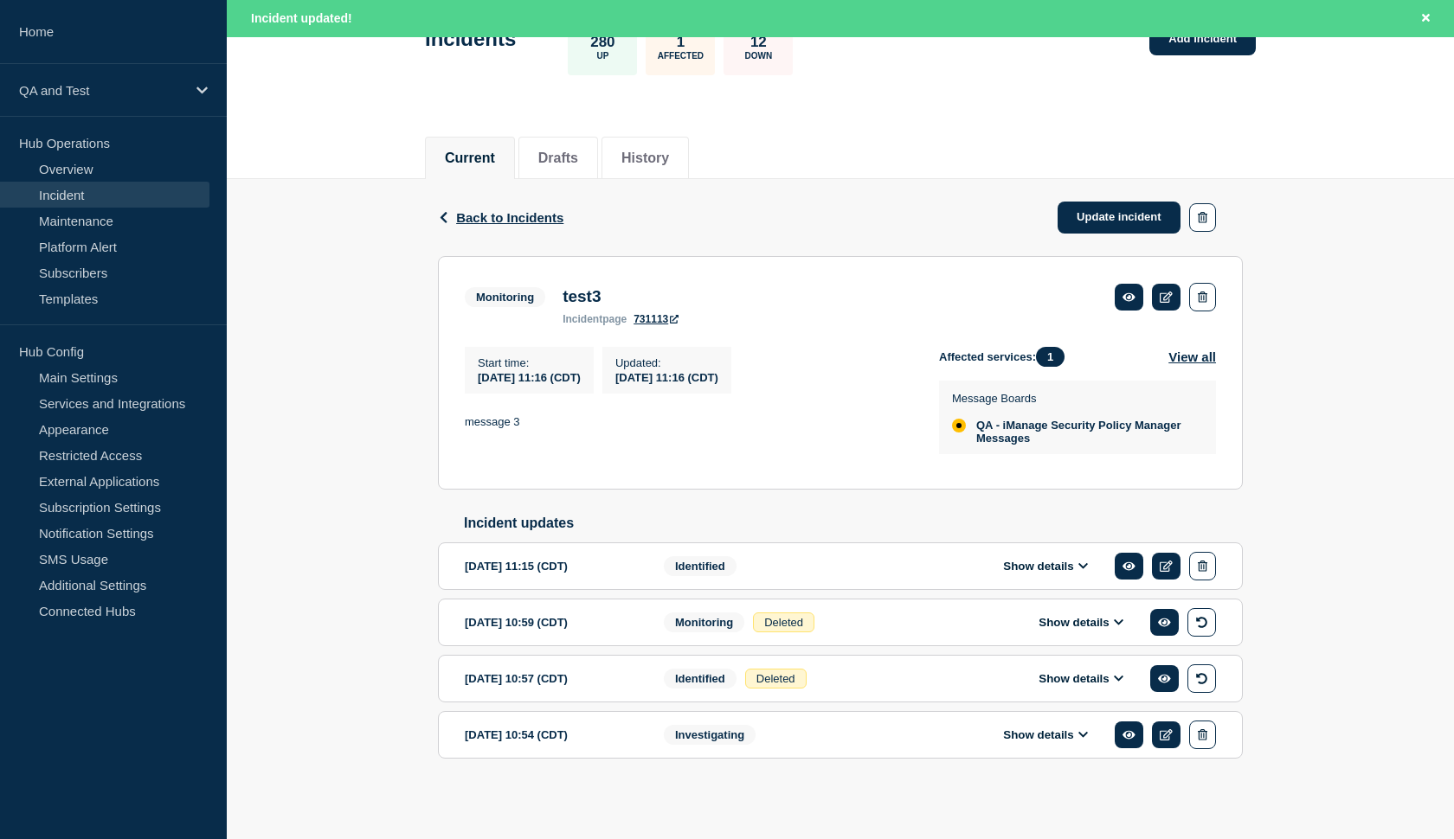
click at [1045, 728] on button "Show details" at bounding box center [1045, 735] width 95 height 15
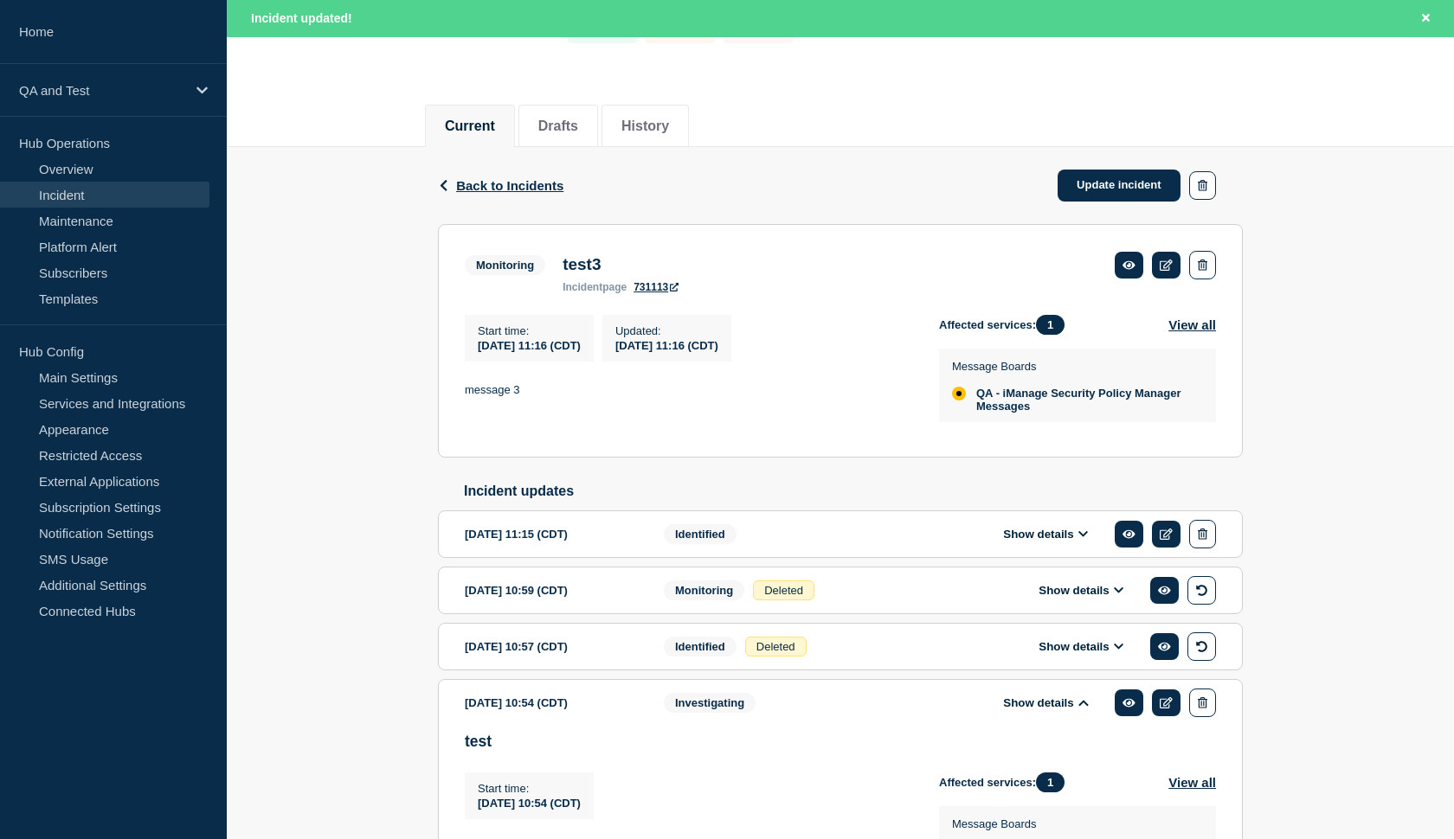
click at [1045, 710] on button "Show details" at bounding box center [1045, 703] width 95 height 15
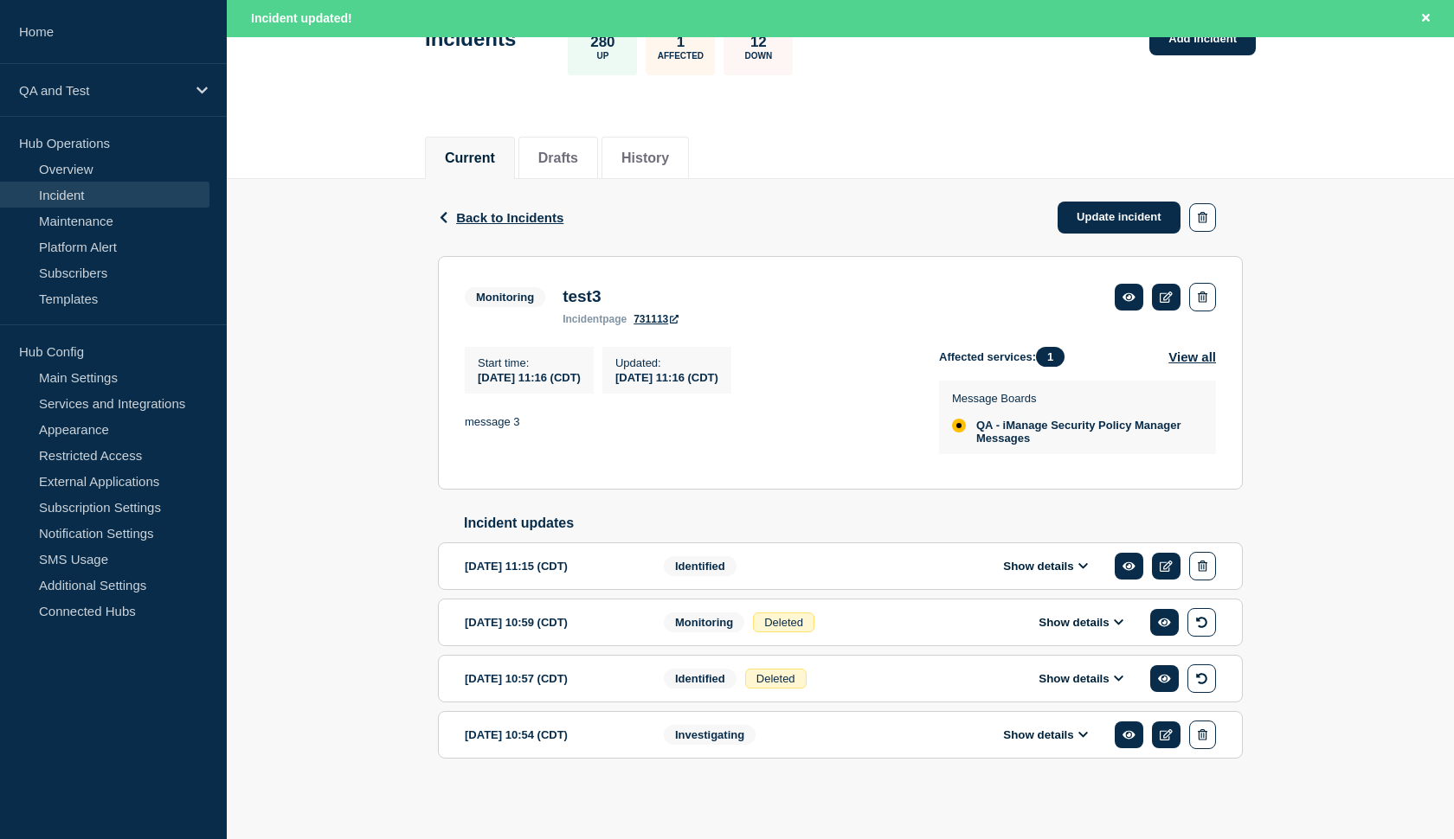
click at [1043, 559] on button "Show details" at bounding box center [1045, 566] width 95 height 15
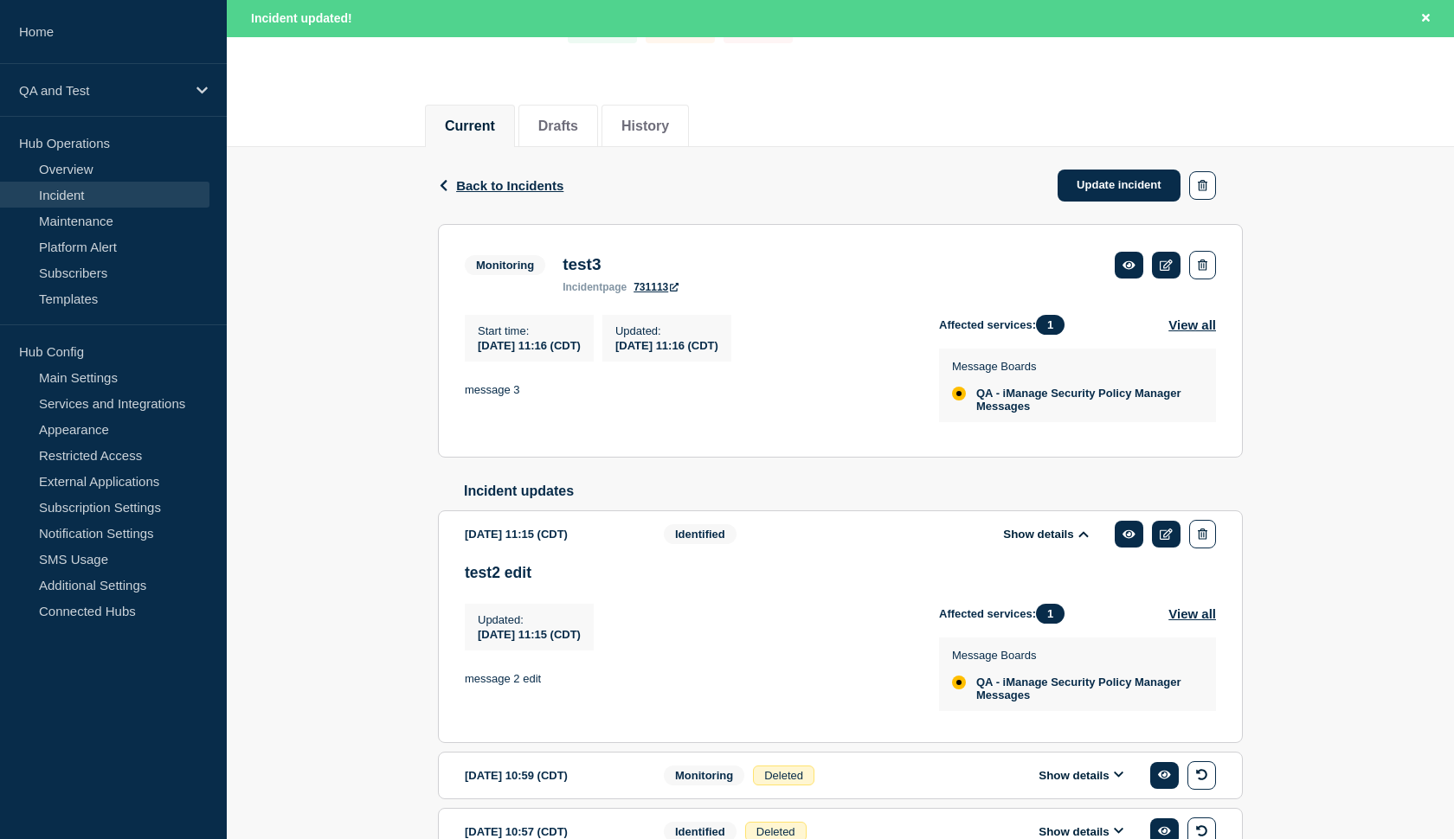
click at [1043, 542] on button "Show details" at bounding box center [1045, 534] width 95 height 15
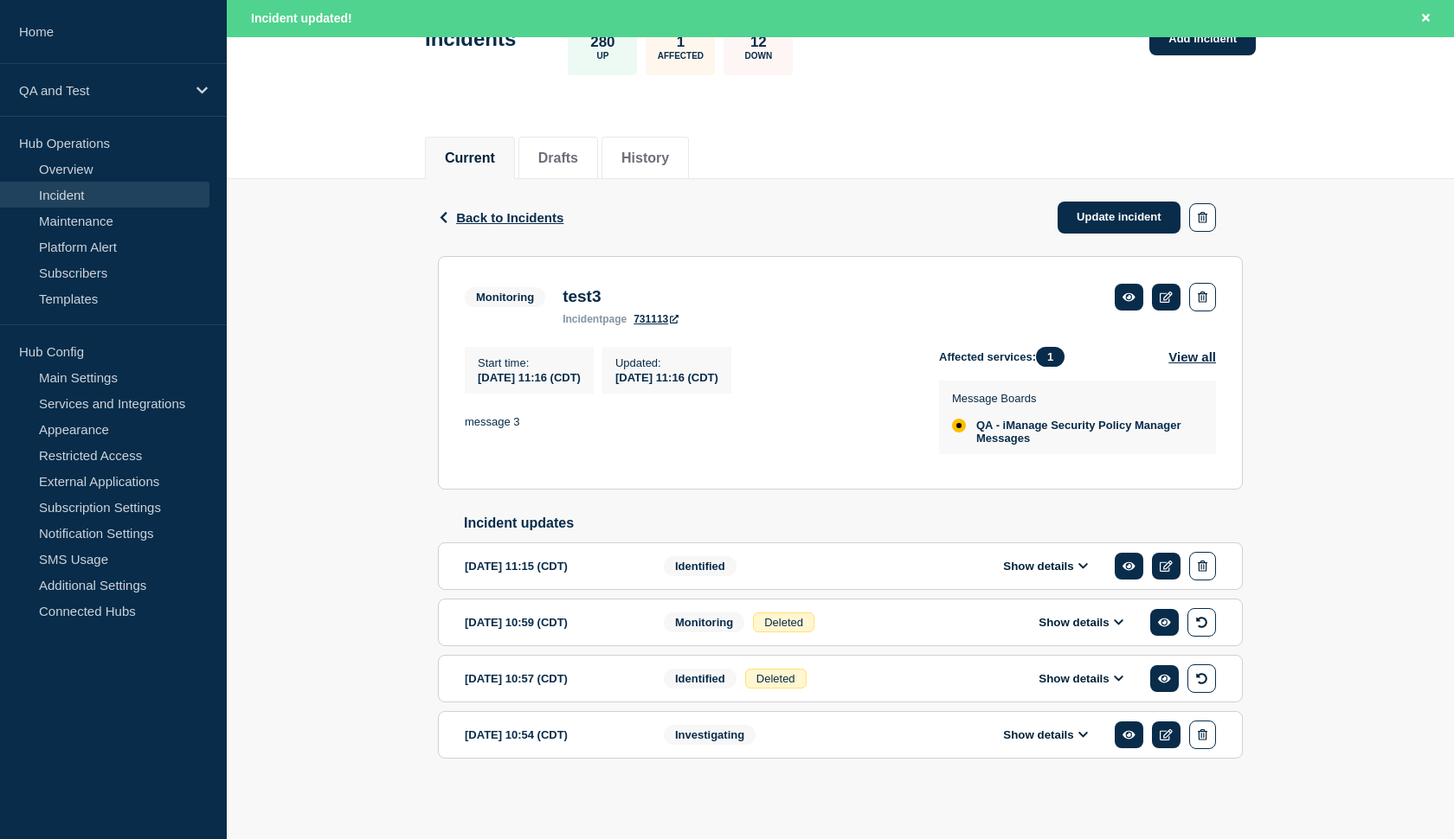
click at [1021, 559] on button "Show details" at bounding box center [1045, 566] width 95 height 15
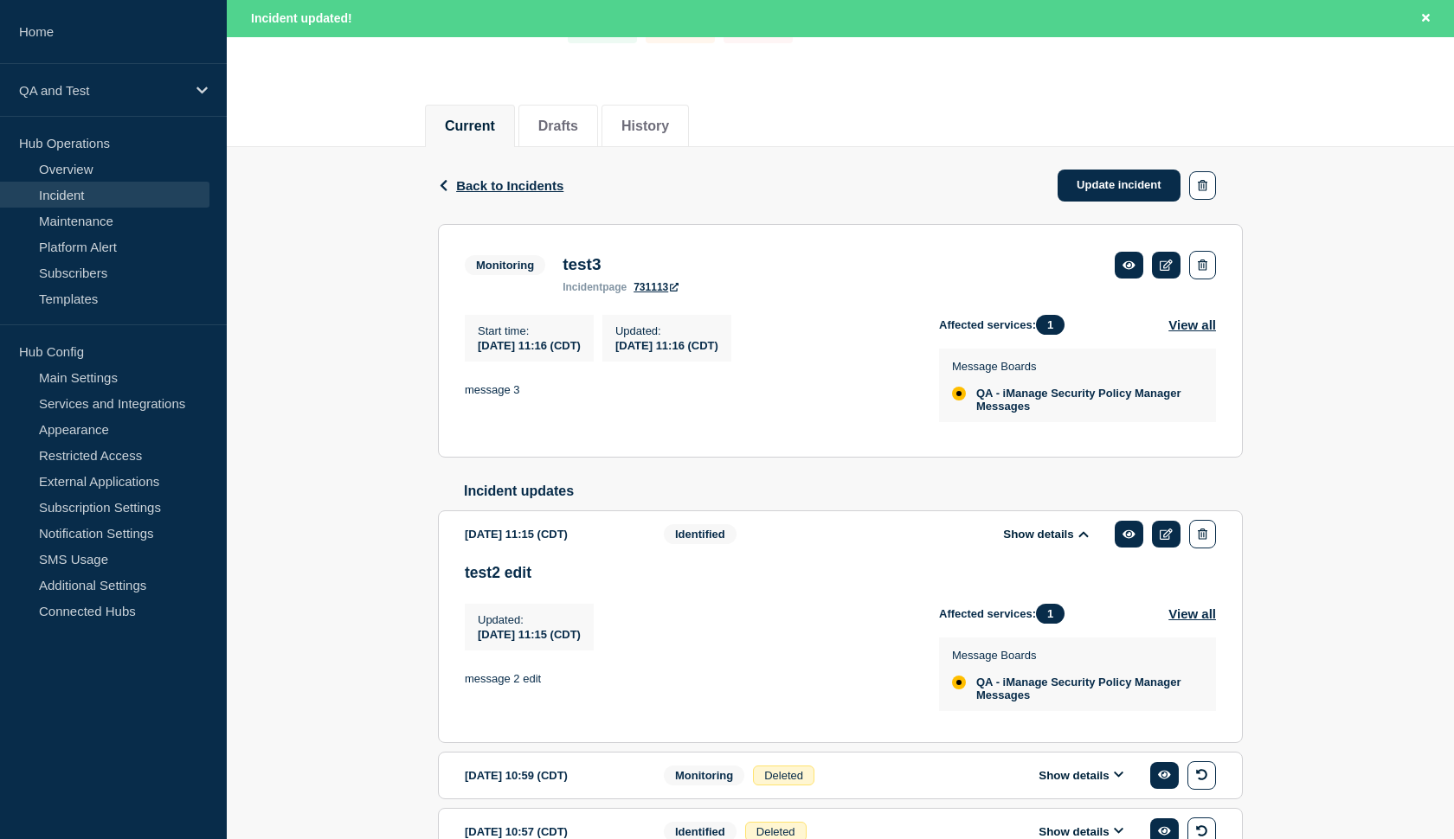
click at [1021, 542] on button "Show details" at bounding box center [1045, 534] width 95 height 15
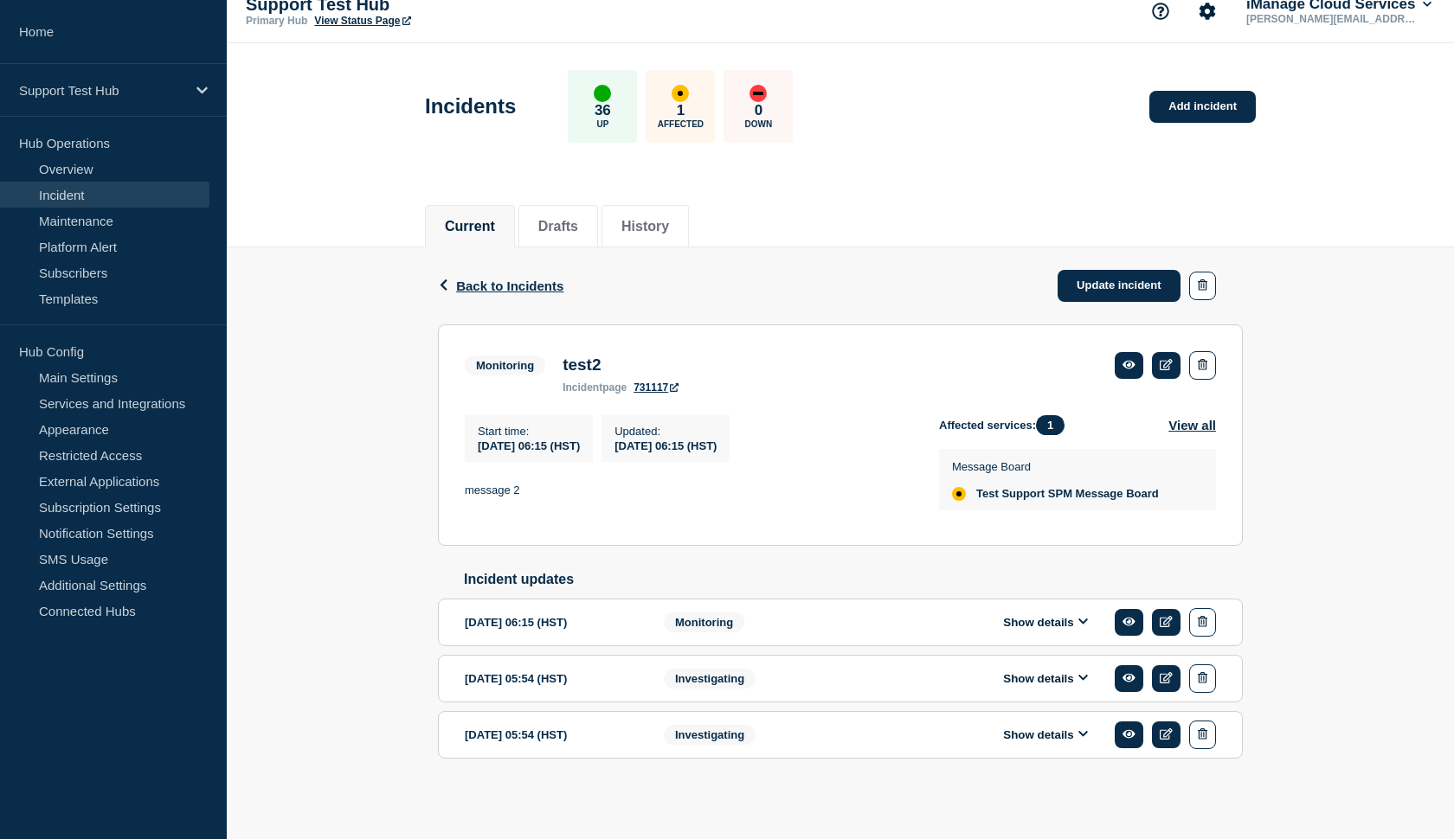
scroll to position [47, 0]
click at [1086, 616] on icon at bounding box center [1083, 621] width 10 height 11
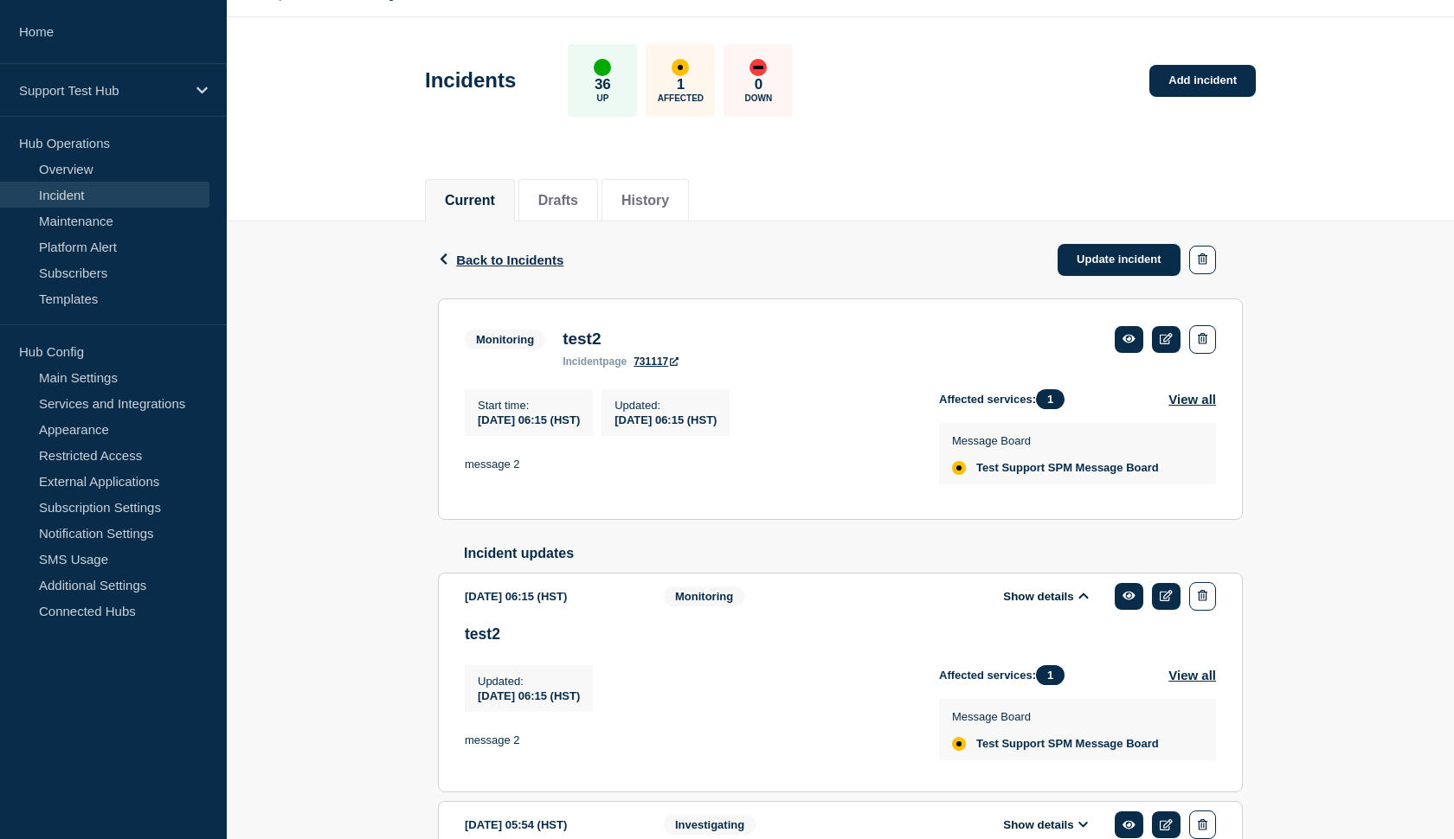
click at [1086, 599] on icon at bounding box center [1083, 596] width 10 height 6
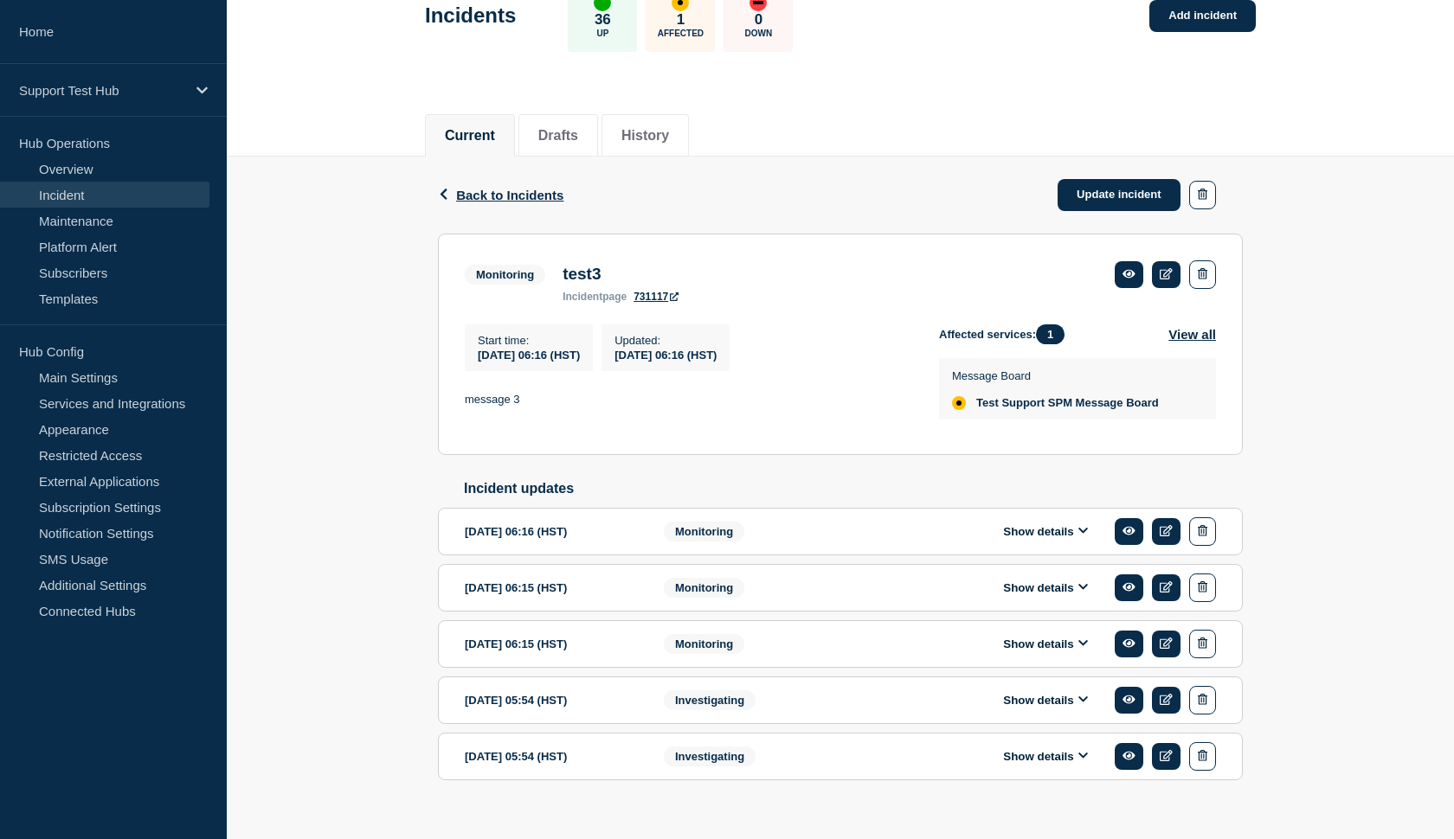
scroll to position [115, 0]
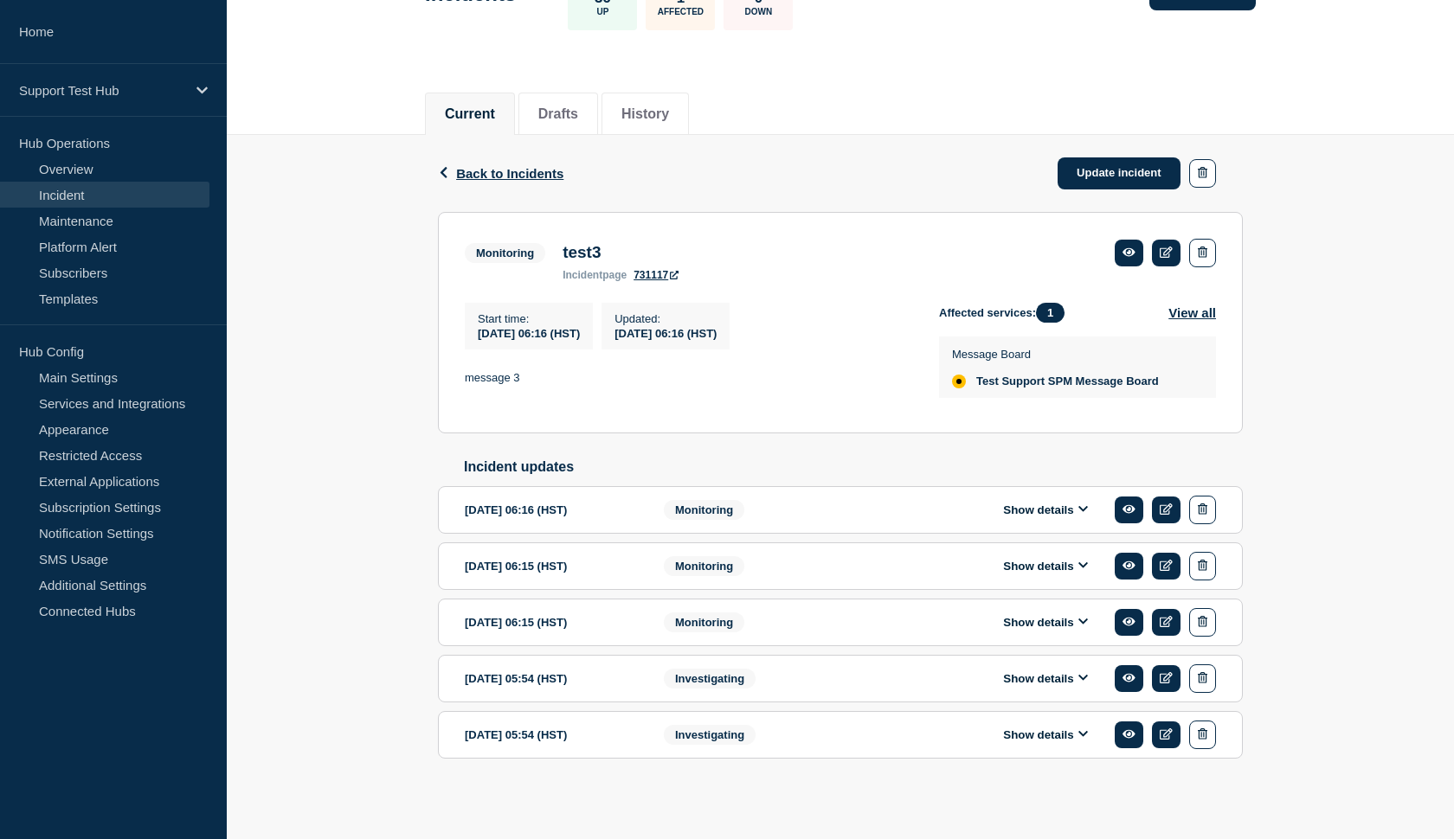
scroll to position [164, 0]
click at [1079, 617] on icon at bounding box center [1083, 621] width 10 height 11
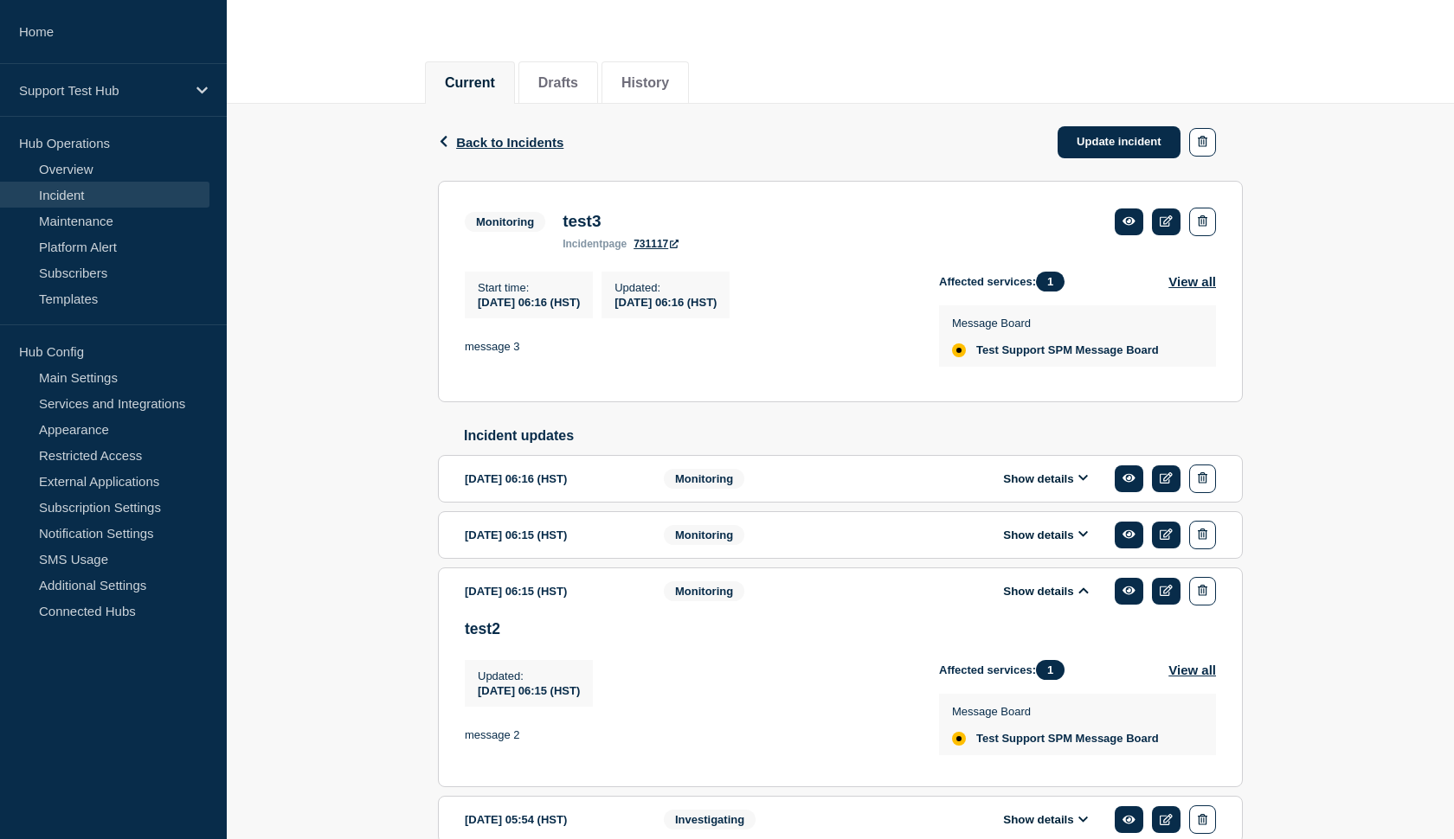
click at [1080, 540] on icon at bounding box center [1083, 534] width 10 height 11
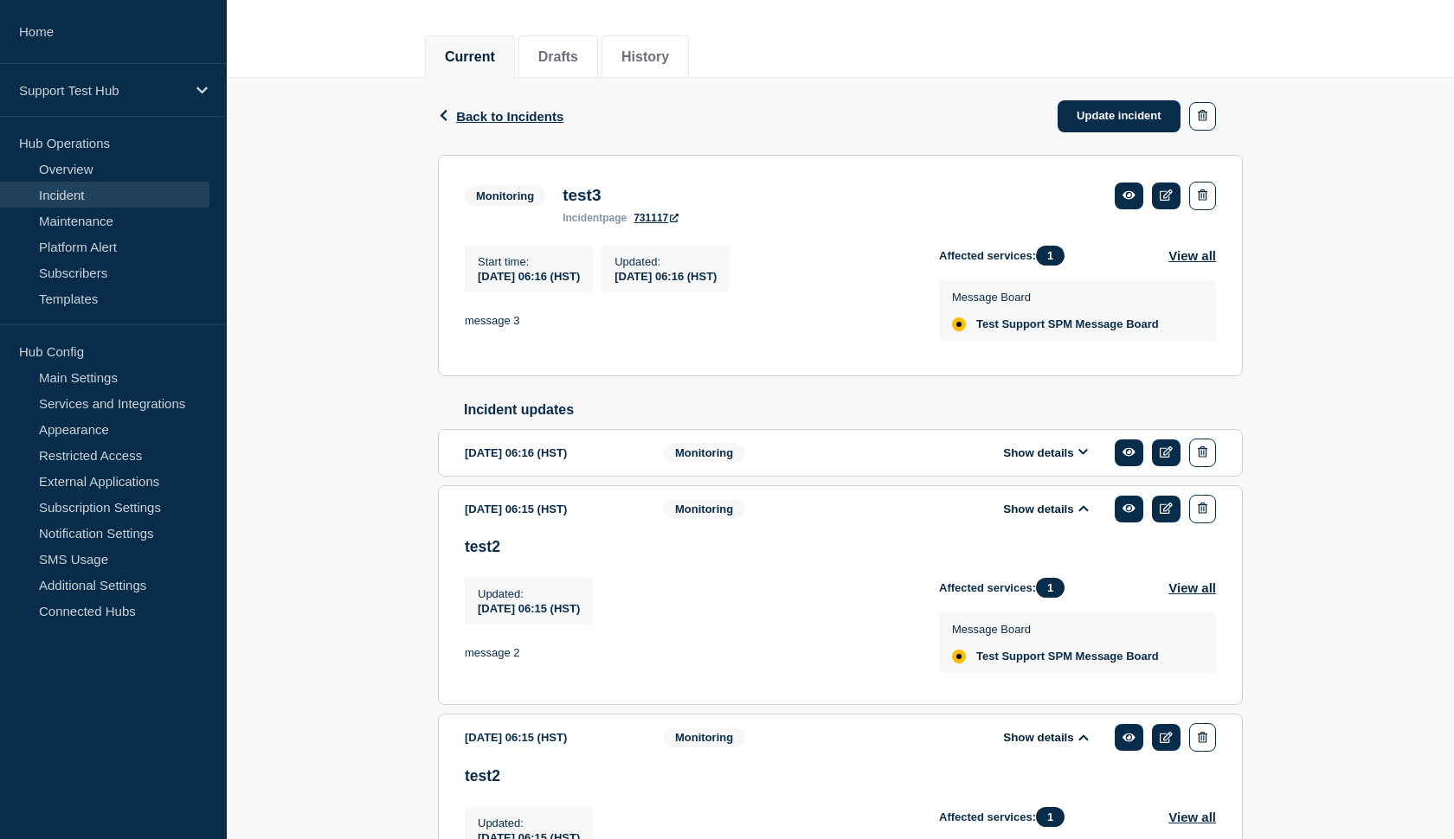
scroll to position [193, 0]
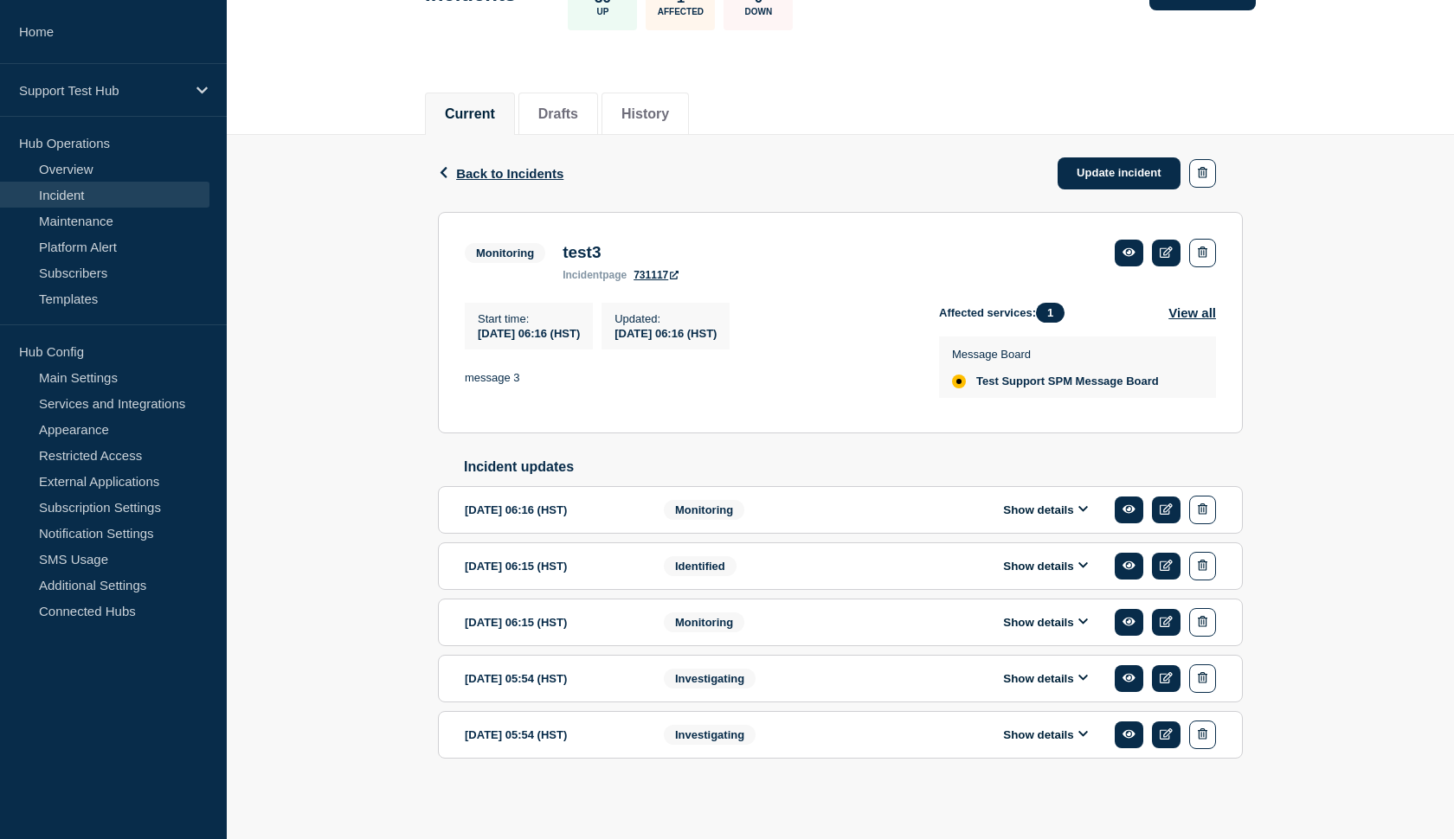
scroll to position [164, 0]
click at [1080, 620] on icon at bounding box center [1083, 621] width 10 height 11
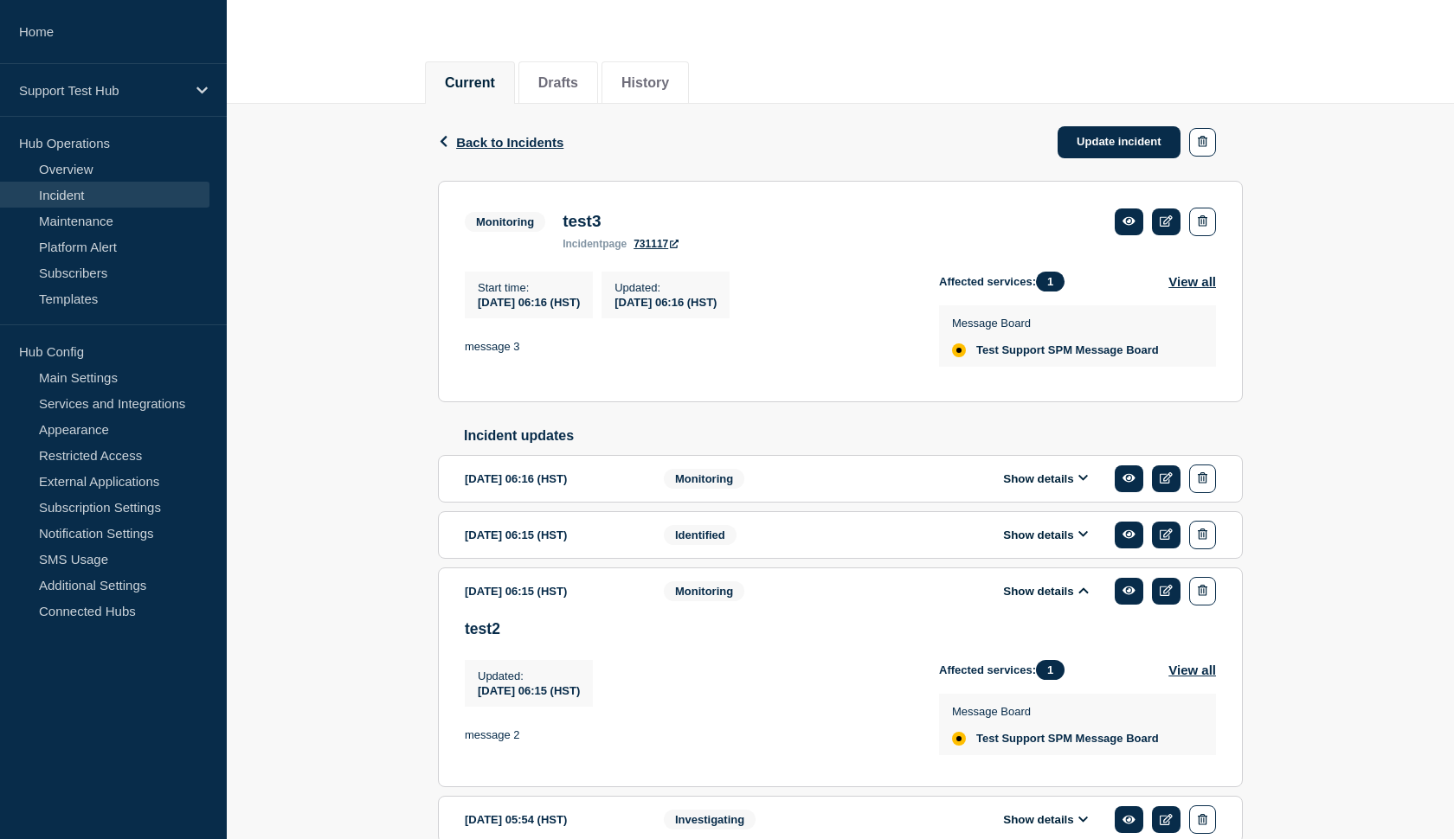
click at [1050, 543] on button "Show details" at bounding box center [1045, 535] width 95 height 15
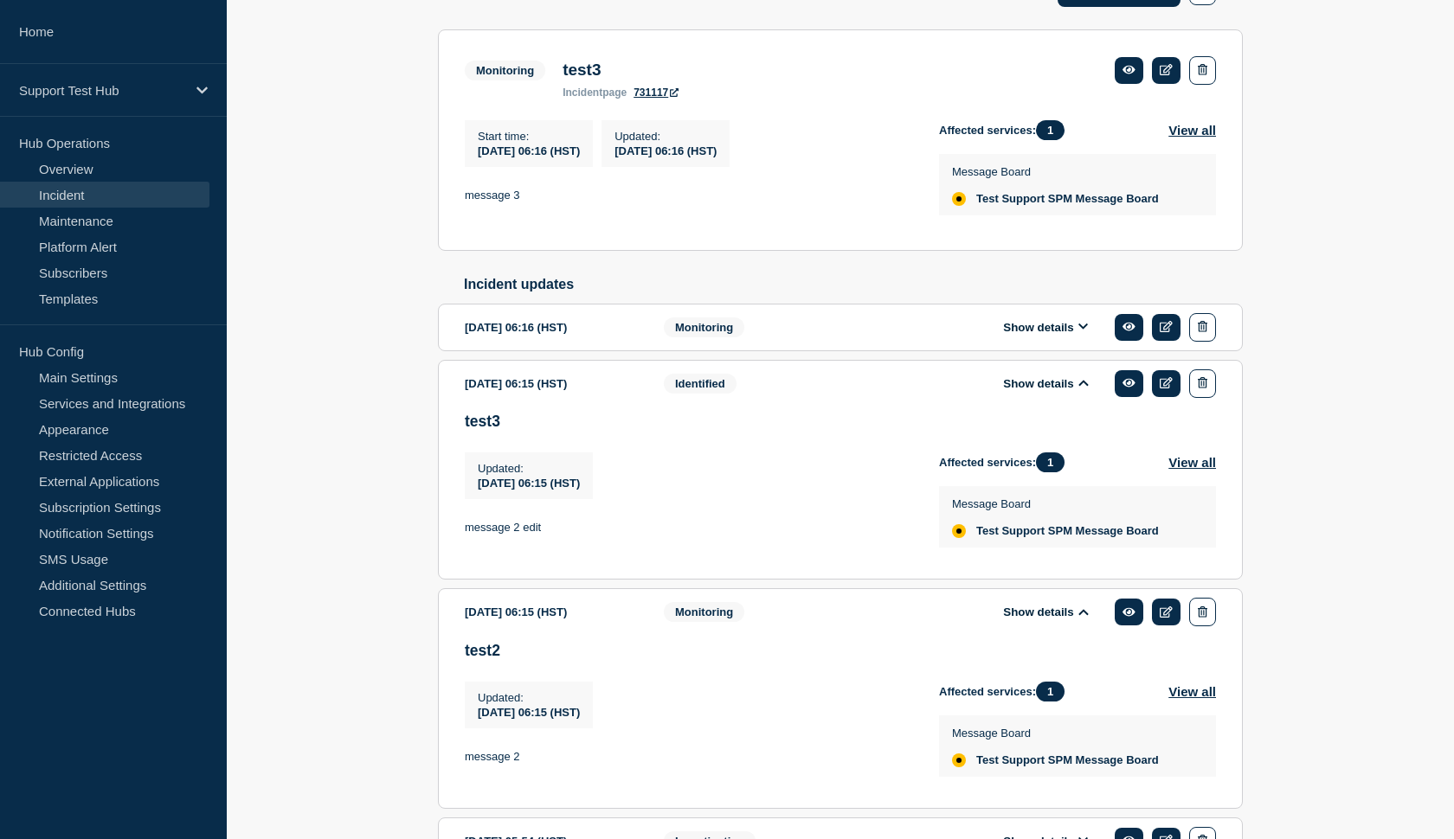
scroll to position [318, 0]
click at [1041, 333] on button "Show details" at bounding box center [1045, 325] width 95 height 15
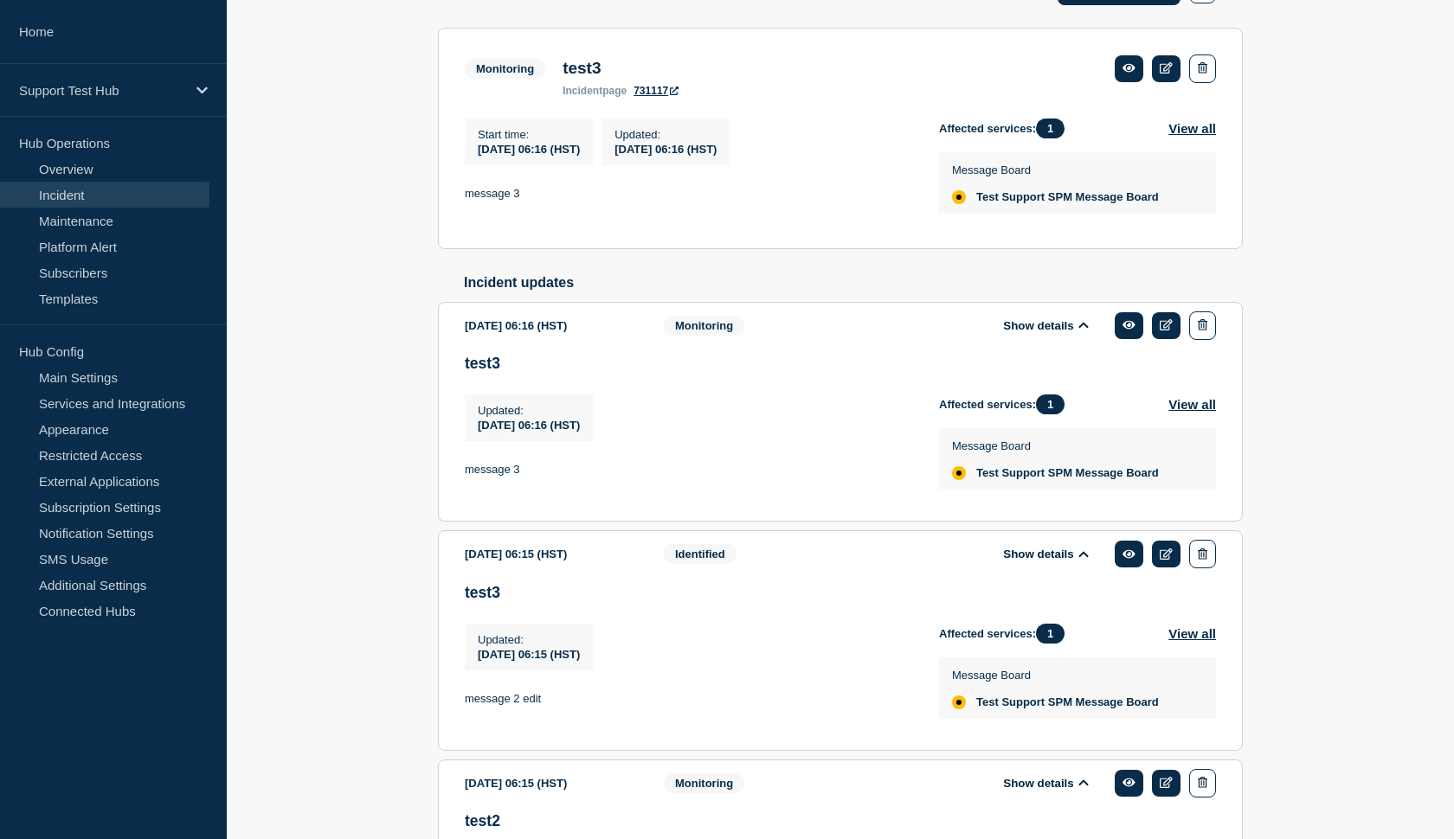
click at [1041, 333] on button "Show details" at bounding box center [1045, 325] width 95 height 15
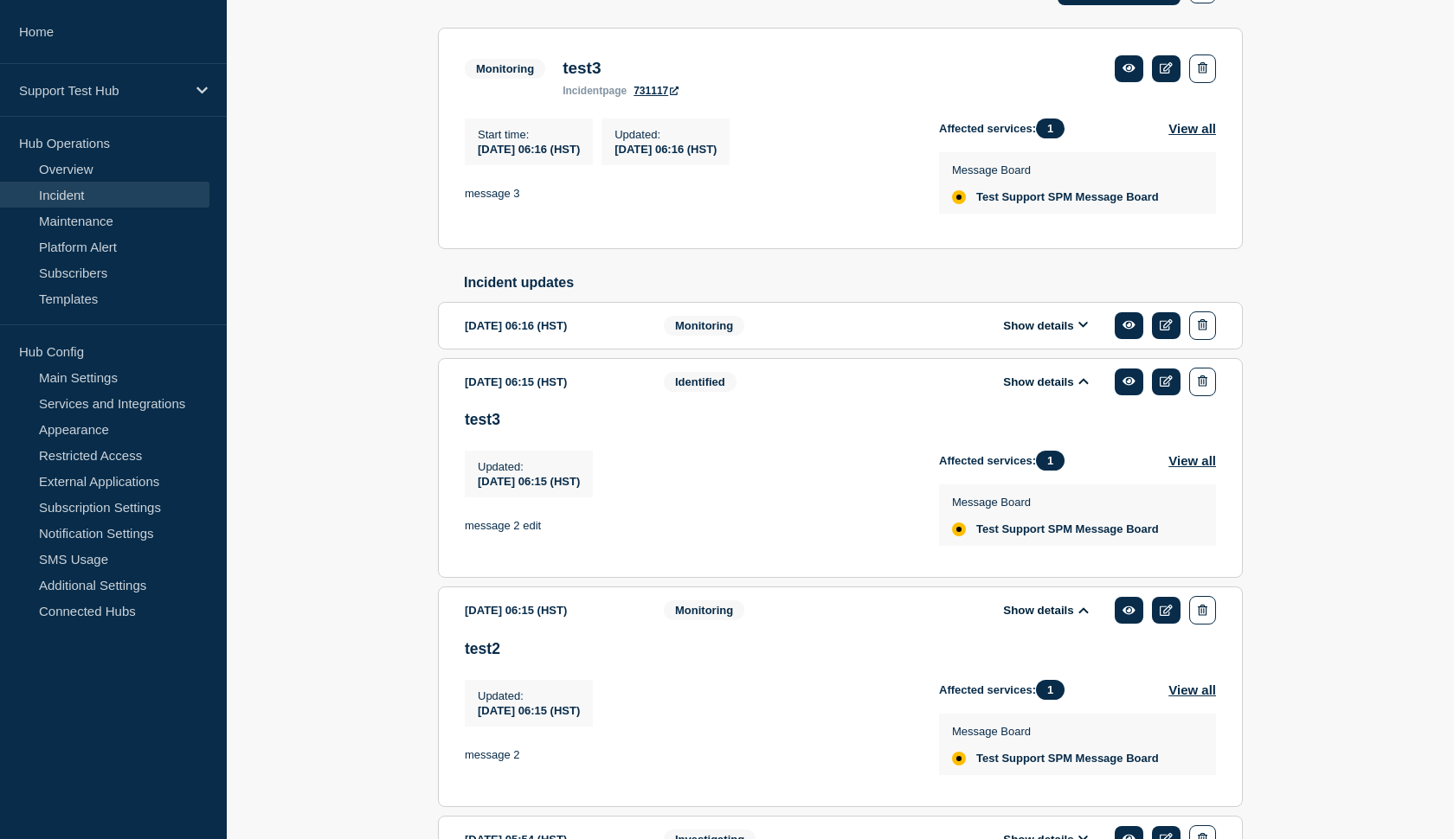
click at [1042, 389] on button "Show details" at bounding box center [1045, 382] width 95 height 15
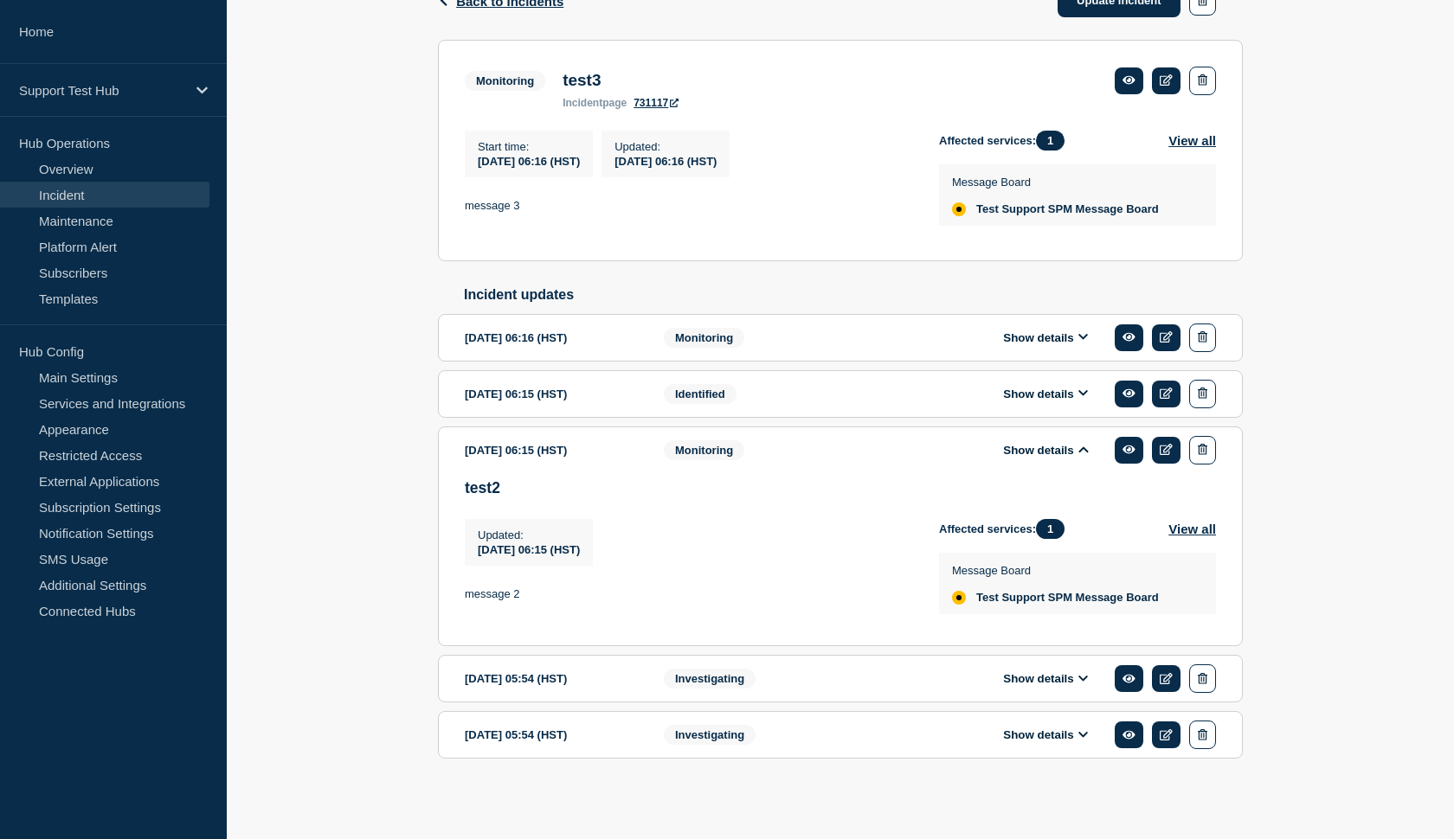
click at [1080, 444] on icon at bounding box center [1083, 449] width 10 height 11
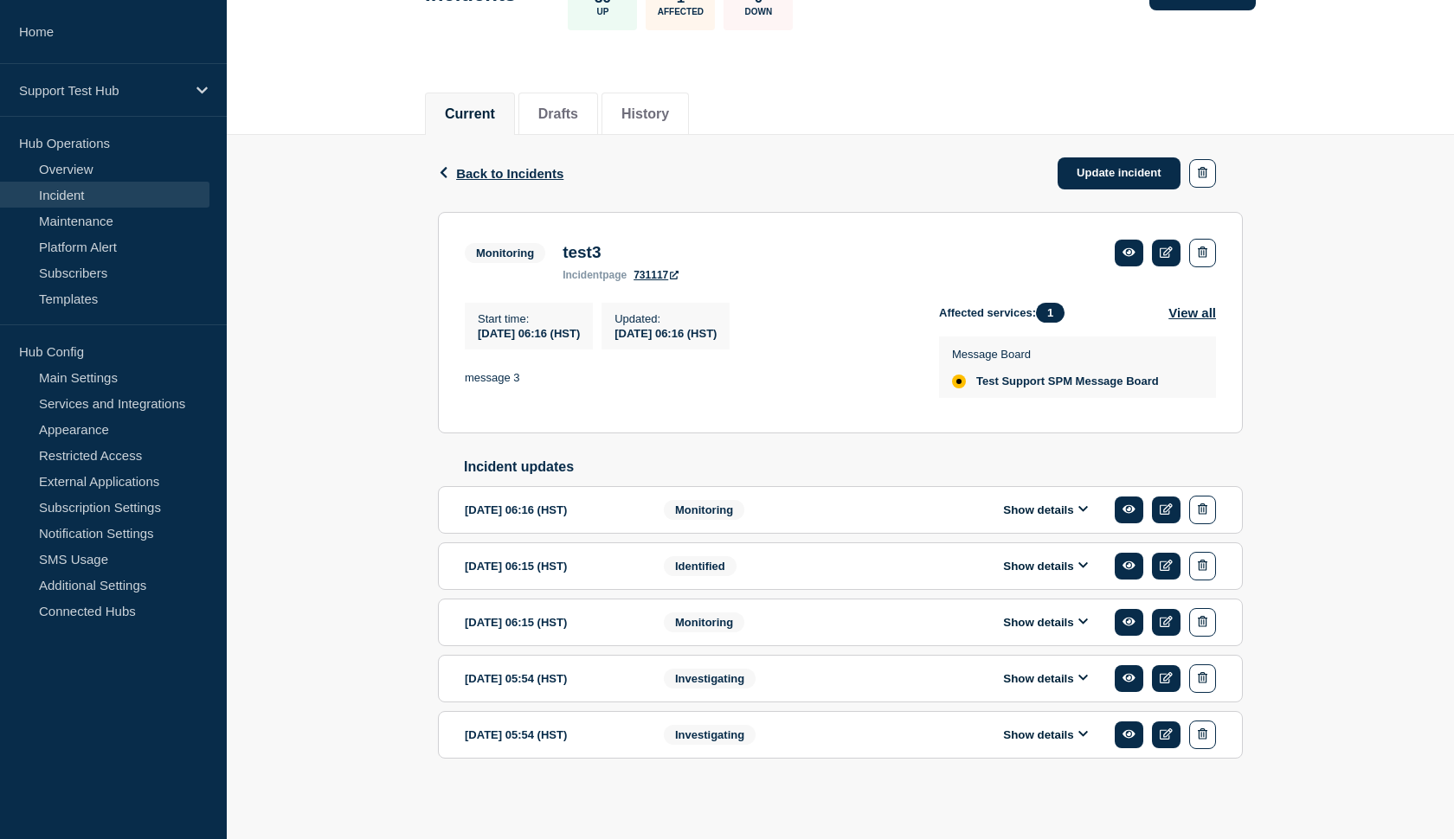
scroll to position [164, 0]
click at [1028, 622] on button "Show details" at bounding box center [1045, 622] width 95 height 15
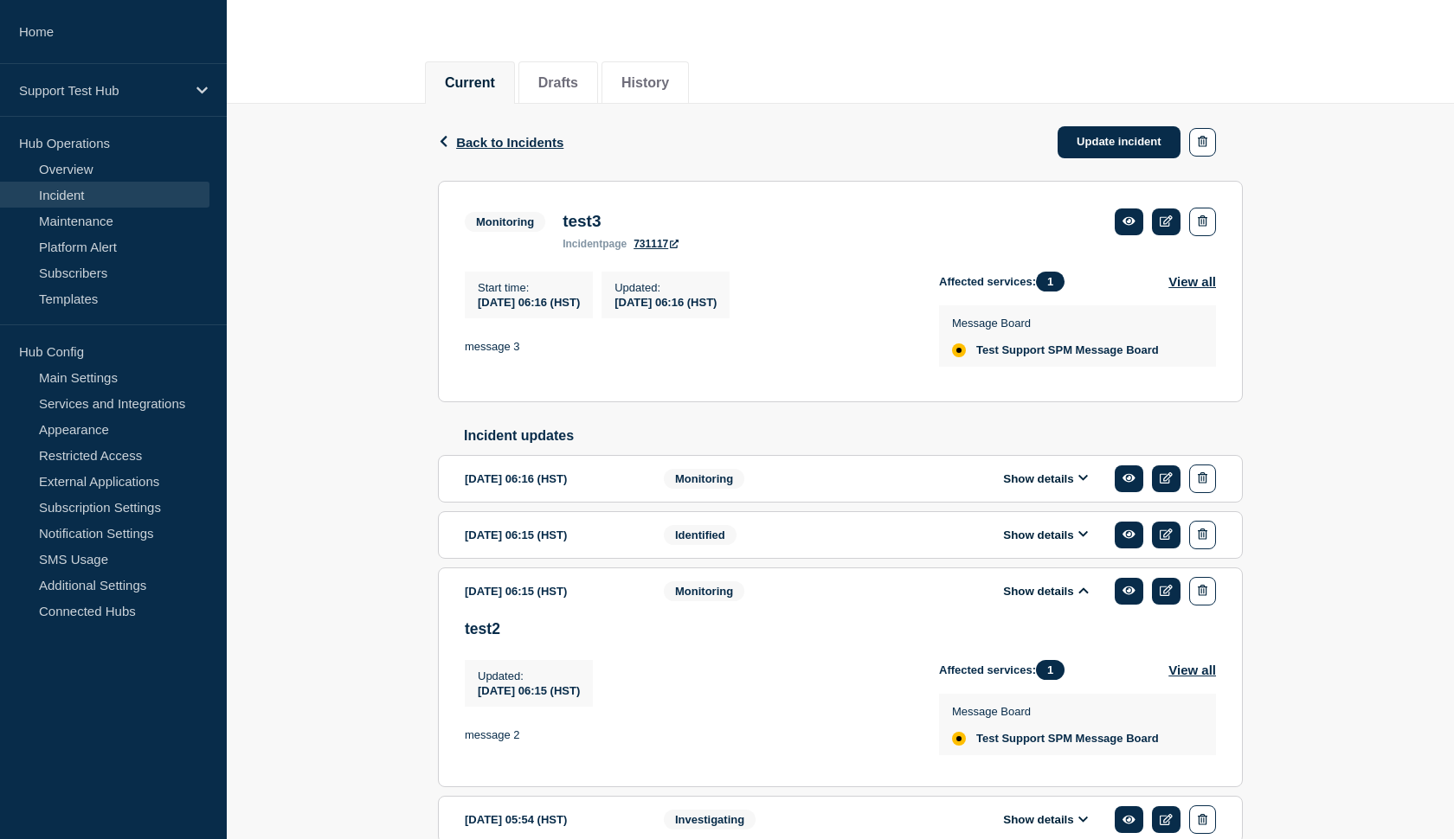
click at [1028, 599] on button "Show details" at bounding box center [1045, 591] width 95 height 15
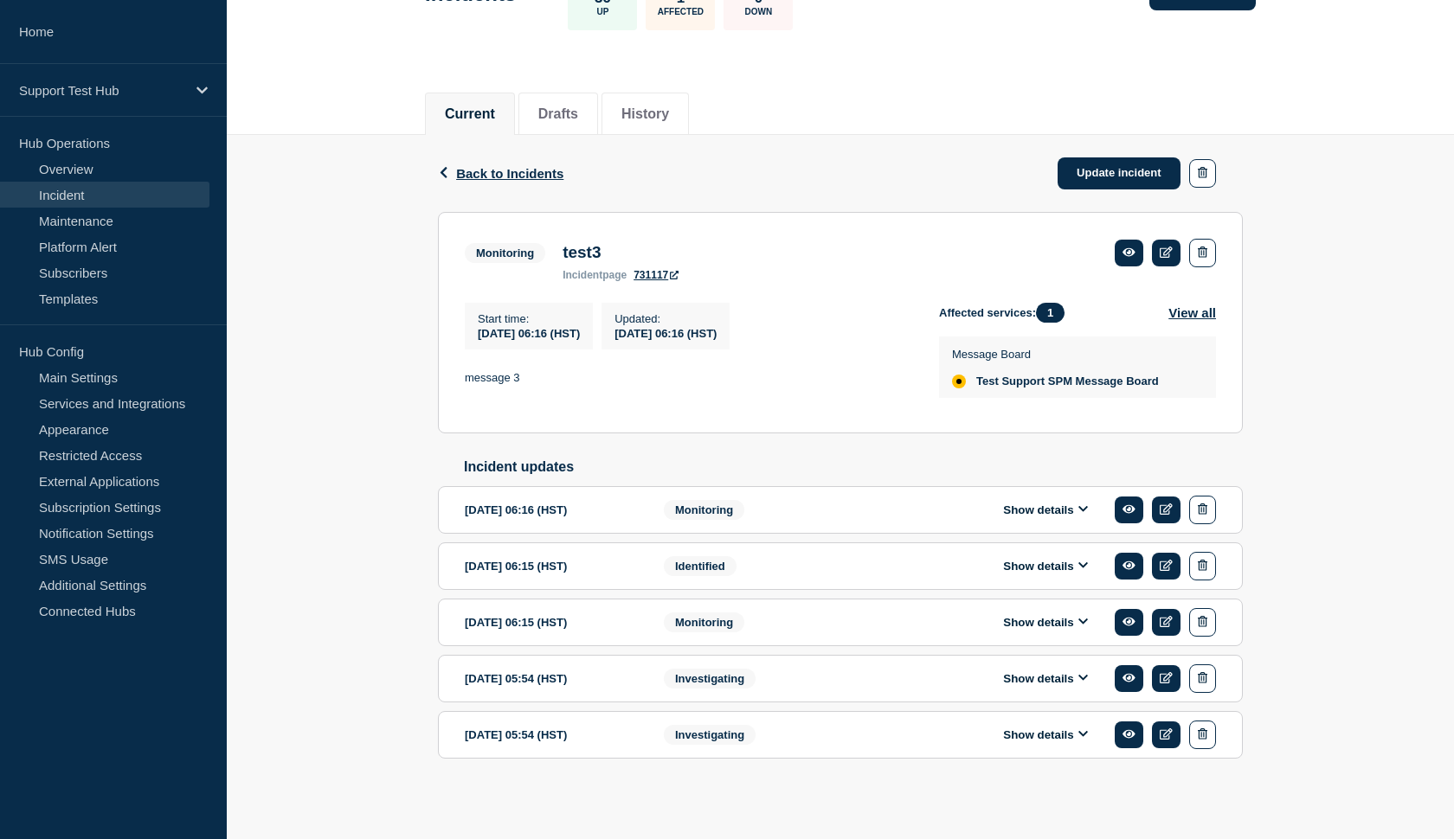
click at [1031, 559] on button "Show details" at bounding box center [1045, 566] width 95 height 15
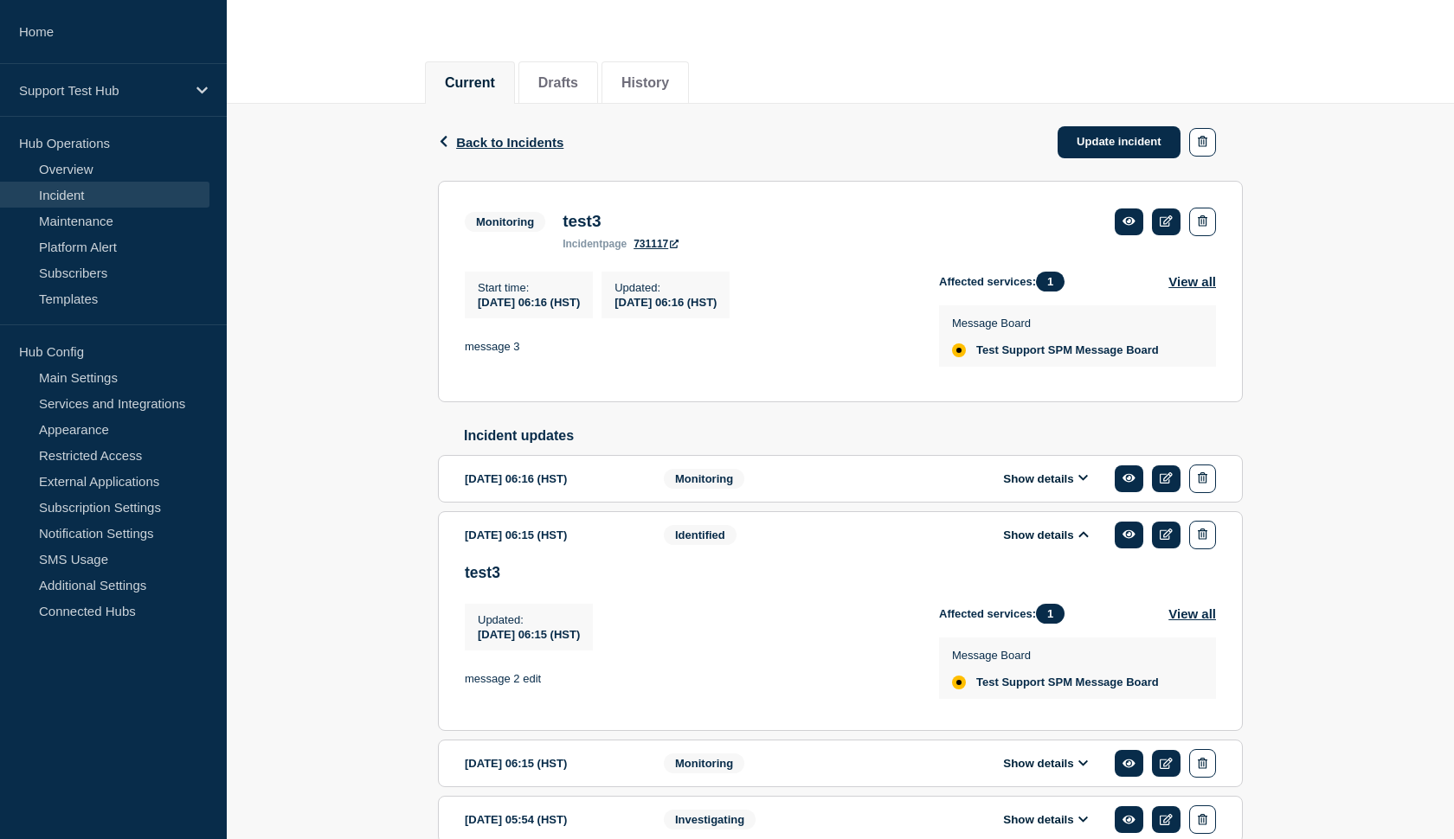
click at [1031, 543] on button "Show details" at bounding box center [1045, 535] width 95 height 15
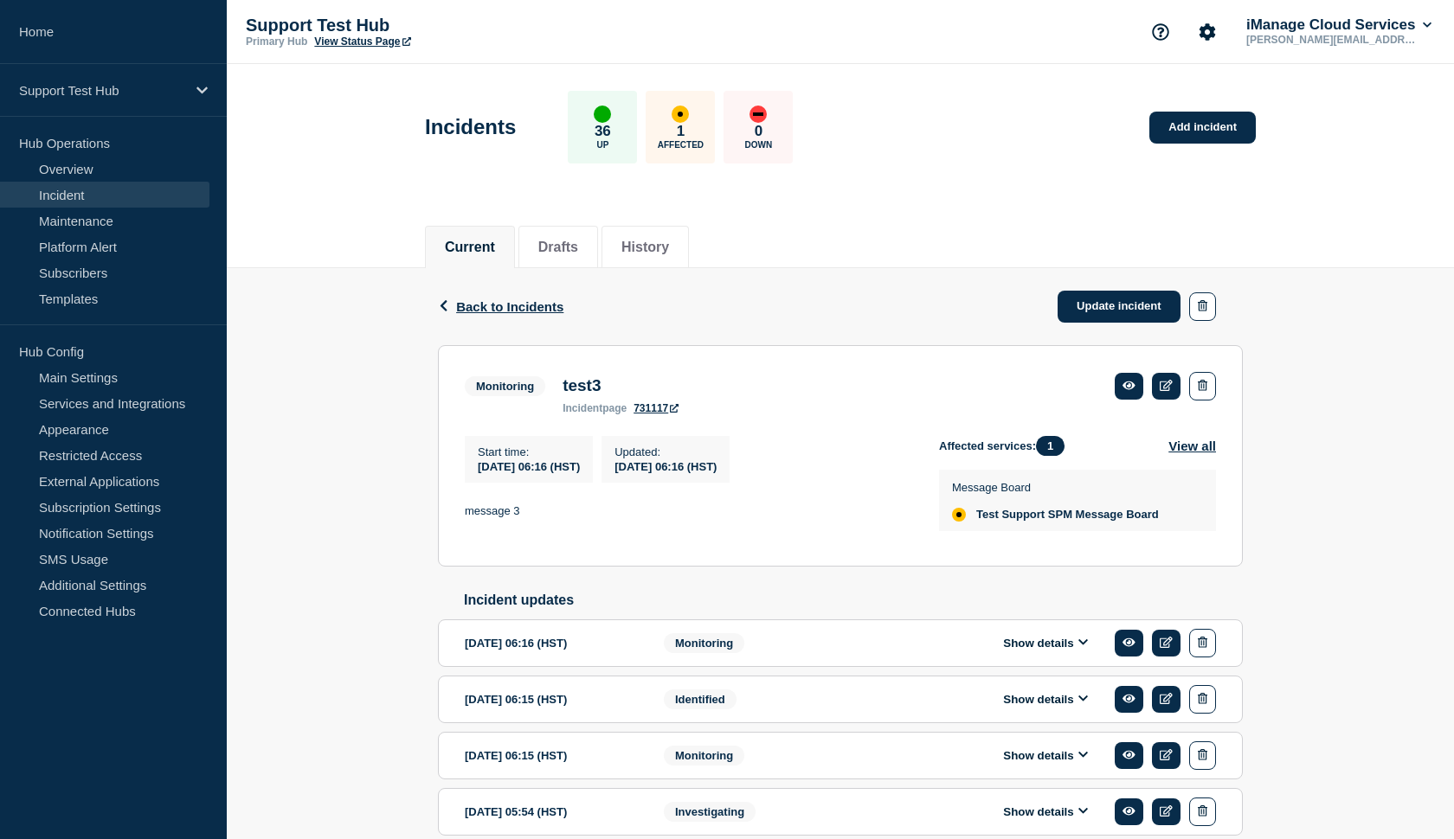
scroll to position [0, 0]
click at [1210, 303] on button "button" at bounding box center [1202, 307] width 27 height 29
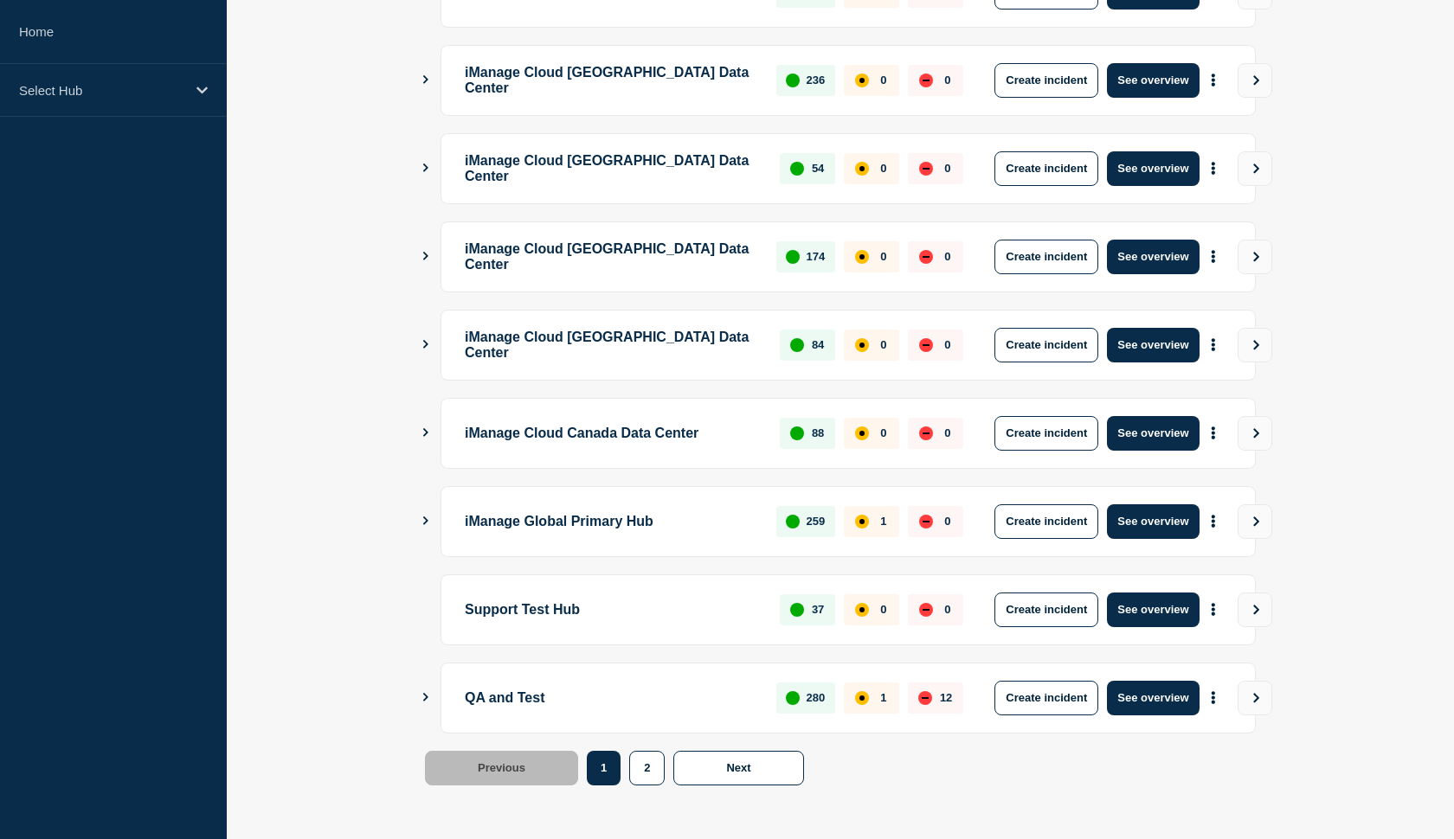
scroll to position [388, 0]
click at [1138, 611] on button "See overview" at bounding box center [1153, 610] width 92 height 35
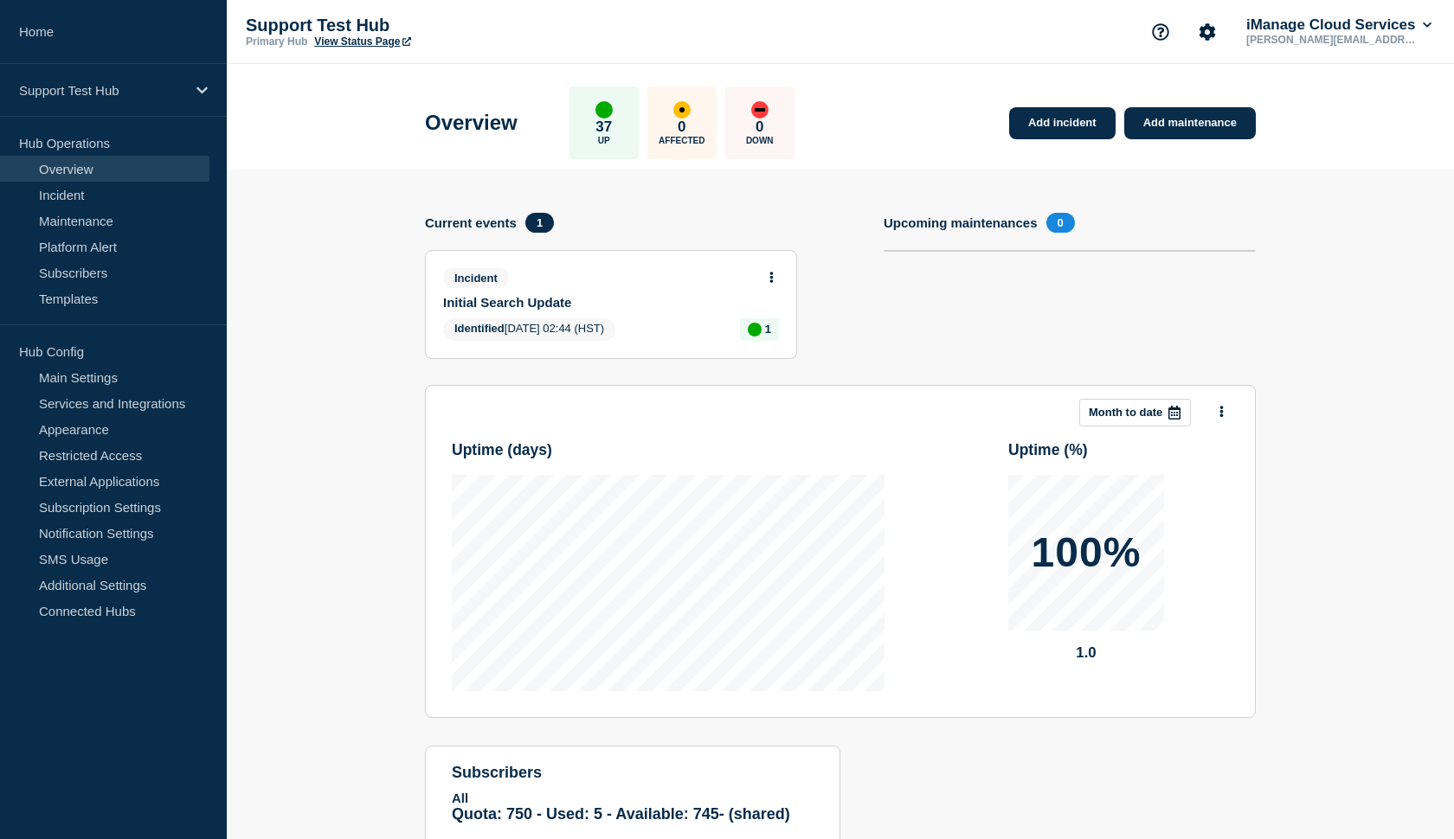
click at [86, 180] on link "Overview" at bounding box center [104, 169] width 209 height 26
click at [61, 194] on link "Incident" at bounding box center [104, 195] width 209 height 26
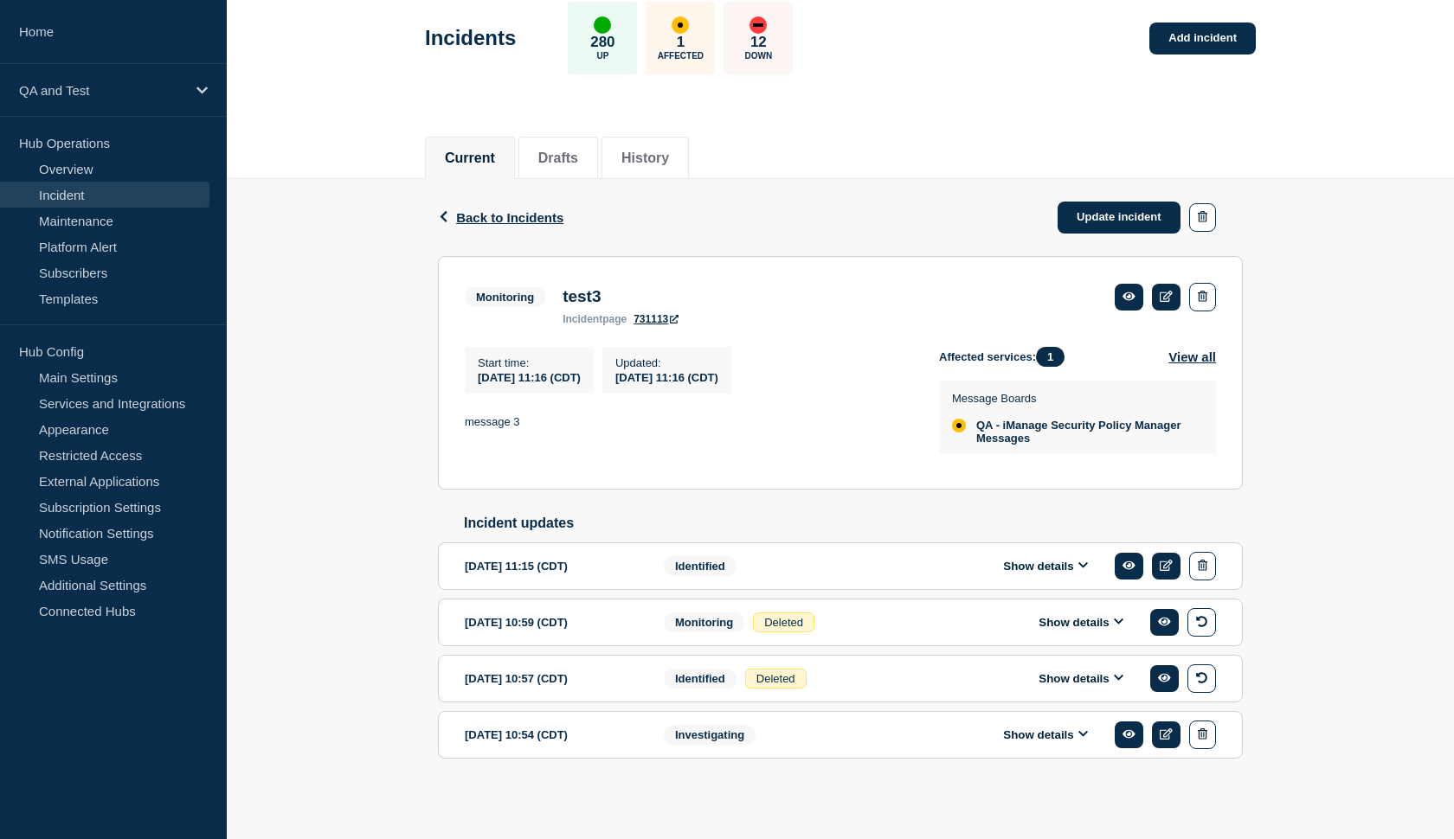
scroll to position [121, 0]
click at [1208, 203] on button "button" at bounding box center [1202, 217] width 27 height 29
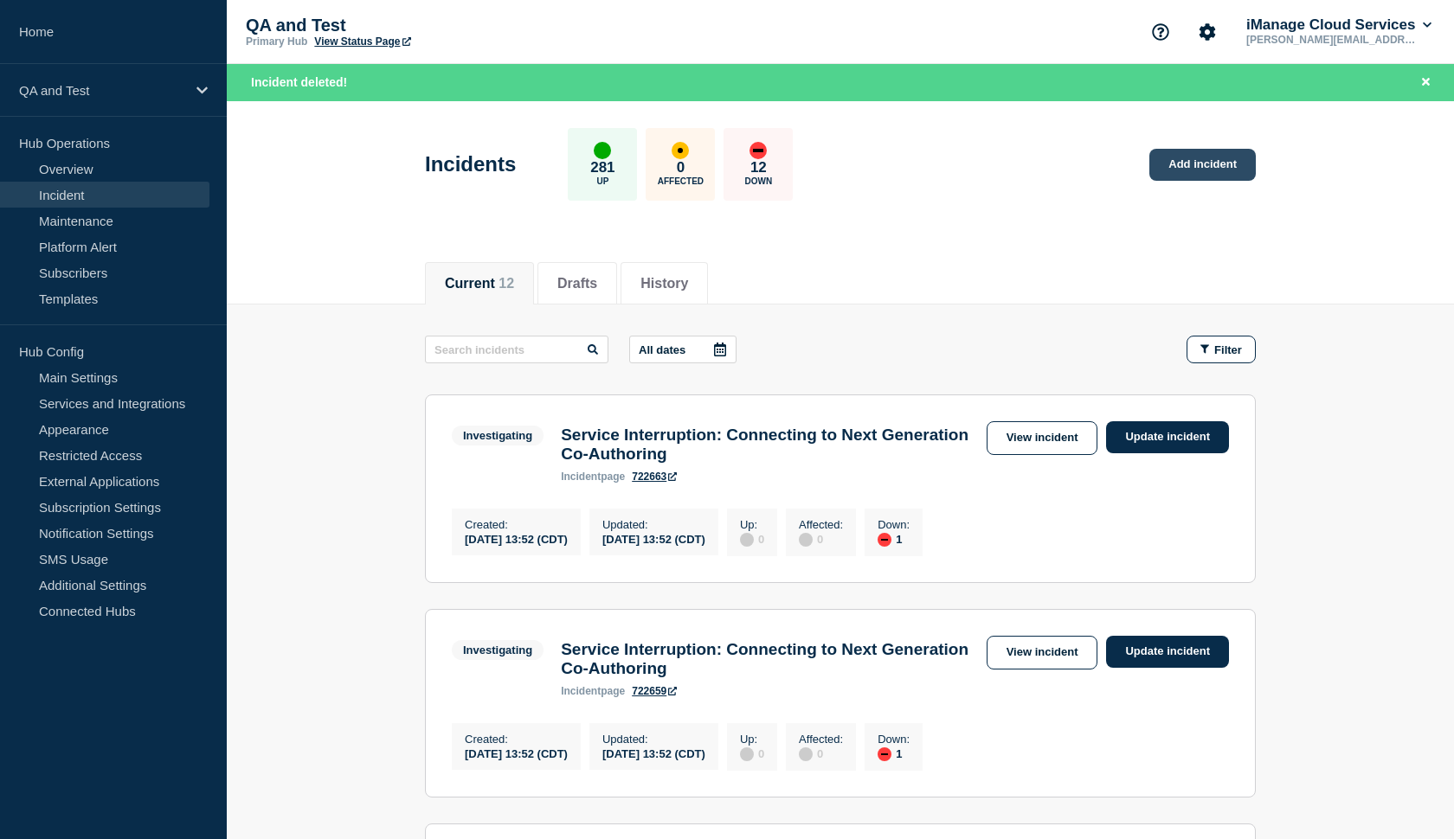
click at [1176, 163] on link "Add incident" at bounding box center [1202, 165] width 106 height 32
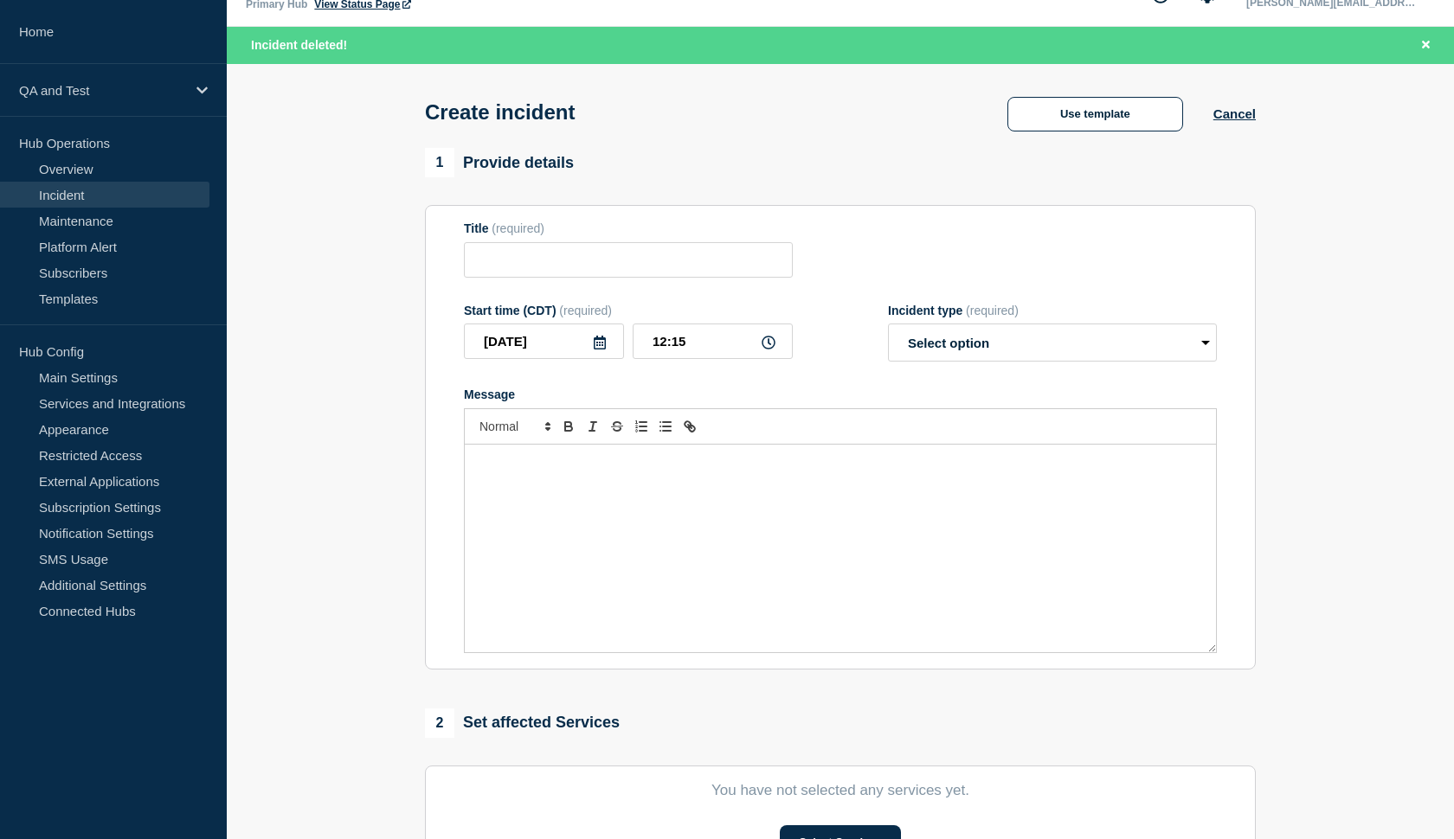
scroll to position [35, 0]
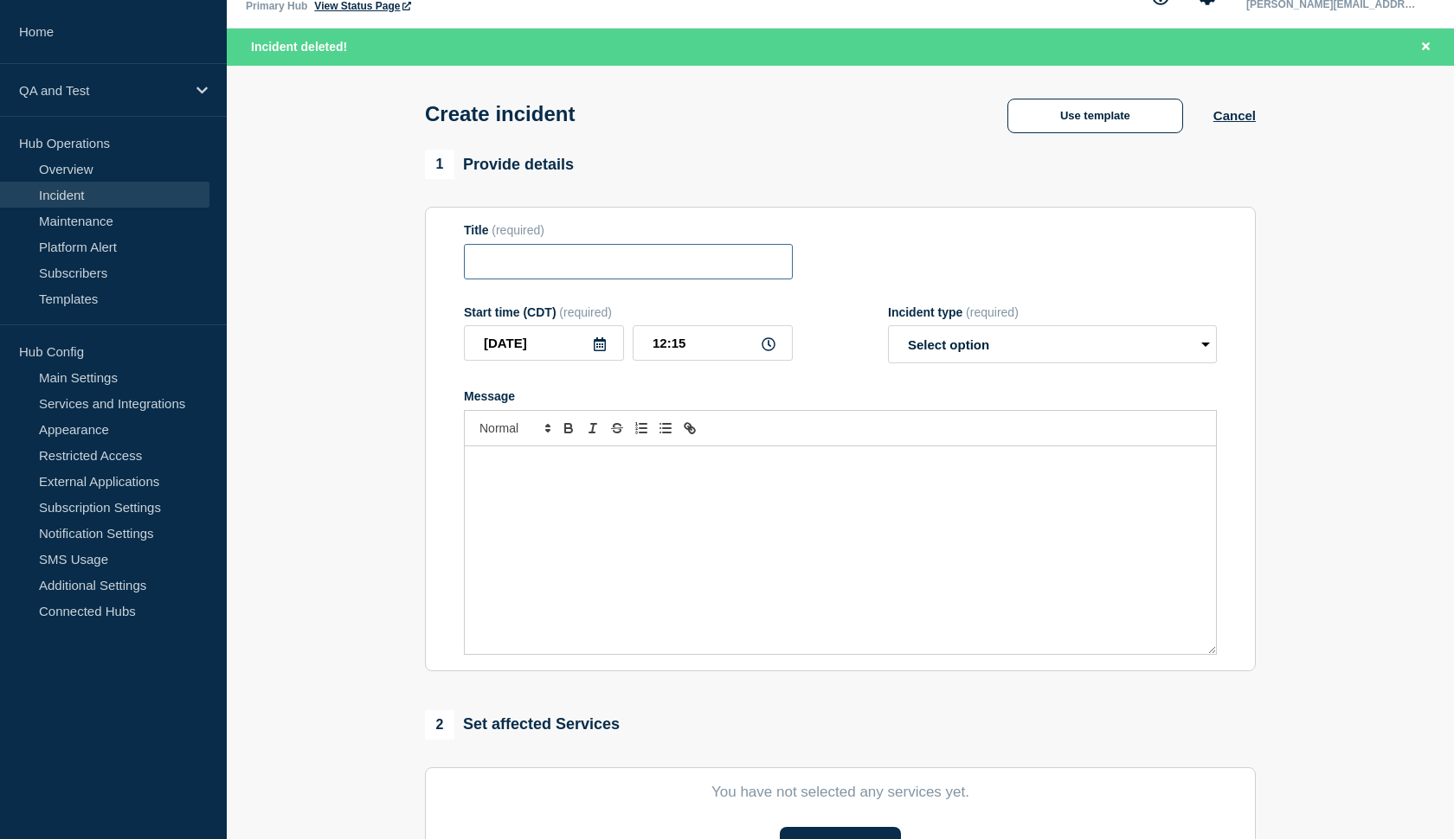
click at [547, 268] on input "Title" at bounding box center [628, 261] width 329 height 35
type input "test"
click at [544, 498] on div "Message" at bounding box center [840, 551] width 751 height 208
select select "identified"
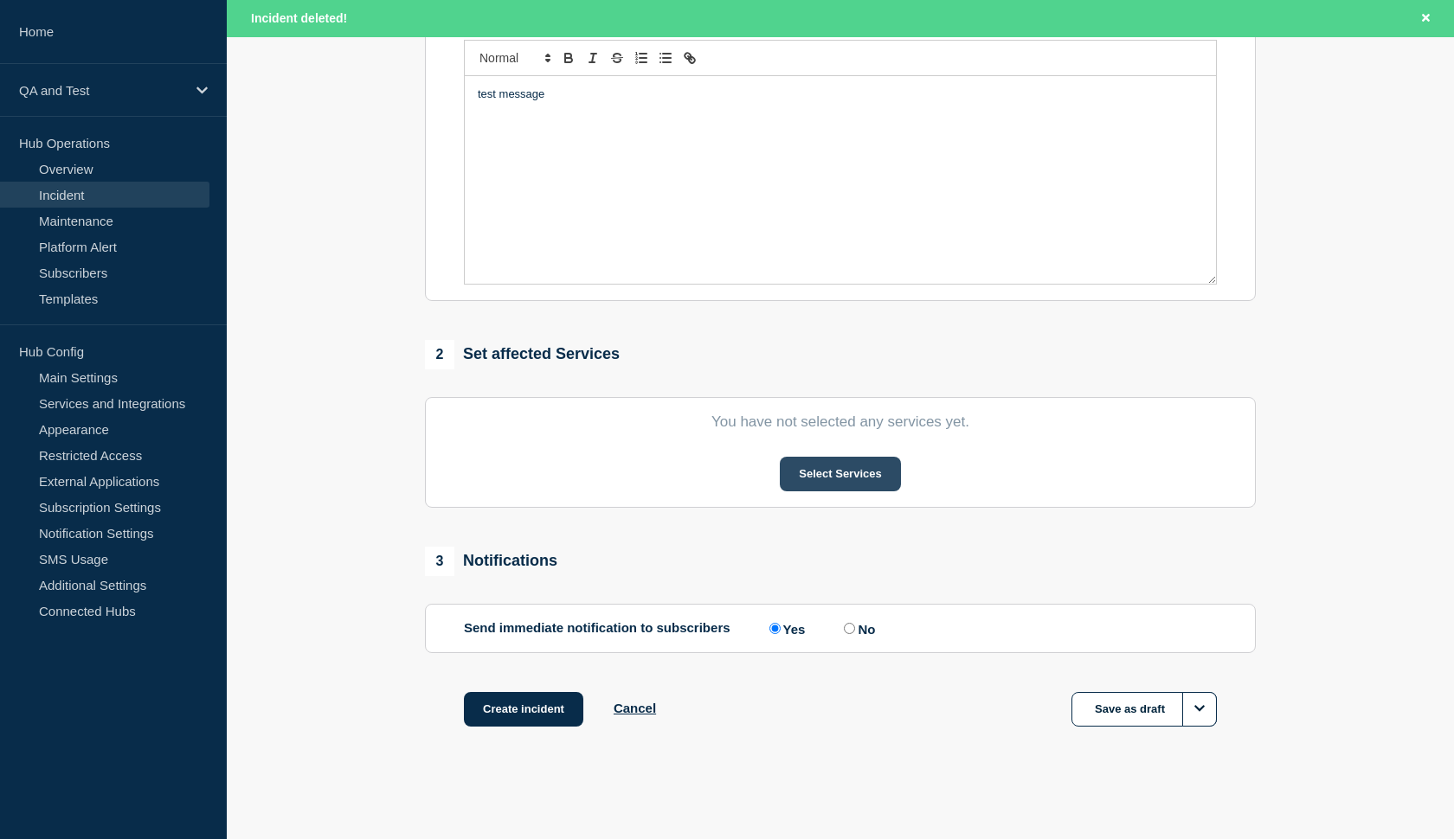
scroll to position [418, 0]
click at [807, 482] on button "Select Services" at bounding box center [840, 474] width 120 height 35
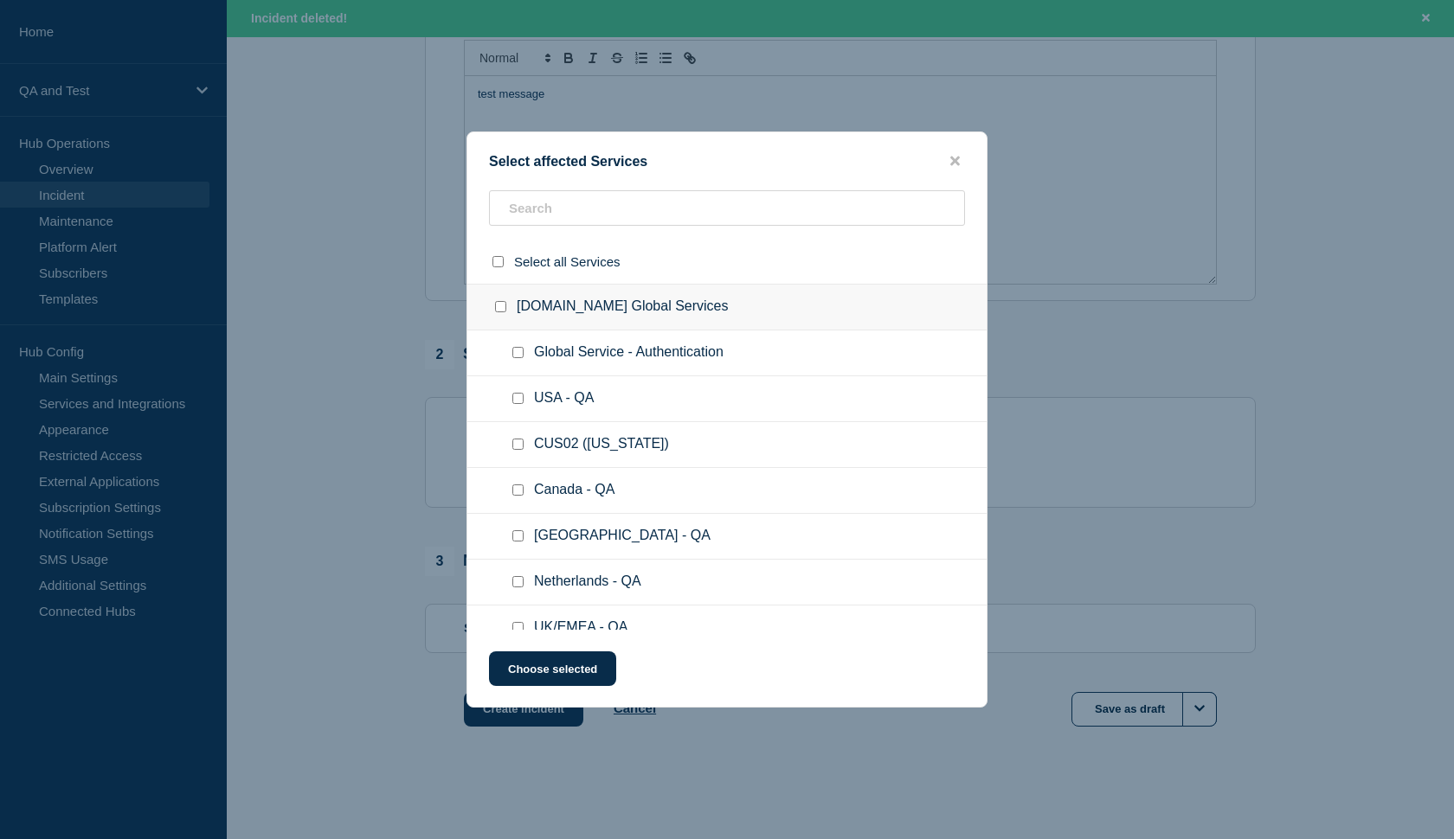
click at [609, 372] on ul "Global Service - Authentication" at bounding box center [726, 354] width 519 height 46
click at [566, 222] on input "text" at bounding box center [727, 207] width 476 height 35
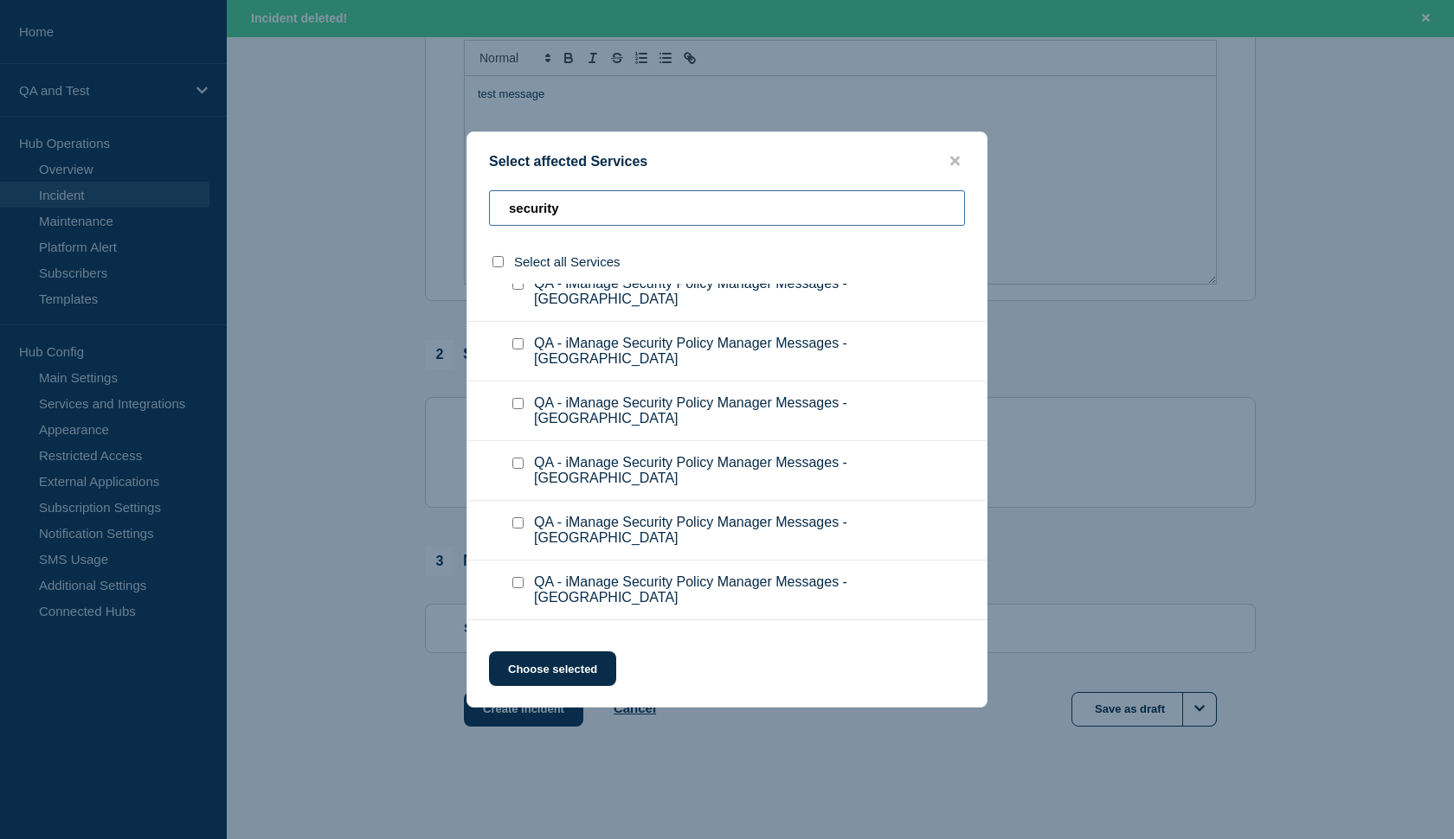
scroll to position [2035, 0]
type input "security"
click at [517, 639] on input "QA - iManage Security Policy Manager Messages checkbox" at bounding box center [517, 644] width 11 height 11
checkbox input "true"
click at [537, 661] on button "Choose selected" at bounding box center [552, 669] width 127 height 35
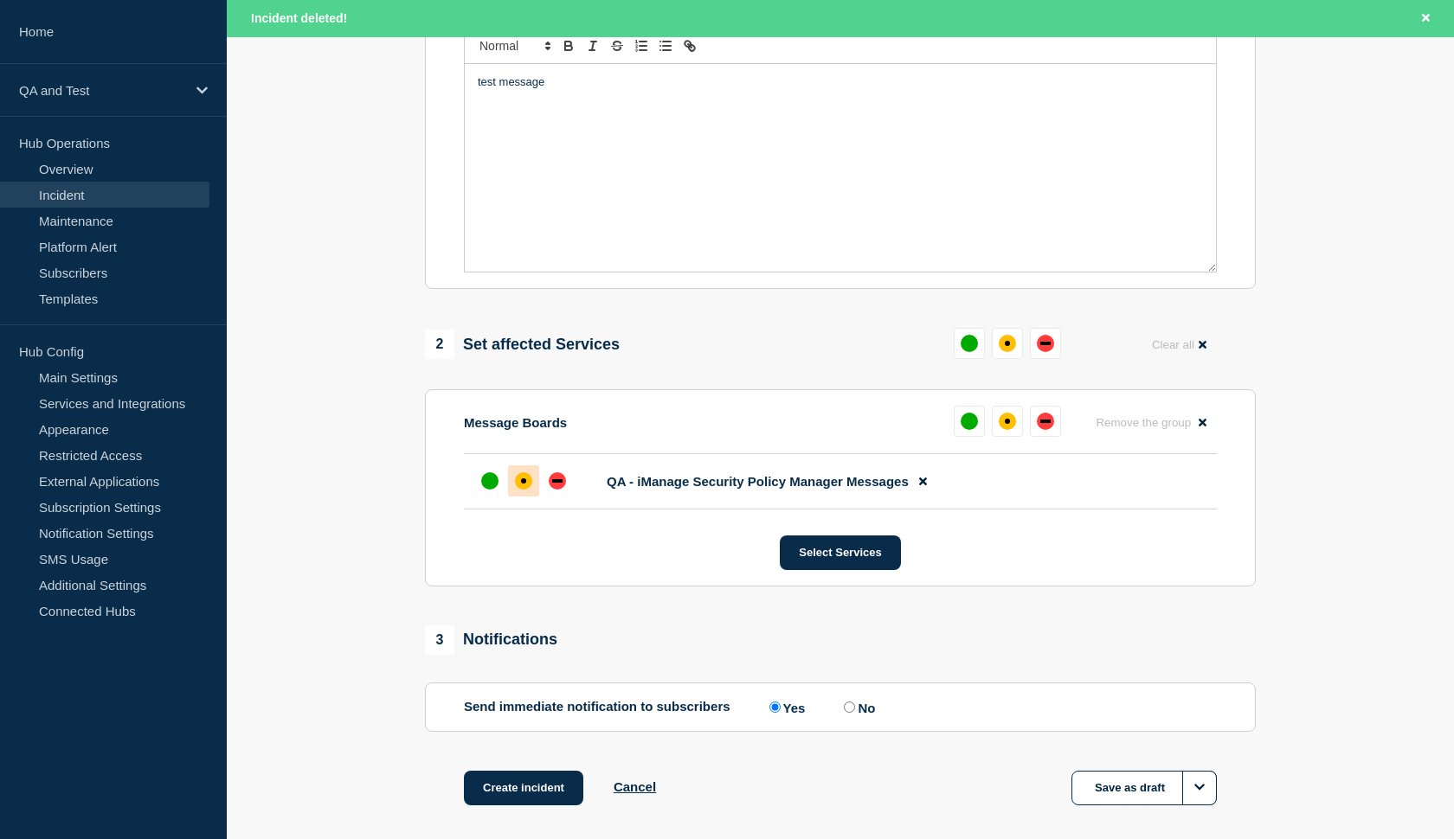
click at [518, 490] on div "affected" at bounding box center [523, 481] width 17 height 17
click at [844, 713] on input "No" at bounding box center [849, 707] width 11 height 11
radio input "true"
radio input "false"
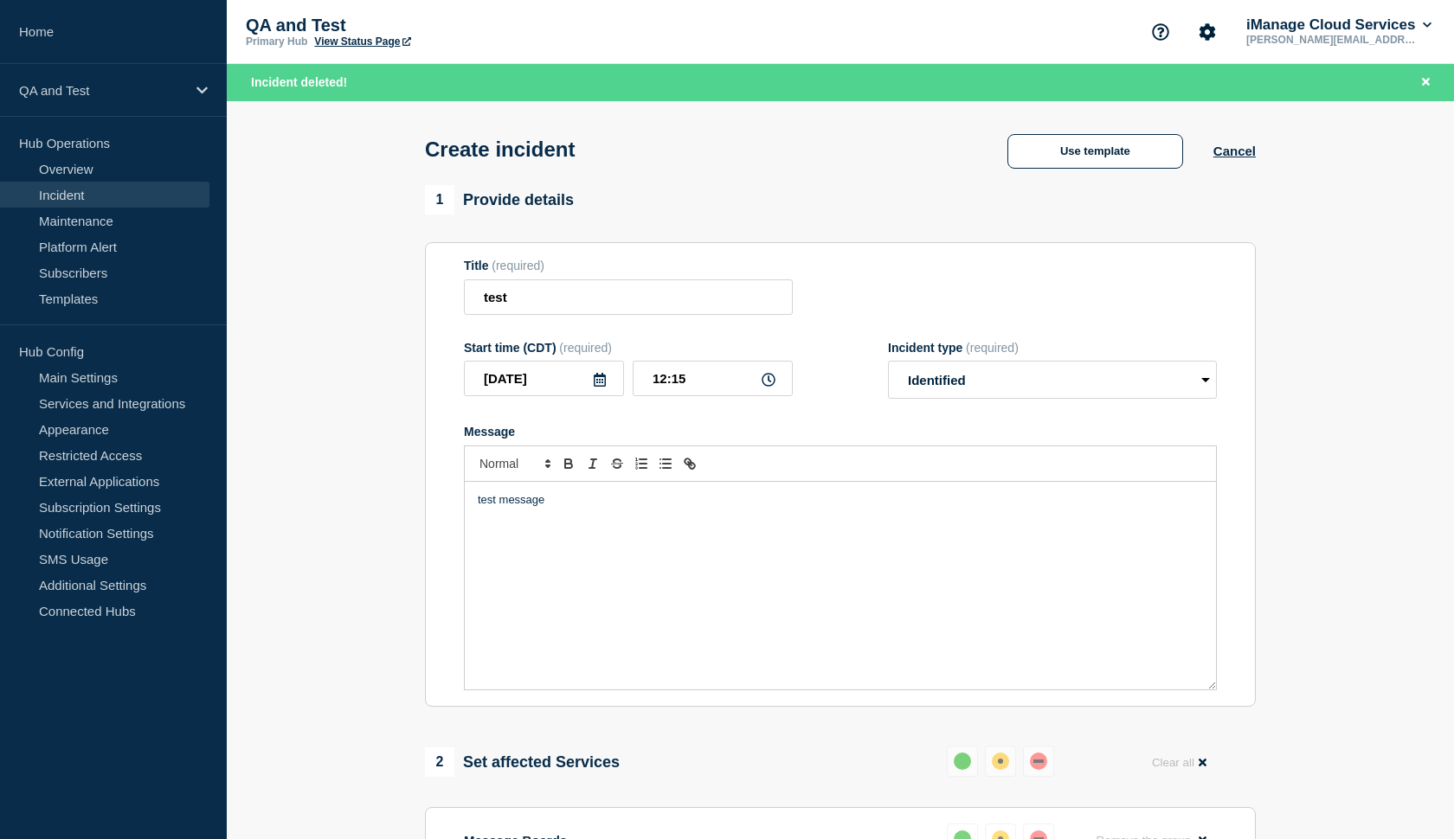
scroll to position [0, 0]
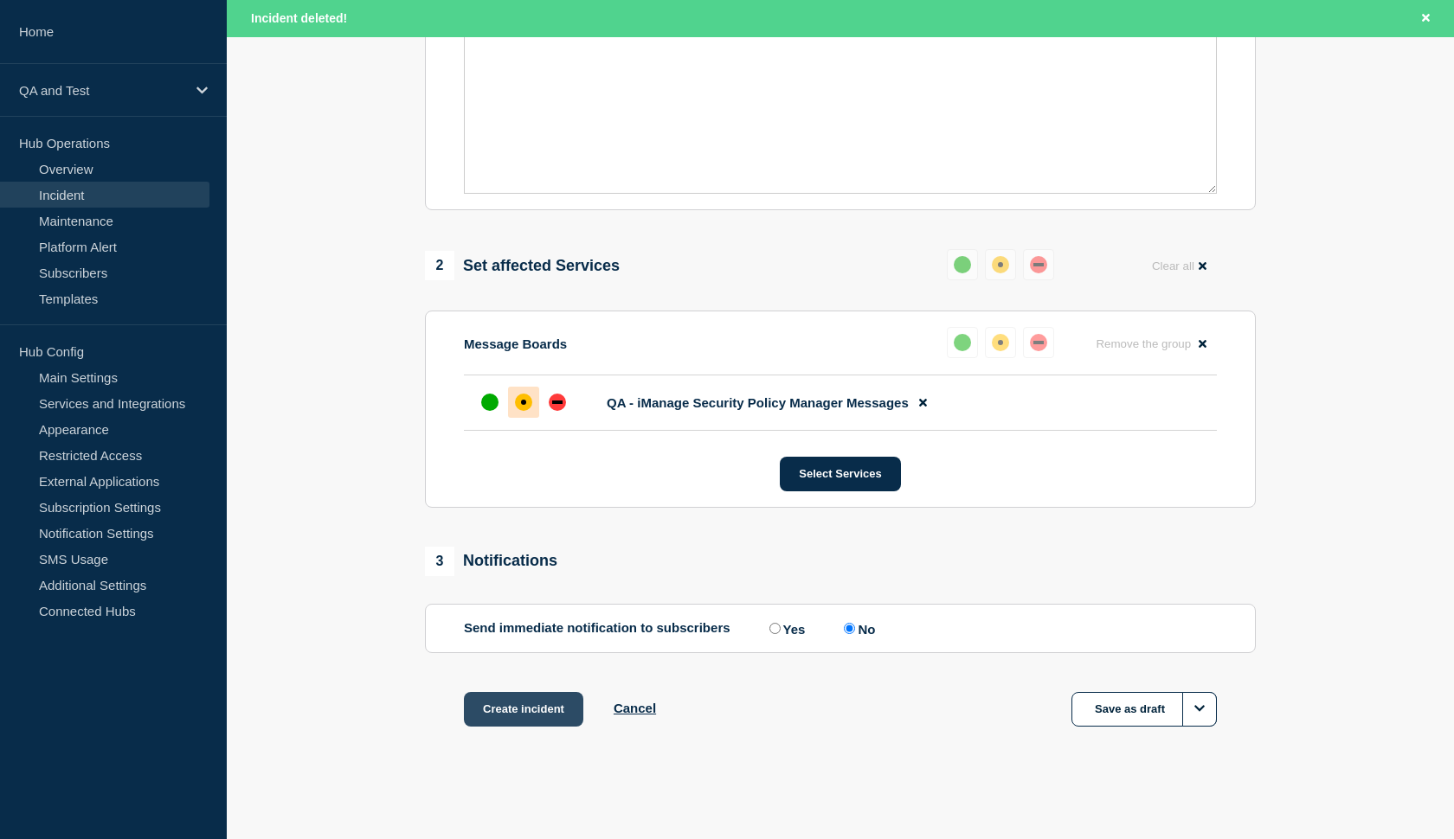
click at [516, 710] on button "Create incident" at bounding box center [523, 709] width 119 height 35
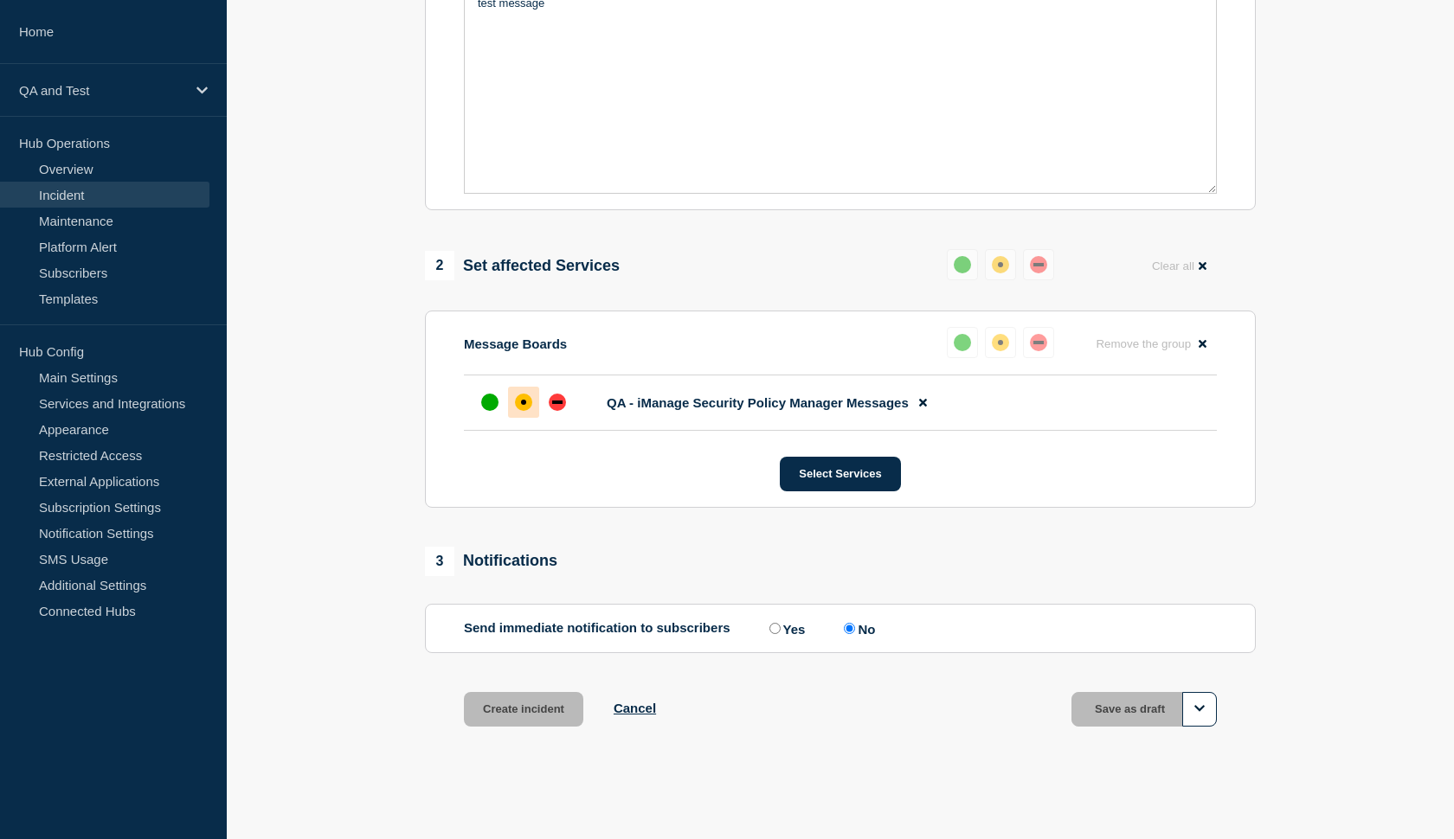
scroll to position [475, 0]
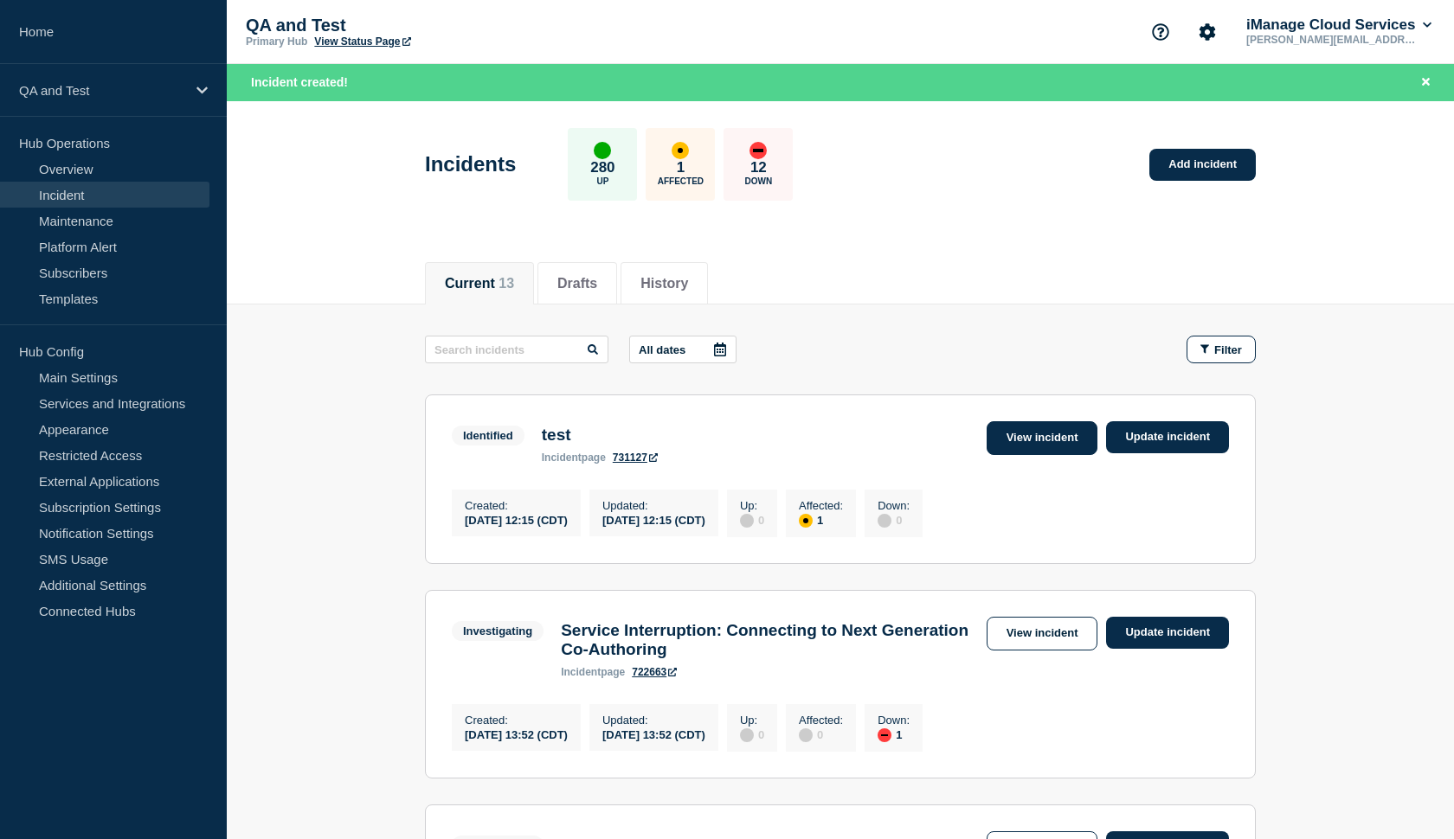
click at [1023, 431] on link "View incident" at bounding box center [1043, 438] width 112 height 34
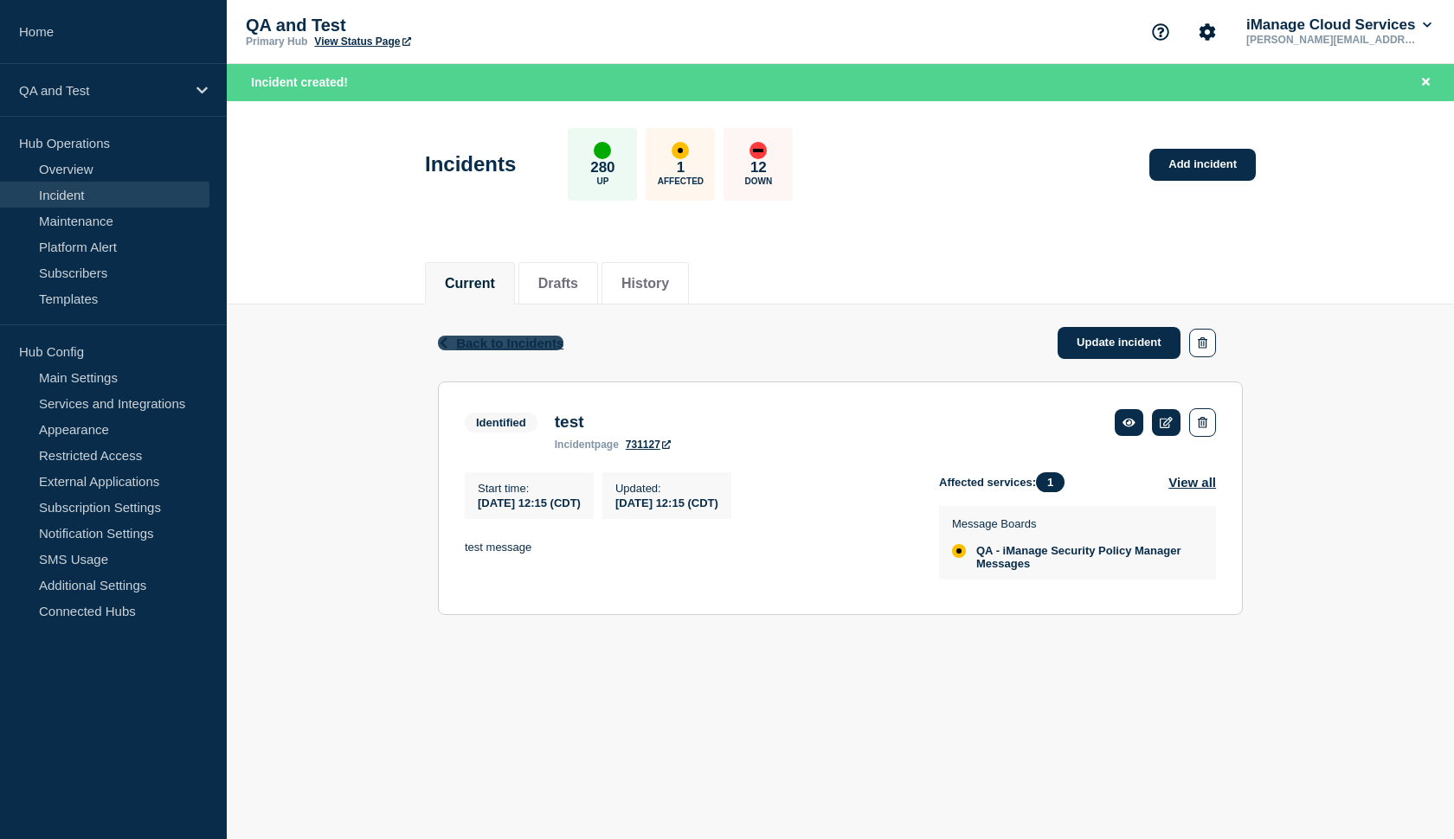
click at [544, 349] on span "Back to Incidents" at bounding box center [509, 343] width 107 height 15
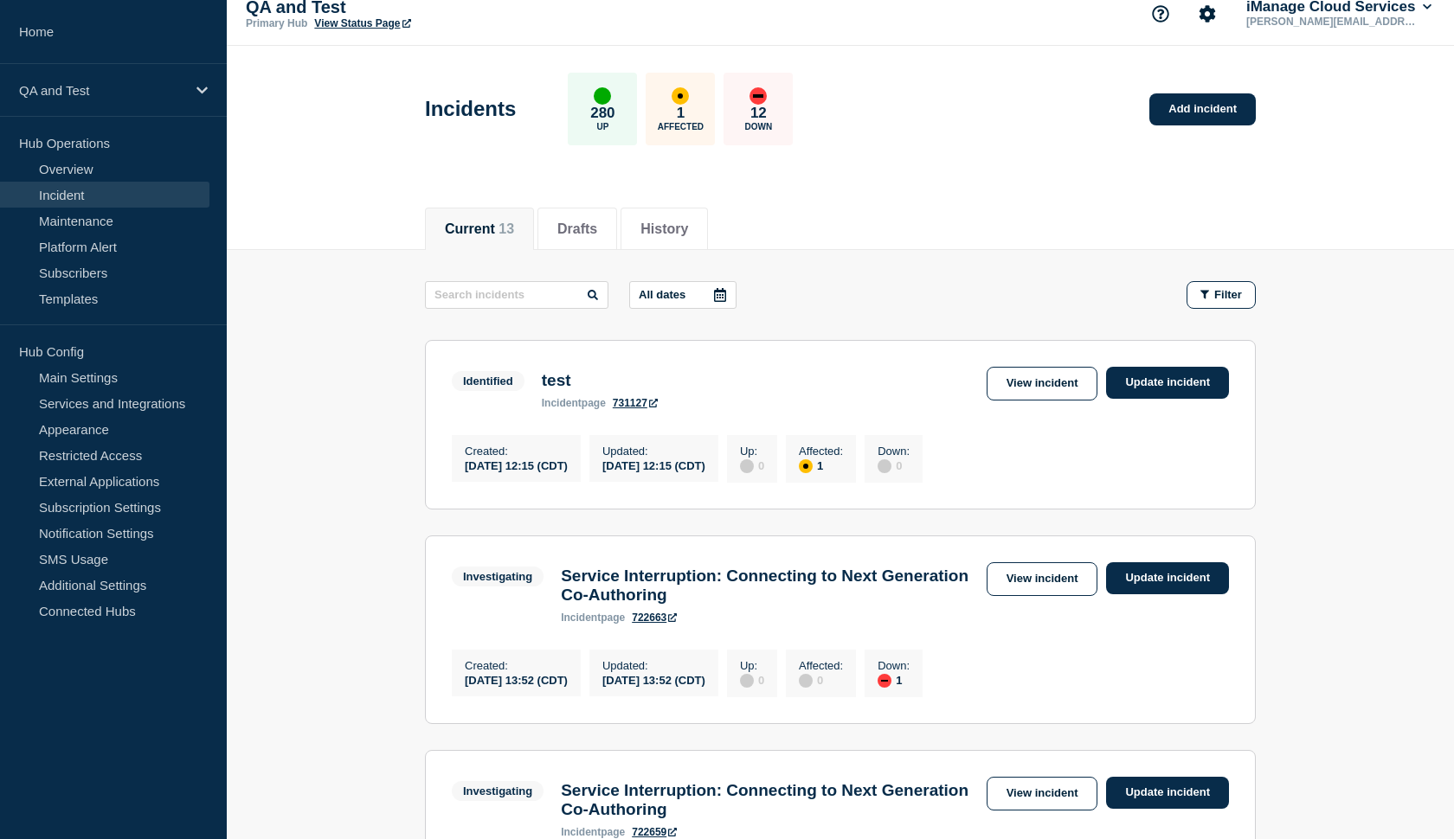
scroll to position [11, 0]
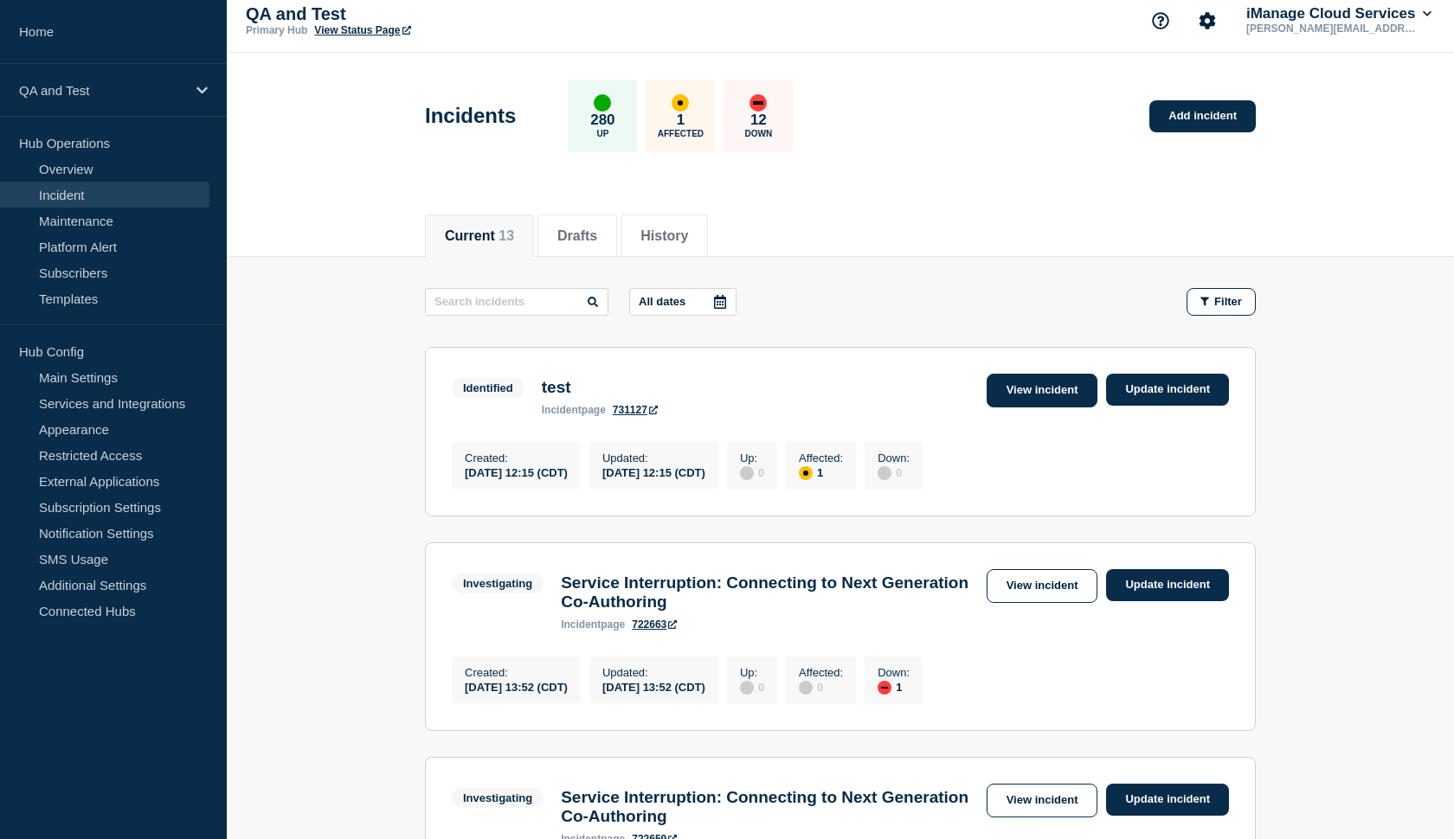
click at [1040, 393] on link "View incident" at bounding box center [1043, 391] width 112 height 34
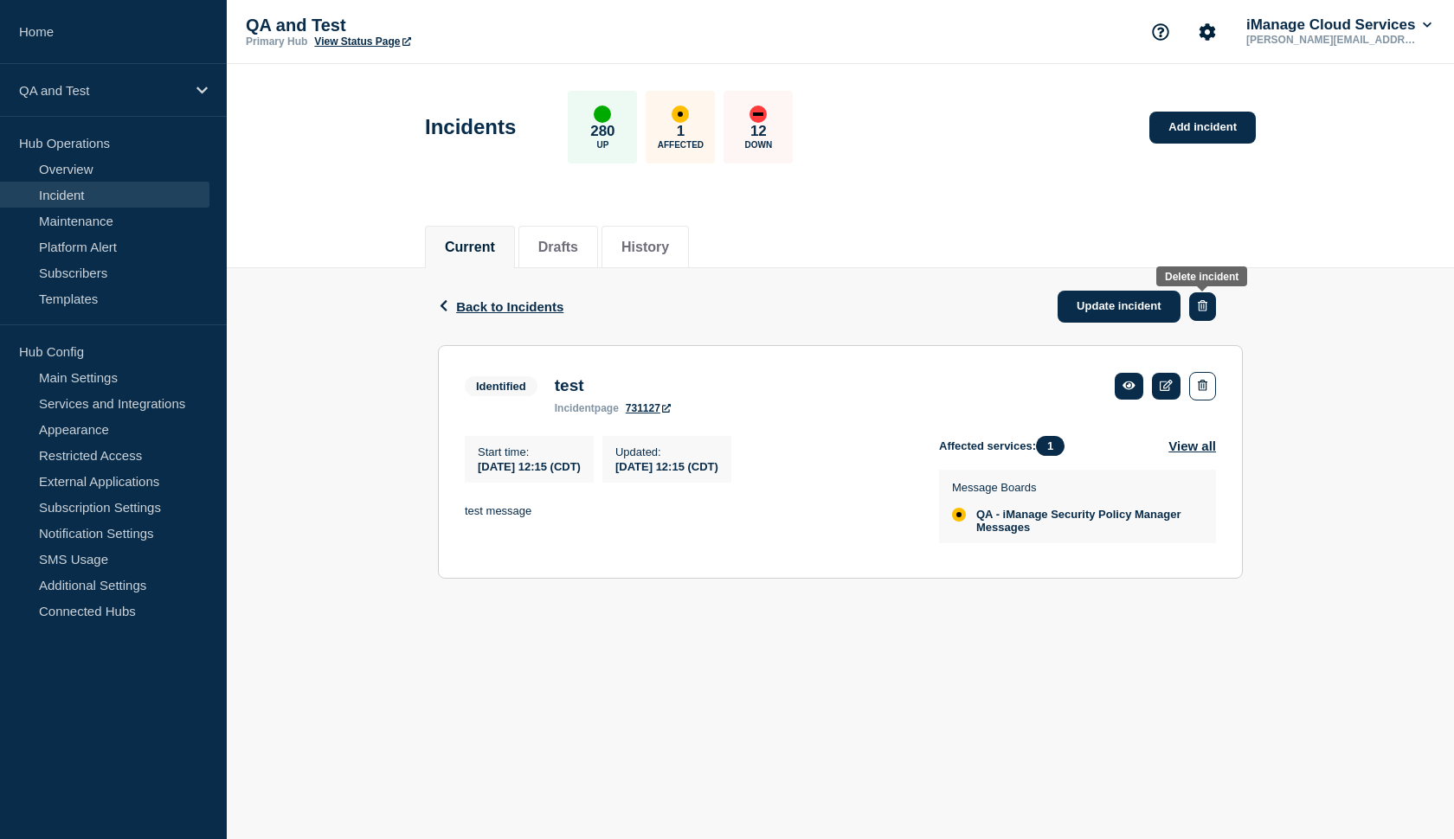
click at [1206, 310] on icon "button" at bounding box center [1203, 305] width 10 height 11
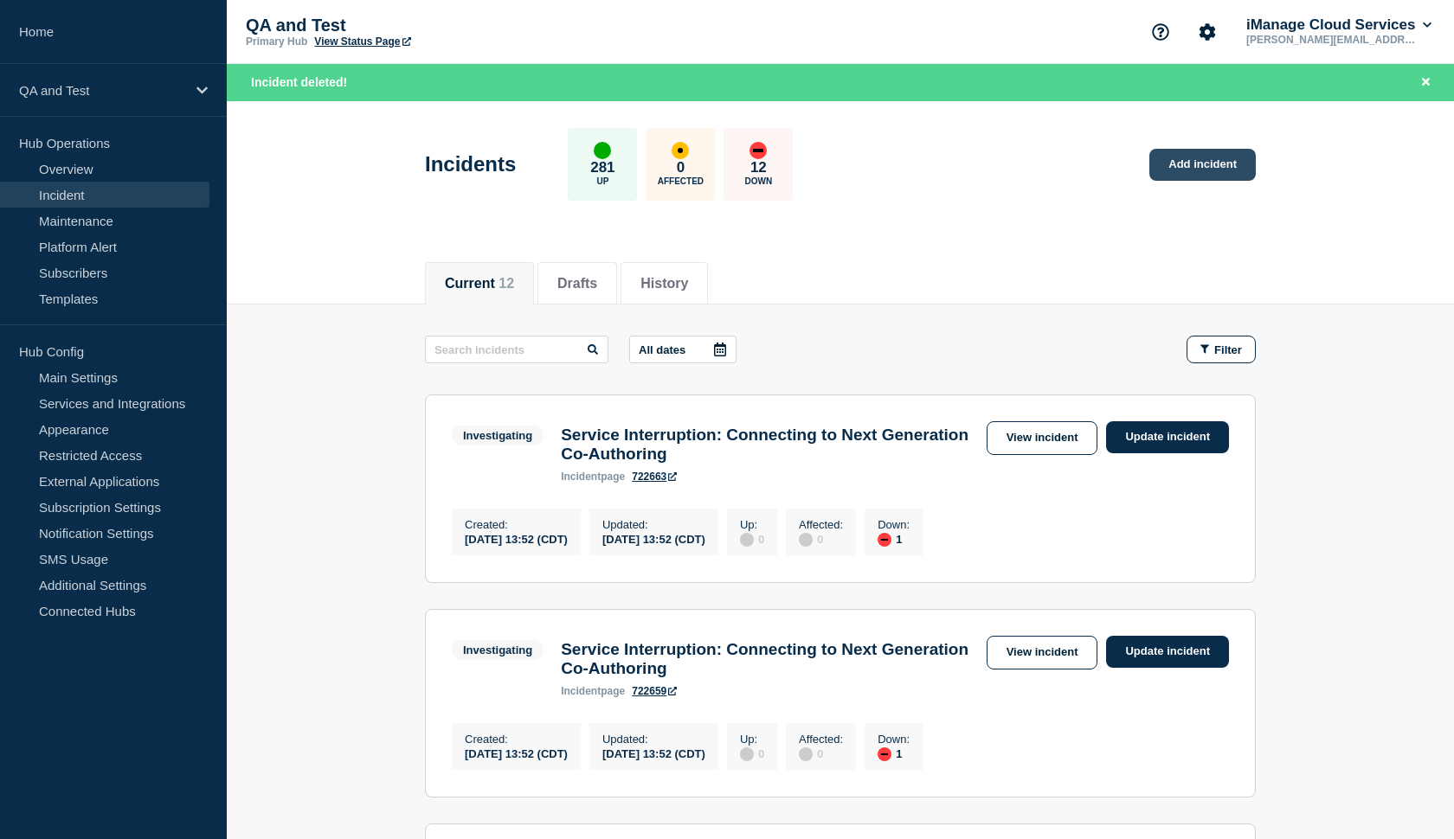
click at [1210, 158] on link "Add incident" at bounding box center [1202, 165] width 106 height 32
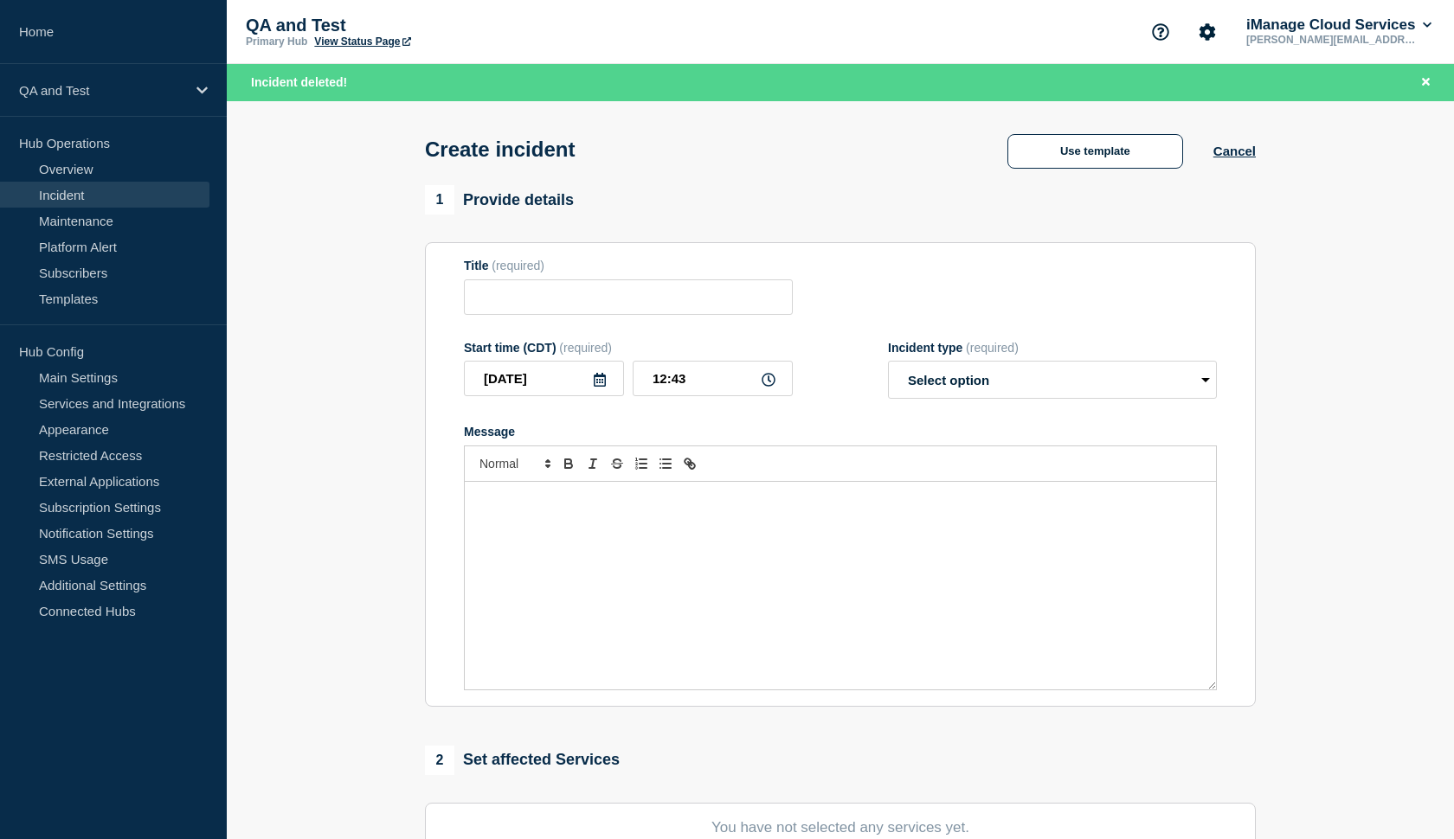
click at [578, 326] on form "Title (required) Start time (CDT) (required) [DATE] 12:43 Incident type (requir…" at bounding box center [840, 475] width 753 height 432
click at [577, 310] on input "Title" at bounding box center [628, 297] width 329 height 35
type input "test"
select select "identified"
click at [658, 528] on div "Message" at bounding box center [840, 586] width 751 height 208
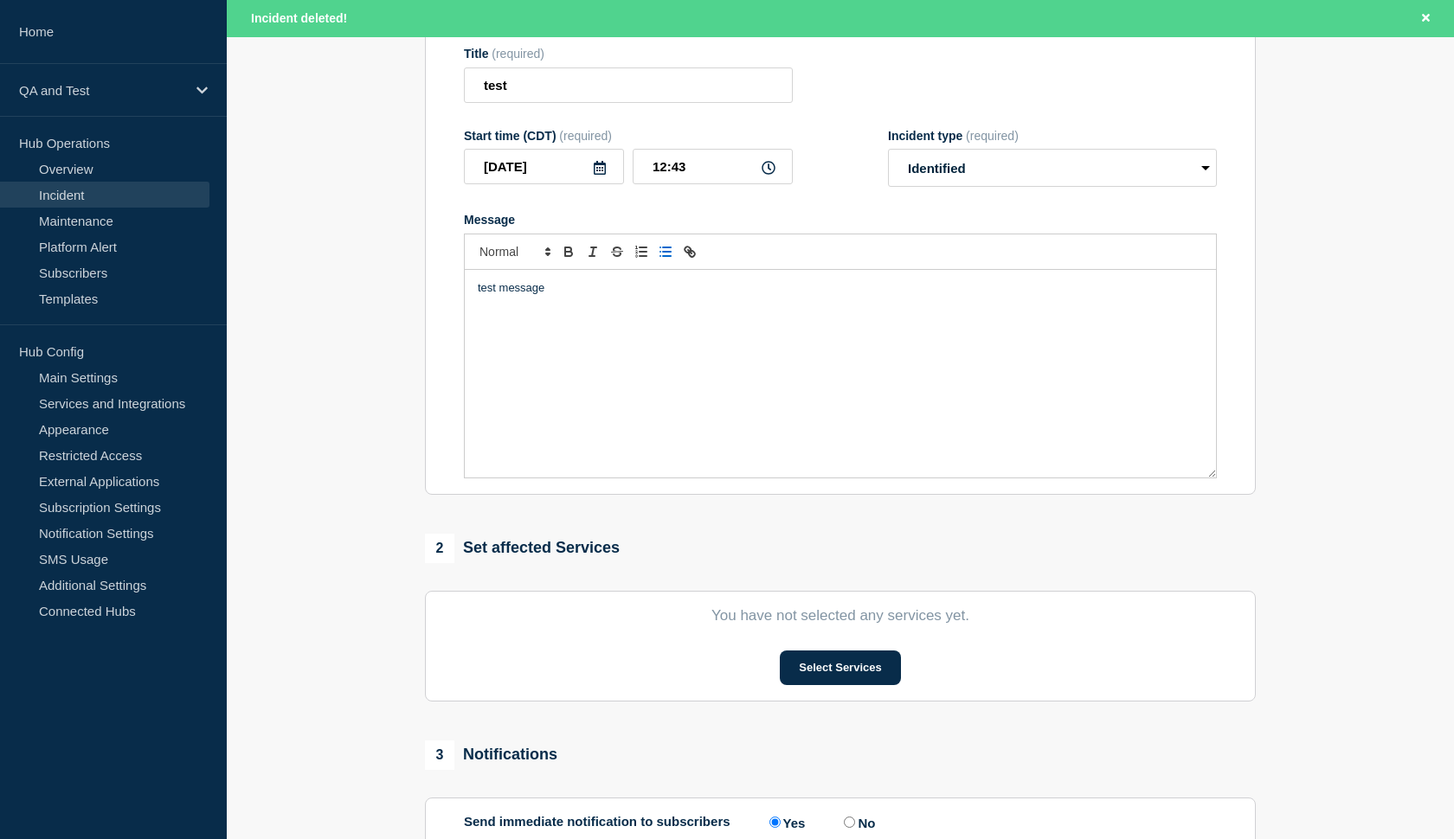
scroll to position [215, 0]
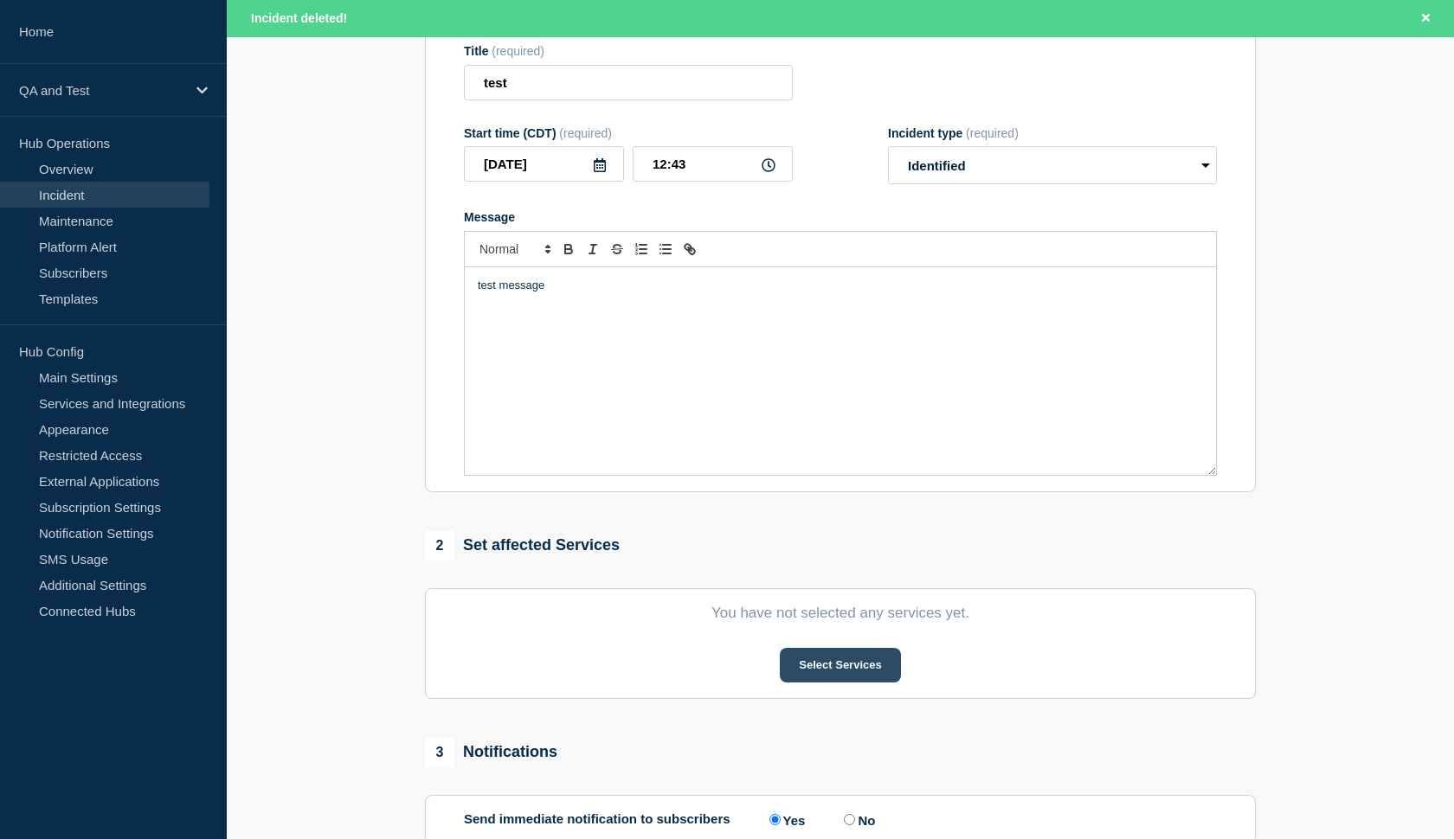
click at [815, 672] on button "Select Services" at bounding box center [840, 665] width 120 height 35
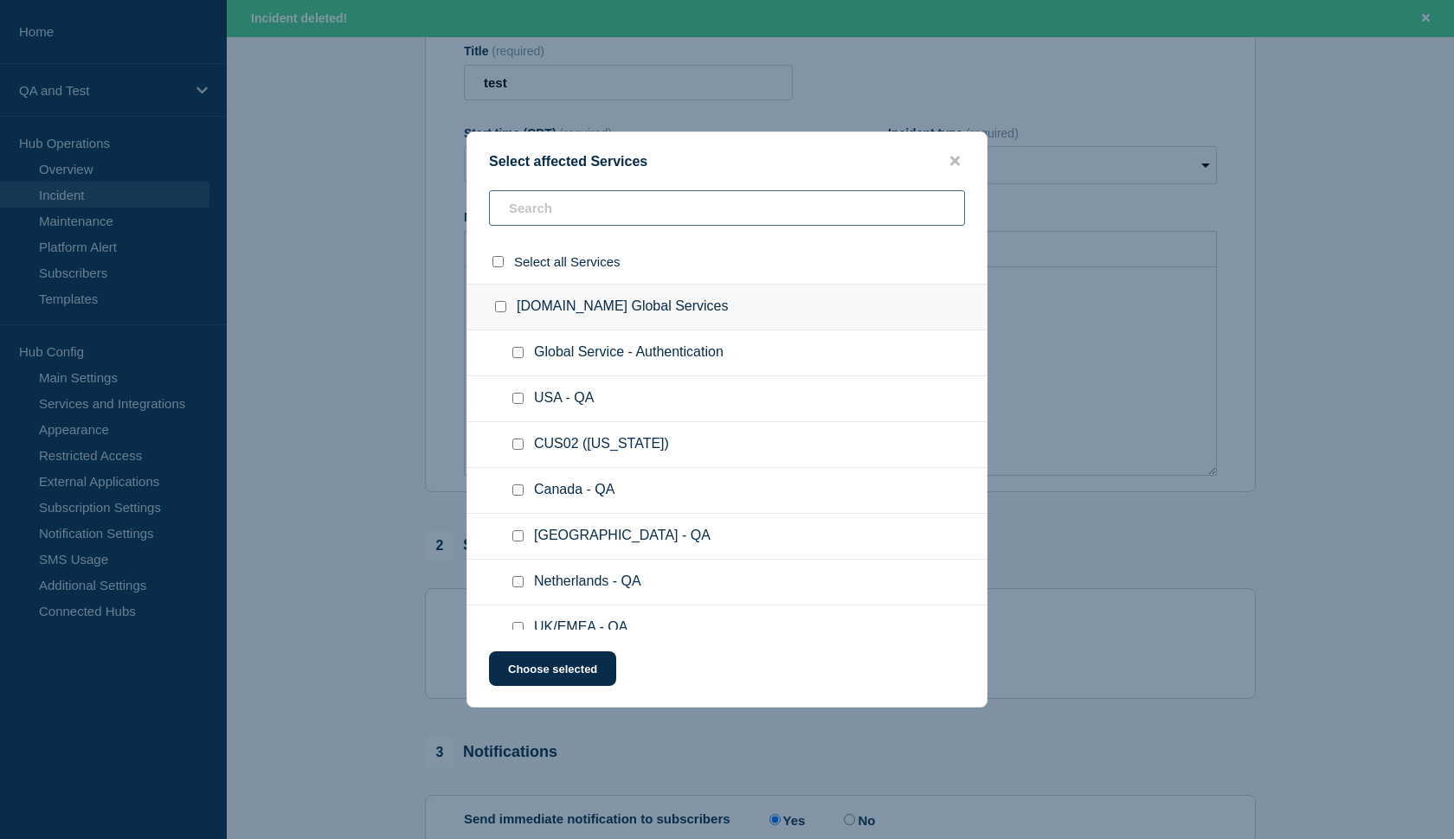
click at [596, 216] on input "text" at bounding box center [727, 207] width 476 height 35
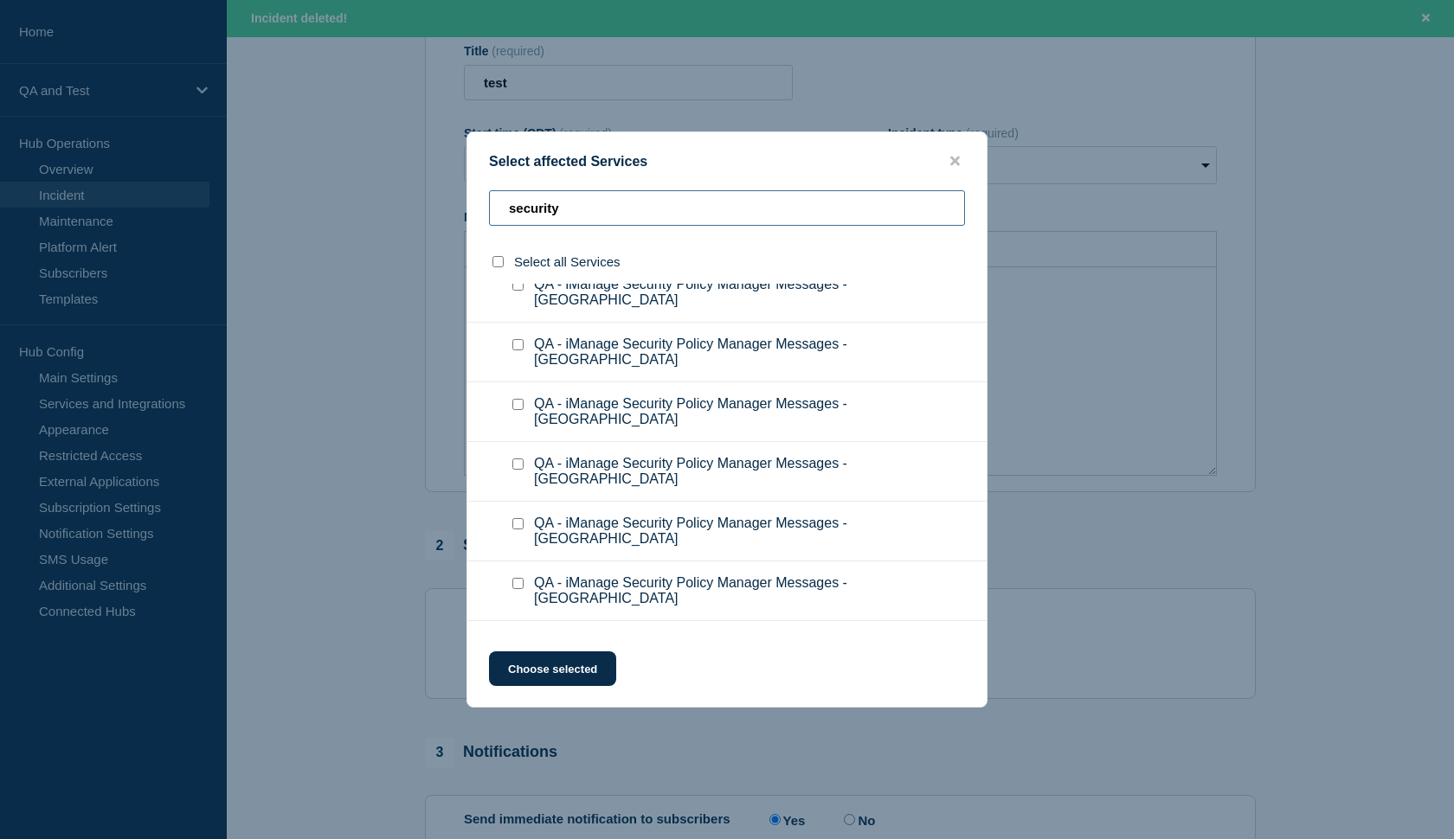
scroll to position [2035, 0]
type input "security"
click at [514, 639] on input "QA - iManage Security Policy Manager Messages checkbox" at bounding box center [517, 644] width 11 height 11
checkbox input "true"
click at [549, 668] on button "Choose selected" at bounding box center [552, 669] width 127 height 35
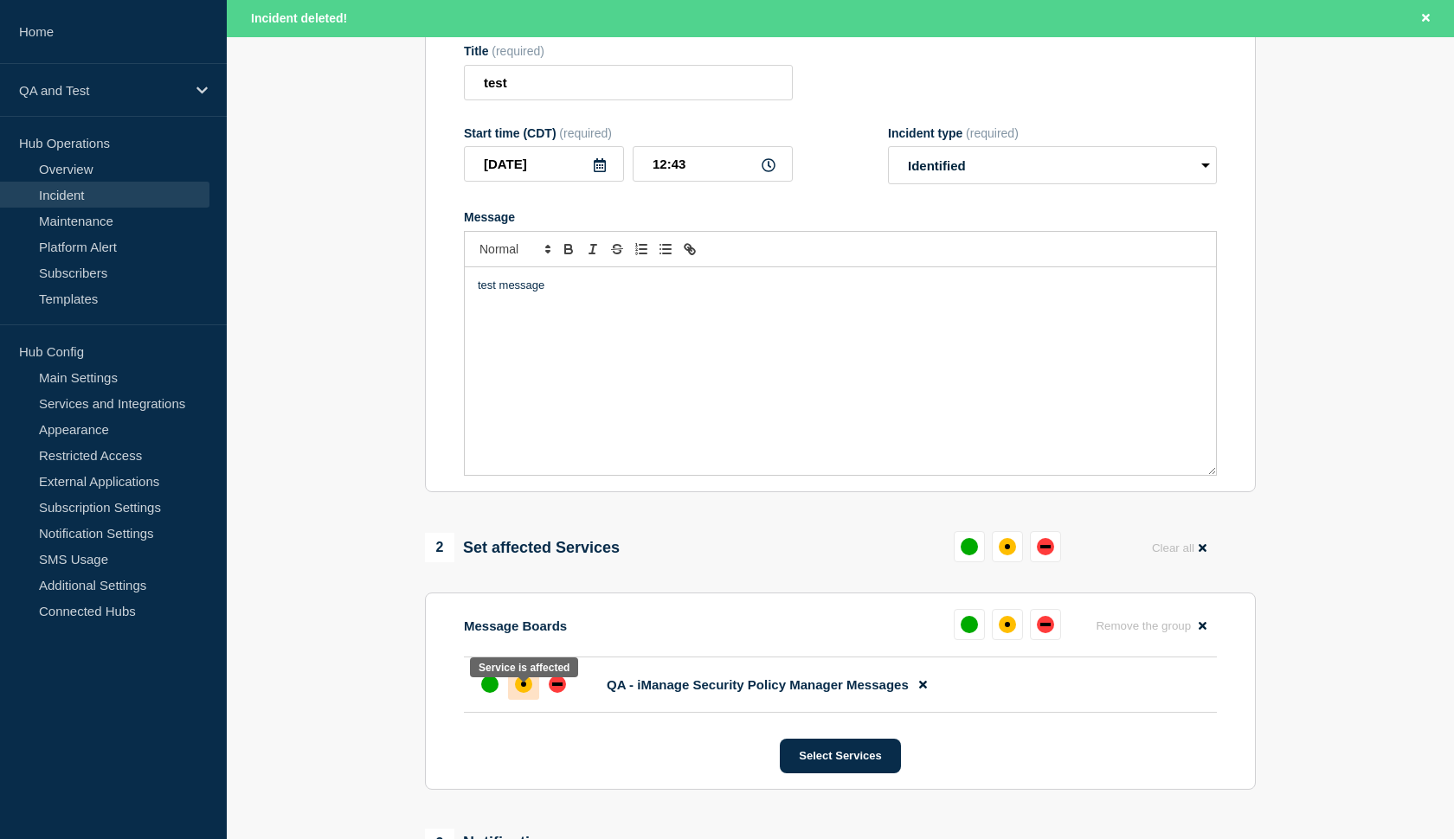
click at [519, 693] on div "affected" at bounding box center [523, 684] width 17 height 17
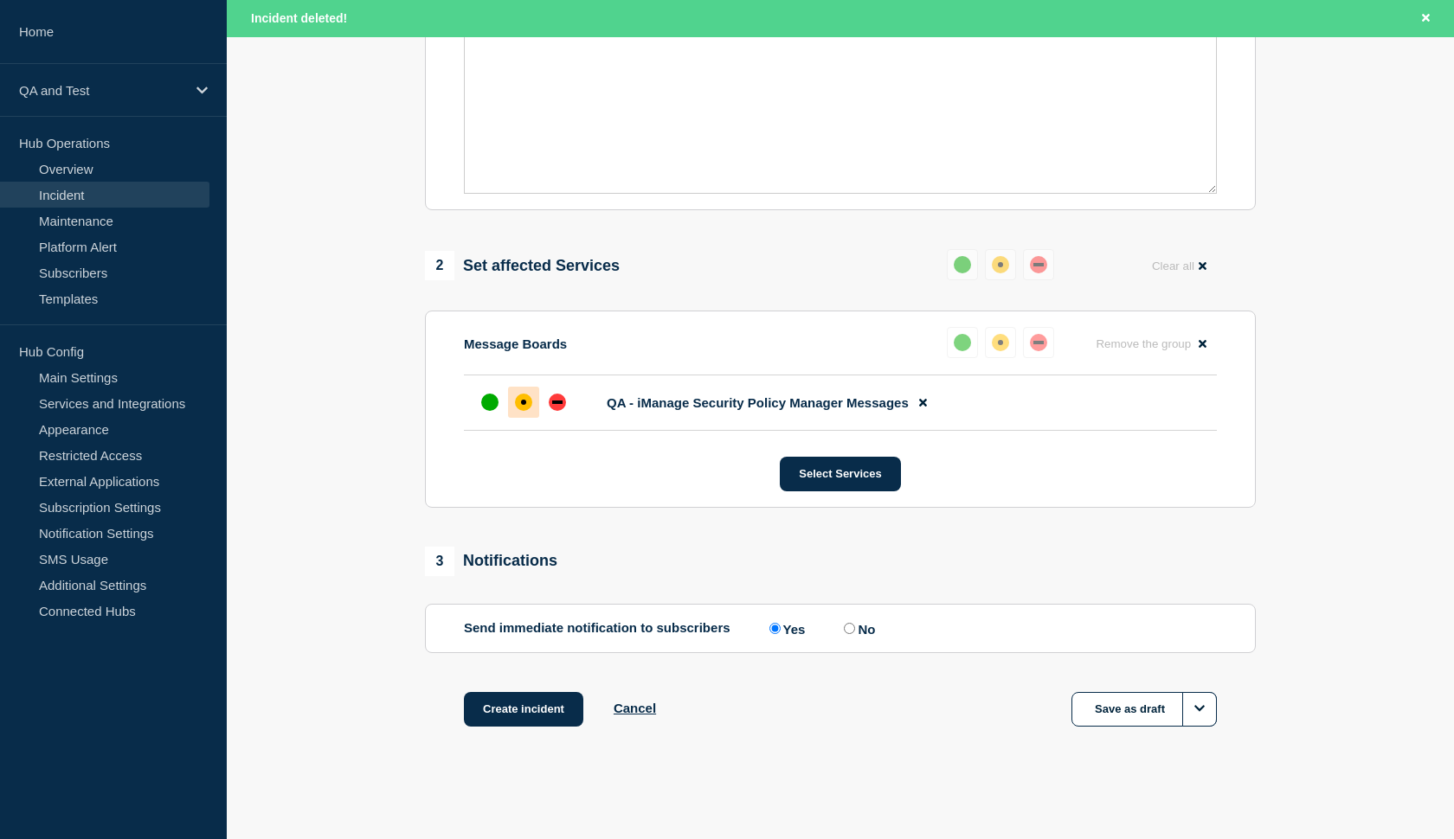
scroll to position [512, 0]
click at [845, 627] on input "No" at bounding box center [849, 628] width 11 height 11
radio input "true"
radio input "false"
click at [552, 710] on button "Create incident" at bounding box center [523, 709] width 119 height 35
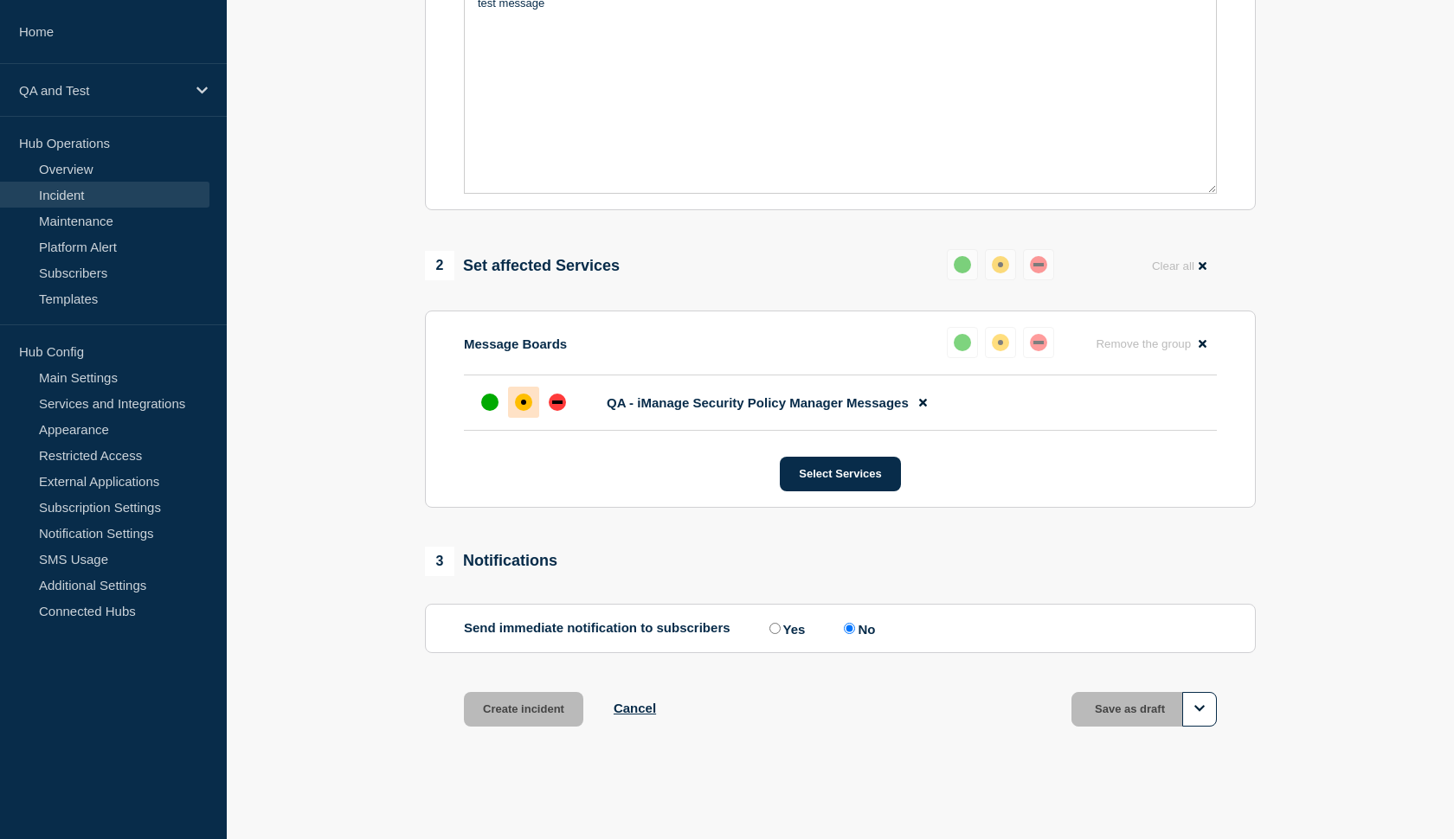
scroll to position [475, 0]
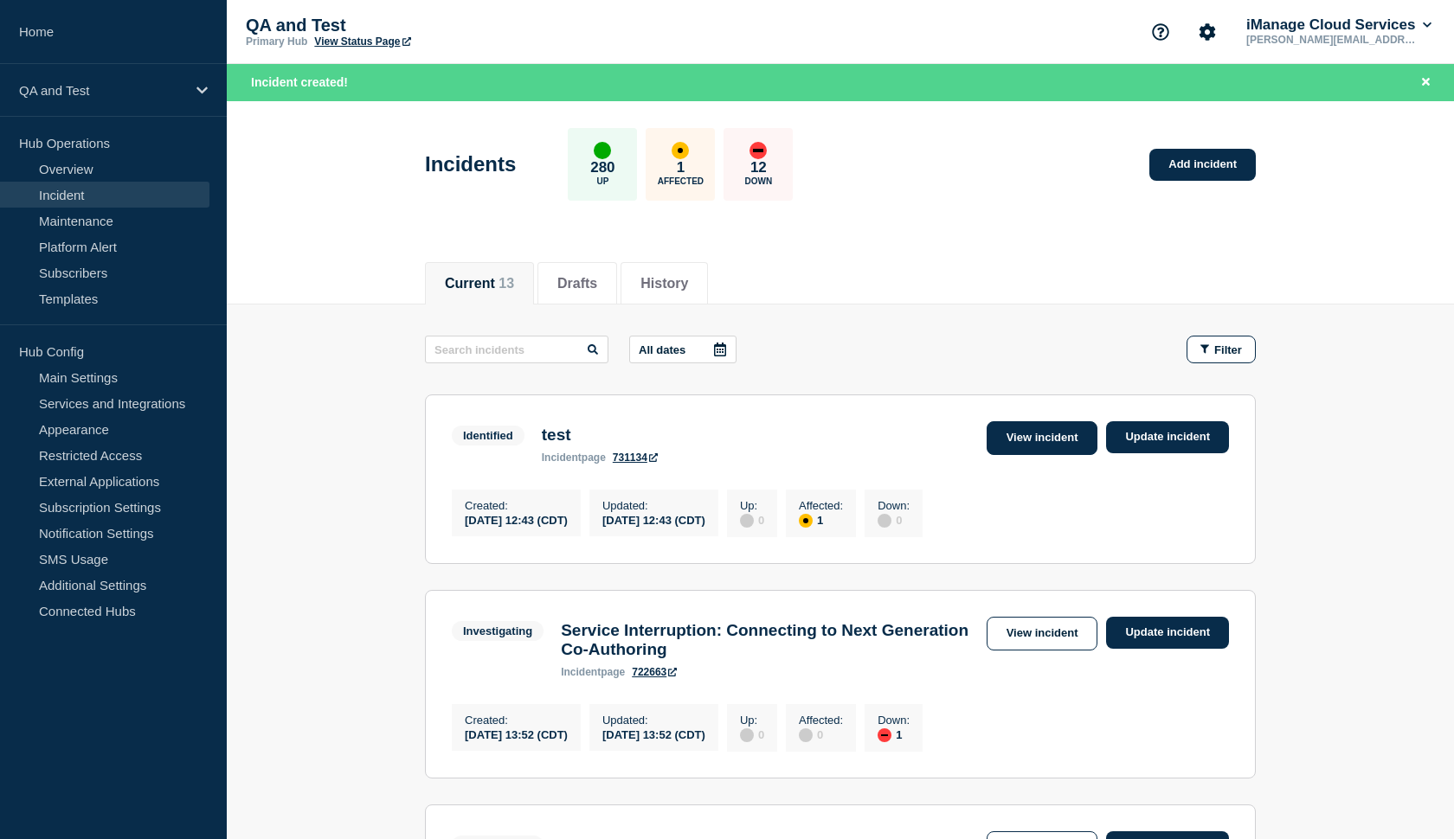
click at [1019, 435] on link "View incident" at bounding box center [1043, 438] width 112 height 34
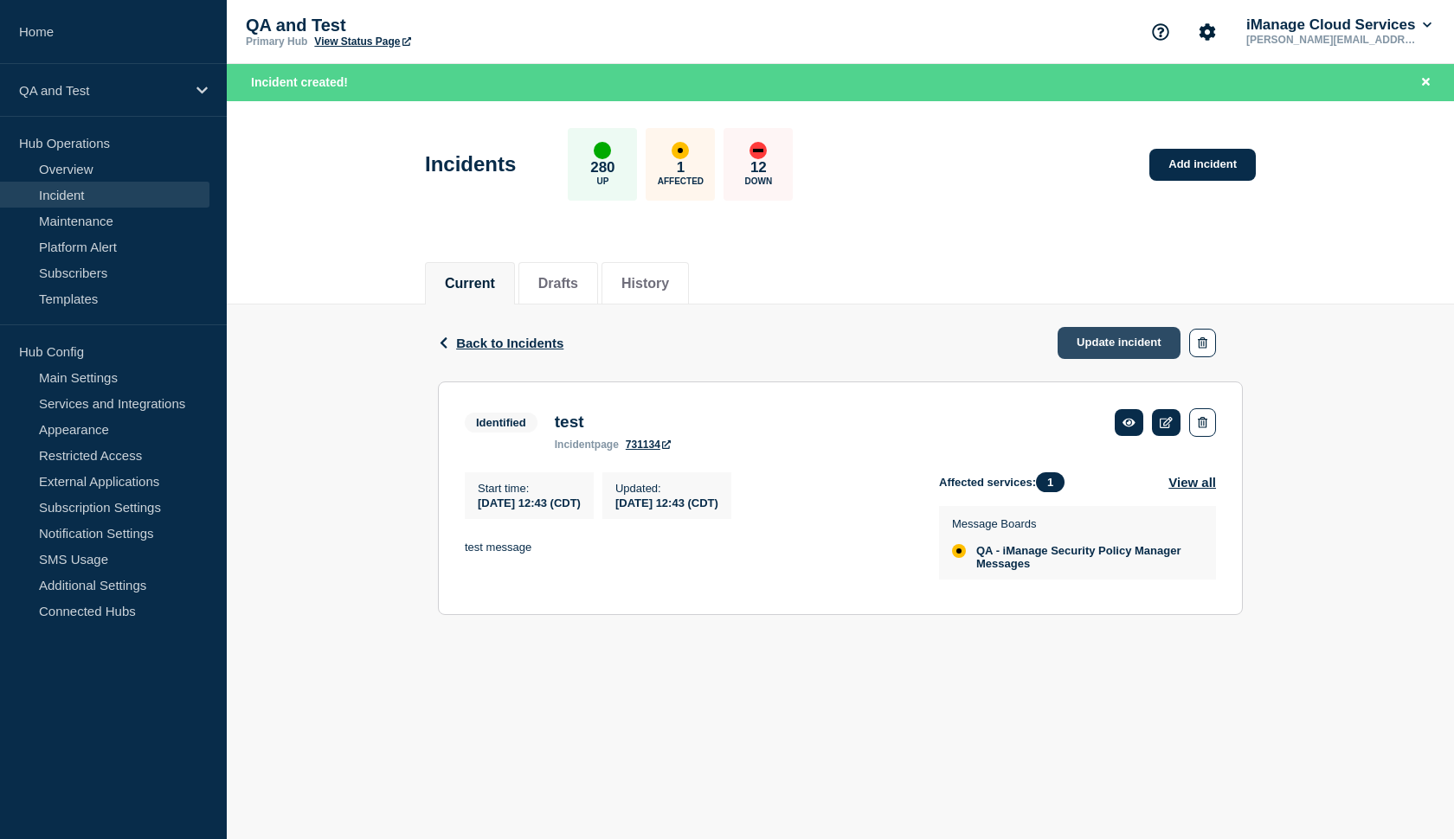
click at [1114, 340] on link "Update incident" at bounding box center [1119, 343] width 123 height 32
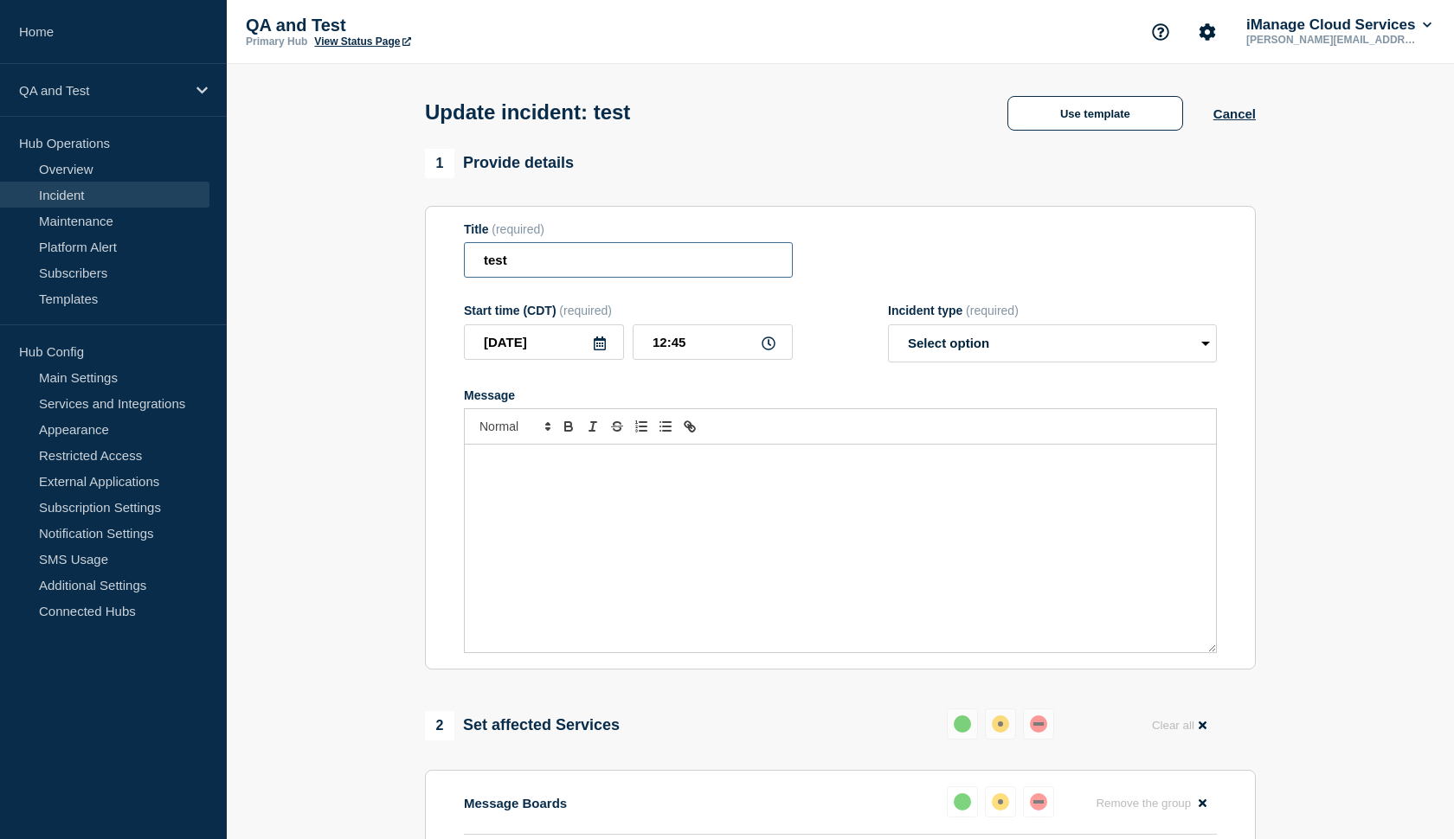
click at [597, 278] on input "test" at bounding box center [628, 259] width 329 height 35
type input "test2"
click at [554, 511] on div "Message" at bounding box center [840, 549] width 751 height 208
select select "monitoring"
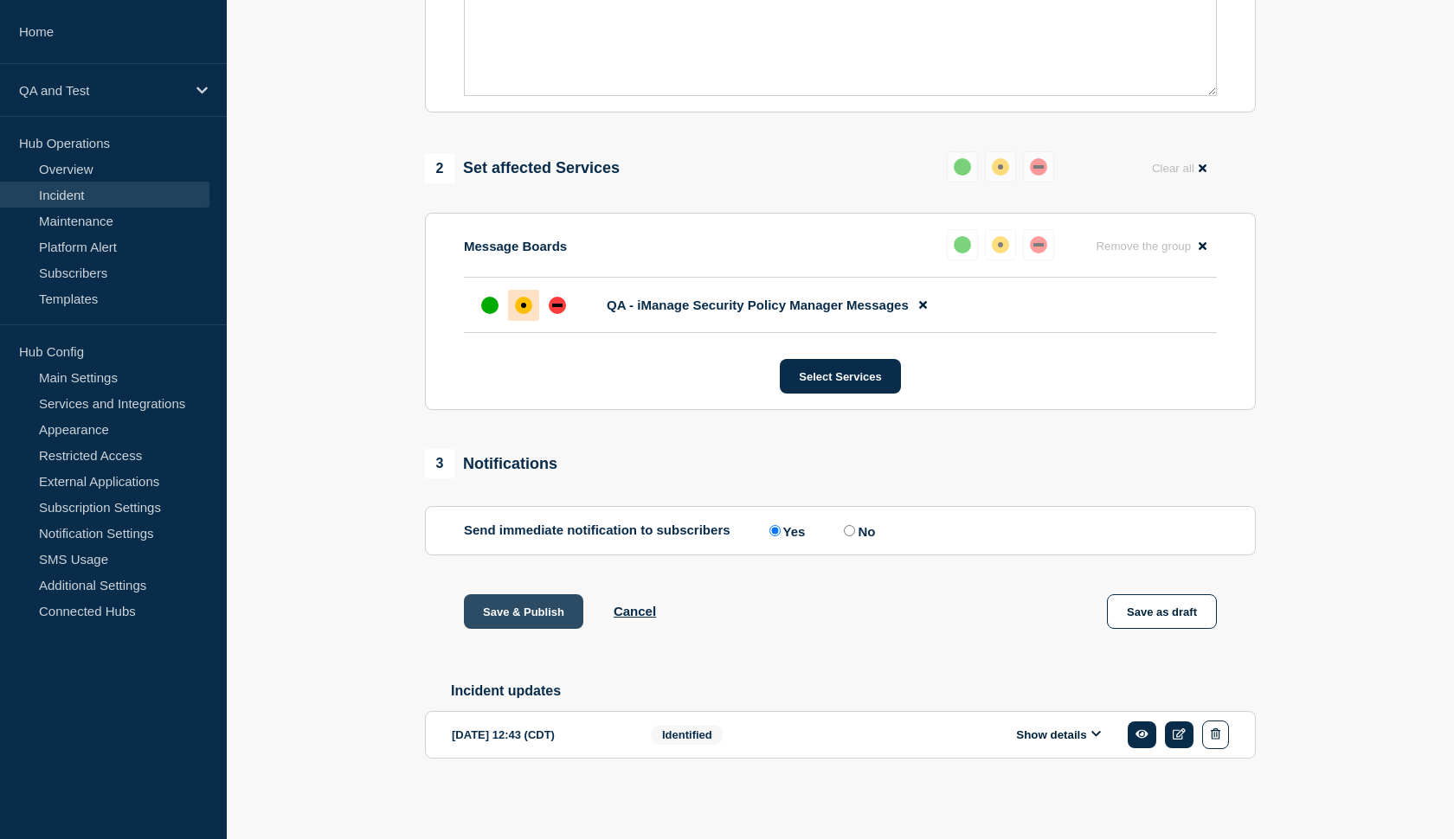
scroll to position [579, 0]
click at [844, 528] on input "No" at bounding box center [849, 530] width 11 height 11
radio input "true"
radio input "false"
click at [492, 613] on button "Save & Publish" at bounding box center [523, 612] width 119 height 35
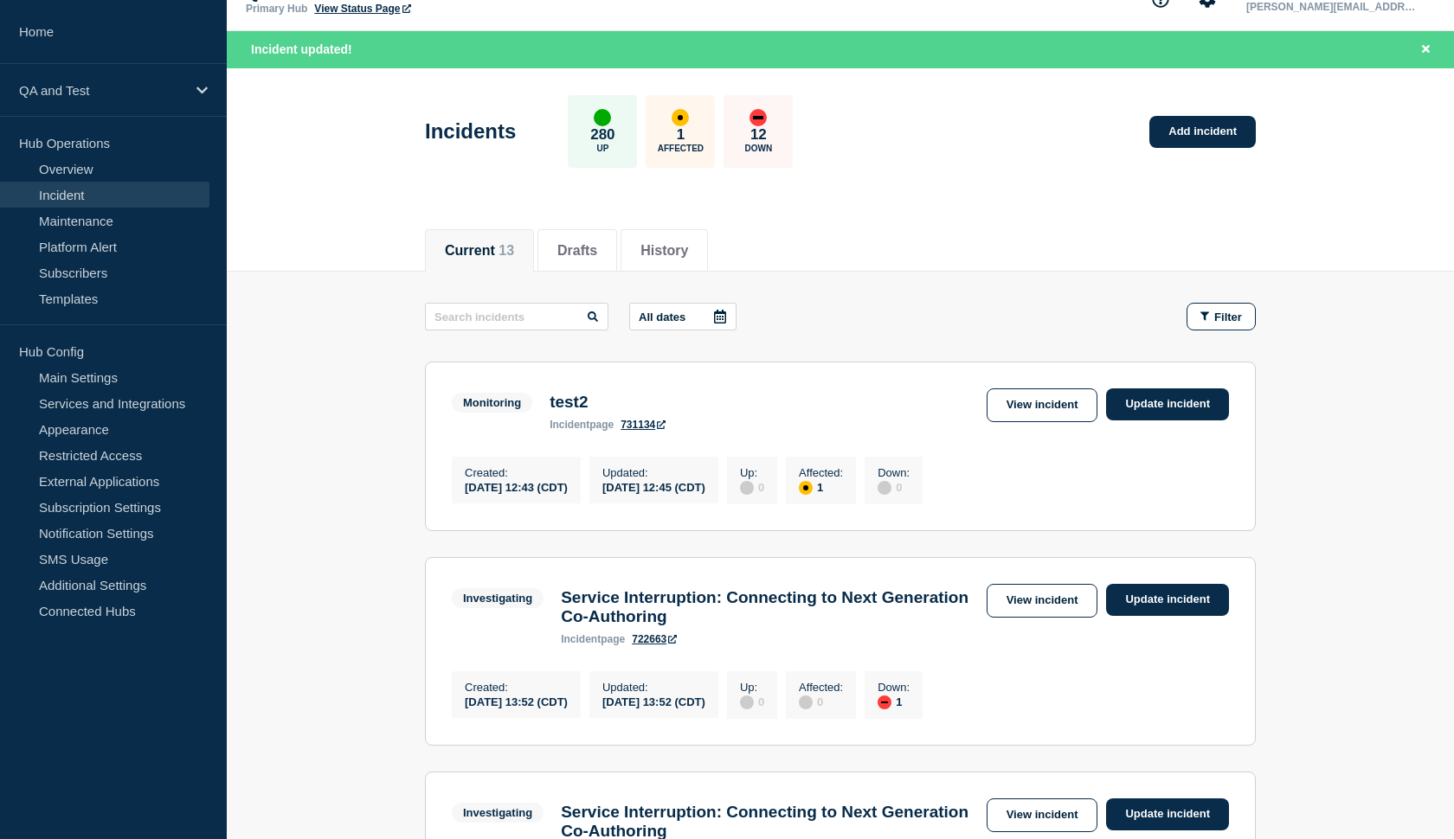
scroll to position [52, 0]
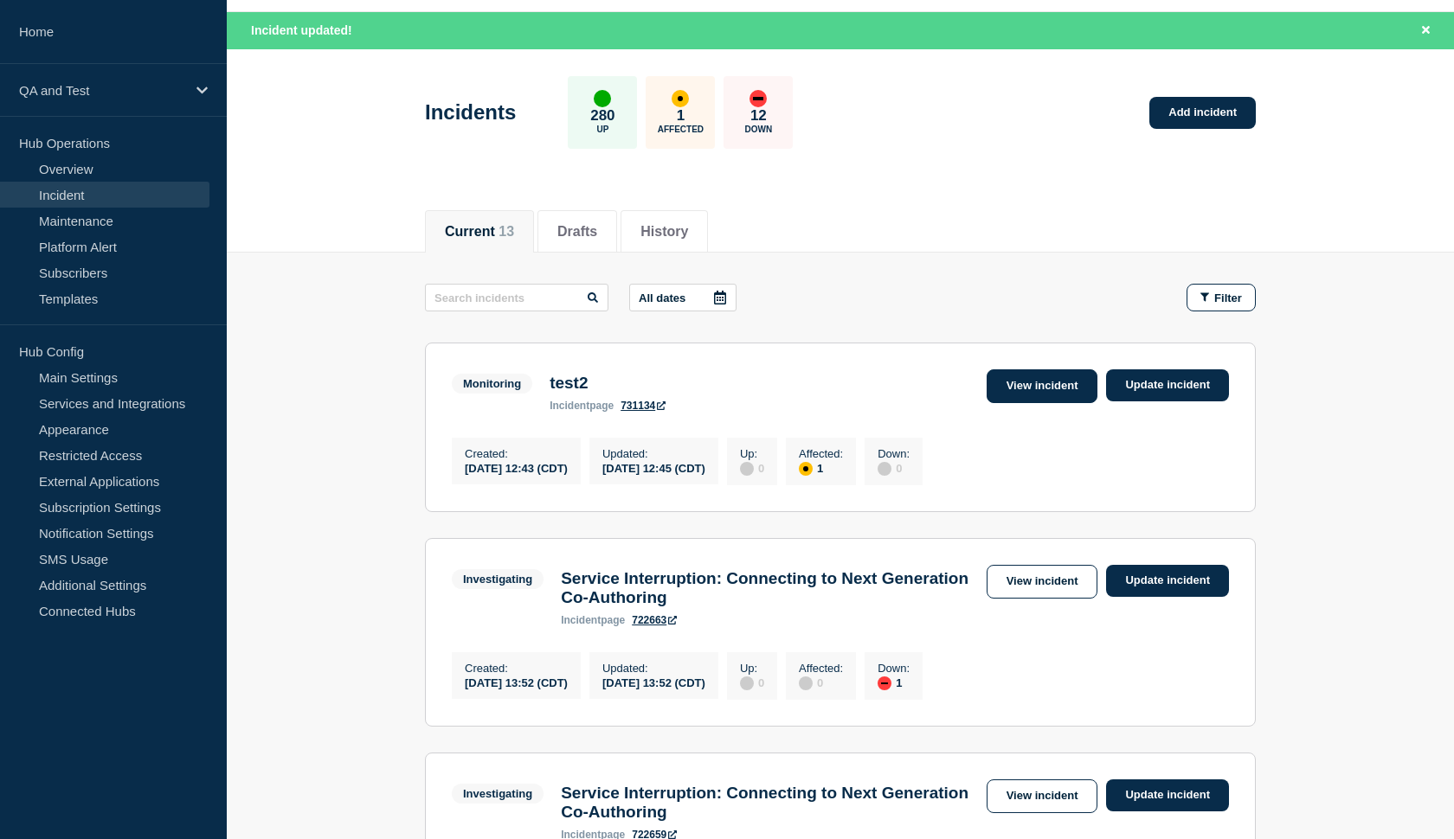
click at [1025, 375] on link "View incident" at bounding box center [1043, 387] width 112 height 34
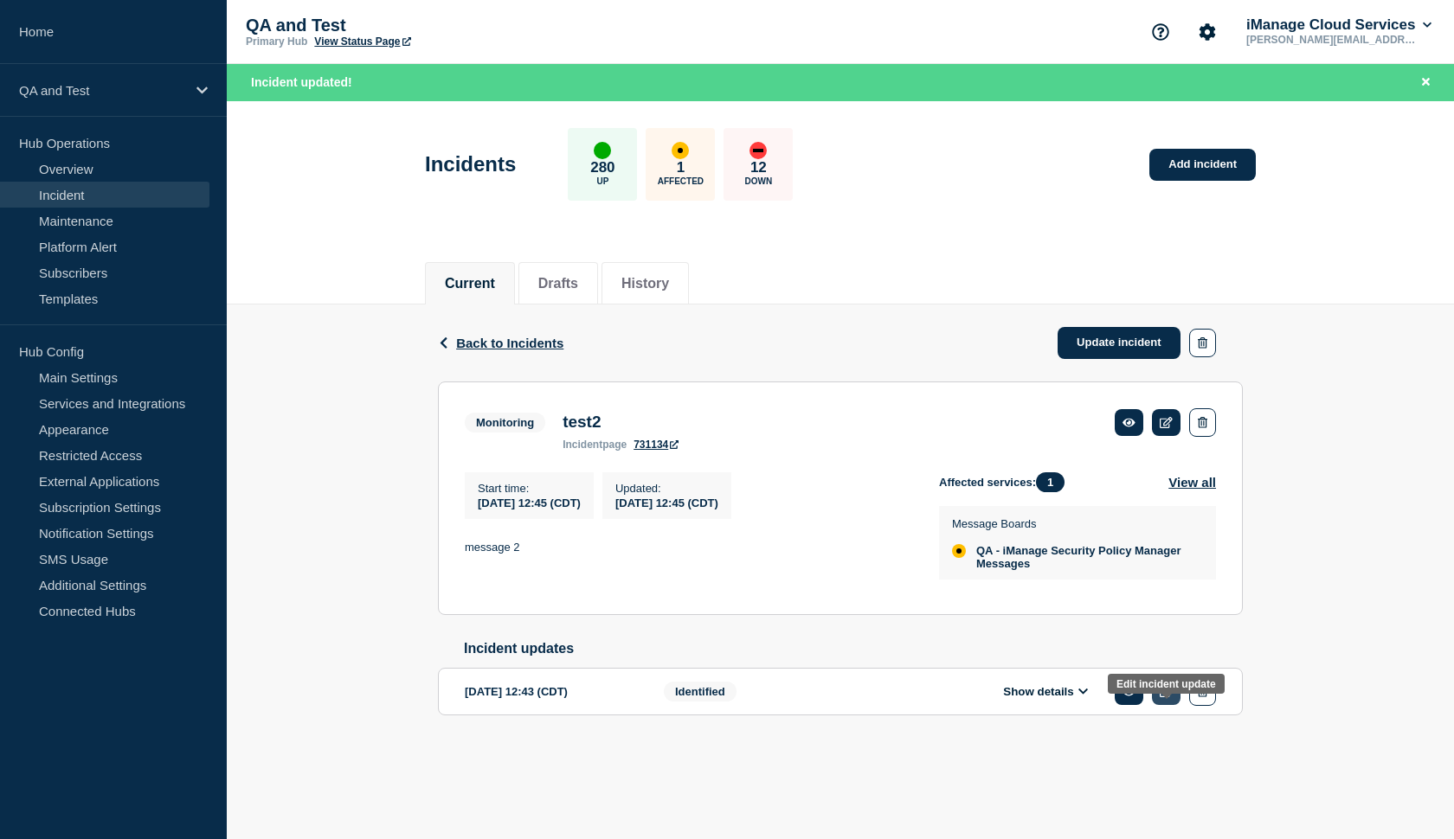
click at [1172, 698] on icon at bounding box center [1166, 691] width 13 height 11
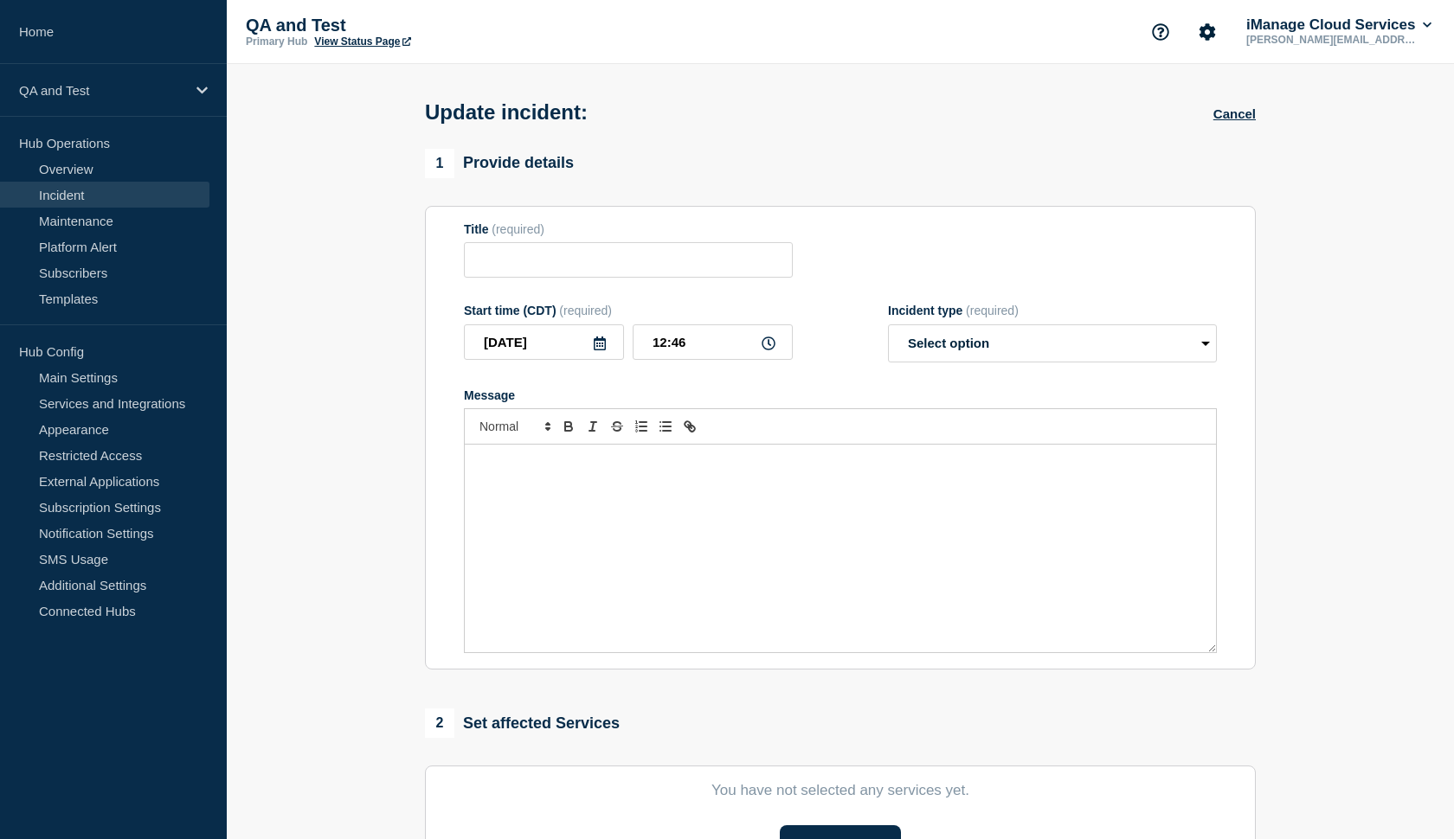
type input "test"
type input "12:43"
select select "identified"
radio input "false"
radio input "true"
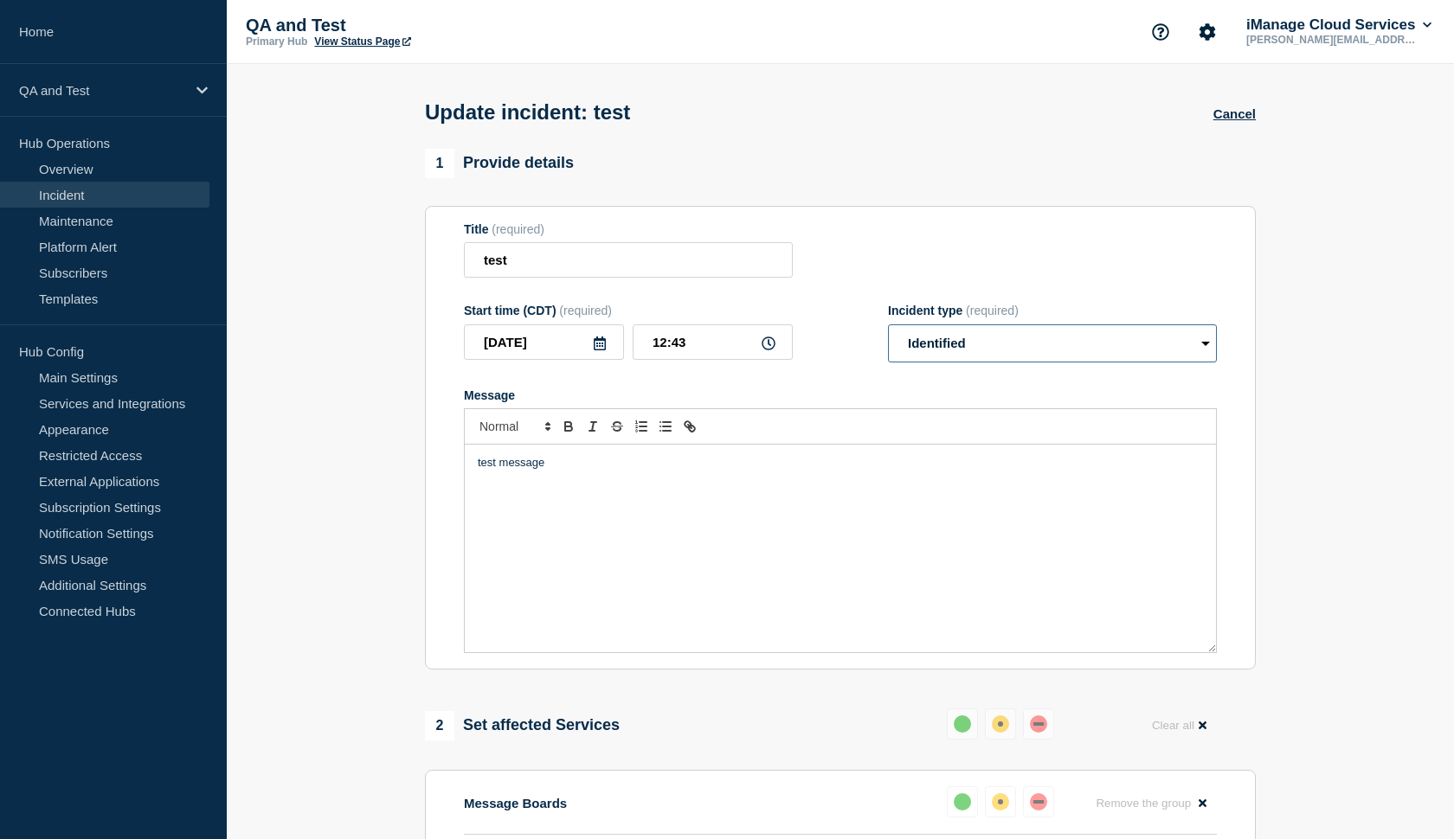
select select "investigating"
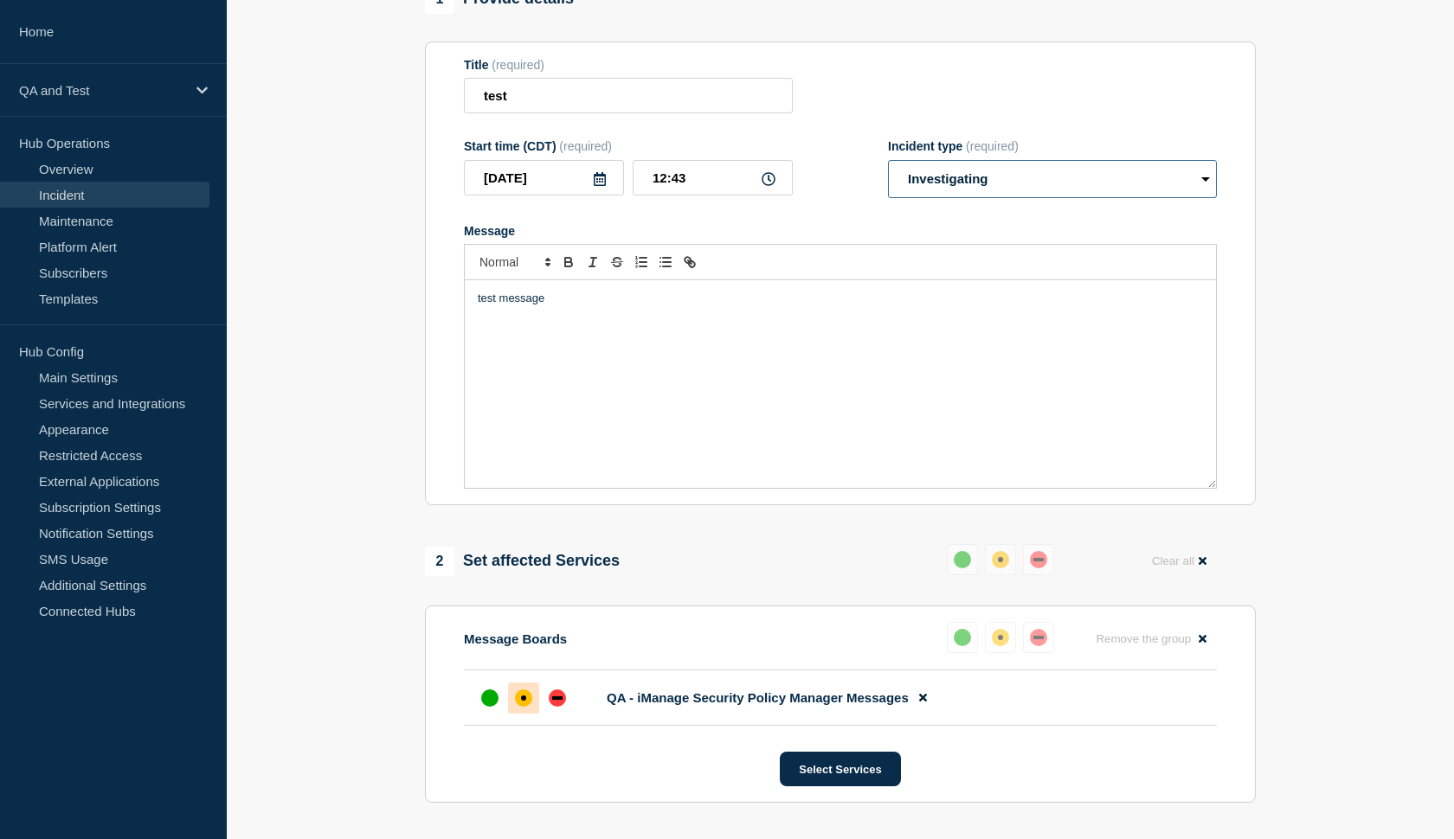
scroll to position [186, 0]
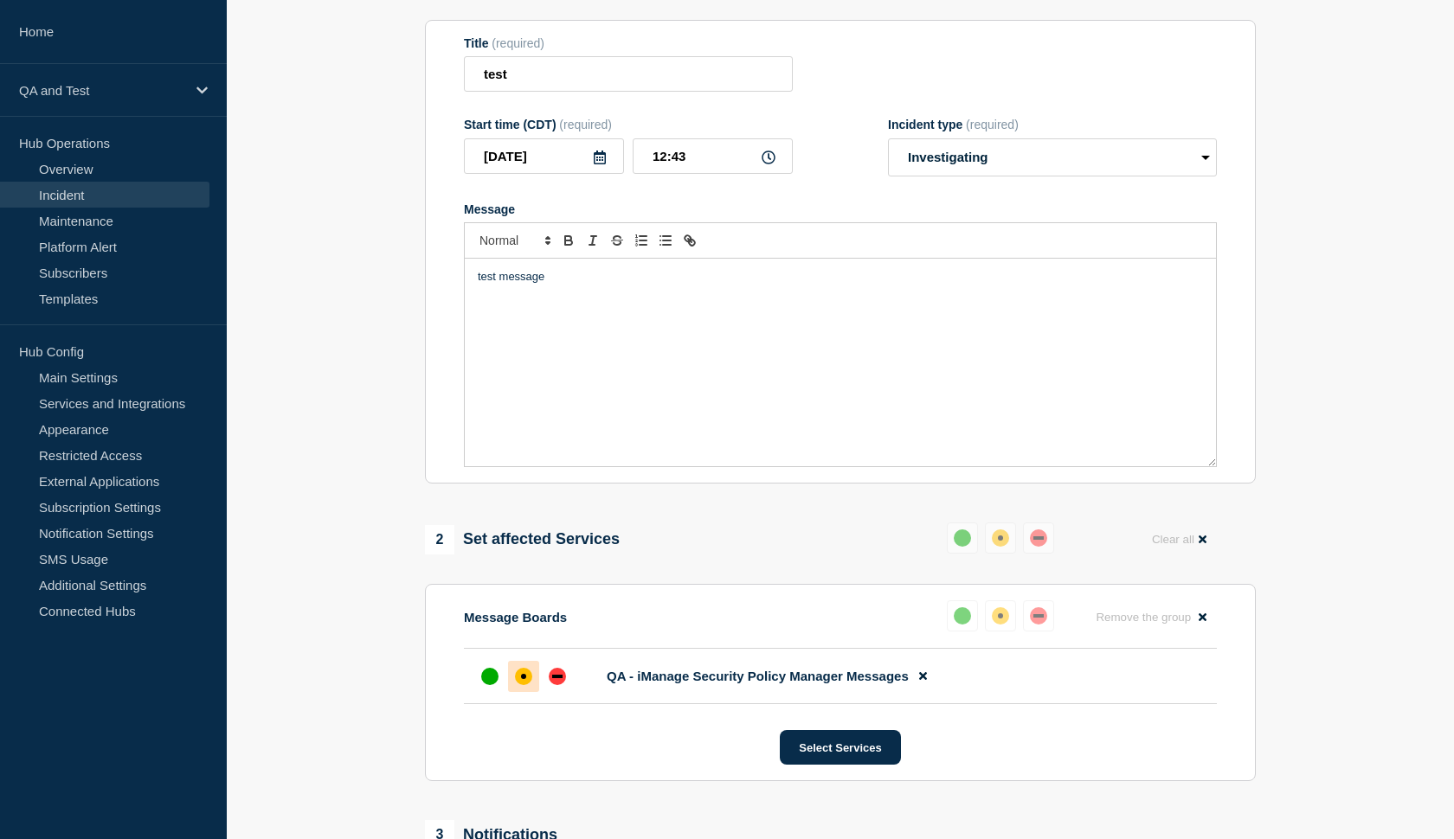
click at [577, 285] on p "test message" at bounding box center [840, 277] width 725 height 16
click at [552, 692] on div at bounding box center [557, 676] width 31 height 31
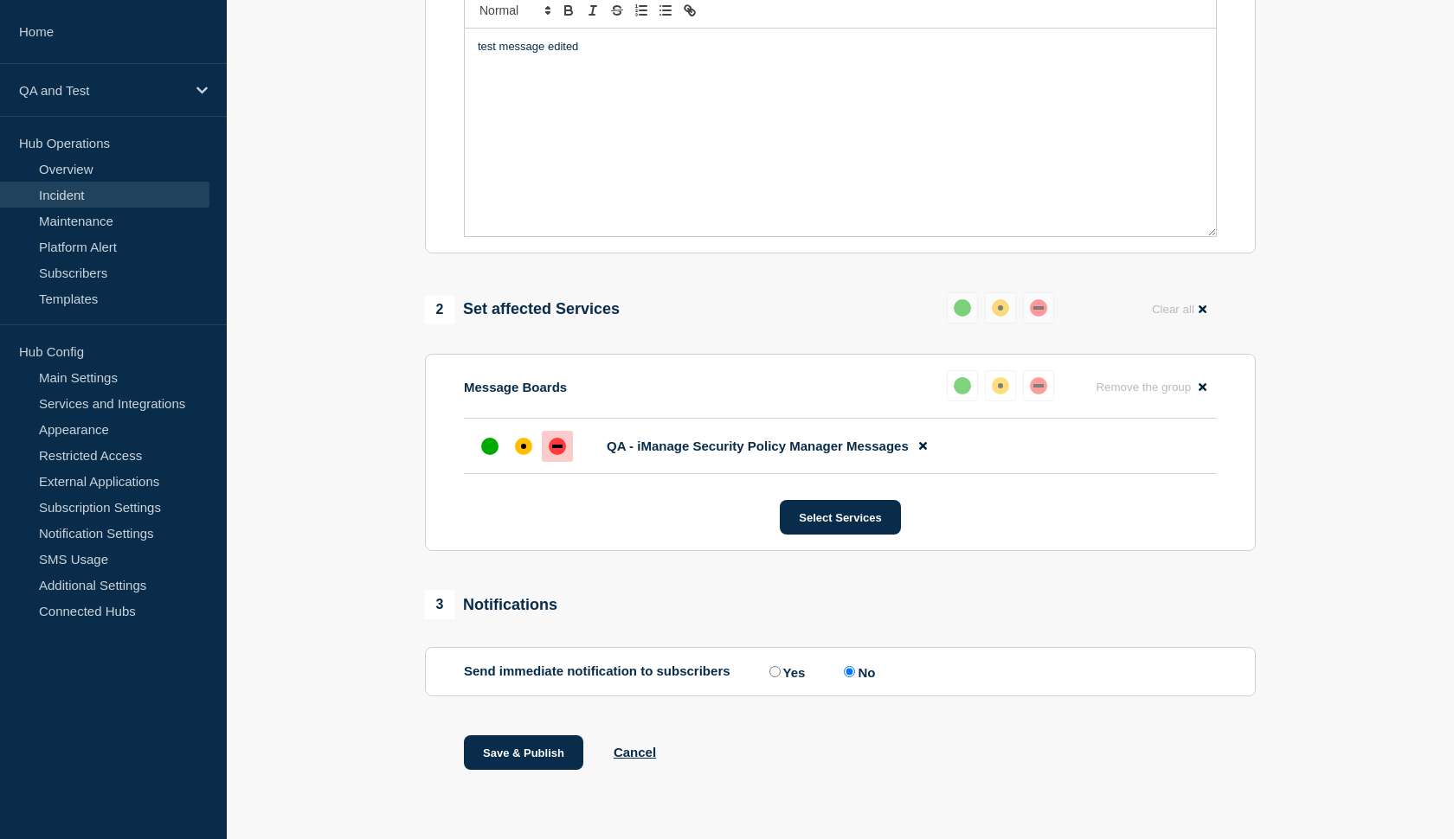
scroll to position [432, 0]
click at [519, 742] on button "Save & Publish" at bounding box center [523, 753] width 119 height 35
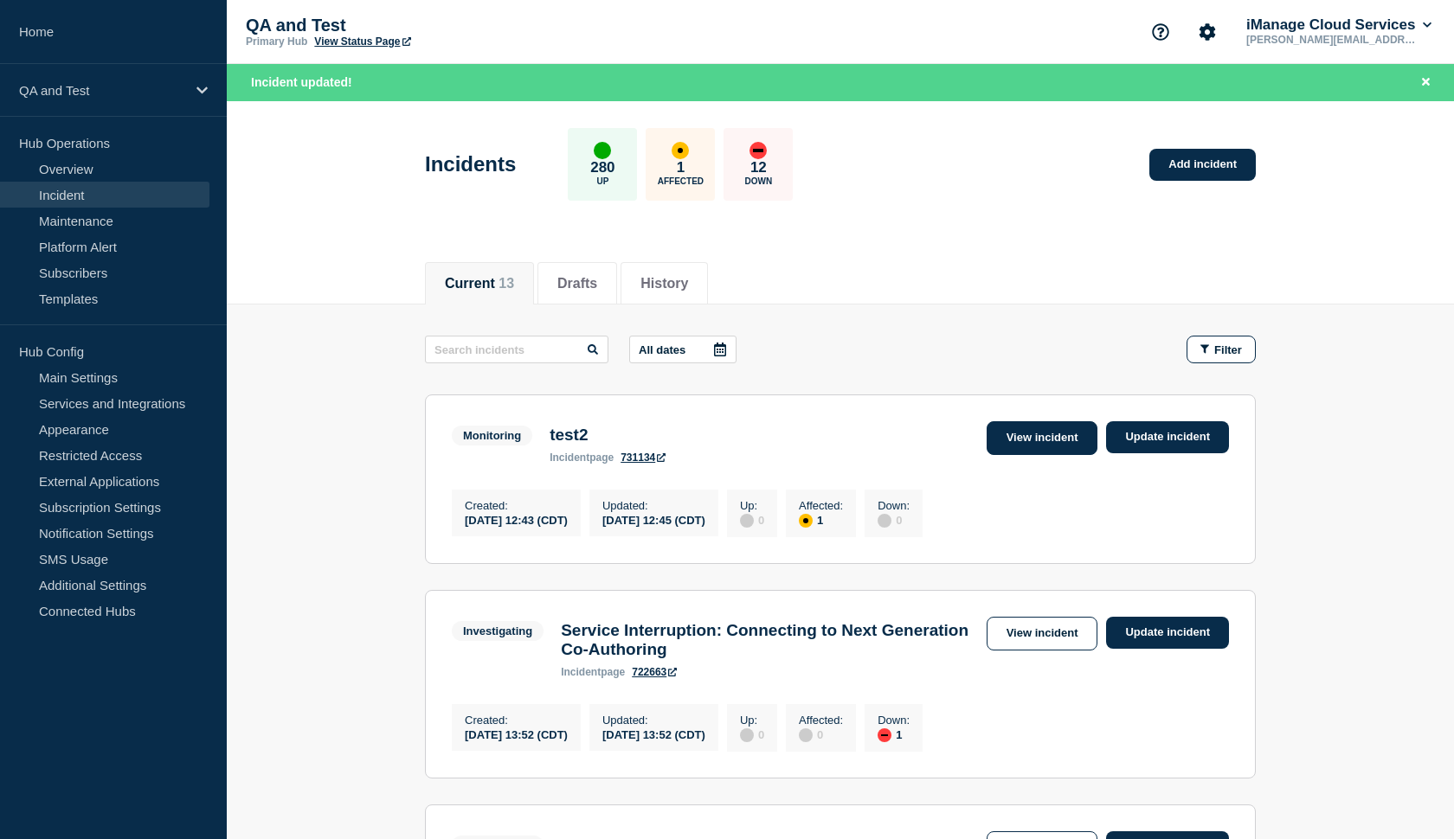
click at [1014, 441] on link "View incident" at bounding box center [1043, 438] width 112 height 34
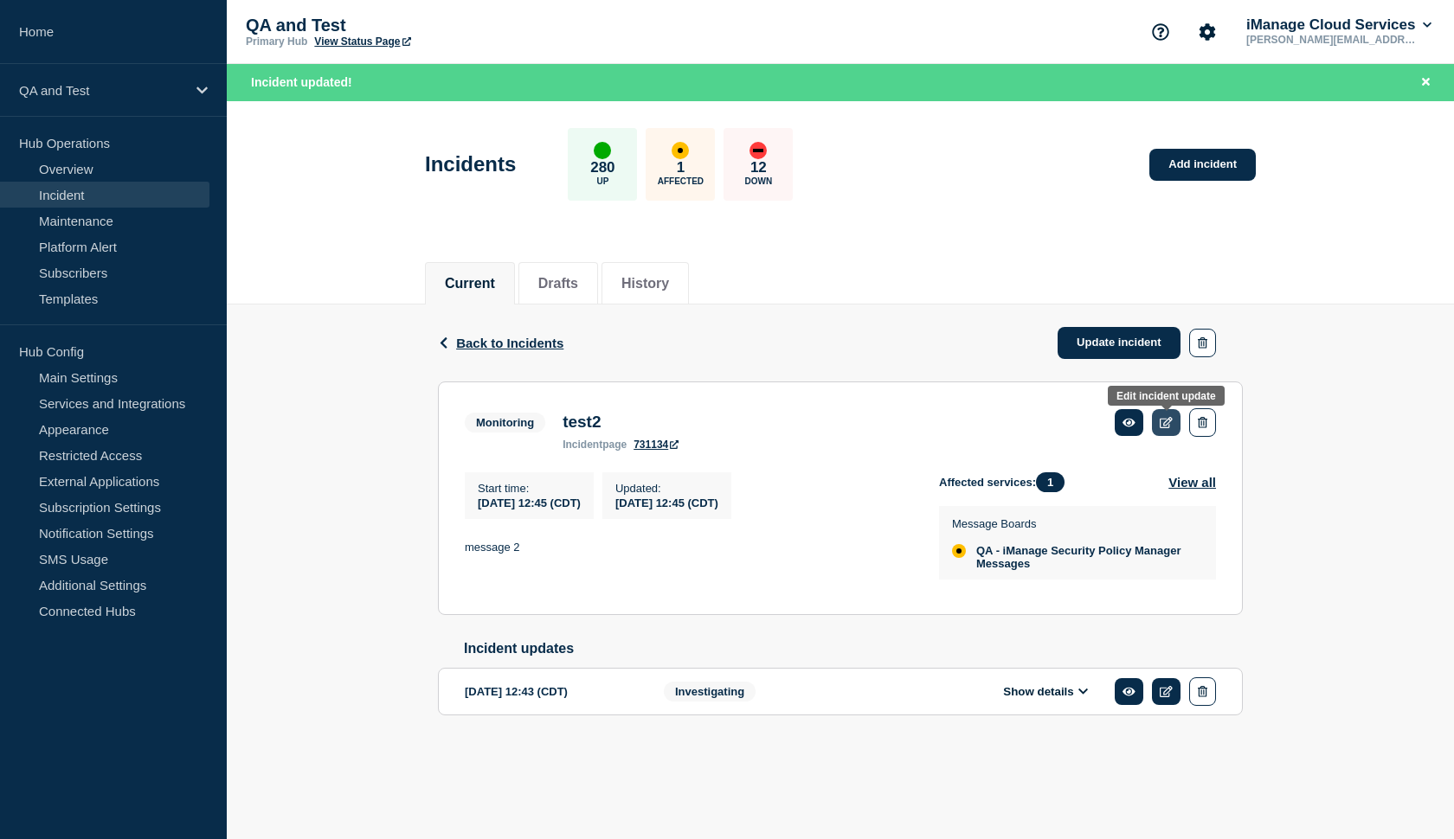
click at [1167, 428] on icon at bounding box center [1166, 422] width 13 height 11
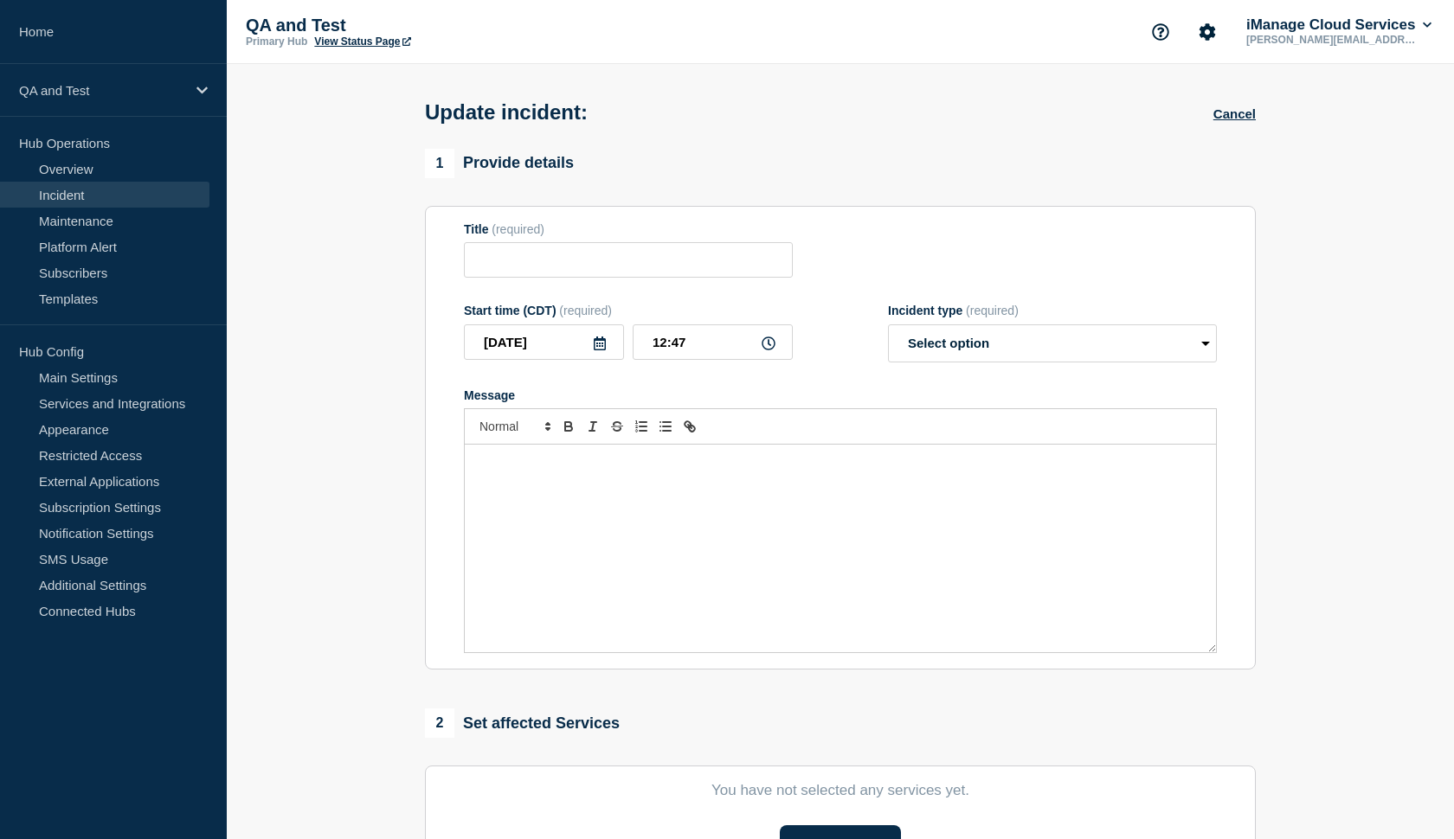
type input "test2"
type input "12:45"
select select "monitoring"
radio input "false"
radio input "true"
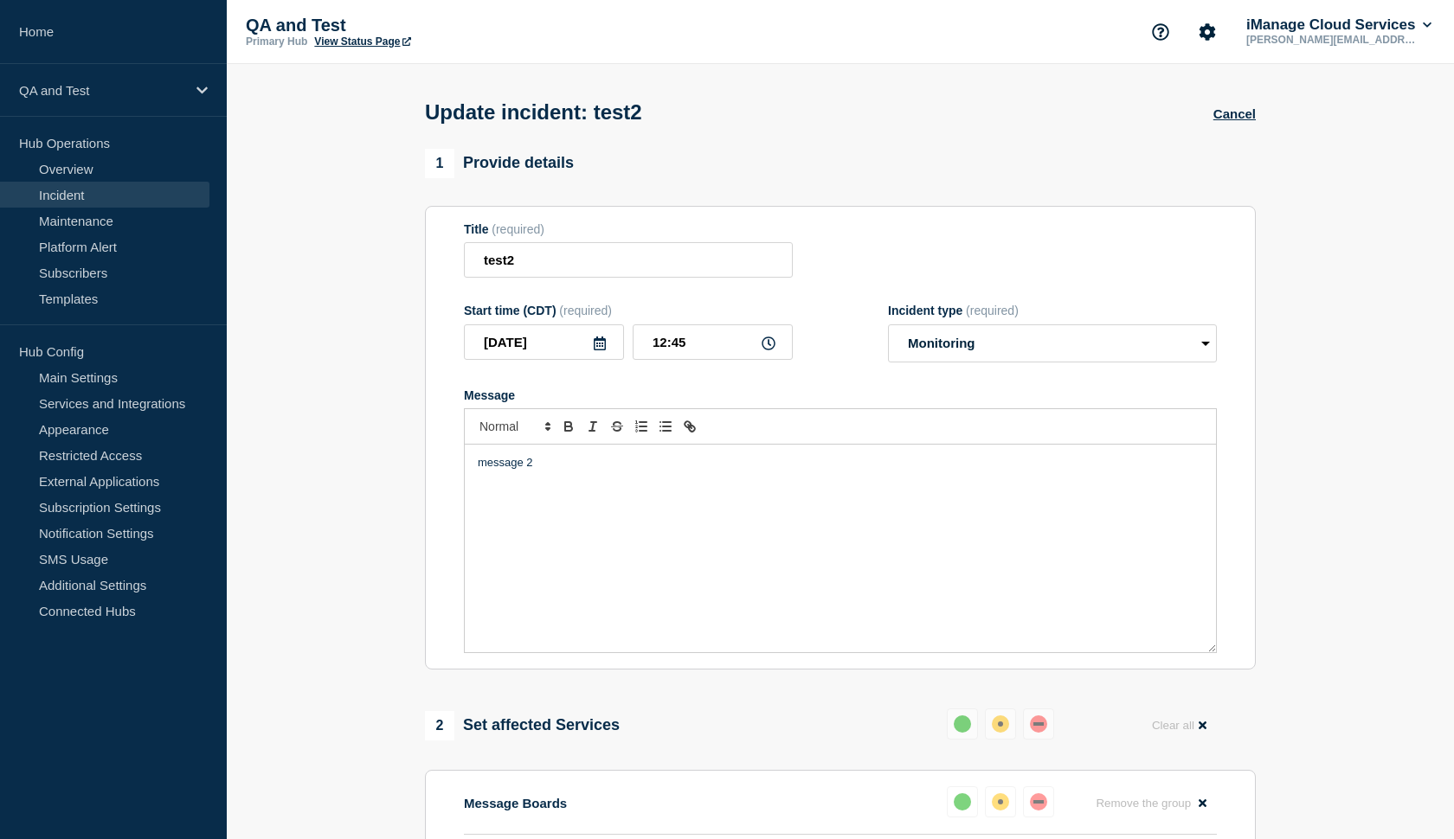
click at [763, 350] on icon at bounding box center [769, 344] width 14 height 14
click at [660, 357] on input "12:45" at bounding box center [713, 342] width 160 height 35
click at [666, 356] on input "12:45" at bounding box center [713, 342] width 160 height 35
type input "11:45"
click at [806, 470] on p "message 2" at bounding box center [840, 463] width 725 height 16
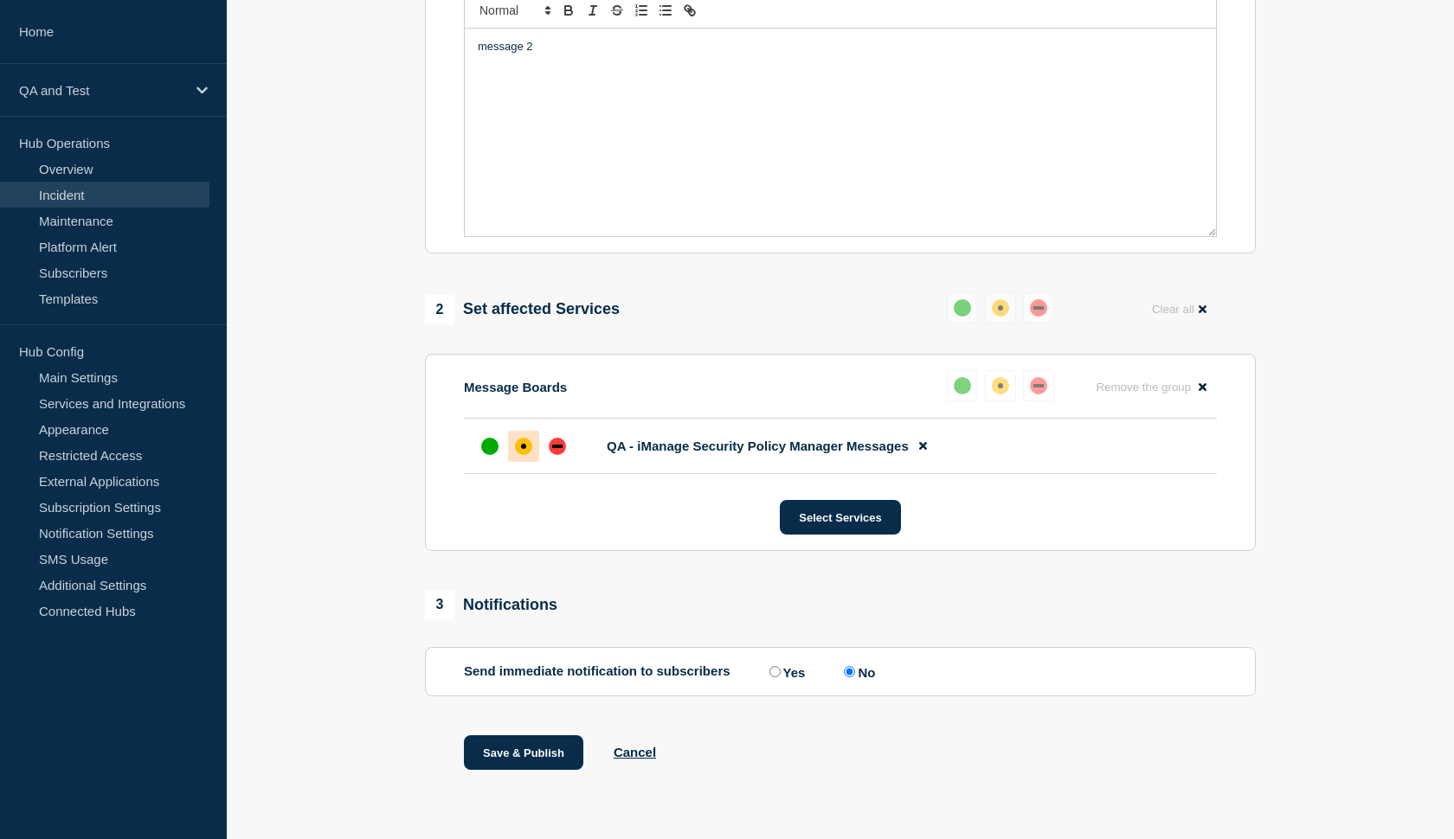
scroll to position [432, 0]
click at [510, 758] on button "Save & Publish" at bounding box center [523, 753] width 119 height 35
